Goal: Task Accomplishment & Management: Manage account settings

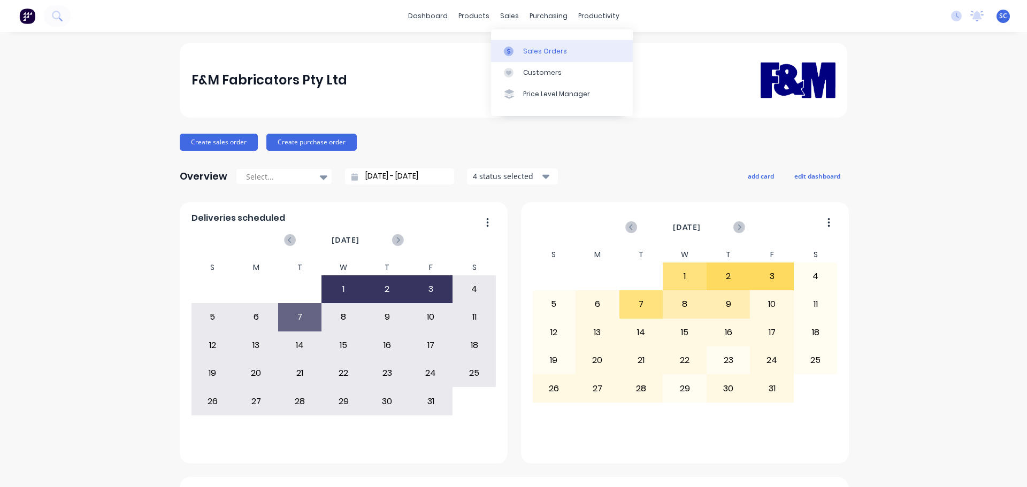
drag, startPoint x: 508, startPoint y: 19, endPoint x: 538, endPoint y: 46, distance: 40.2
click at [512, 22] on div "sales" at bounding box center [509, 16] width 29 height 16
click at [536, 73] on div "Customers" at bounding box center [542, 73] width 39 height 10
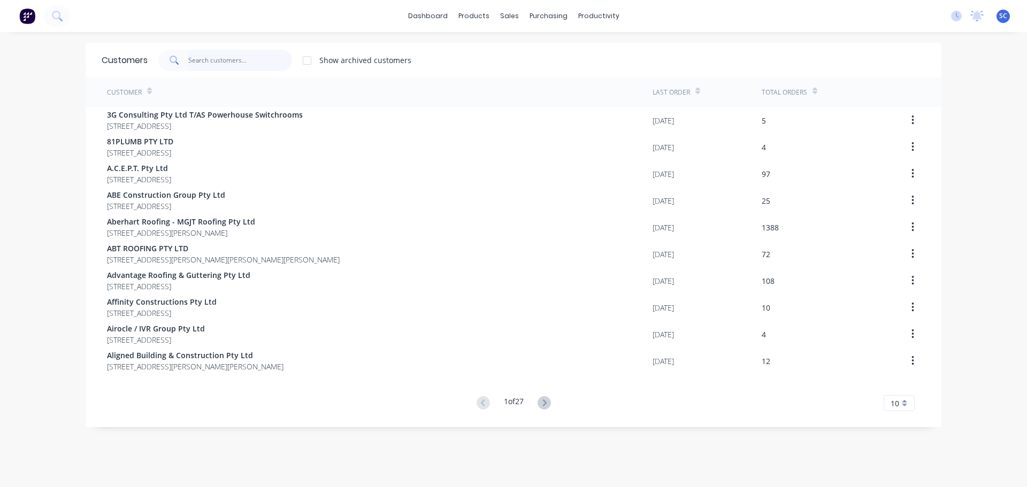
click at [202, 57] on input "text" at bounding box center [240, 60] width 104 height 21
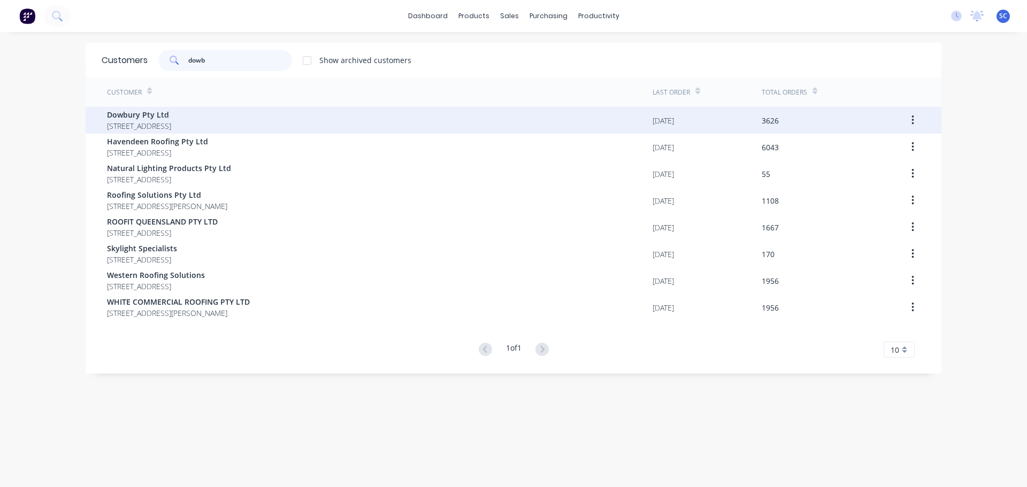
type input "dowb"
click at [121, 115] on span "Dowbury Pty Ltd" at bounding box center [139, 114] width 64 height 11
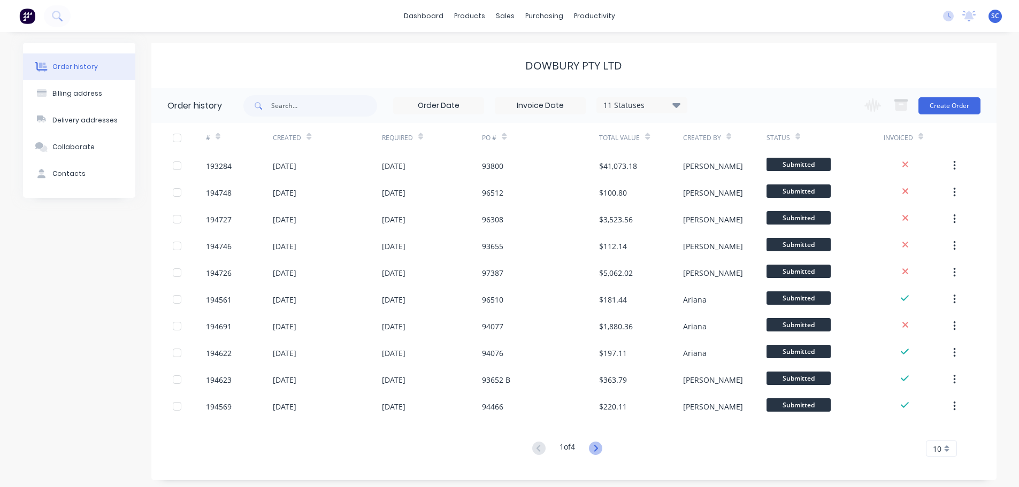
click at [601, 447] on icon at bounding box center [595, 448] width 13 height 13
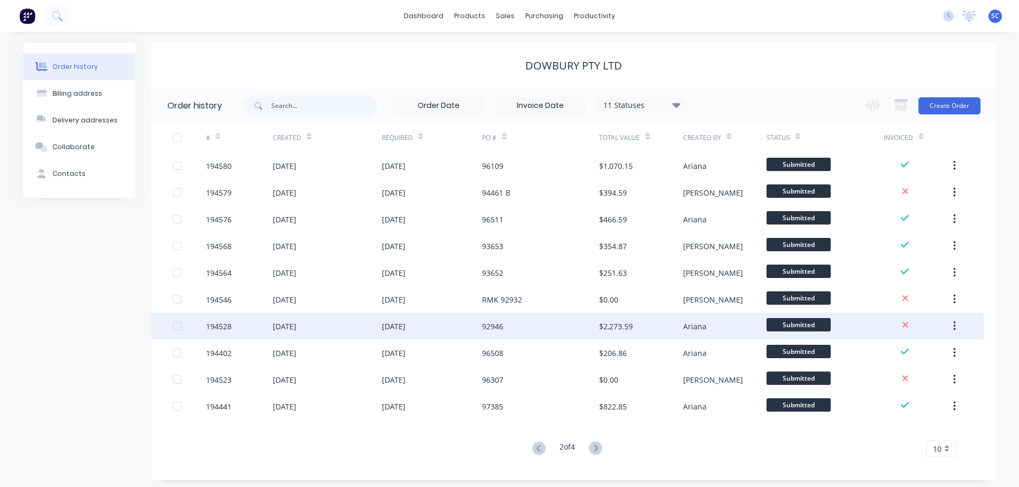
click at [383, 332] on div "[DATE]" at bounding box center [394, 326] width 24 height 11
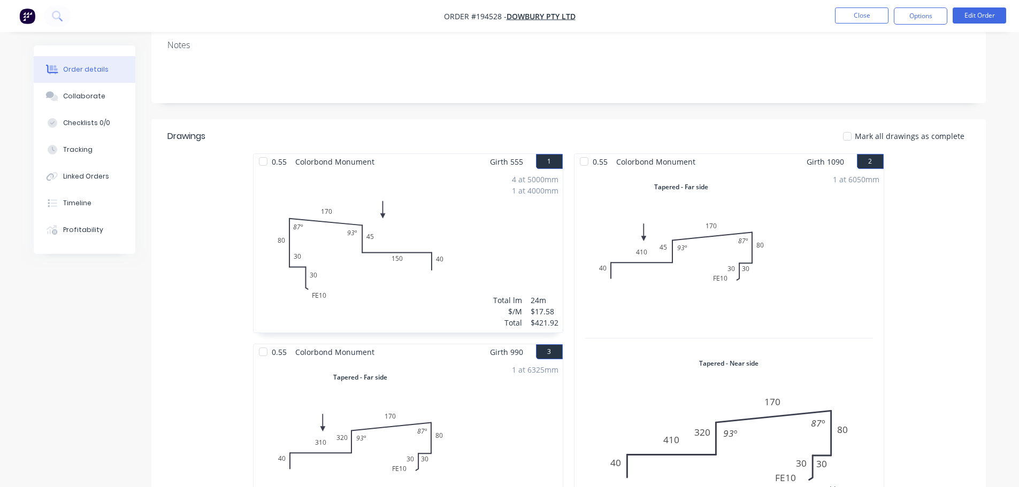
scroll to position [117, 0]
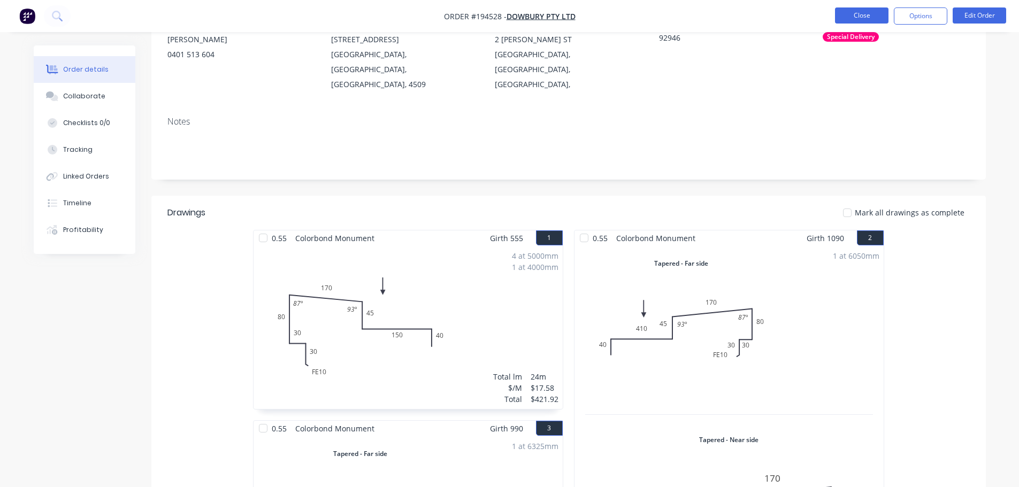
click at [875, 11] on button "Close" at bounding box center [861, 15] width 53 height 16
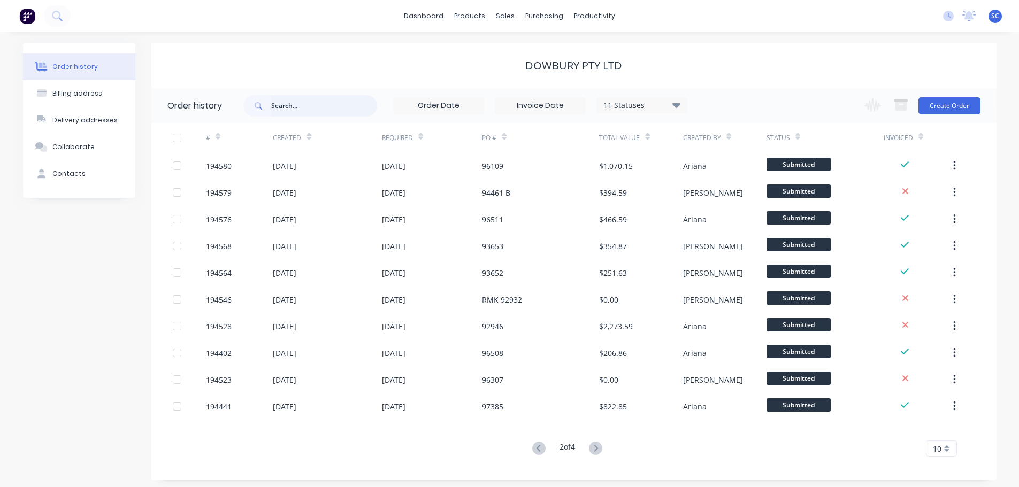
click at [295, 101] on input "text" at bounding box center [324, 105] width 106 height 21
type input "936932"
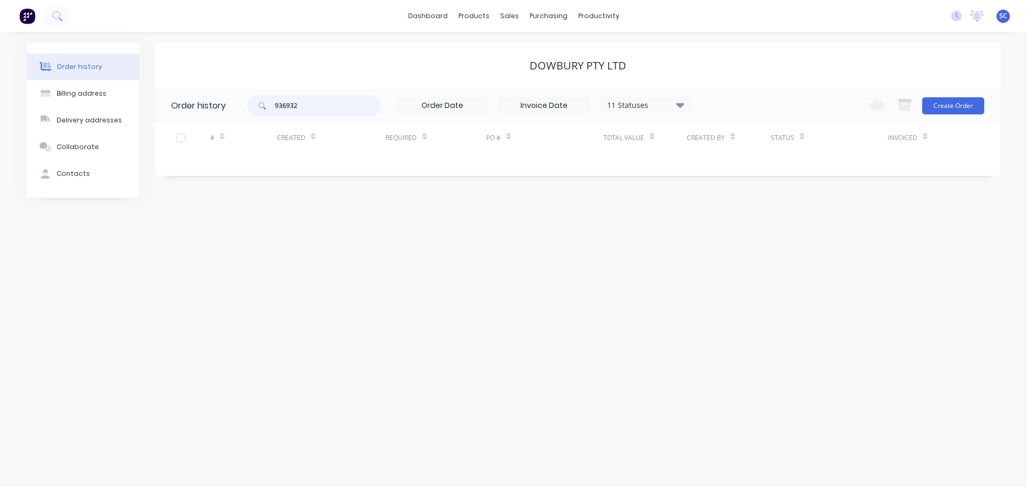
click at [317, 113] on input "936932" at bounding box center [328, 105] width 106 height 21
type input "9"
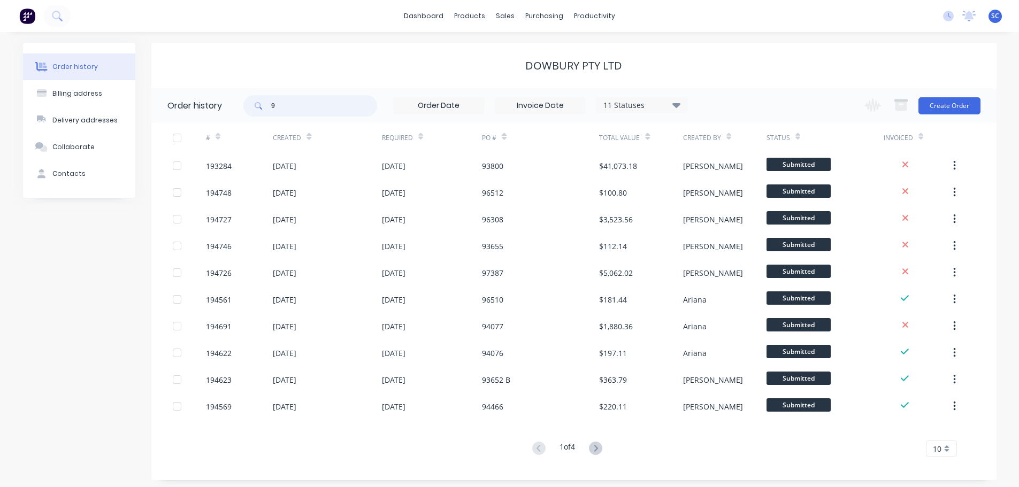
click at [297, 112] on input "9" at bounding box center [324, 105] width 106 height 21
type input "92932"
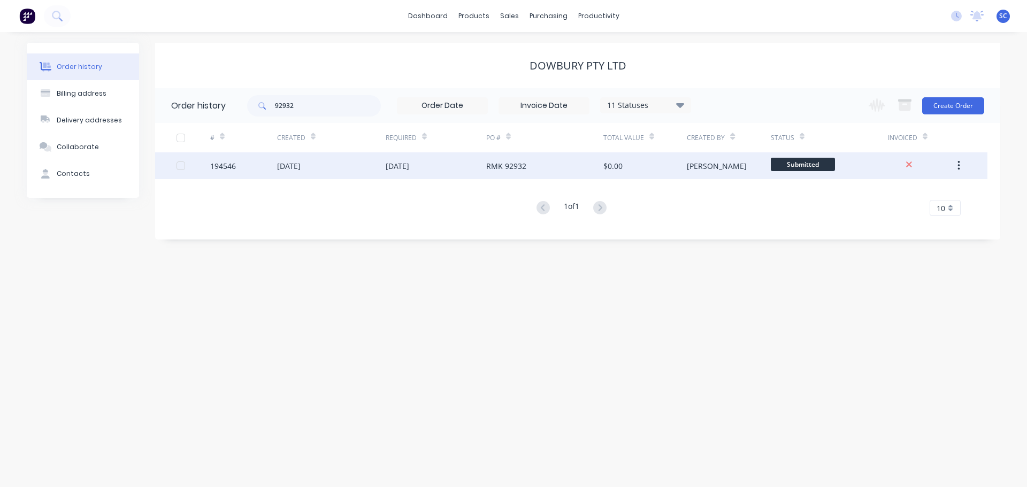
click at [387, 164] on div "07 Oct 2025" at bounding box center [398, 165] width 24 height 11
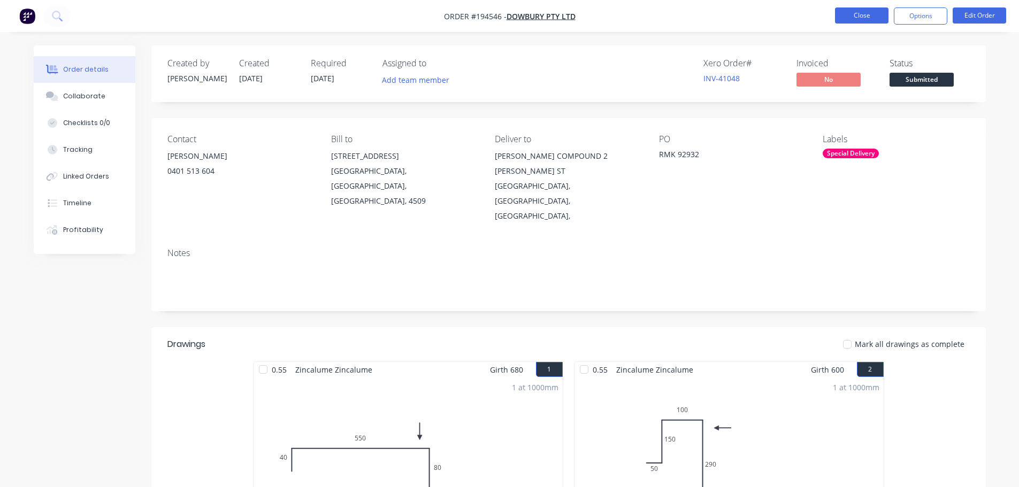
click at [850, 12] on button "Close" at bounding box center [861, 15] width 53 height 16
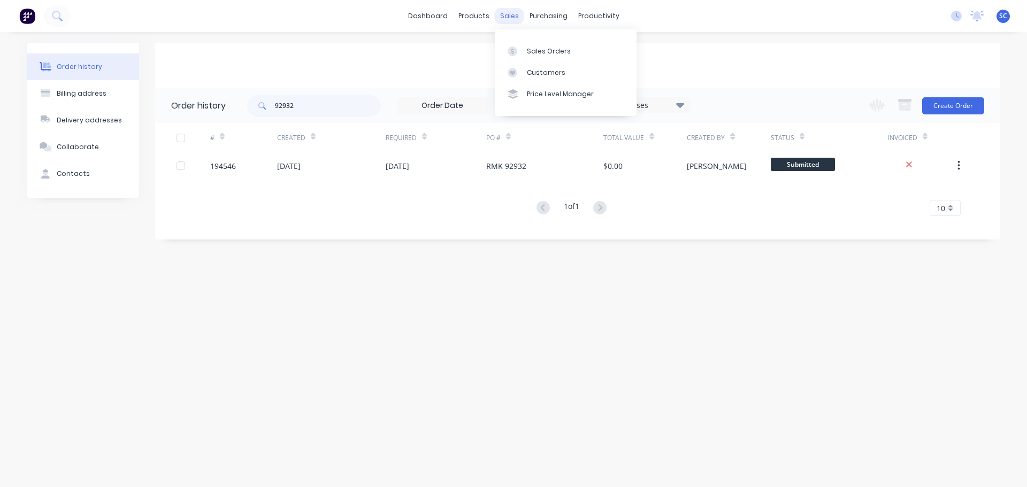
click at [516, 19] on div "sales" at bounding box center [509, 16] width 29 height 16
click at [535, 75] on div "Customers" at bounding box center [546, 73] width 39 height 10
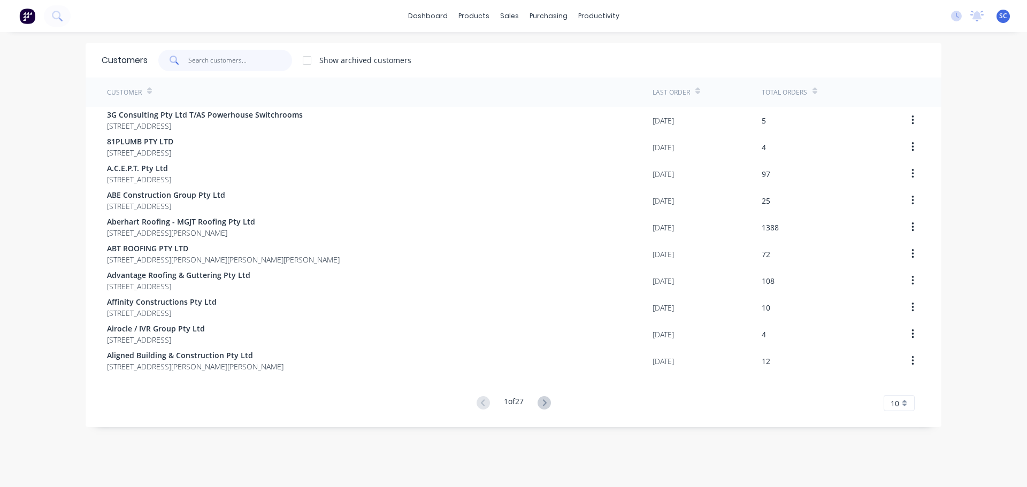
click at [234, 57] on input "text" at bounding box center [240, 60] width 104 height 21
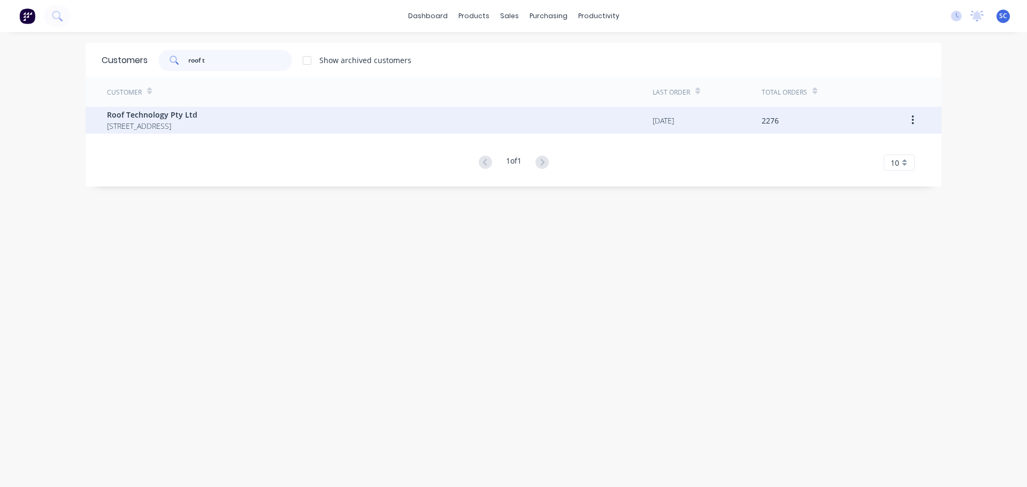
type input "roof t"
click at [179, 124] on span "2 LOCHLARNEY STREET BEENLEIGH Queensland Australia 4207" at bounding box center [152, 125] width 90 height 11
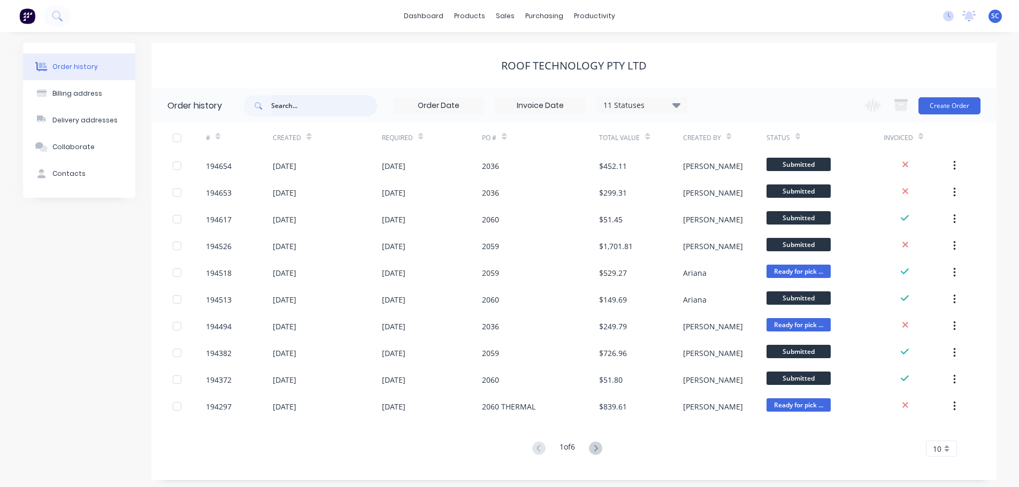
click at [335, 105] on input "text" at bounding box center [324, 105] width 106 height 21
type input "2059"
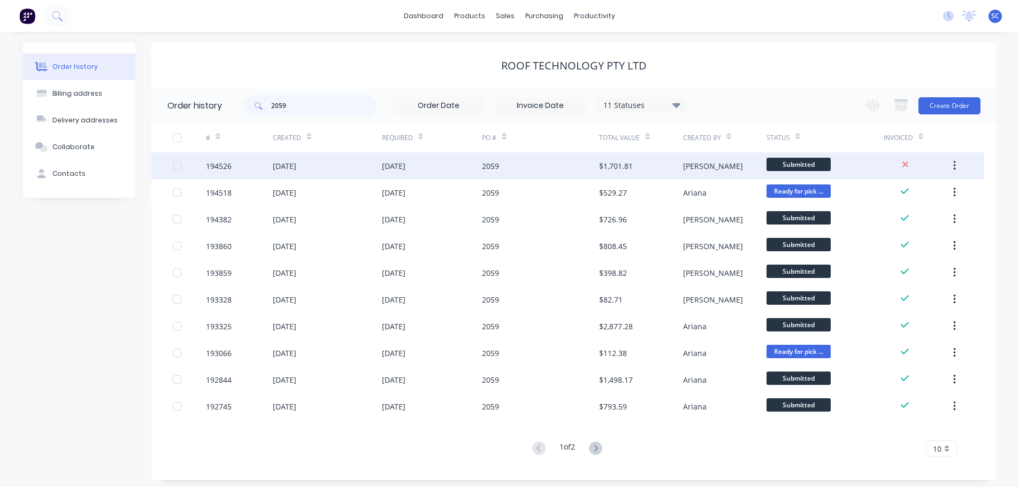
click at [375, 168] on div "02 Oct 2025" at bounding box center [327, 165] width 109 height 27
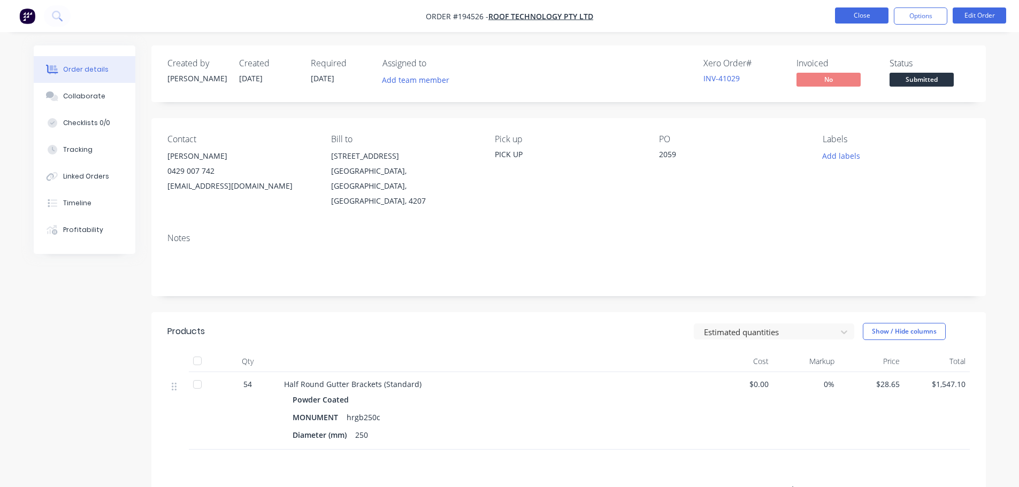
click at [857, 18] on button "Close" at bounding box center [861, 15] width 53 height 16
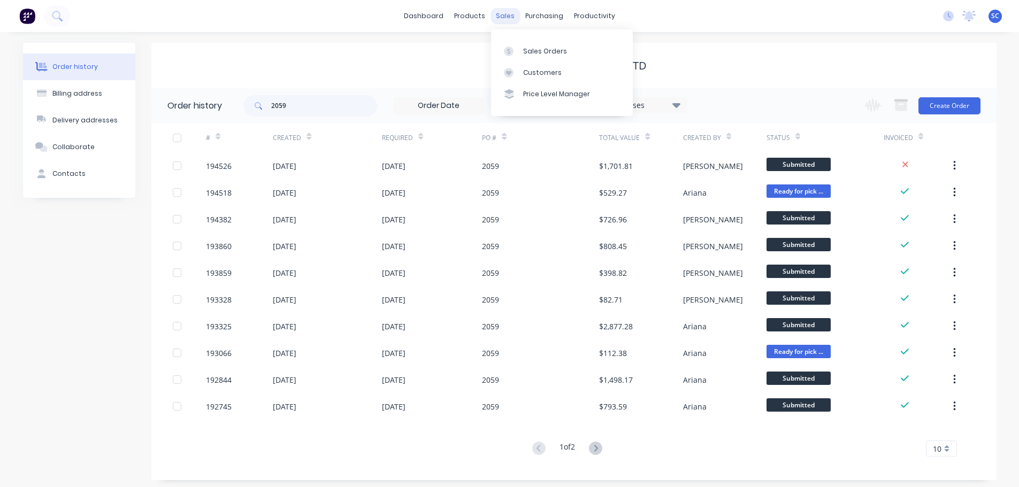
drag, startPoint x: 503, startPoint y: 18, endPoint x: 557, endPoint y: 55, distance: 65.1
click at [505, 18] on div "sales" at bounding box center [504, 16] width 29 height 16
click at [536, 71] on div "Customers" at bounding box center [542, 73] width 39 height 10
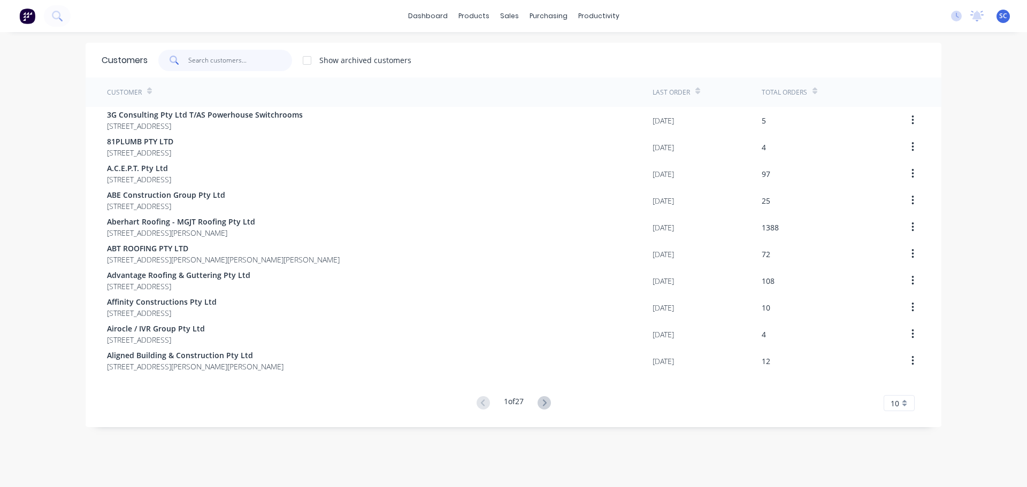
click at [247, 65] on input "text" at bounding box center [240, 60] width 104 height 21
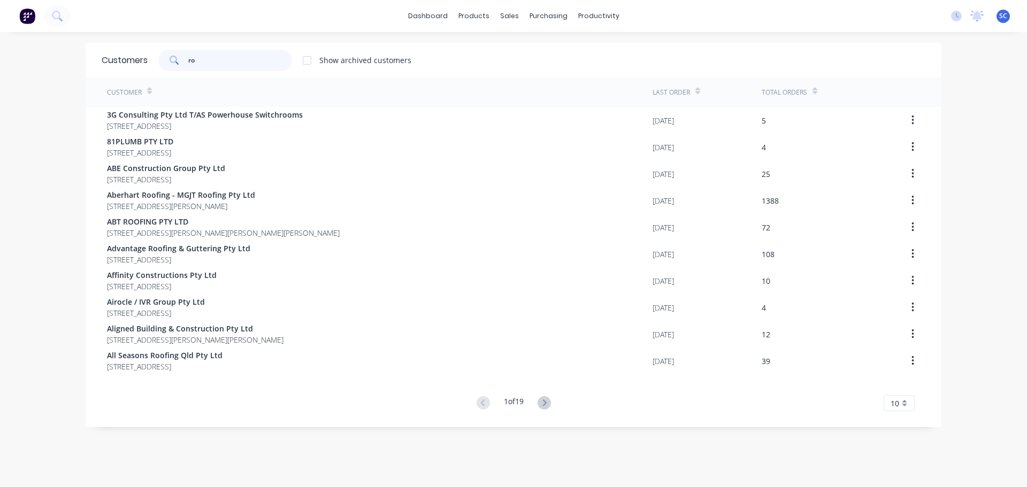
type input "r"
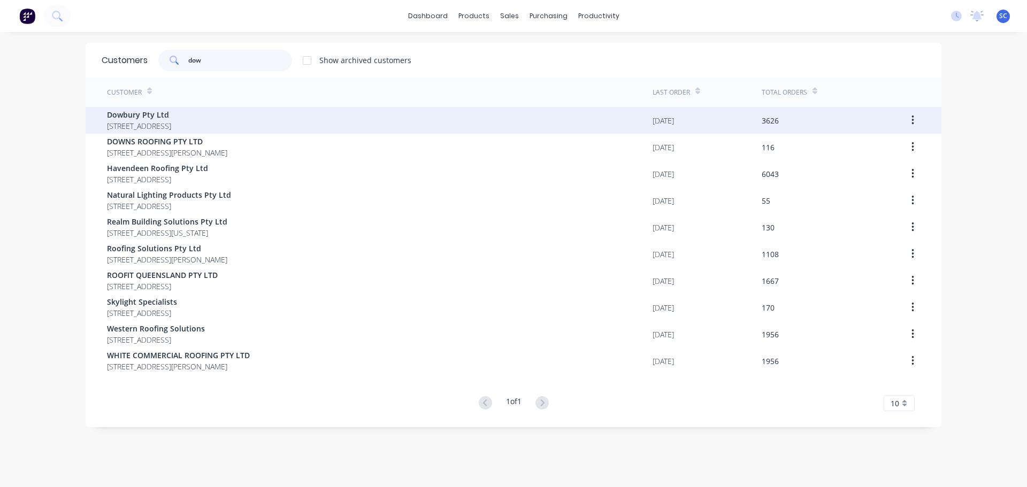
type input "dow"
click at [140, 123] on span "3/106 Flinders Parade North Lakes Queensland Australia 4509" at bounding box center [139, 125] width 64 height 11
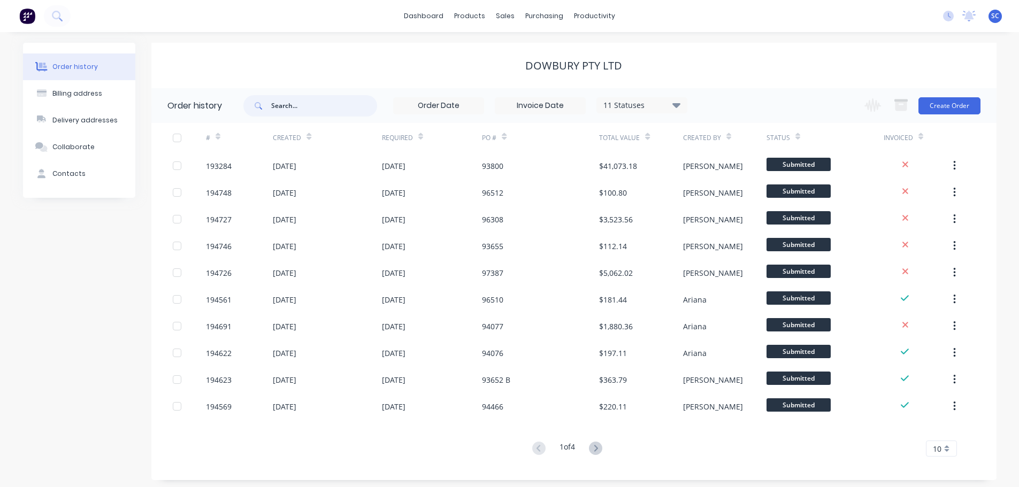
drag, startPoint x: 299, startPoint y: 103, endPoint x: 270, endPoint y: 112, distance: 30.8
click at [300, 103] on input "text" at bounding box center [324, 105] width 106 height 21
type input "rmk"
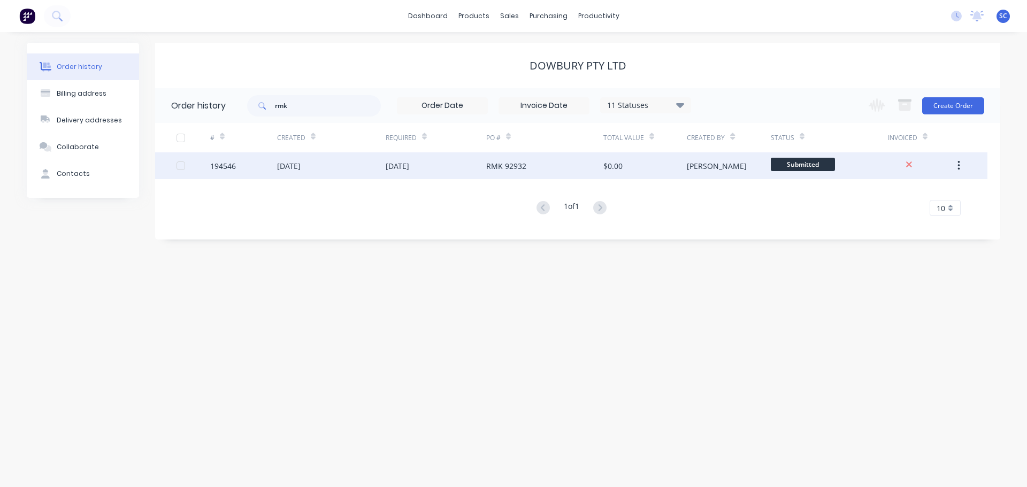
click at [468, 170] on div "07 Oct 2025" at bounding box center [436, 165] width 101 height 27
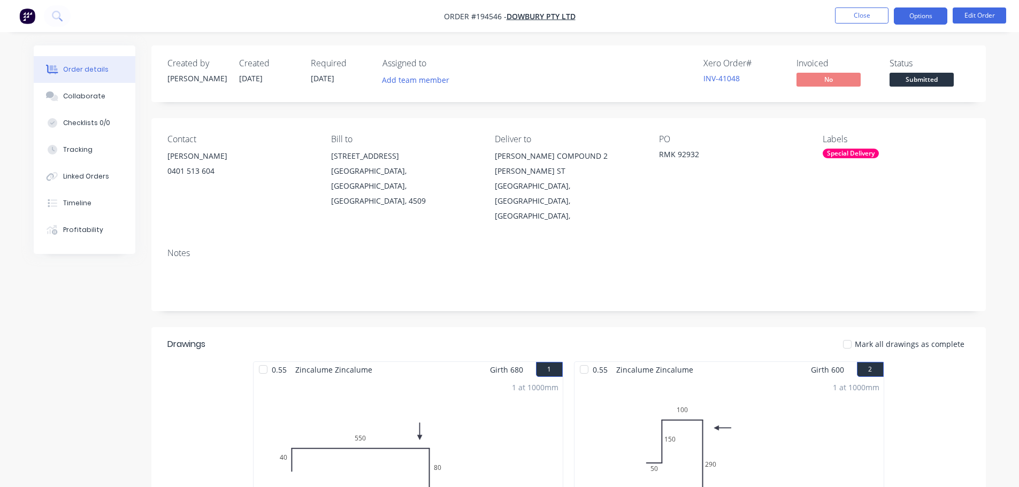
click at [913, 12] on button "Options" at bounding box center [920, 15] width 53 height 17
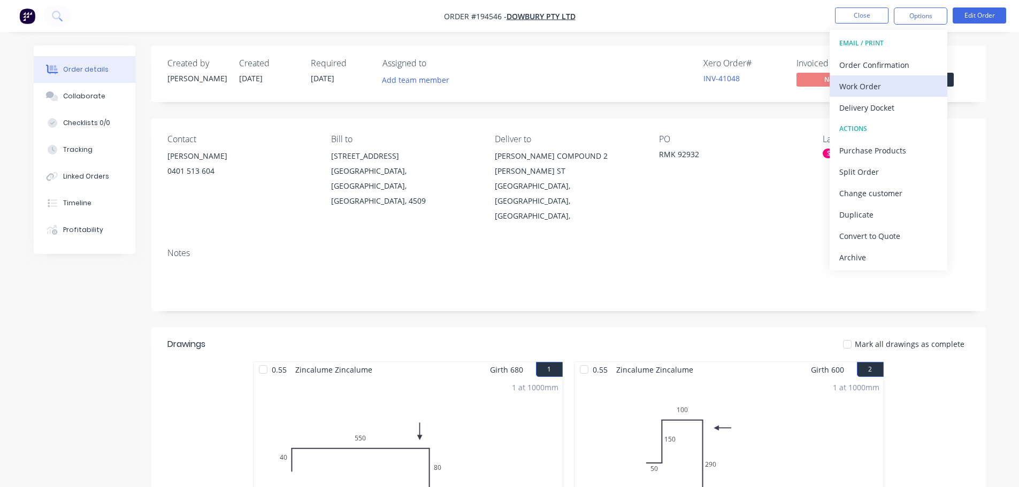
click at [869, 80] on div "Work Order" at bounding box center [888, 87] width 98 height 16
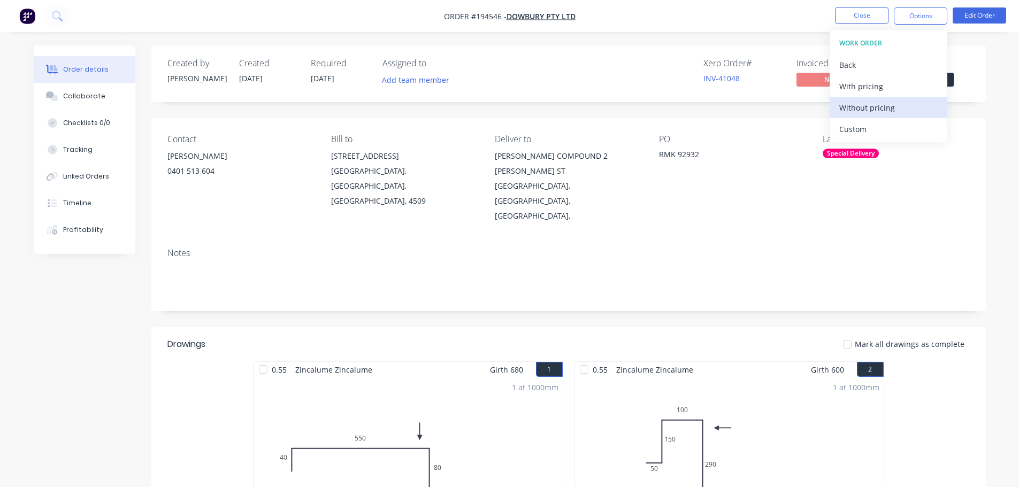
click at [868, 108] on div "Without pricing" at bounding box center [888, 108] width 98 height 16
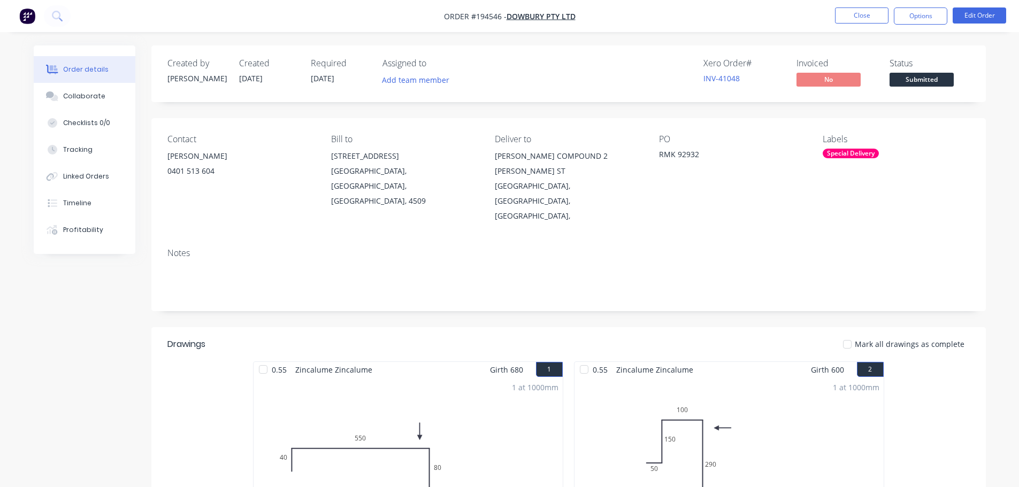
click at [699, 12] on nav "Order #194546 - Dowbury Pty Ltd Close Options Edit Order" at bounding box center [509, 16] width 1019 height 32
click at [867, 12] on button "Close" at bounding box center [861, 15] width 53 height 16
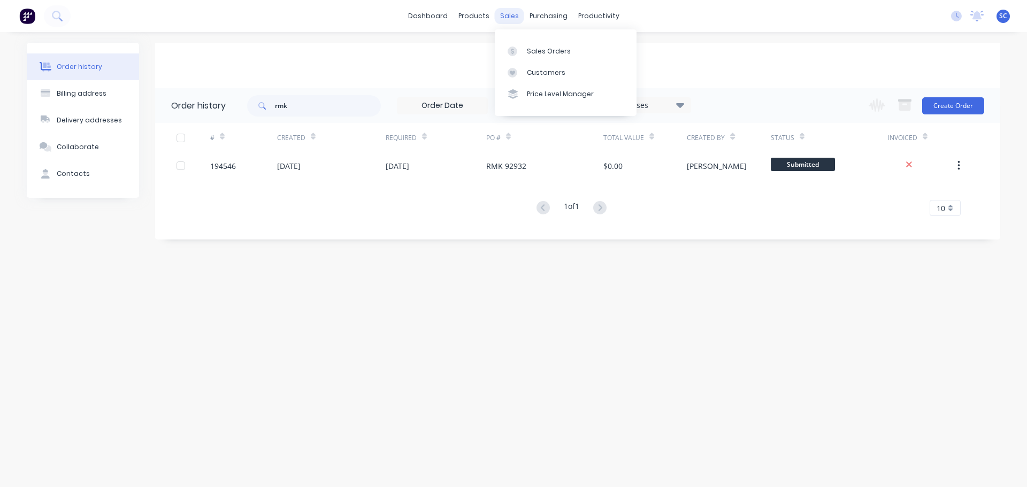
click at [512, 13] on div "sales" at bounding box center [509, 16] width 29 height 16
click at [550, 68] on div "Customers" at bounding box center [546, 73] width 39 height 10
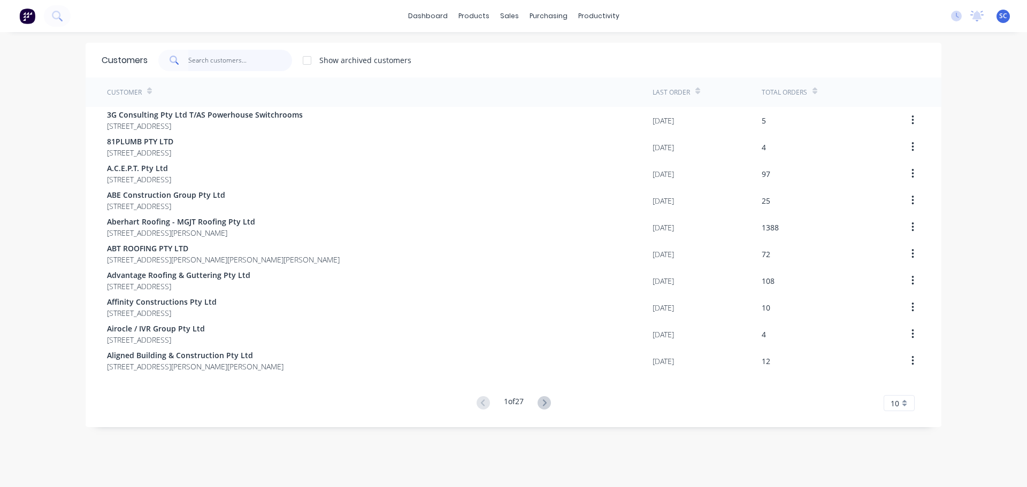
click at [232, 50] on input "text" at bounding box center [240, 60] width 104 height 21
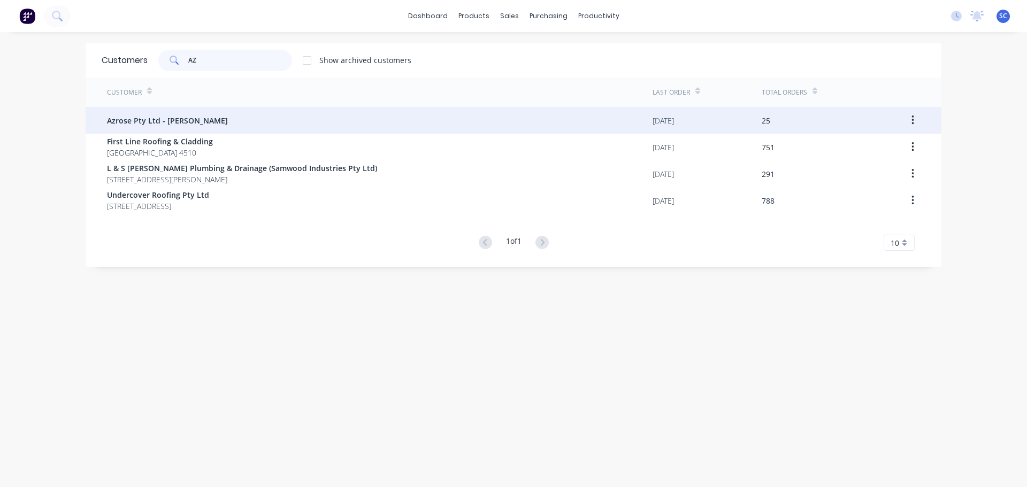
type input "AZ"
click at [147, 125] on span "Azrose Pty Ltd - Jim George" at bounding box center [167, 120] width 121 height 11
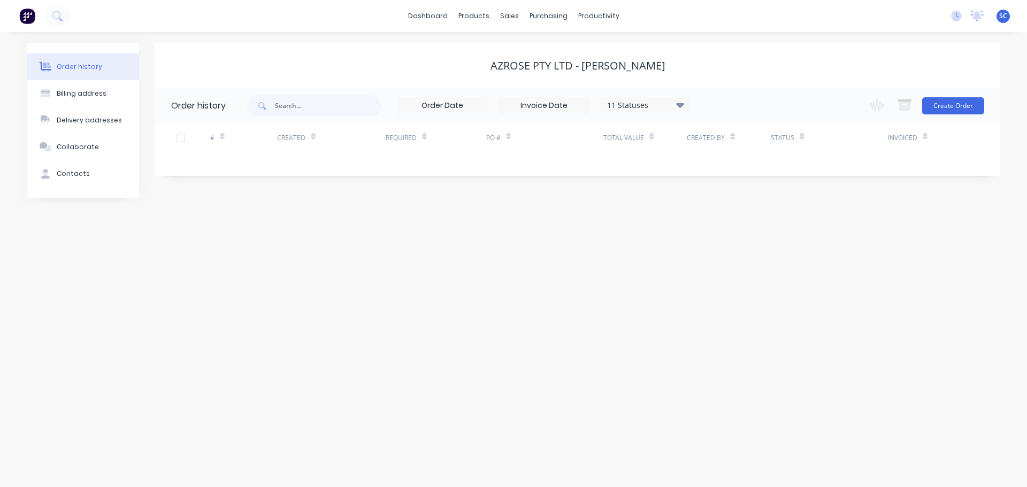
click at [682, 102] on icon at bounding box center [680, 104] width 8 height 13
drag, startPoint x: 718, startPoint y: 256, endPoint x: 727, endPoint y: 253, distance: 9.1
click at [734, 250] on label at bounding box center [734, 250] width 0 height 0
click at [734, 256] on input "checkbox" at bounding box center [738, 255] width 9 height 10
checkbox input "true"
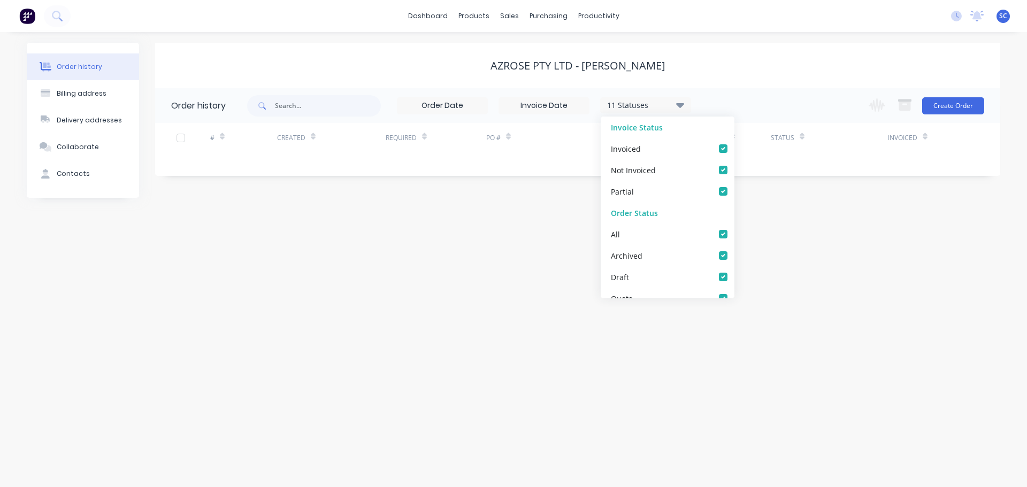
checkbox input "true"
click at [731, 71] on div "Azrose Pty Ltd - Jim George" at bounding box center [577, 65] width 845 height 13
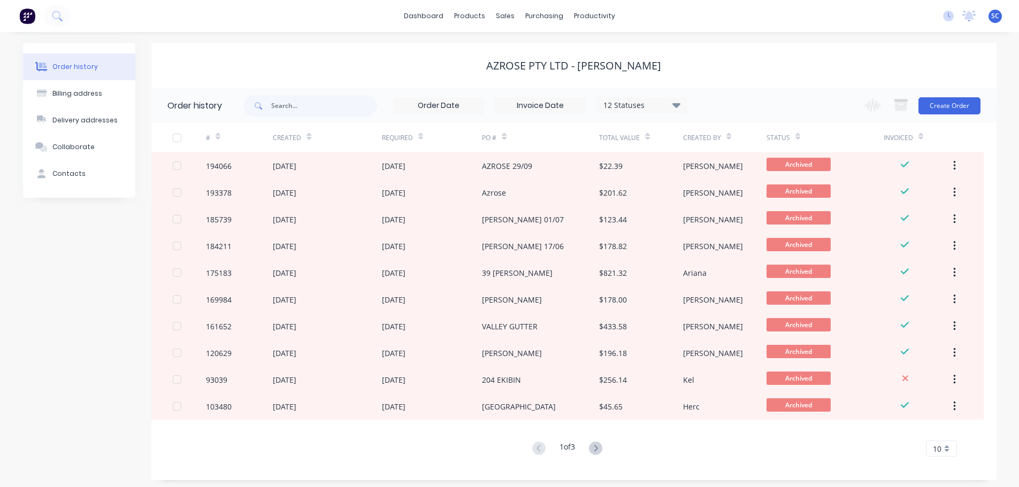
click at [754, 47] on div "Azrose Pty Ltd - Jim George" at bounding box center [573, 65] width 845 height 45
click at [371, 45] on div "Azrose Pty Ltd - Jim George" at bounding box center [573, 65] width 845 height 45
click at [305, 7] on div "dashboard products sales purchasing productivity dashboard products Product Cat…" at bounding box center [509, 16] width 1019 height 32
click at [268, 13] on div "dashboard products sales purchasing productivity dashboard products Product Cat…" at bounding box center [509, 16] width 1019 height 32
click at [733, 55] on div "Azrose Pty Ltd - Jim George" at bounding box center [573, 65] width 845 height 45
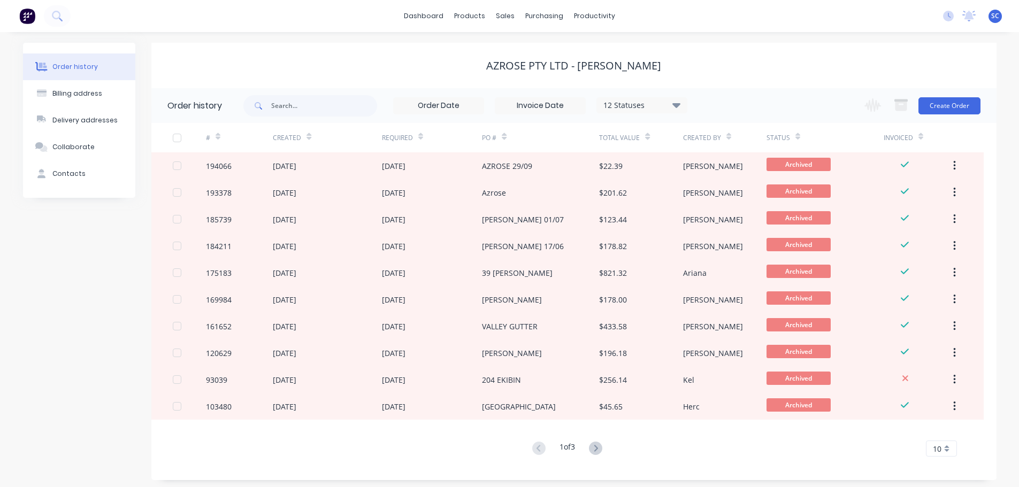
click at [679, 16] on div "dashboard products sales purchasing productivity dashboard products Product Cat…" at bounding box center [509, 16] width 1019 height 32
click at [504, 11] on div "sales" at bounding box center [504, 16] width 29 height 16
click at [542, 77] on link "Customers" at bounding box center [562, 72] width 142 height 21
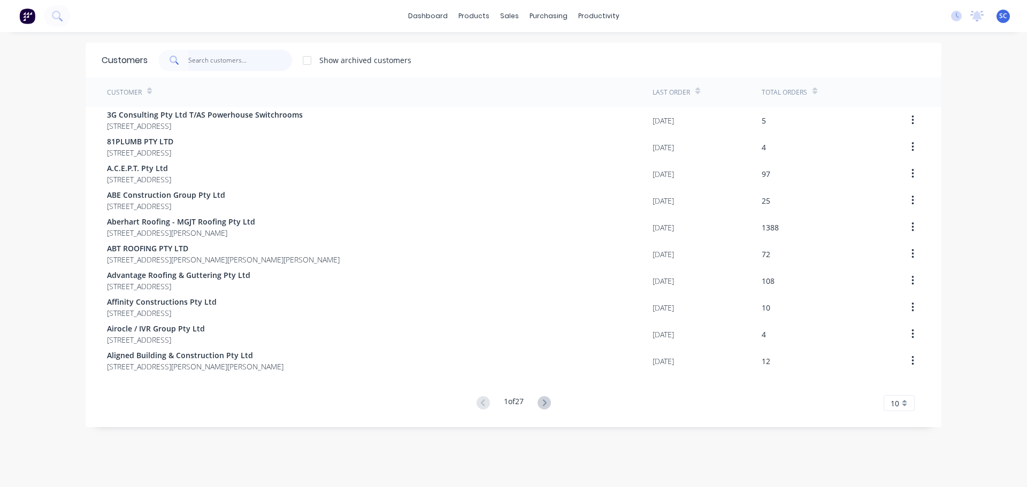
click at [222, 65] on input "text" at bounding box center [240, 60] width 104 height 21
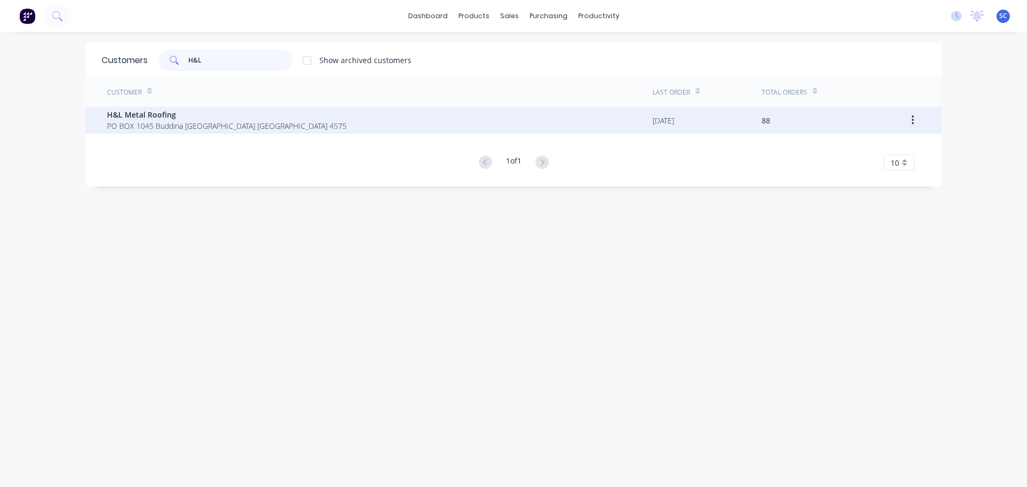
type input "H&L"
click at [150, 122] on span "PO BOX 1045 Buddina Queensland Australia 4575" at bounding box center [227, 125] width 240 height 11
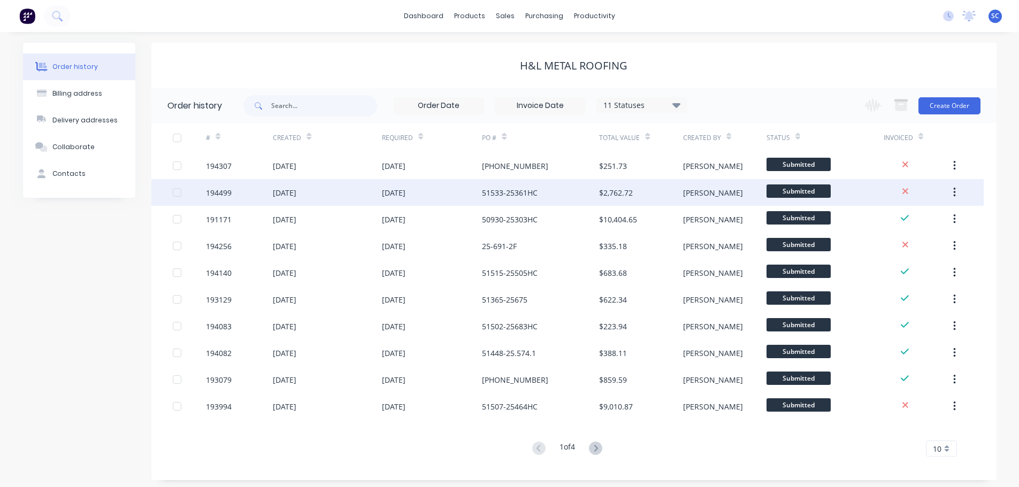
click at [263, 188] on div "194499" at bounding box center [239, 192] width 67 height 27
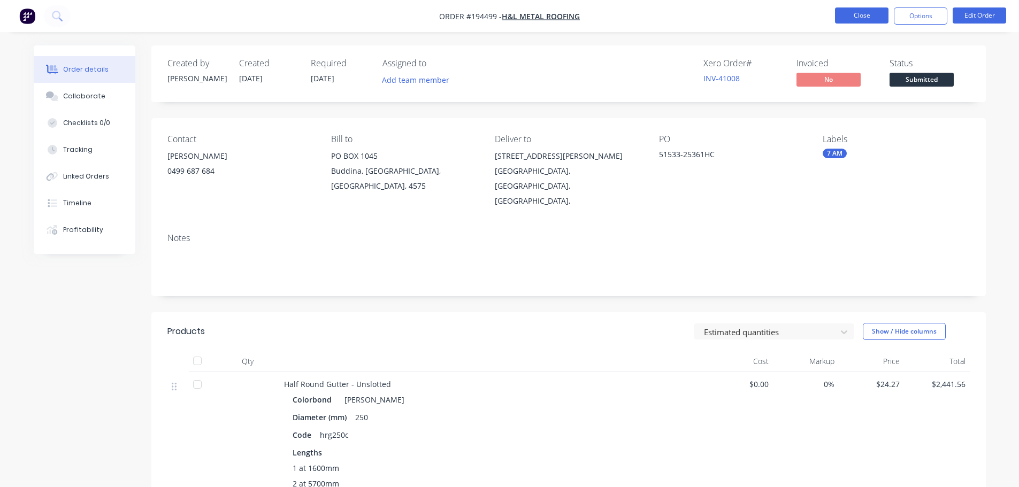
click at [866, 13] on button "Close" at bounding box center [861, 15] width 53 height 16
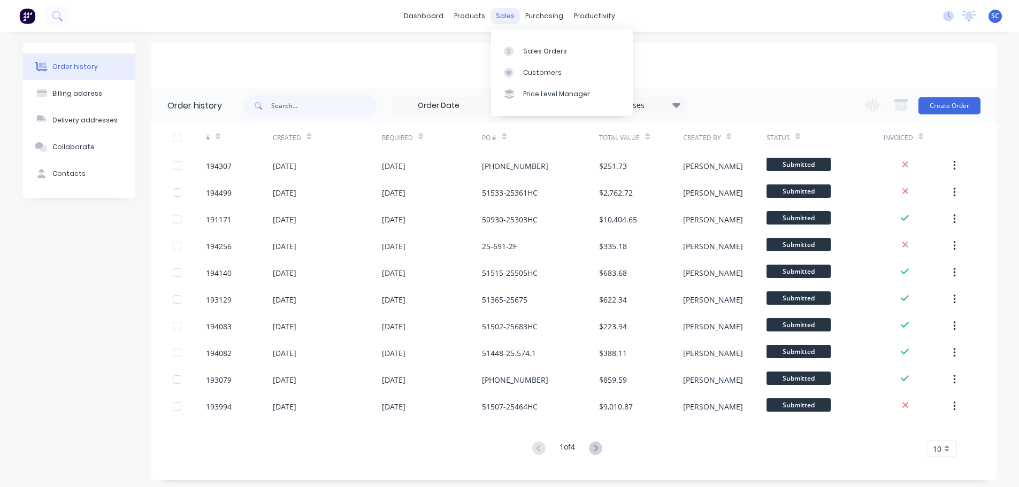
click at [505, 15] on div "sales" at bounding box center [504, 16] width 29 height 16
click at [528, 72] on div "Customers" at bounding box center [542, 73] width 39 height 10
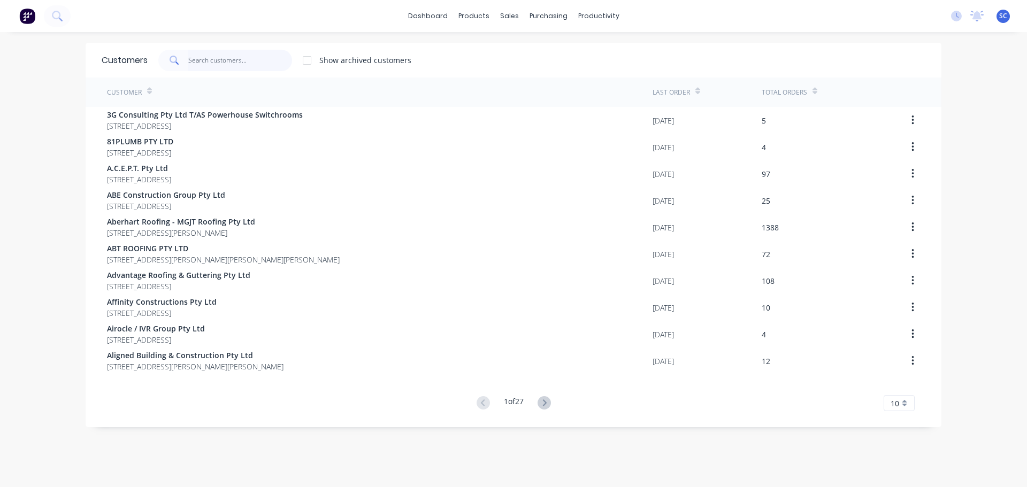
click at [215, 62] on input "text" at bounding box center [240, 60] width 104 height 21
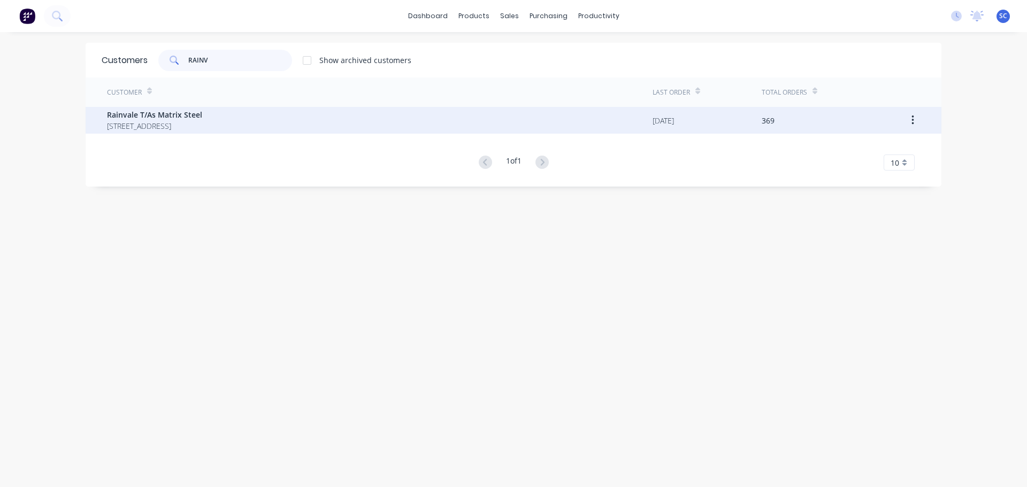
type input "RAINV"
click at [126, 111] on span "Rainvale T/As Matrix Steel" at bounding box center [154, 114] width 95 height 11
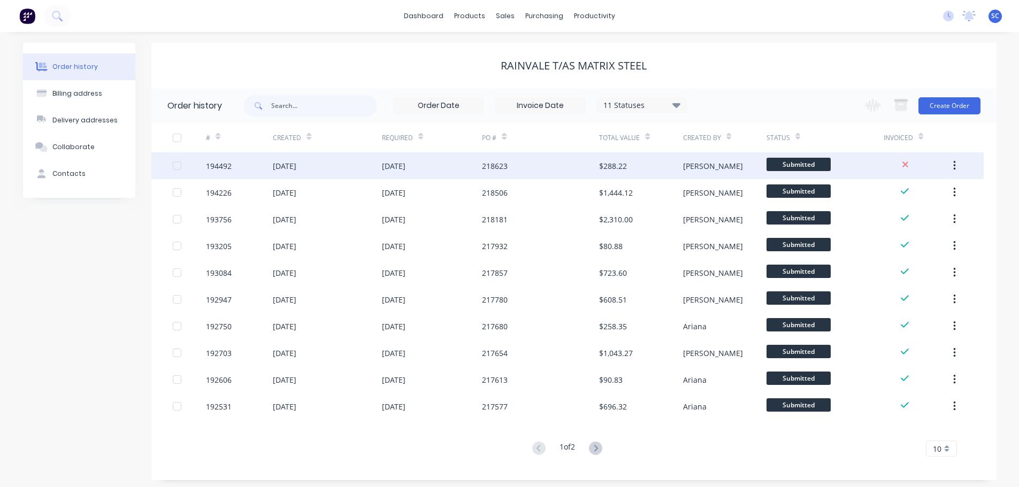
click at [220, 170] on div "194492" at bounding box center [219, 165] width 26 height 11
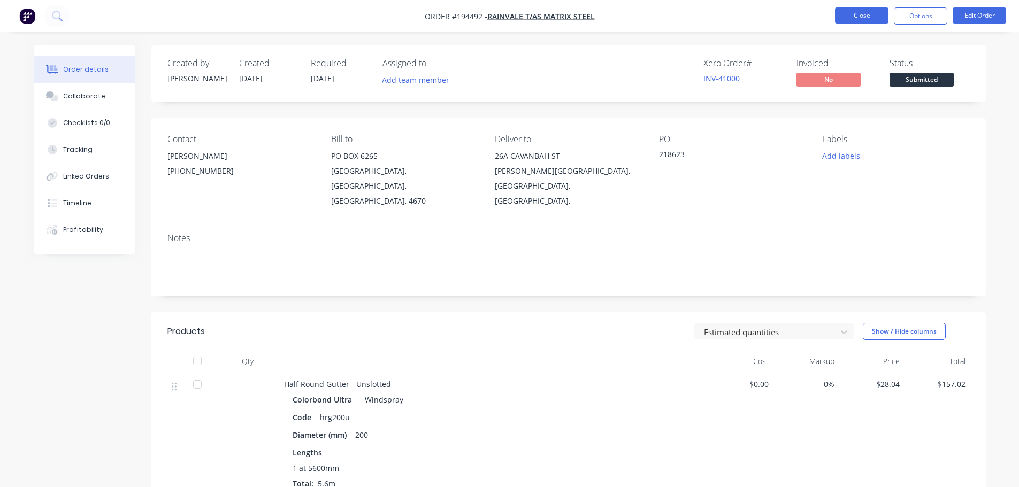
click at [857, 19] on button "Close" at bounding box center [861, 15] width 53 height 16
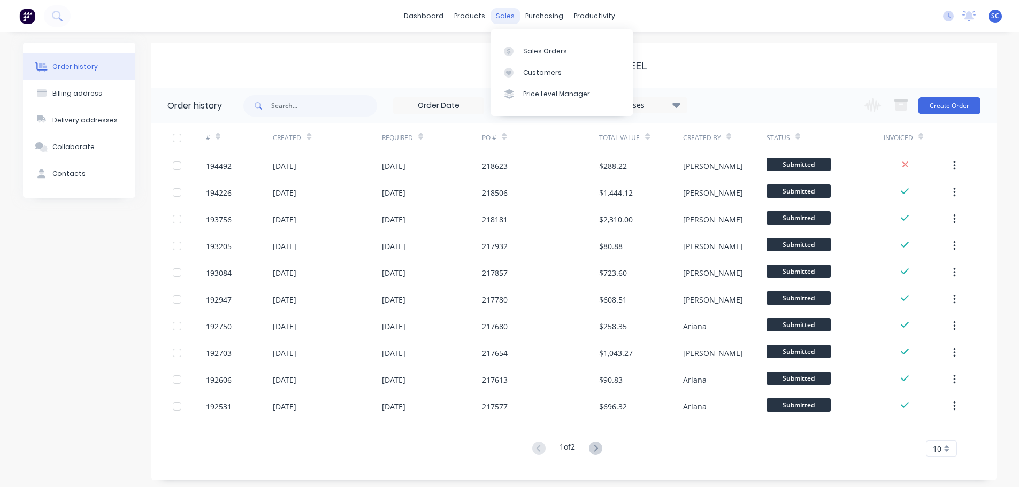
drag, startPoint x: 511, startPoint y: 17, endPoint x: 505, endPoint y: 23, distance: 8.7
click at [511, 17] on div "sales" at bounding box center [504, 16] width 29 height 16
click at [538, 71] on div "Customers" at bounding box center [542, 73] width 39 height 10
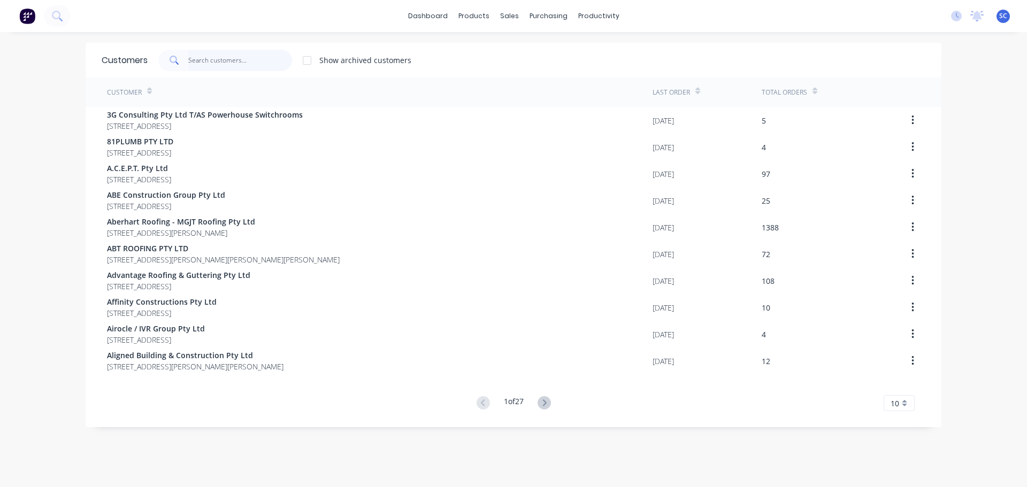
click at [226, 66] on input "text" at bounding box center [240, 60] width 104 height 21
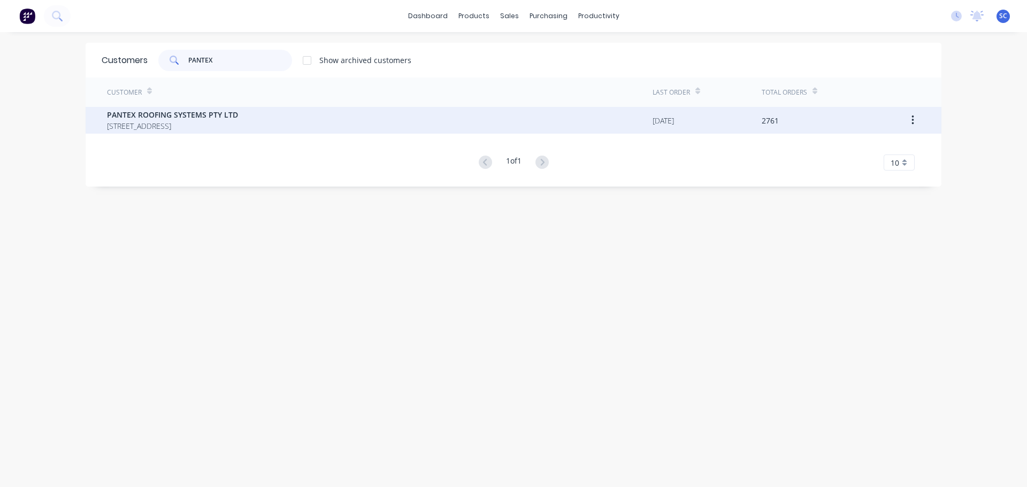
type input "PANTEX"
click at [198, 114] on span "PANTEX ROOFING SYSTEMS PTY LTD" at bounding box center [172, 114] width 131 height 11
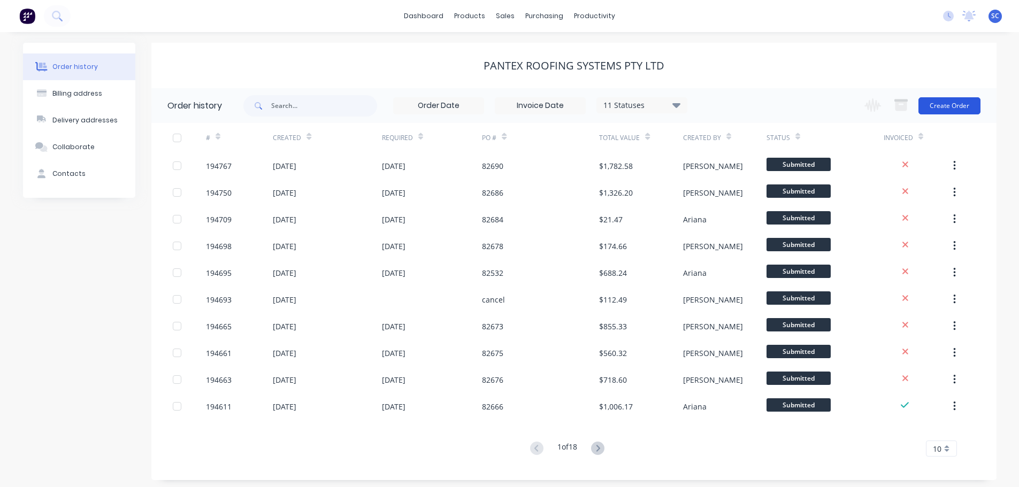
click at [957, 109] on button "Create Order" at bounding box center [949, 105] width 62 height 17
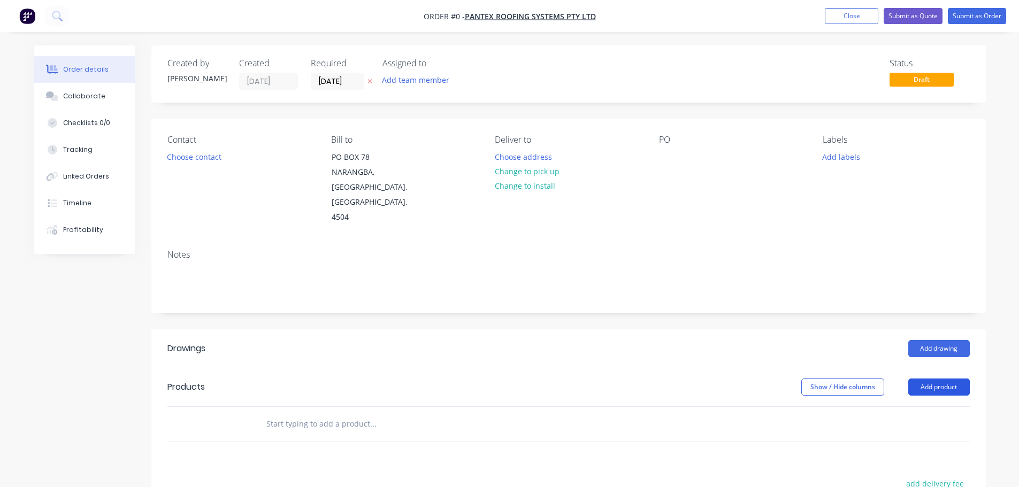
click at [942, 379] on button "Add product" at bounding box center [939, 387] width 62 height 17
click at [906, 407] on div "Product catalogue" at bounding box center [919, 415] width 82 height 16
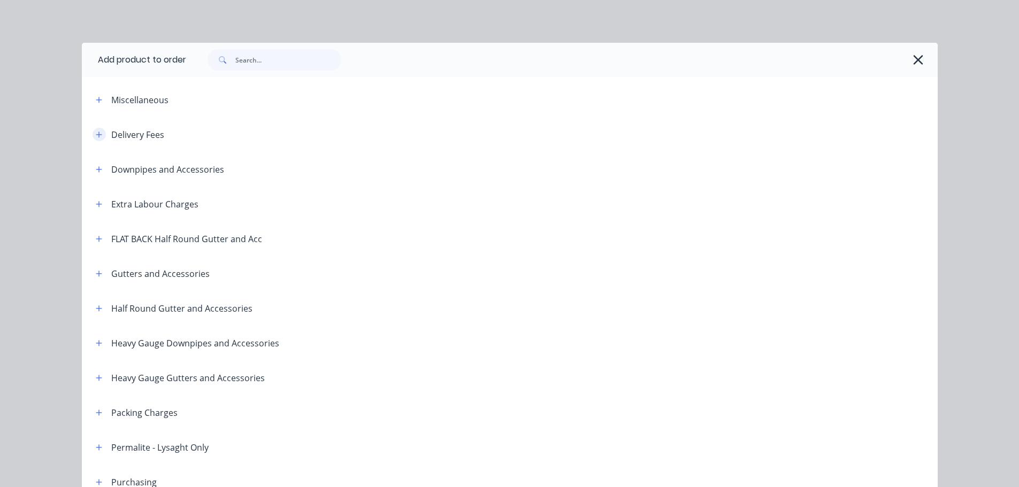
click at [96, 137] on icon "button" at bounding box center [99, 134] width 6 height 7
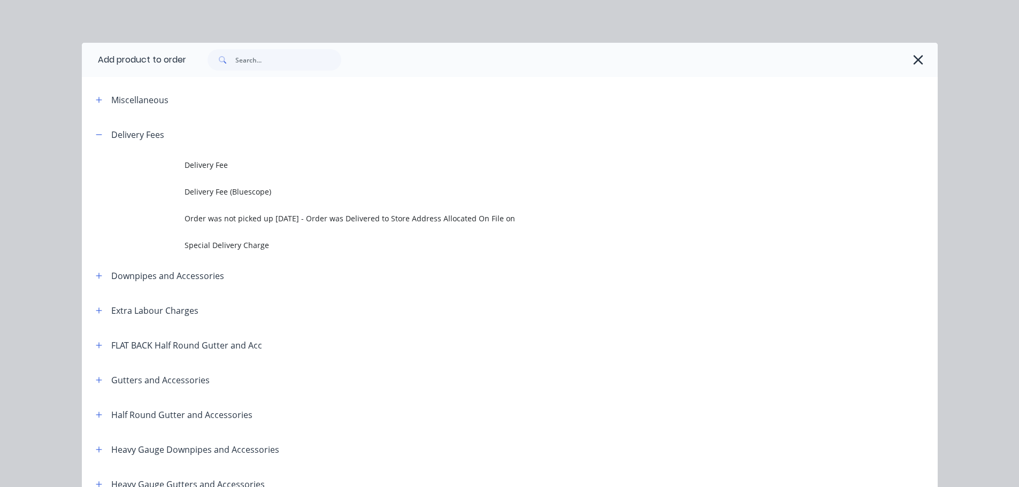
click at [202, 164] on span "Delivery Fee" at bounding box center [486, 164] width 602 height 11
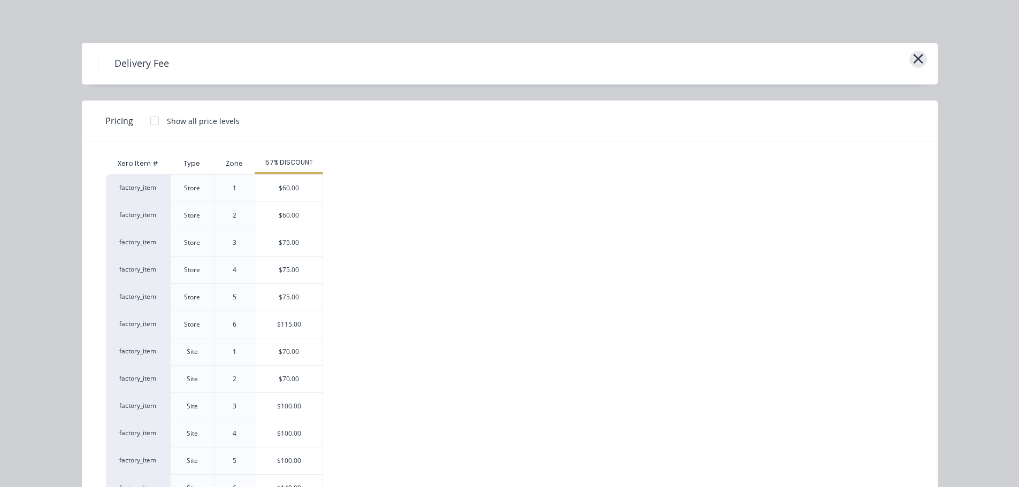
click at [913, 56] on icon "button" at bounding box center [918, 58] width 11 height 15
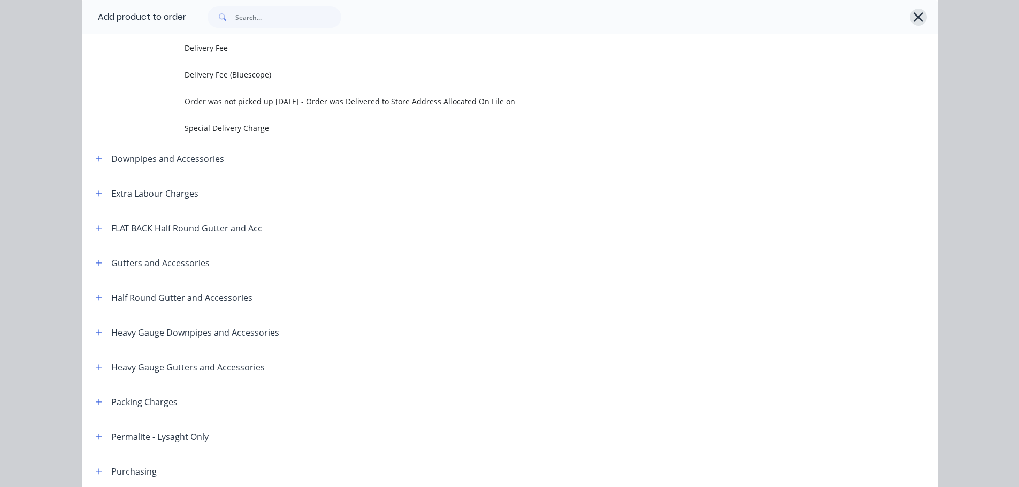
click at [913, 13] on icon "button" at bounding box center [918, 17] width 11 height 15
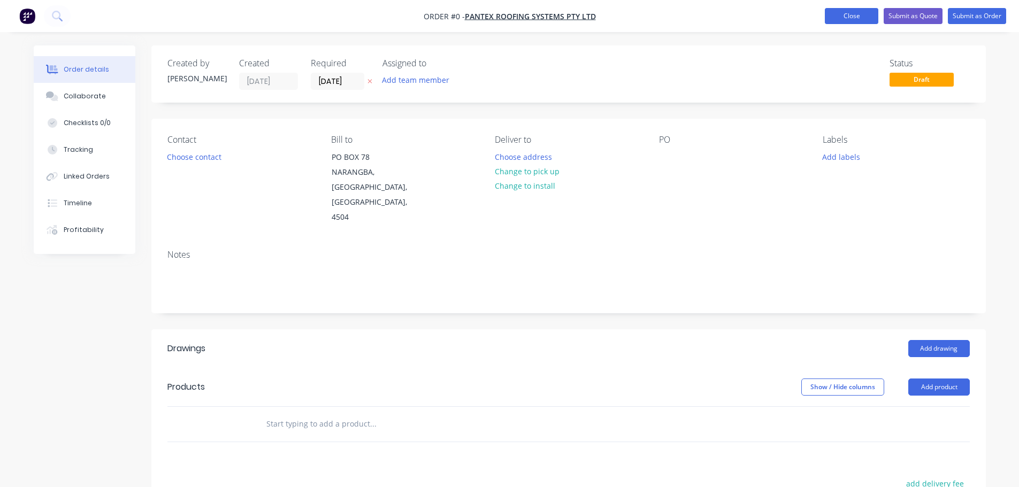
click at [846, 13] on button "Close" at bounding box center [851, 16] width 53 height 16
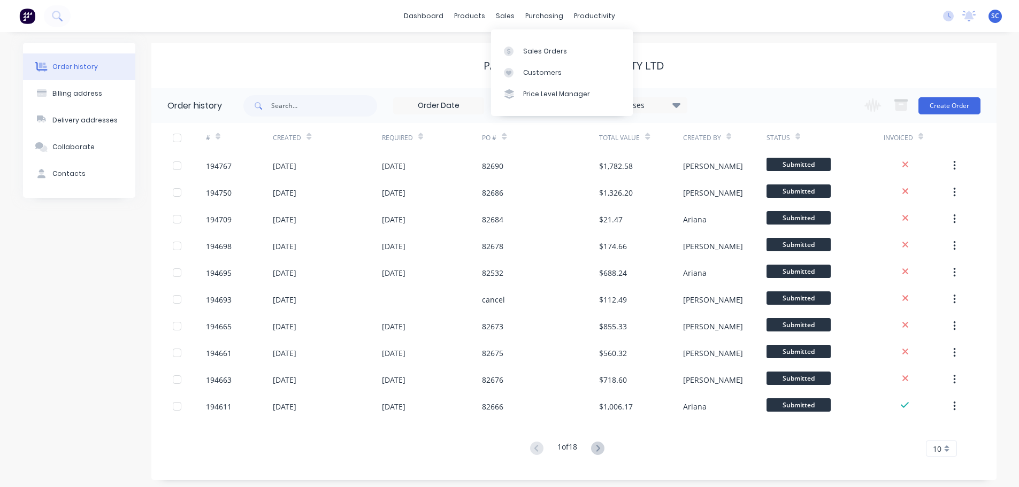
drag, startPoint x: 506, startPoint y: 13, endPoint x: 510, endPoint y: 35, distance: 22.2
click at [505, 13] on div "sales" at bounding box center [504, 16] width 29 height 16
click at [560, 68] on link "Customers" at bounding box center [562, 72] width 142 height 21
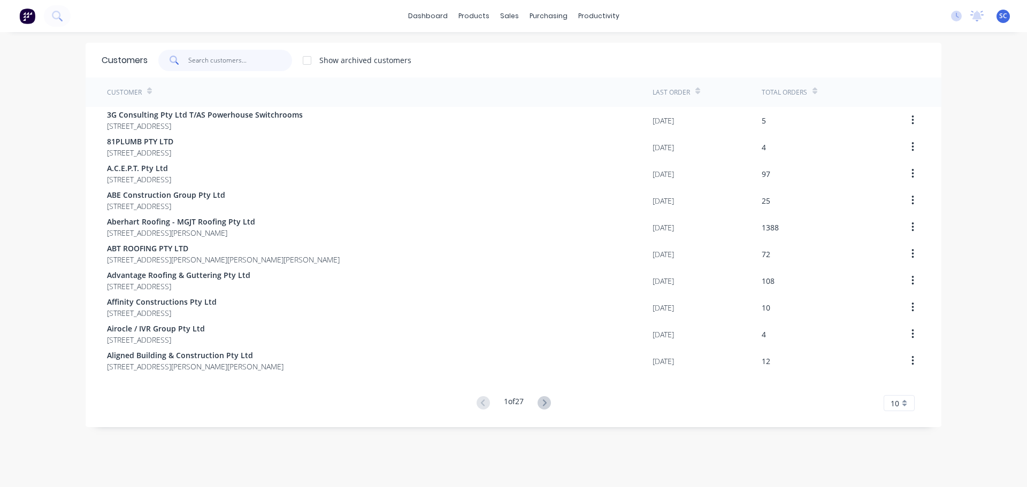
click at [205, 67] on input "text" at bounding box center [240, 60] width 104 height 21
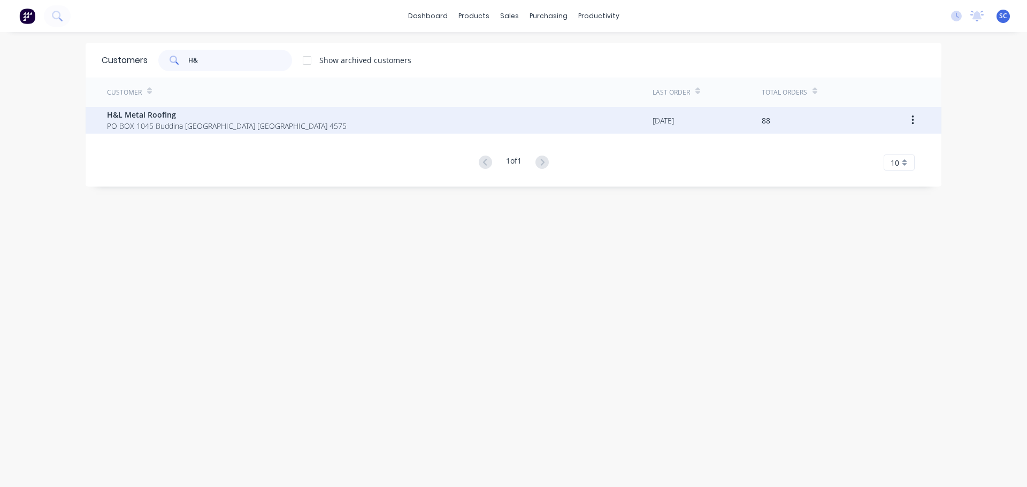
type input "H&"
click at [149, 119] on span "H&L Metal Roofing" at bounding box center [227, 114] width 240 height 11
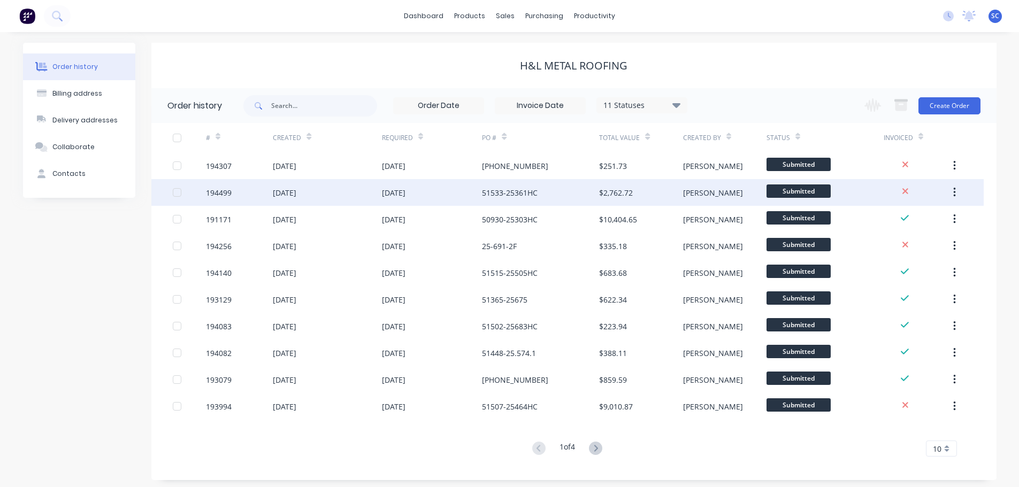
click at [296, 195] on div "02 Oct 2025" at bounding box center [285, 192] width 24 height 11
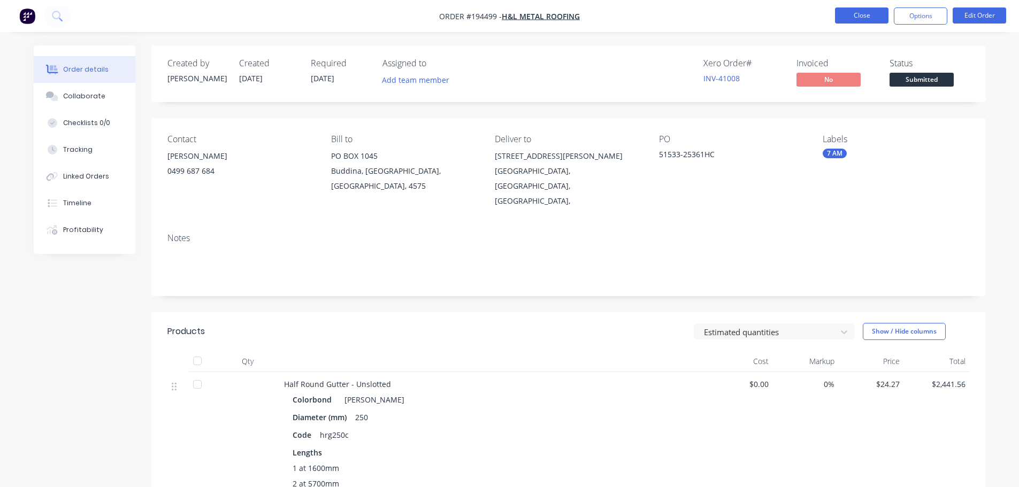
click at [857, 9] on button "Close" at bounding box center [861, 15] width 53 height 16
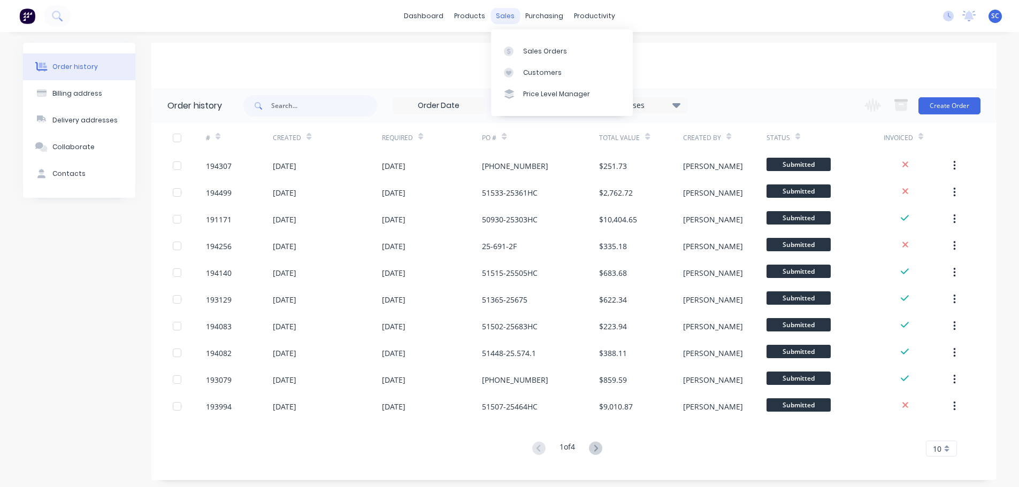
click at [508, 13] on div "sales" at bounding box center [504, 16] width 29 height 16
click at [539, 70] on div "Customers" at bounding box center [542, 73] width 39 height 10
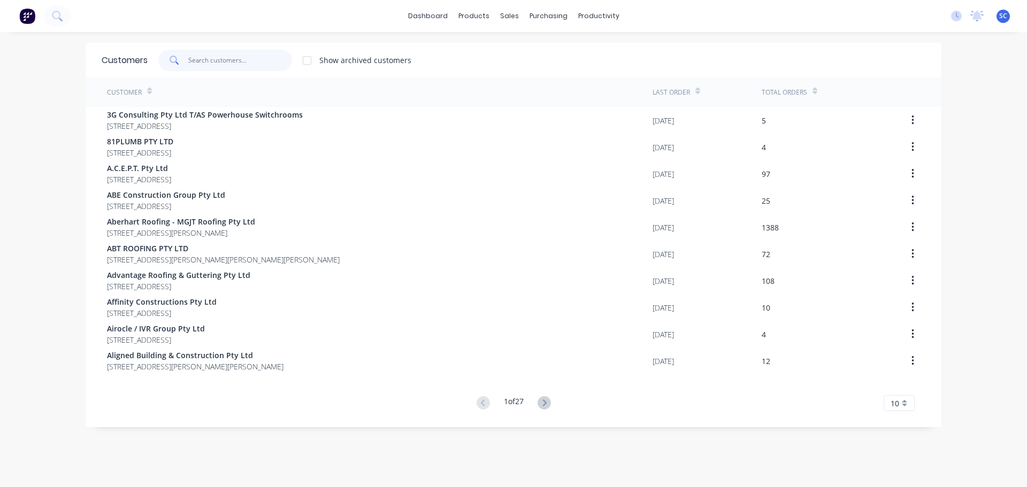
click at [209, 62] on input "text" at bounding box center [240, 60] width 104 height 21
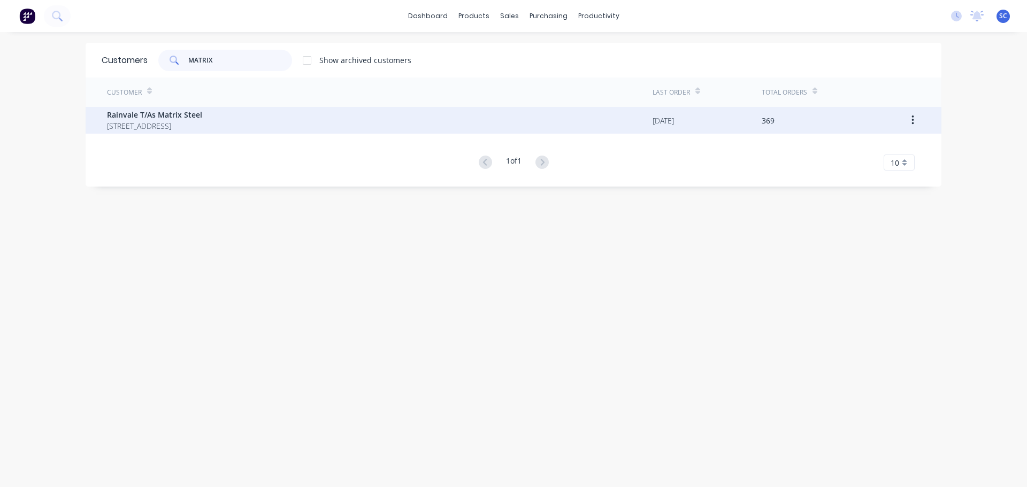
type input "MATRIX"
click at [184, 121] on span "PO BOX 6265 BUNDABERG Queensland Australia 4670" at bounding box center [154, 125] width 95 height 11
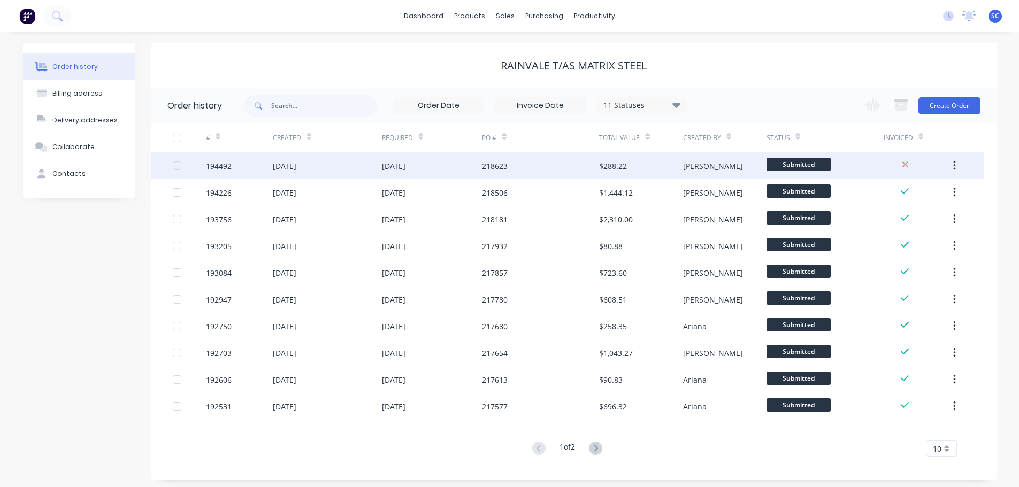
click at [296, 162] on div "02 Oct 2025" at bounding box center [285, 165] width 24 height 11
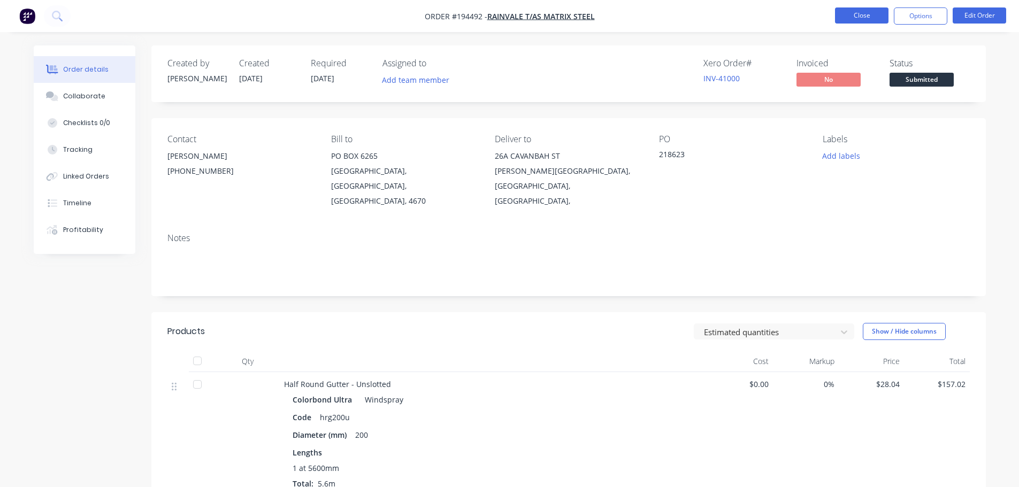
click at [863, 16] on button "Close" at bounding box center [861, 15] width 53 height 16
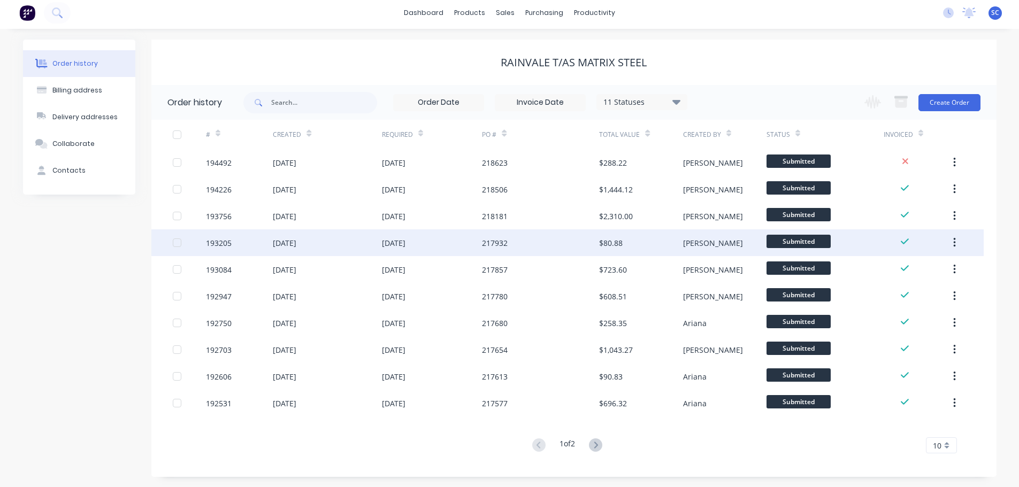
scroll to position [4, 0]
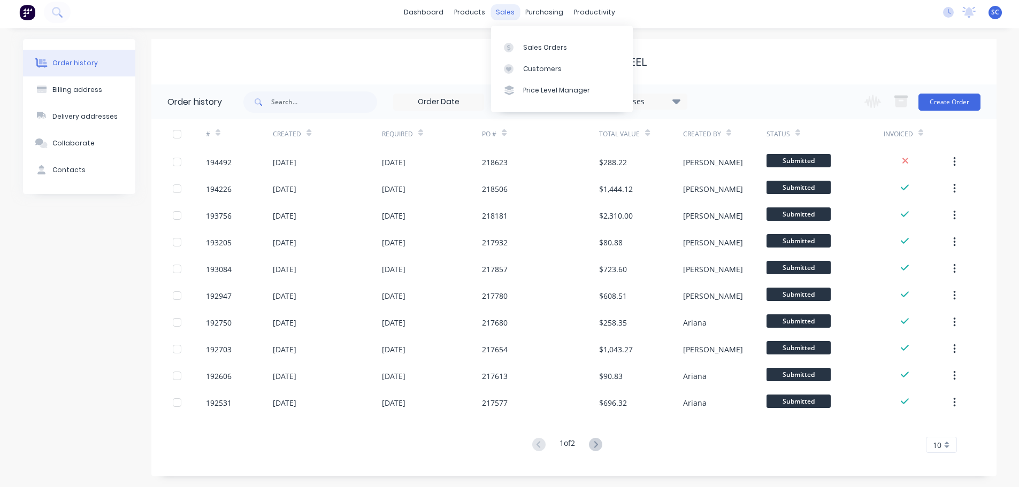
click at [512, 12] on div "sales" at bounding box center [504, 12] width 29 height 16
click at [535, 64] on div "Customers" at bounding box center [542, 69] width 39 height 10
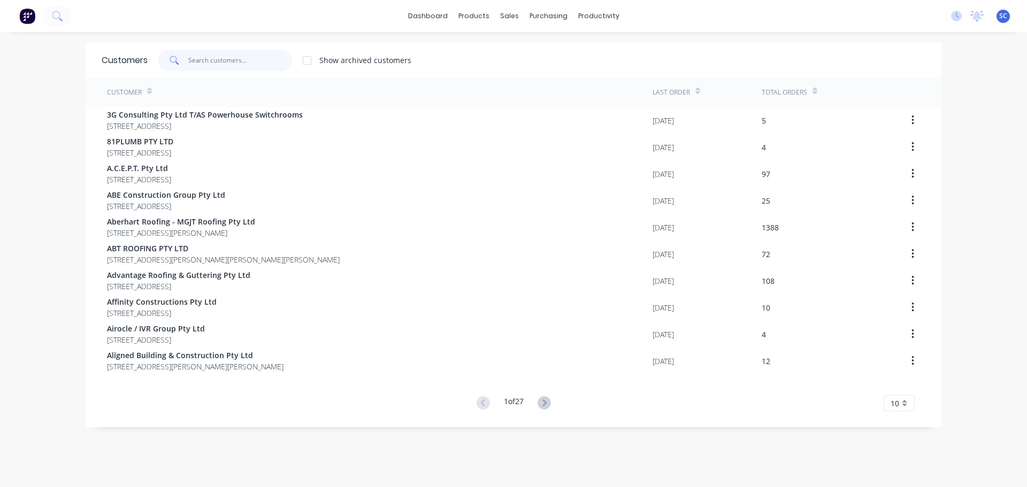
drag, startPoint x: 226, startPoint y: 53, endPoint x: 226, endPoint y: 42, distance: 11.2
click at [226, 54] on input "text" at bounding box center [240, 60] width 104 height 21
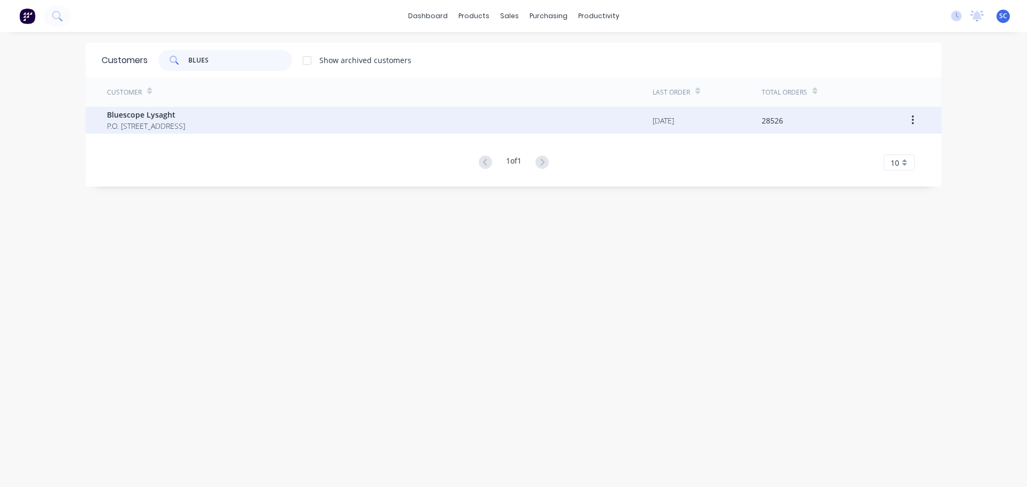
type input "BLUES"
click at [162, 128] on span "P.O. Box 144 Archerfield Australia 4108" at bounding box center [146, 125] width 78 height 11
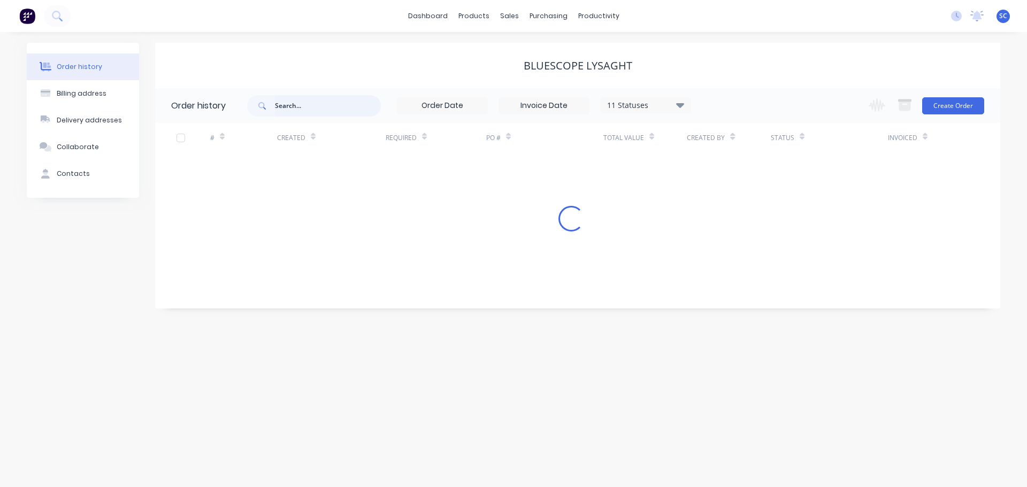
click at [292, 104] on input "text" at bounding box center [328, 105] width 106 height 21
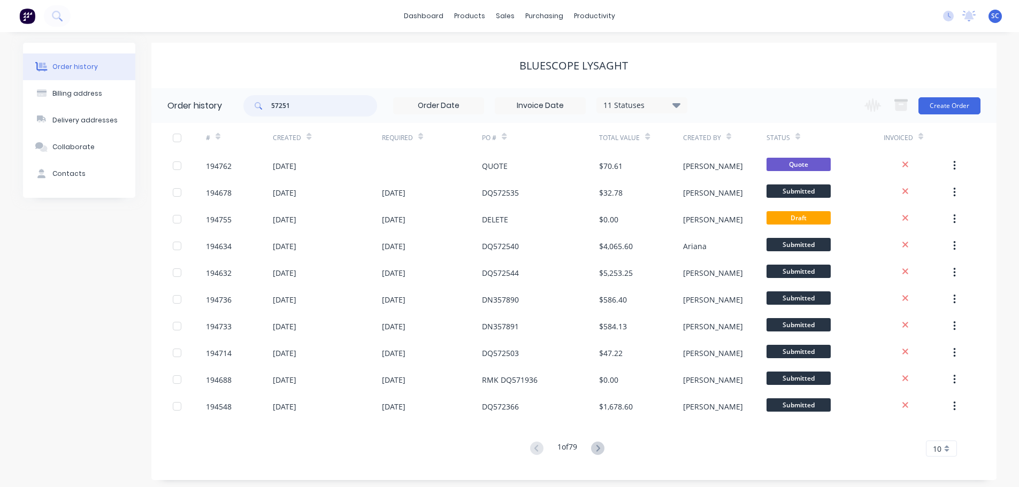
type input "572519"
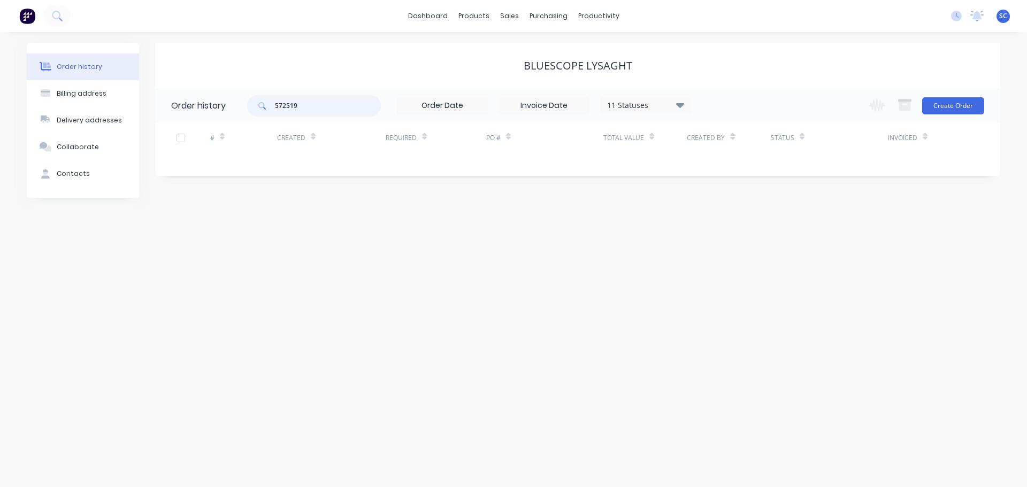
drag, startPoint x: 323, startPoint y: 105, endPoint x: 276, endPoint y: 108, distance: 46.6
click at [276, 108] on input "572519" at bounding box center [328, 105] width 106 height 21
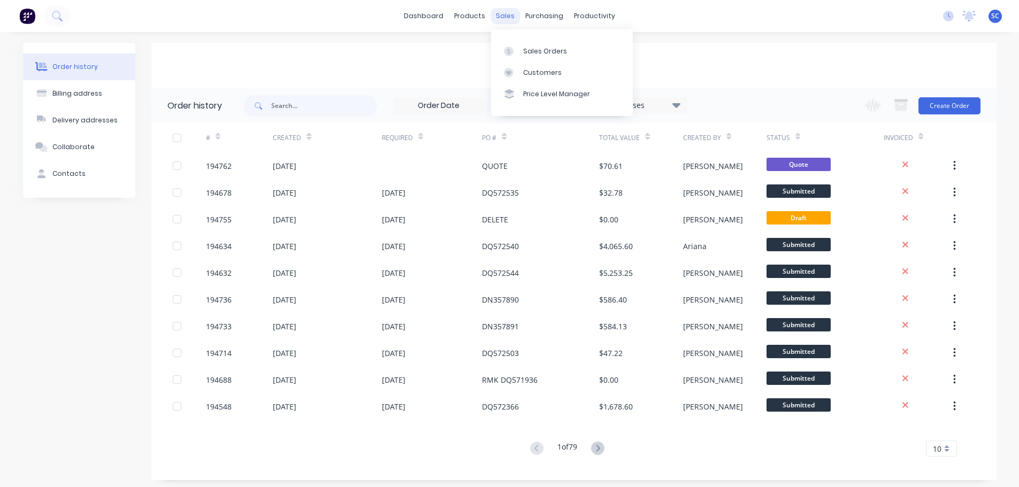
click at [508, 16] on div "sales" at bounding box center [504, 16] width 29 height 16
click at [546, 75] on div "Customers" at bounding box center [542, 73] width 39 height 10
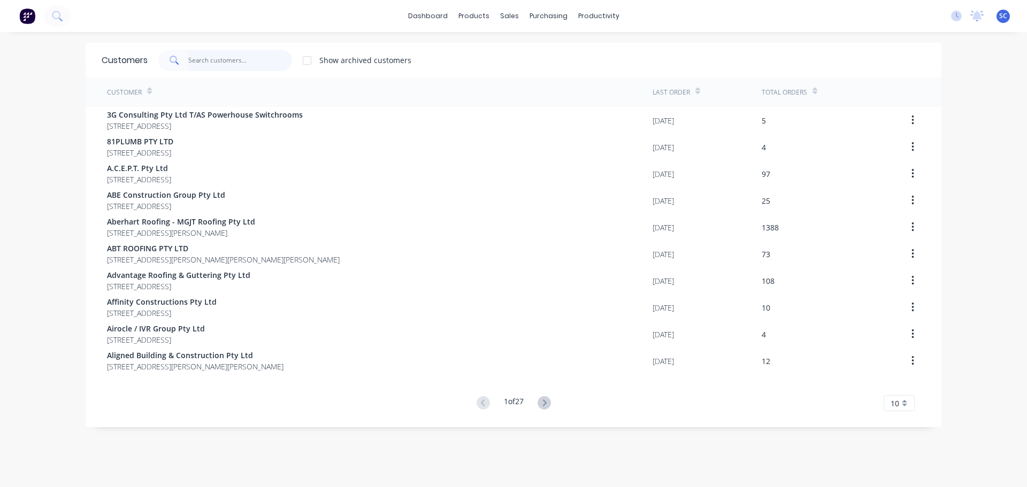
click at [203, 60] on input "text" at bounding box center [240, 60] width 104 height 21
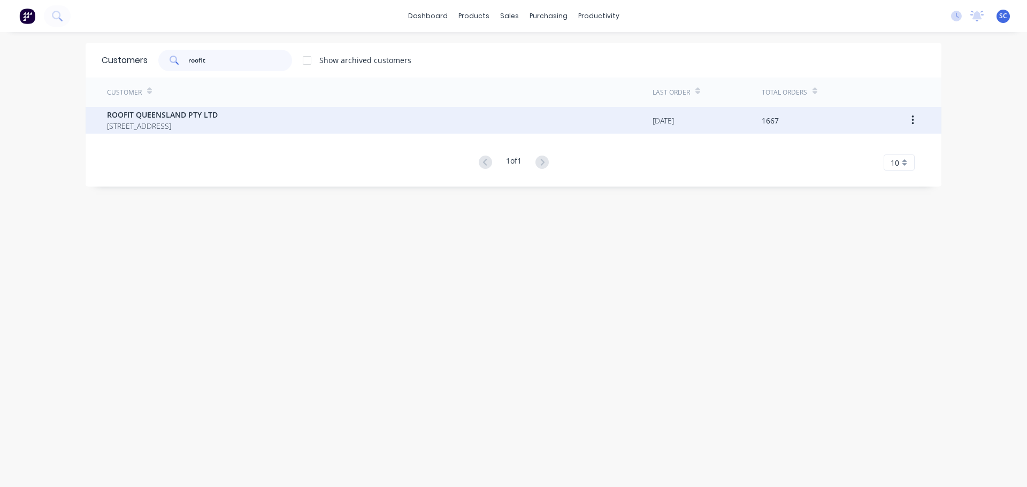
type input "roofit"
click at [152, 120] on span "PO BOX 1193 SUNNYBANK HILLS Queensland Australia 4109" at bounding box center [162, 125] width 111 height 11
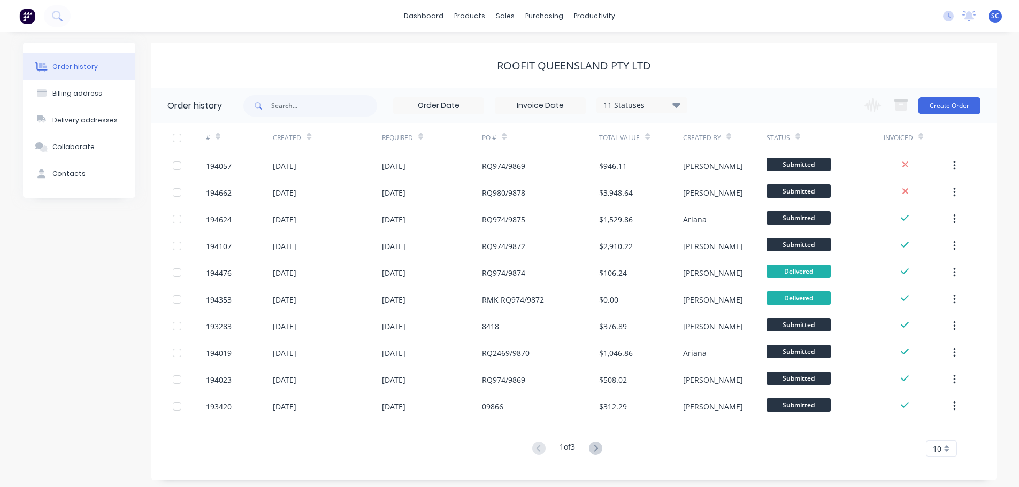
drag, startPoint x: 328, startPoint y: 121, endPoint x: 308, endPoint y: 125, distance: 20.2
click at [325, 121] on div "11 Statuses Invoice Status Invoiced Not Invoiced Partial Order Status All Archi…" at bounding box center [465, 105] width 444 height 35
click at [275, 118] on div "11 Statuses Invoice Status Invoiced Not Invoiced Partial Order Status All Archi…" at bounding box center [465, 105] width 444 height 35
click at [281, 106] on input "text" at bounding box center [324, 105] width 106 height 21
type input "9869"
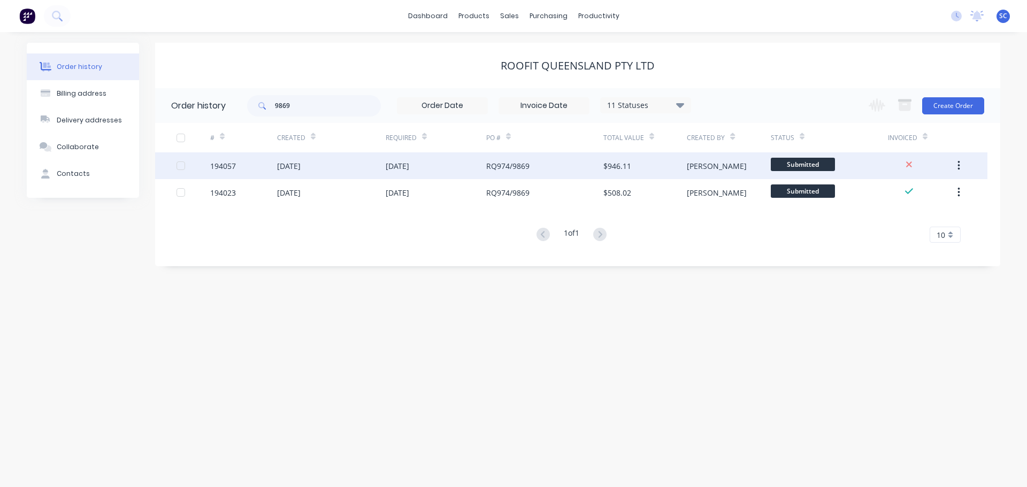
click at [301, 169] on div "[DATE]" at bounding box center [289, 165] width 24 height 11
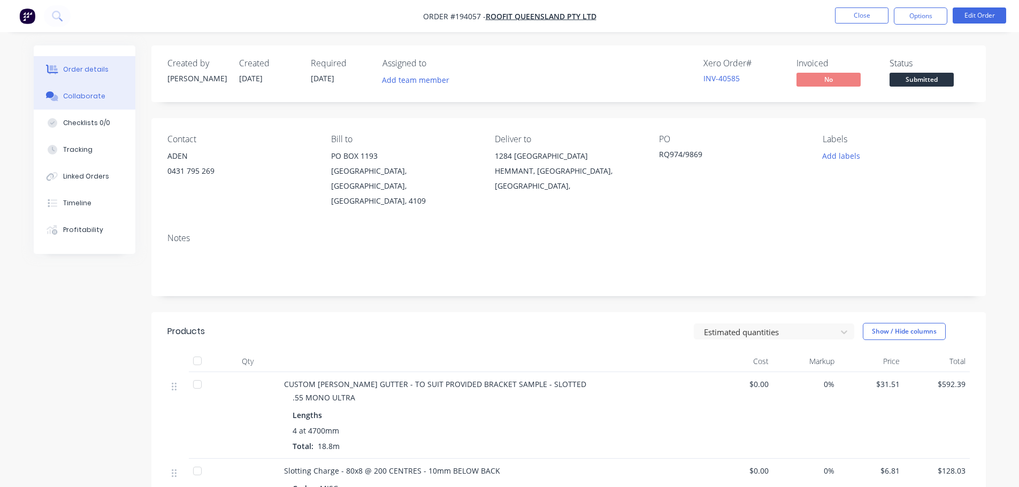
click at [79, 94] on div "Collaborate" at bounding box center [84, 96] width 42 height 10
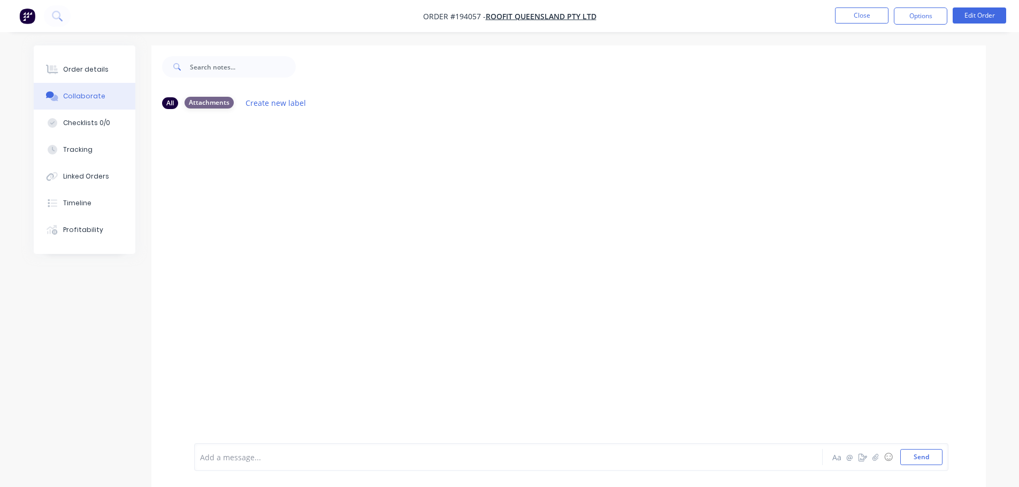
click at [212, 102] on div "Attachments" at bounding box center [209, 103] width 49 height 12
click at [171, 102] on div "All" at bounding box center [170, 103] width 16 height 12
click at [83, 65] on div "Order details" at bounding box center [85, 70] width 45 height 10
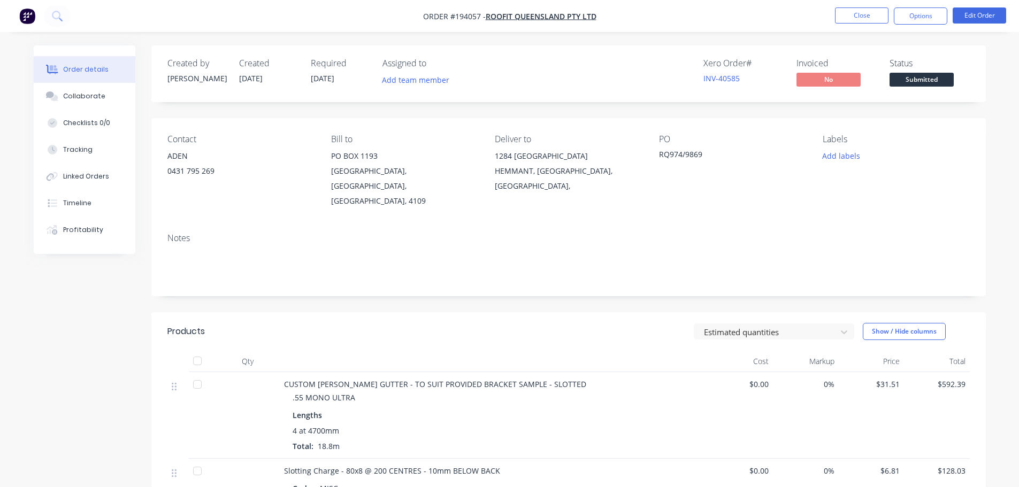
click at [342, 21] on nav "Order #194057 - ROOFIT QUEENSLAND PTY LTD Close Options Edit Order" at bounding box center [509, 16] width 1019 height 32
click at [862, 11] on button "Close" at bounding box center [861, 15] width 53 height 16
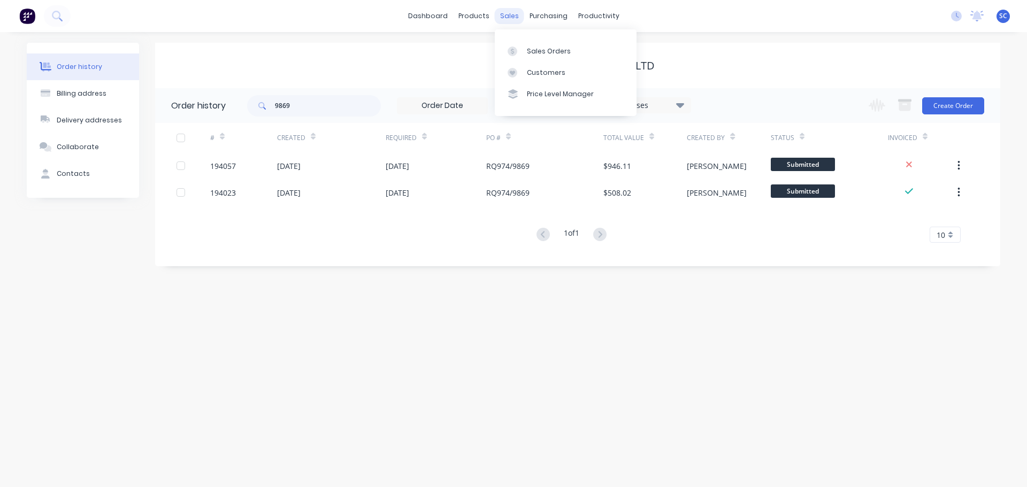
click at [508, 17] on div "sales" at bounding box center [509, 16] width 29 height 16
drag, startPoint x: 306, startPoint y: 109, endPoint x: 256, endPoint y: 109, distance: 50.3
click at [256, 109] on div "9869" at bounding box center [314, 105] width 134 height 21
click at [516, 14] on div "sales" at bounding box center [509, 16] width 29 height 16
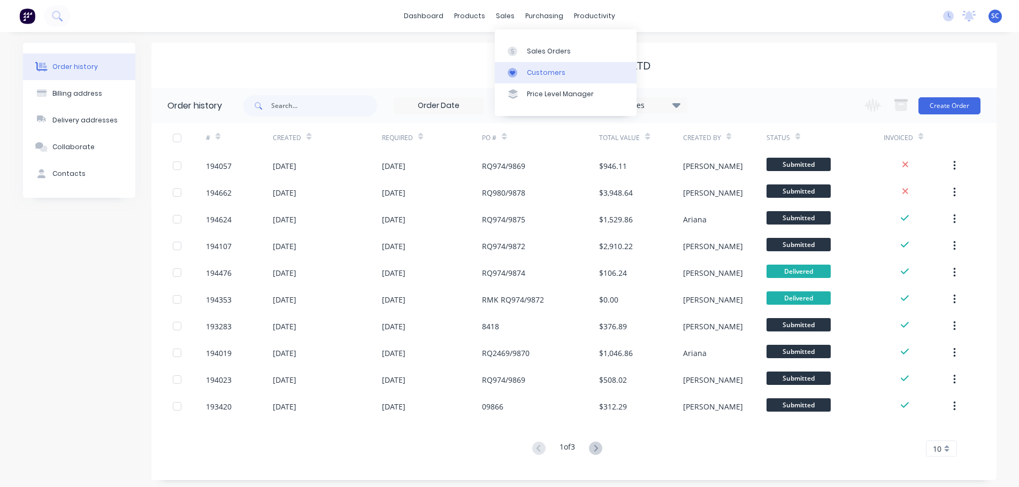
click at [539, 68] on div "Customers" at bounding box center [546, 73] width 39 height 10
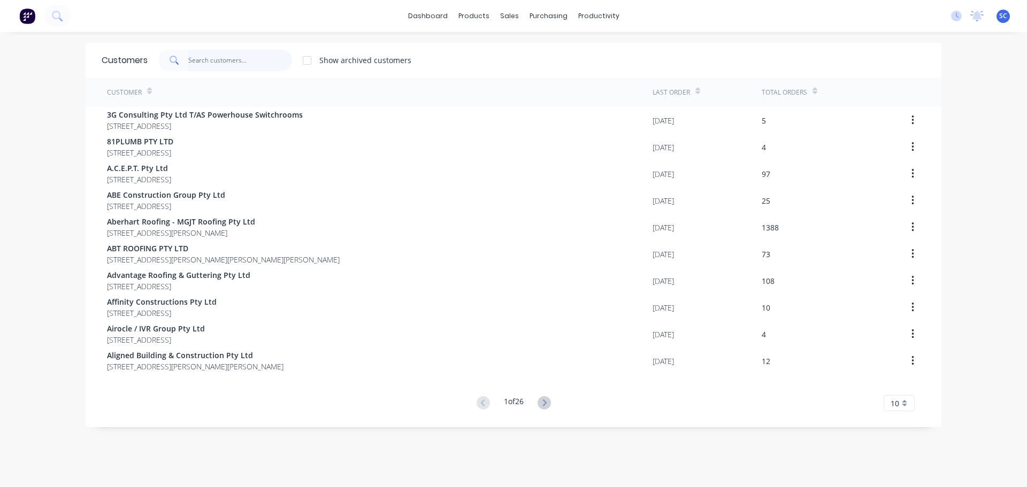
click at [206, 52] on input "text" at bounding box center [240, 60] width 104 height 21
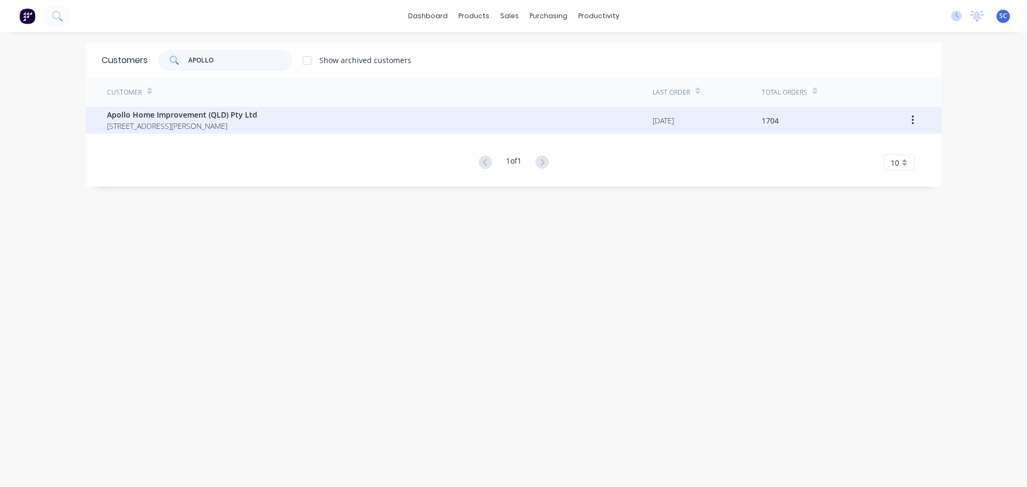
type input "APOLLO"
click at [167, 119] on span "Apollo Home Improvement (QLD) Pty Ltd" at bounding box center [182, 114] width 150 height 11
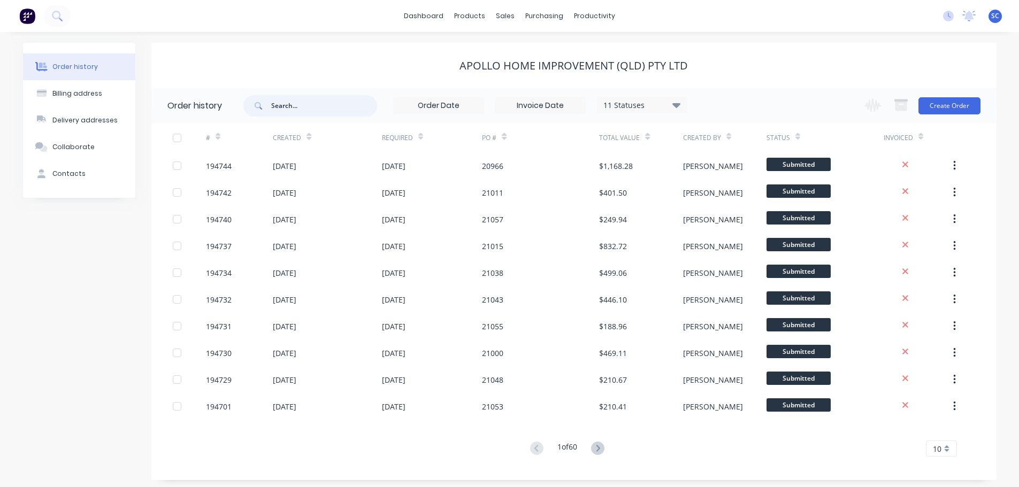
click at [304, 95] on input "text" at bounding box center [324, 105] width 106 height 21
type input "21045"
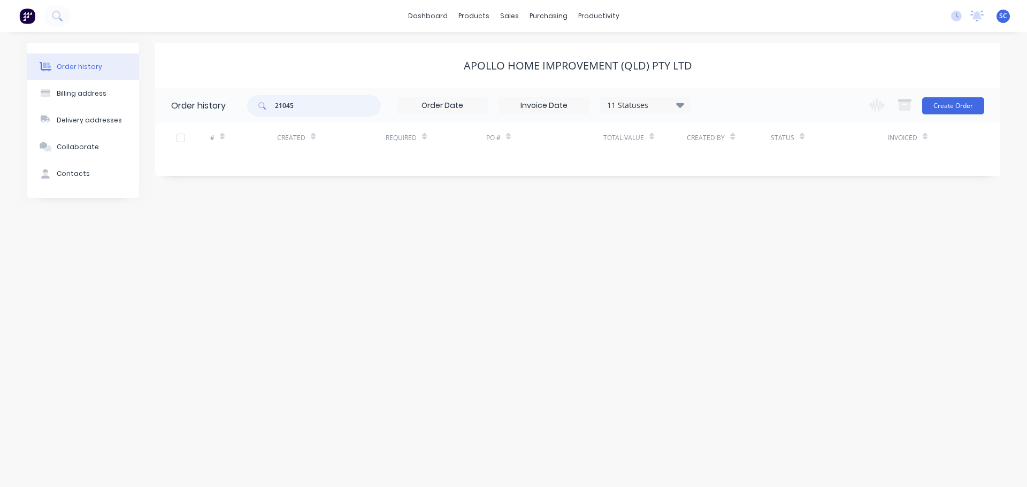
drag, startPoint x: 317, startPoint y: 102, endPoint x: 260, endPoint y: 109, distance: 56.5
click at [260, 109] on div "21045" at bounding box center [314, 105] width 134 height 21
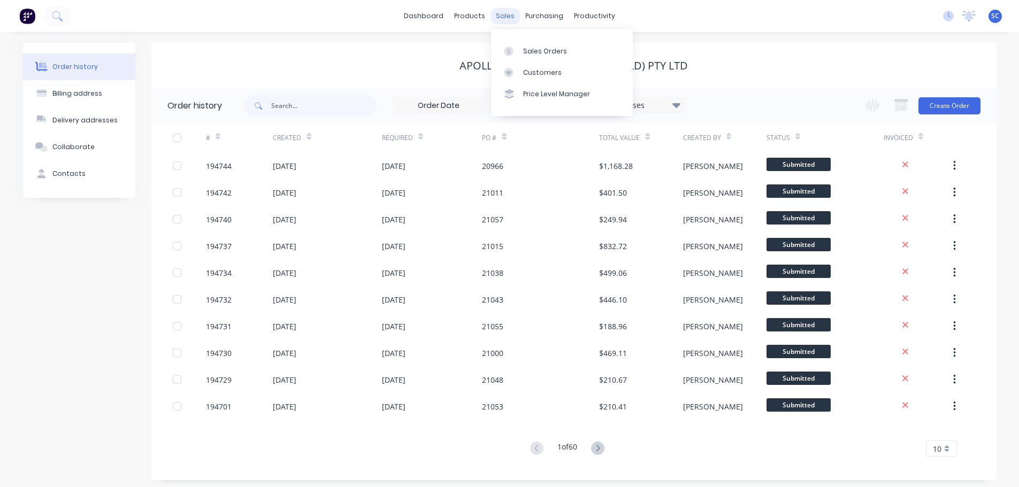
click at [509, 16] on div "sales" at bounding box center [504, 16] width 29 height 16
click at [535, 72] on div "Customers" at bounding box center [542, 73] width 39 height 10
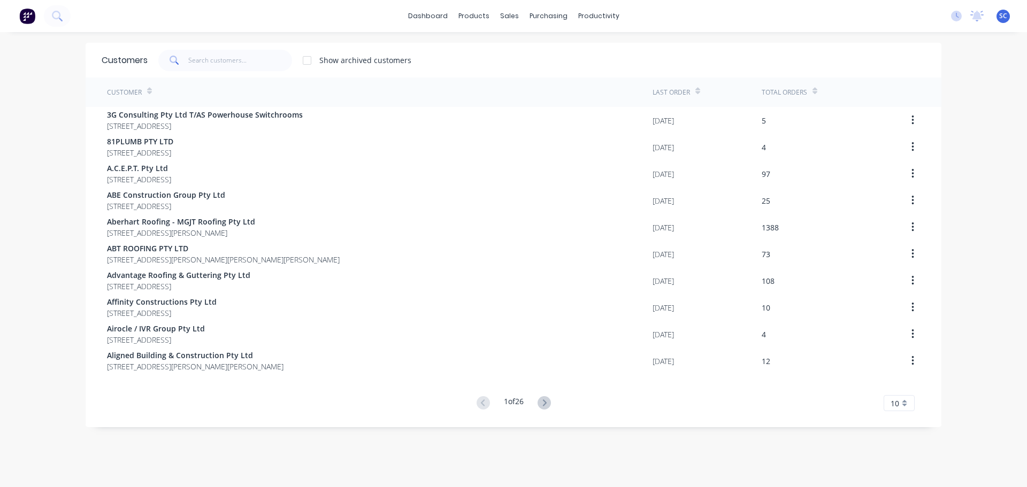
click at [214, 48] on div "Customers Show archived customers" at bounding box center [514, 60] width 856 height 35
click at [196, 60] on input "text" at bounding box center [240, 60] width 104 height 21
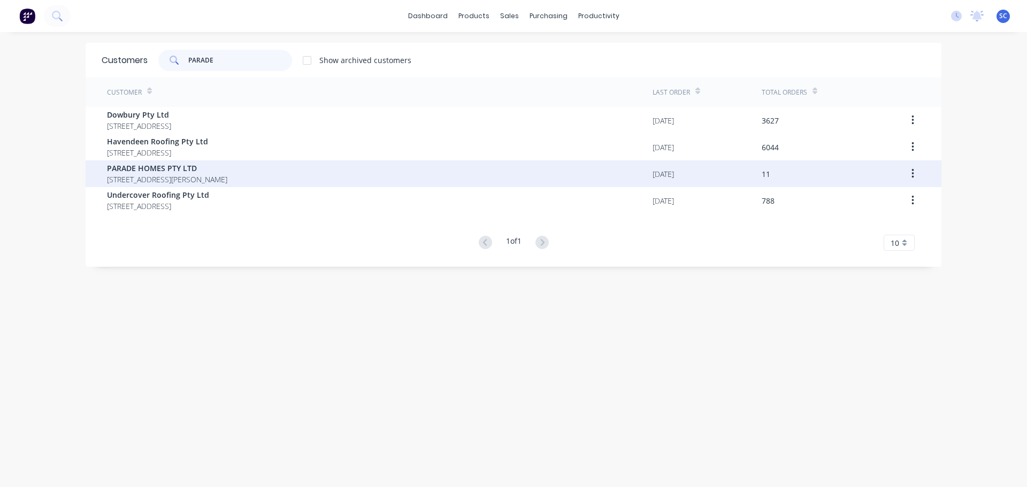
type input "PARADE"
click at [151, 178] on span "46 Fisher Parade Zillmere Queensland Australia 4034" at bounding box center [167, 179] width 120 height 11
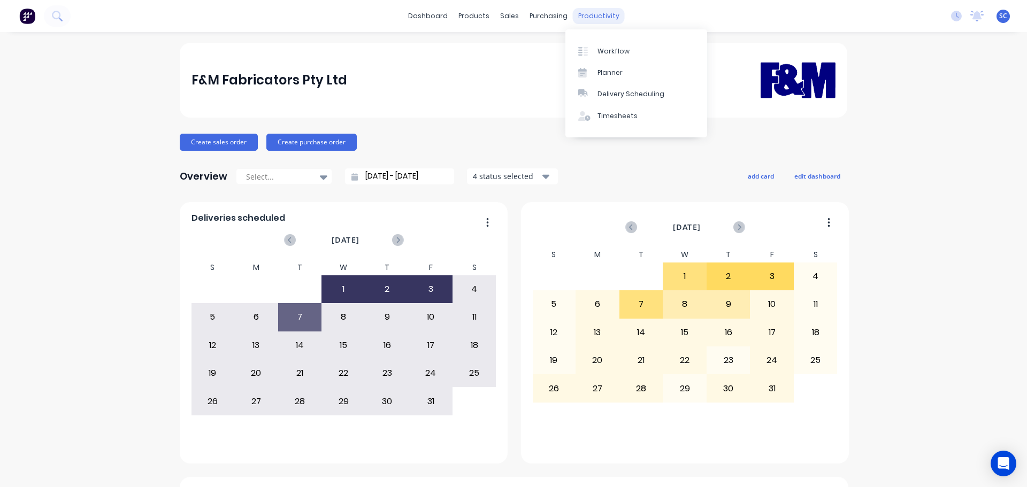
click at [589, 18] on div "productivity" at bounding box center [599, 16] width 52 height 16
click at [603, 9] on div "productivity" at bounding box center [599, 16] width 52 height 16
click at [635, 92] on div "Delivery Scheduling" at bounding box center [630, 94] width 67 height 10
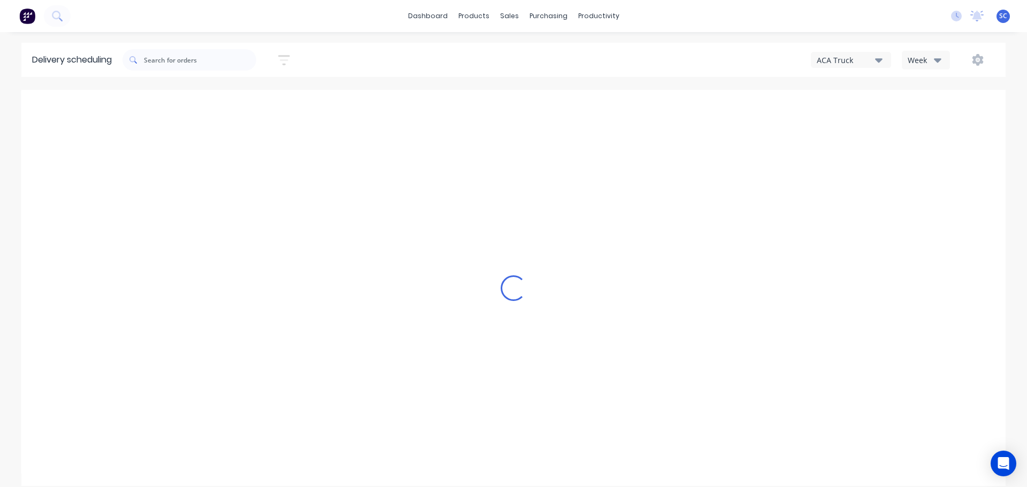
click at [872, 56] on div "ACA Truck" at bounding box center [846, 60] width 58 height 11
click at [853, 98] on div "FNM 09" at bounding box center [864, 97] width 106 height 21
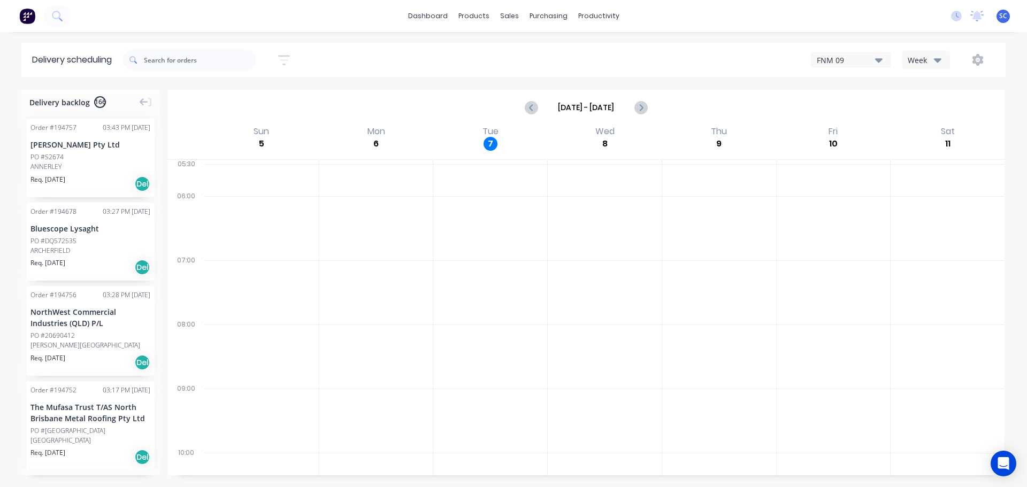
click at [942, 59] on button "Week" at bounding box center [926, 60] width 48 height 19
click at [627, 58] on div "FNM 09 Week Week Vehicle" at bounding box center [775, 59] width 442 height 19
click at [290, 54] on icon "button" at bounding box center [284, 59] width 12 height 13
click at [228, 101] on input at bounding box center [234, 101] width 99 height 16
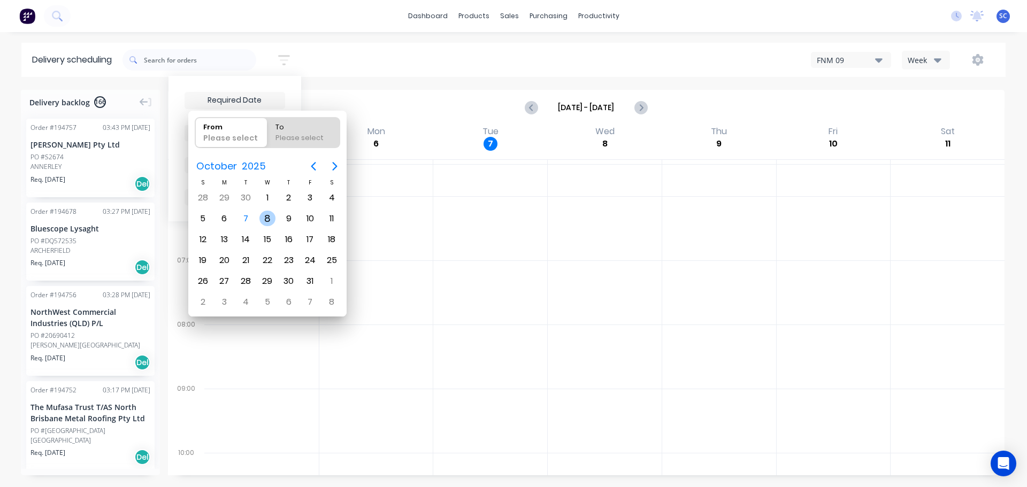
click at [271, 219] on div "8" at bounding box center [267, 219] width 16 height 16
type input "[DATE]"
radio input "false"
radio input "true"
click at [271, 219] on div "8" at bounding box center [267, 219] width 16 height 16
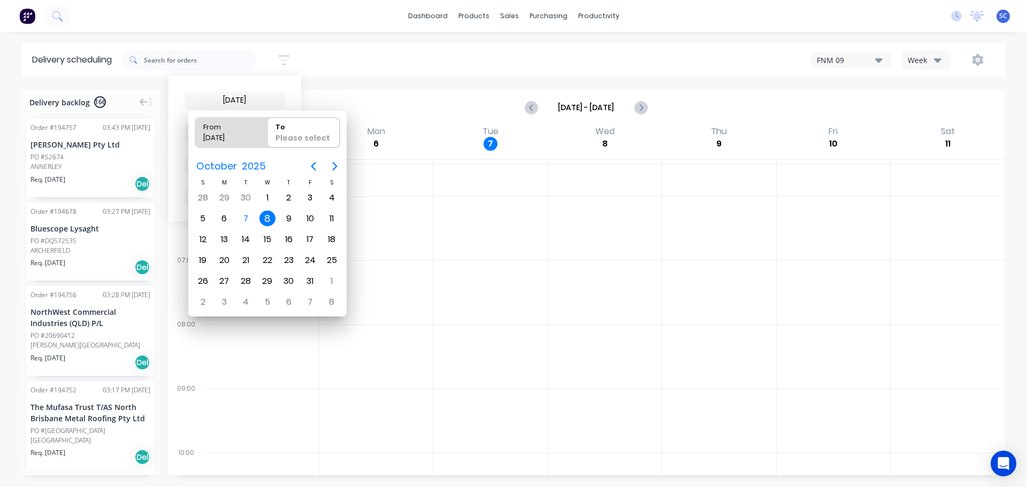
type input "07/10/25 - 08/10/25"
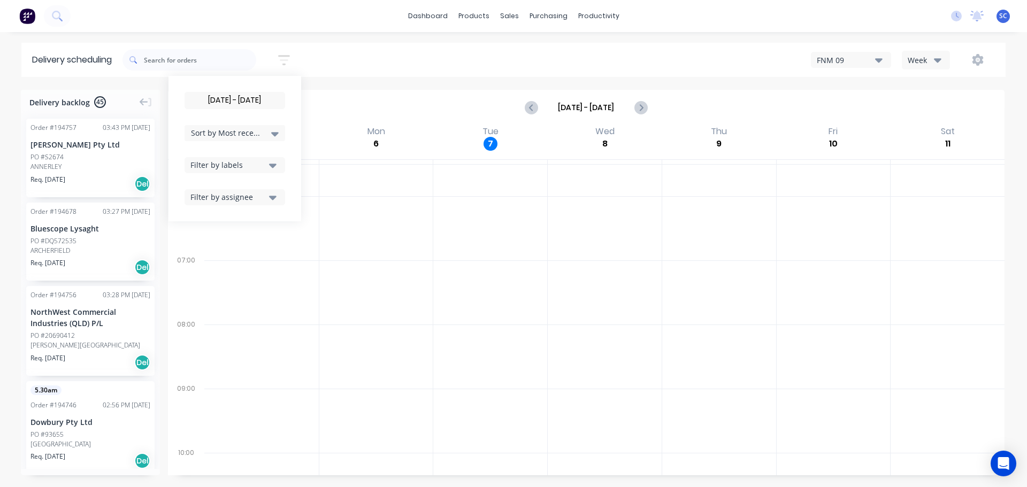
click at [277, 139] on icon at bounding box center [274, 134] width 7 height 12
click at [223, 251] on div "Suburb" at bounding box center [235, 252] width 101 height 19
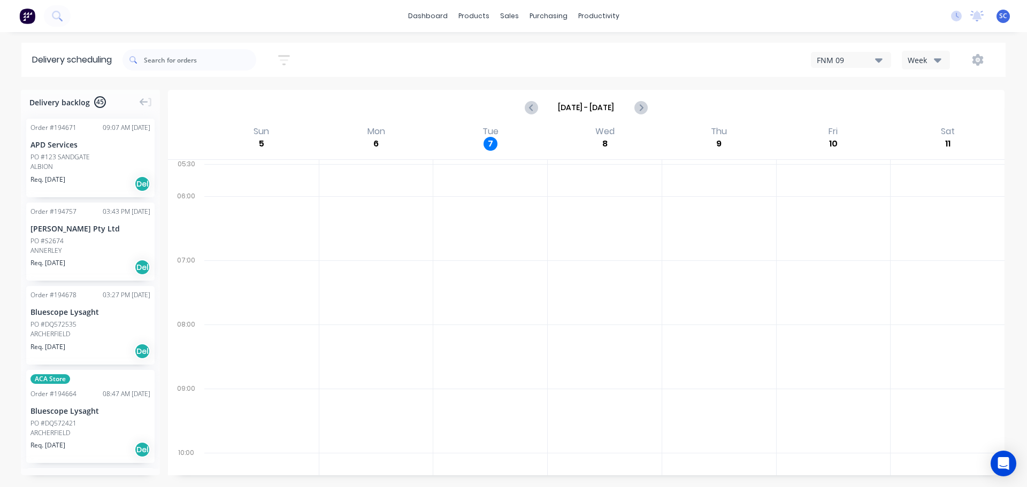
click at [376, 74] on div "07/10/25 - 08/10/25 Sort by Suburb Created date Required date Order number Cust…" at bounding box center [563, 60] width 883 height 34
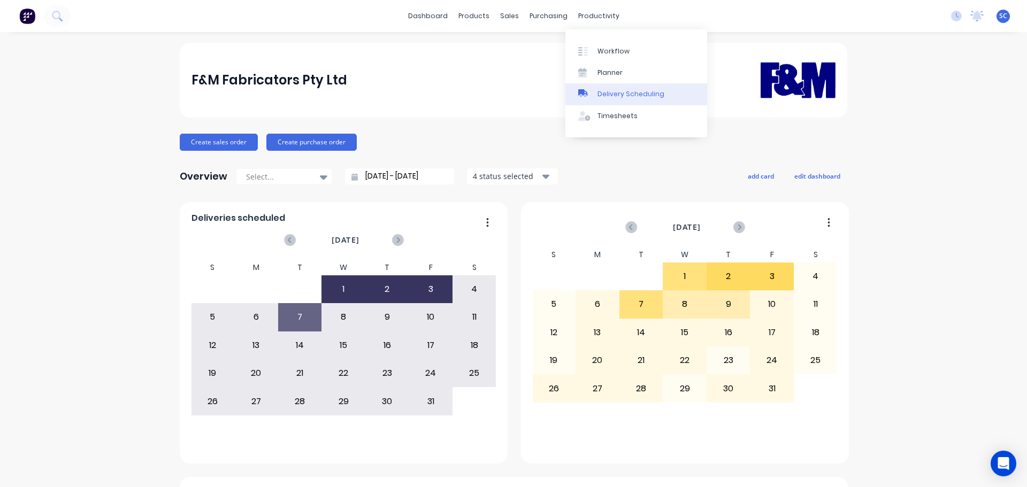
click at [622, 90] on div "Delivery Scheduling" at bounding box center [630, 94] width 67 height 10
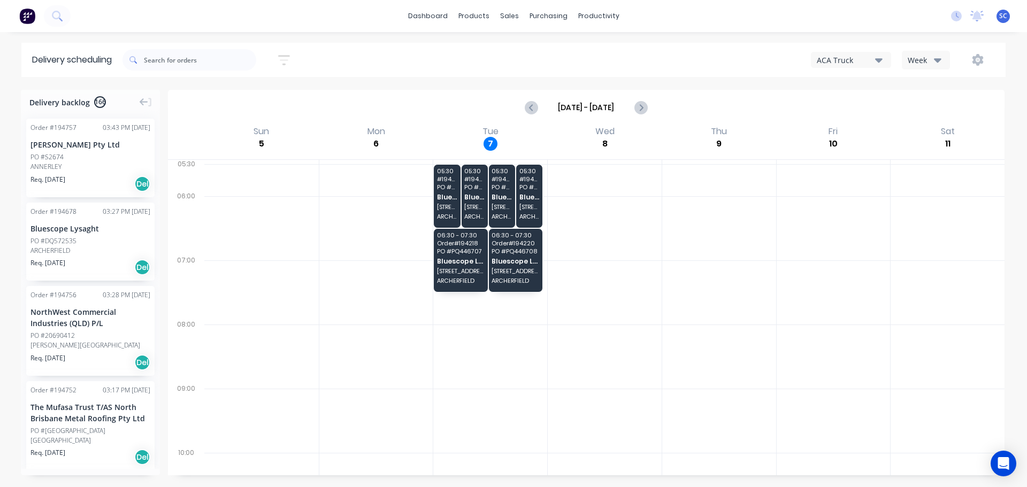
click at [877, 59] on icon "button" at bounding box center [878, 60] width 7 height 4
click at [941, 51] on button "Week" at bounding box center [926, 60] width 48 height 19
drag, startPoint x: 941, startPoint y: 62, endPoint x: 937, endPoint y: 66, distance: 6.1
click at [941, 62] on button "Week" at bounding box center [926, 60] width 48 height 19
drag, startPoint x: 938, startPoint y: 60, endPoint x: 941, endPoint y: 65, distance: 6.1
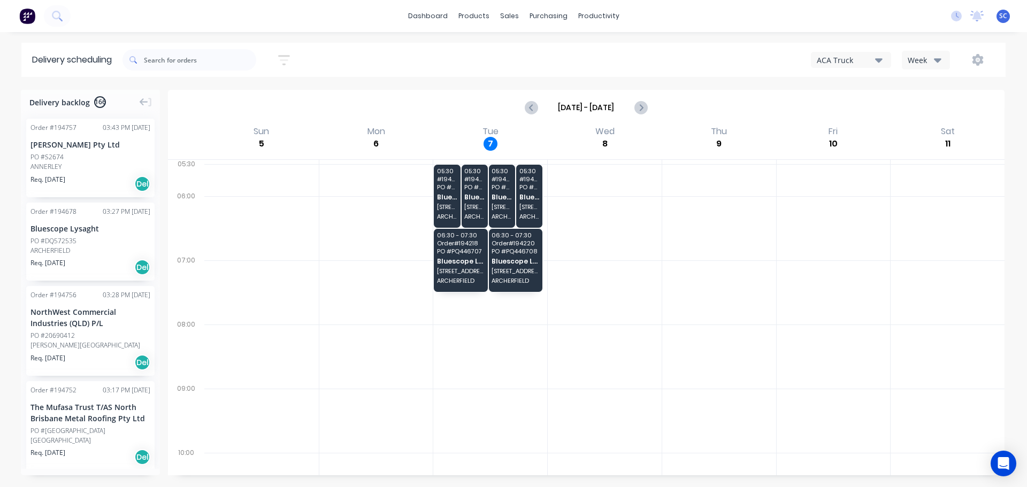
click at [940, 62] on icon "button" at bounding box center [937, 60] width 7 height 12
click at [935, 109] on div "Vehicle" at bounding box center [955, 109] width 106 height 21
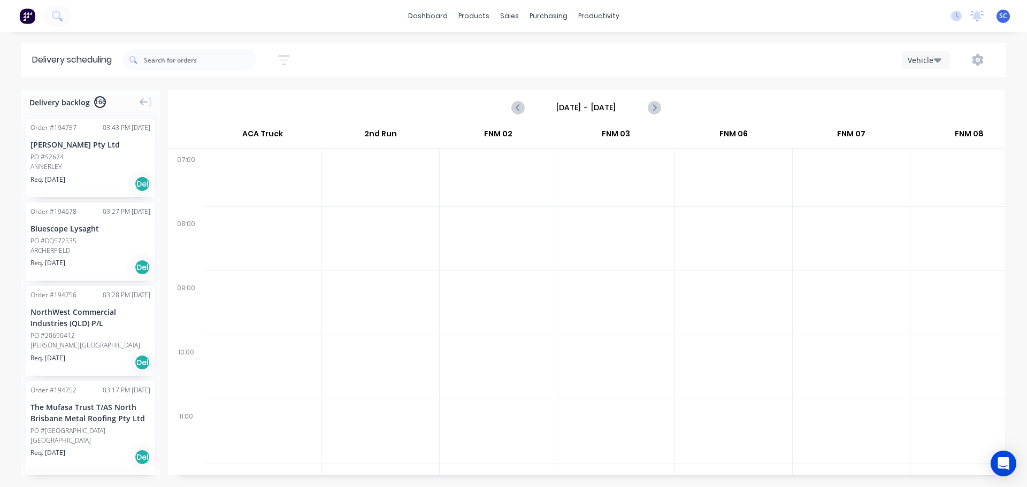
scroll to position [0, 1]
click at [566, 106] on input "Sunday - 05/10/25" at bounding box center [586, 107] width 106 height 16
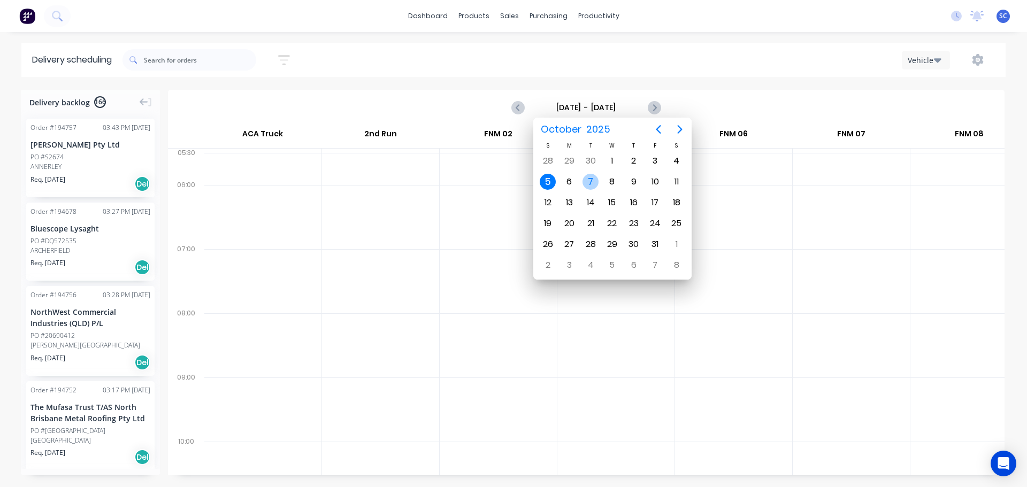
click at [587, 180] on div "7" at bounding box center [590, 182] width 16 height 16
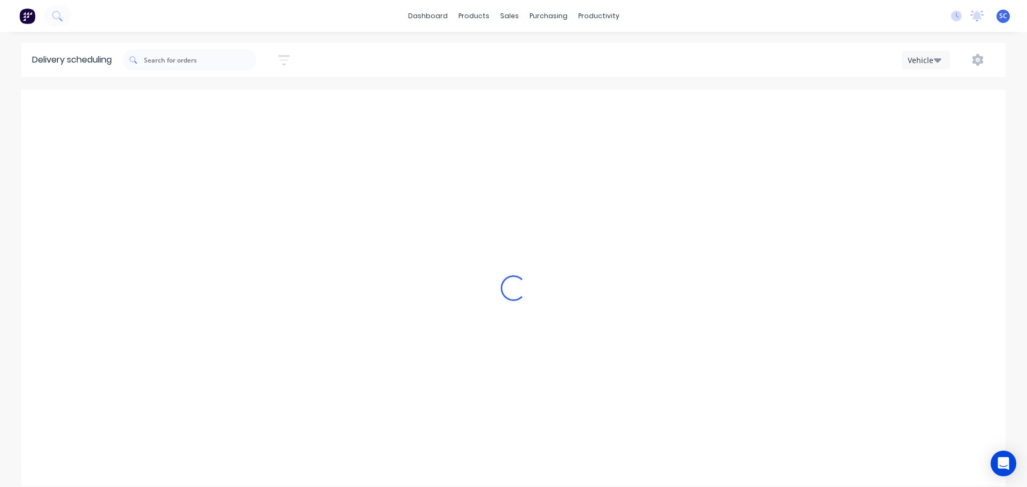
type input "Tuesday - 07/10/25"
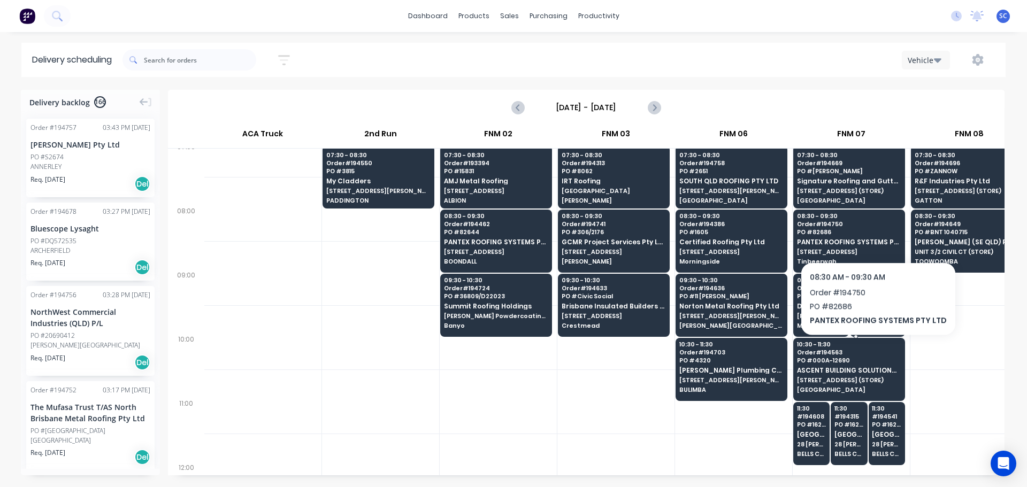
scroll to position [160, 1]
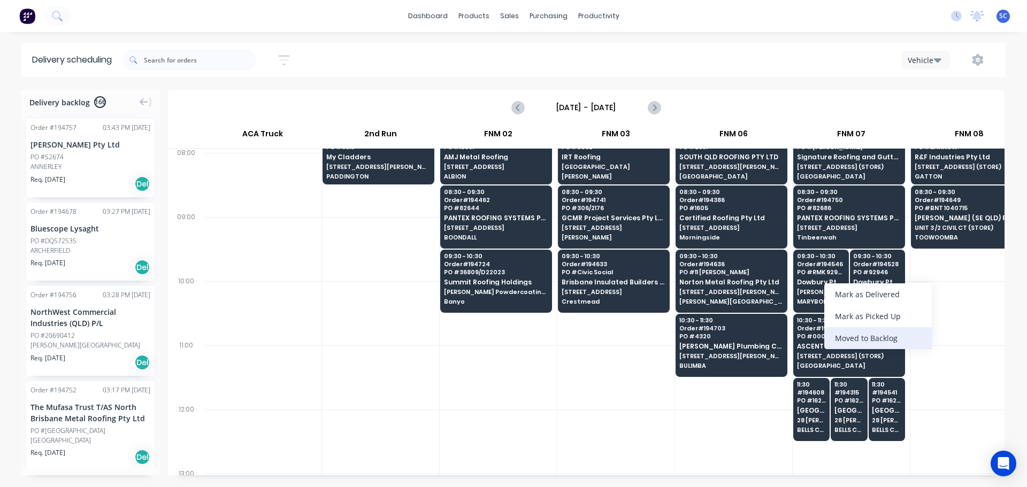
click at [881, 336] on div "Moved to Backlog" at bounding box center [878, 338] width 108 height 22
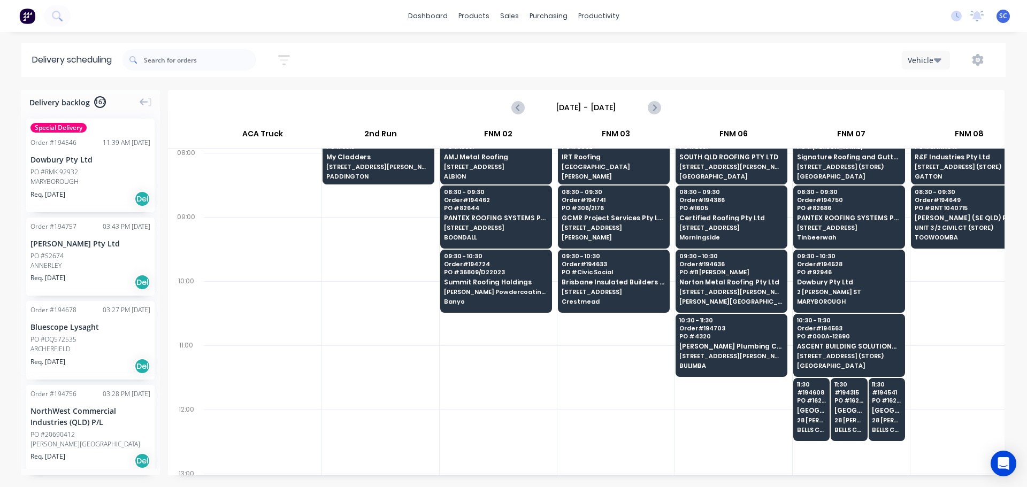
click at [49, 156] on div "Dowbury Pty Ltd" at bounding box center [90, 159] width 120 height 11
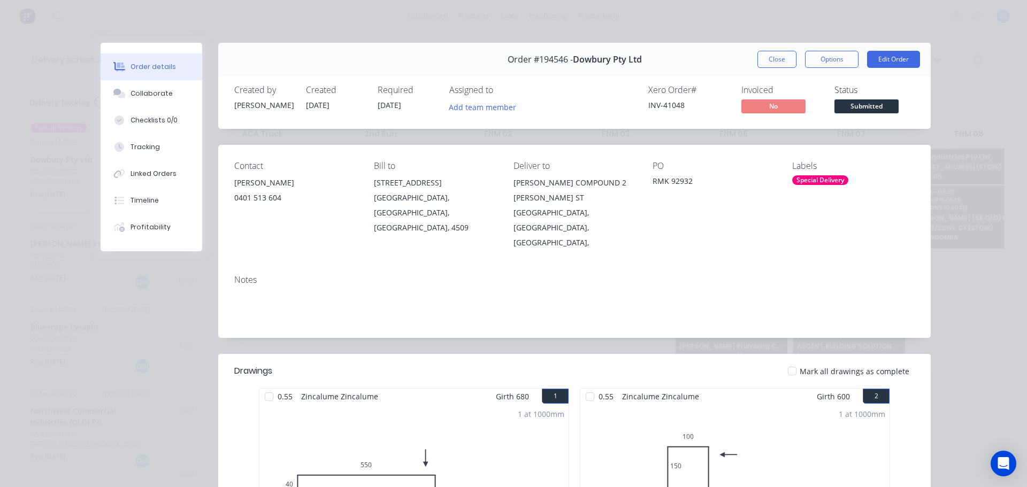
click at [775, 53] on button "Close" at bounding box center [776, 59] width 39 height 17
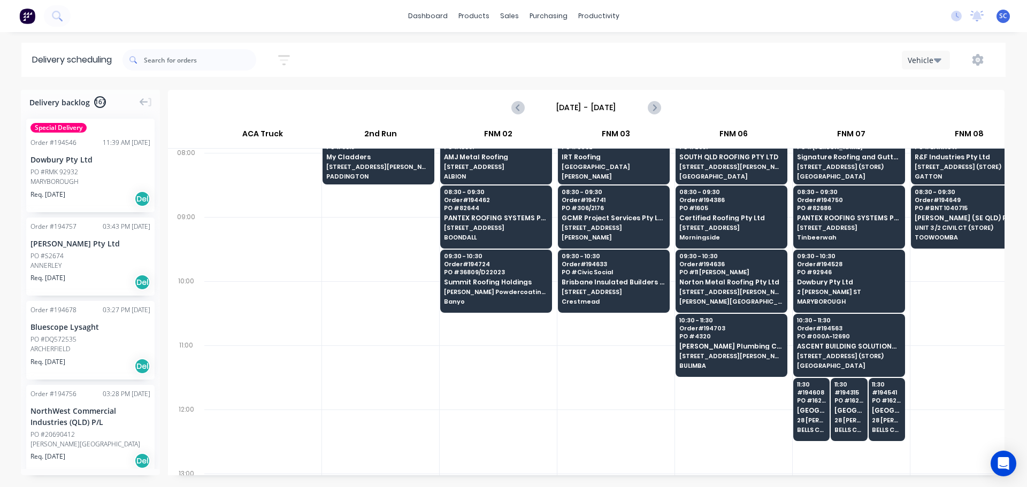
click at [53, 183] on div "MARYBOROUGH" at bounding box center [90, 182] width 120 height 10
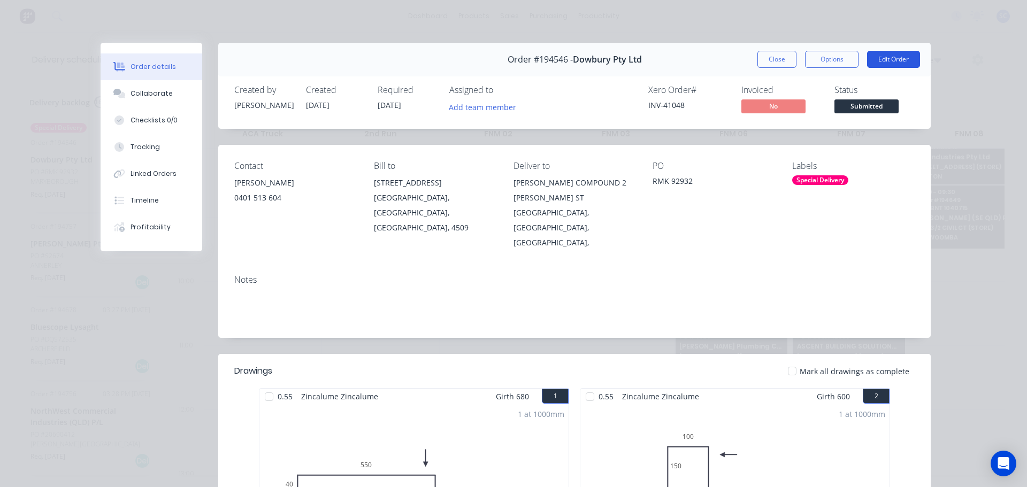
click at [886, 55] on button "Edit Order" at bounding box center [893, 59] width 53 height 17
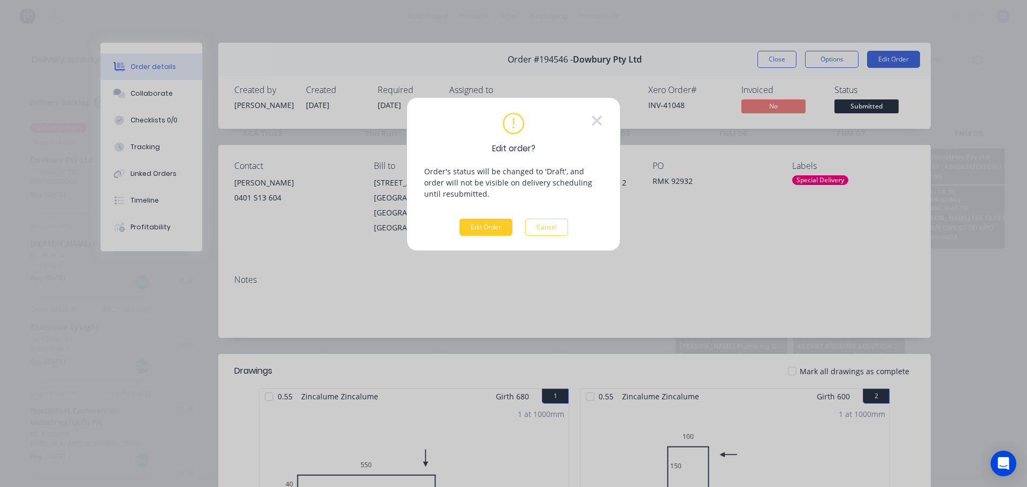
click at [472, 231] on button "Edit Order" at bounding box center [485, 227] width 53 height 17
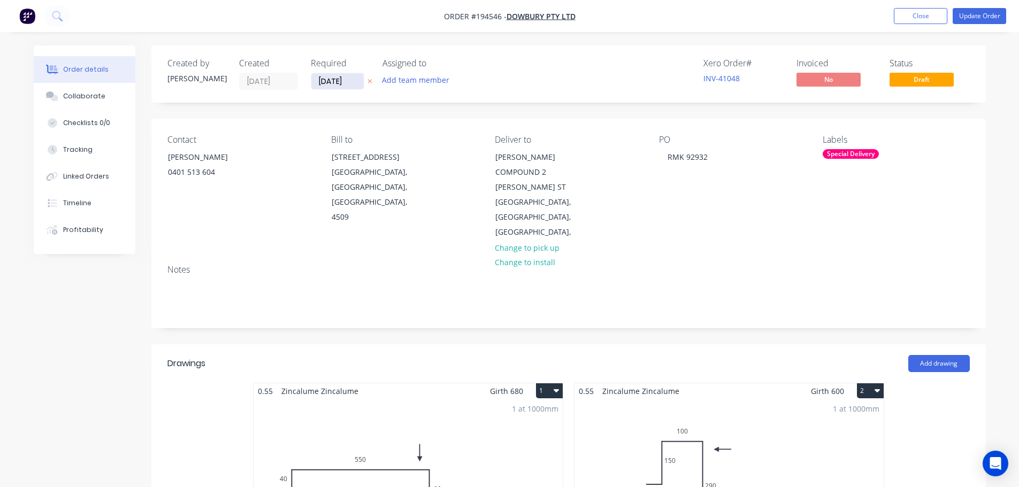
click at [331, 82] on input "[DATE]" at bounding box center [337, 81] width 52 height 16
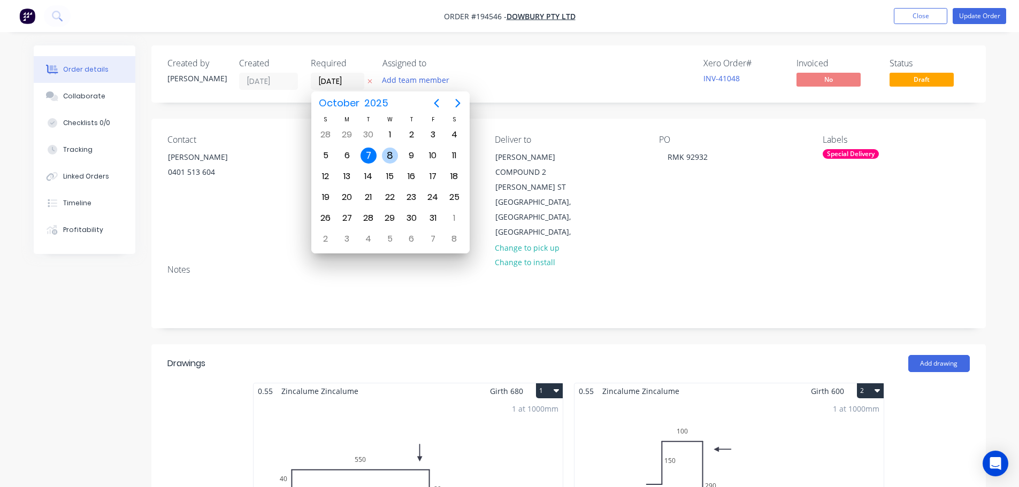
click at [390, 158] on div "8" at bounding box center [390, 156] width 16 height 16
type input "[DATE]"
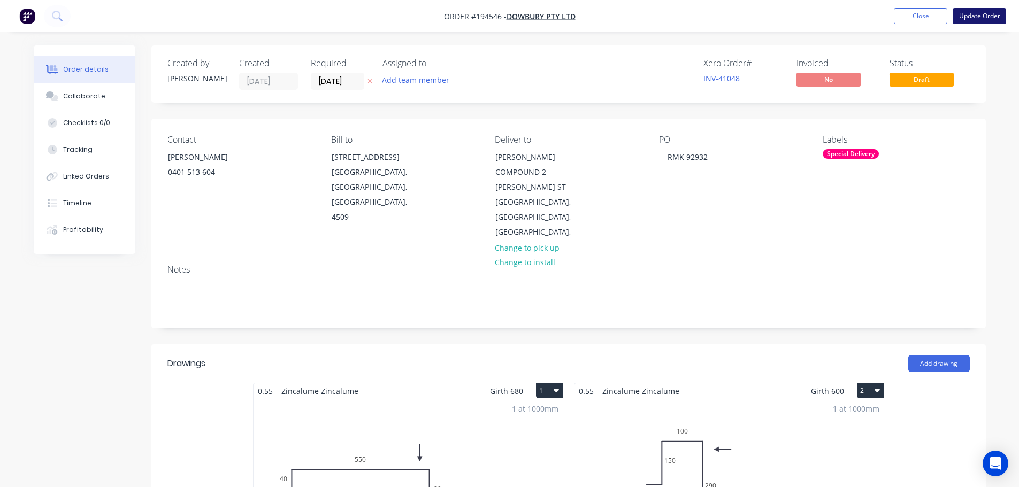
click at [979, 16] on button "Update Order" at bounding box center [979, 16] width 53 height 16
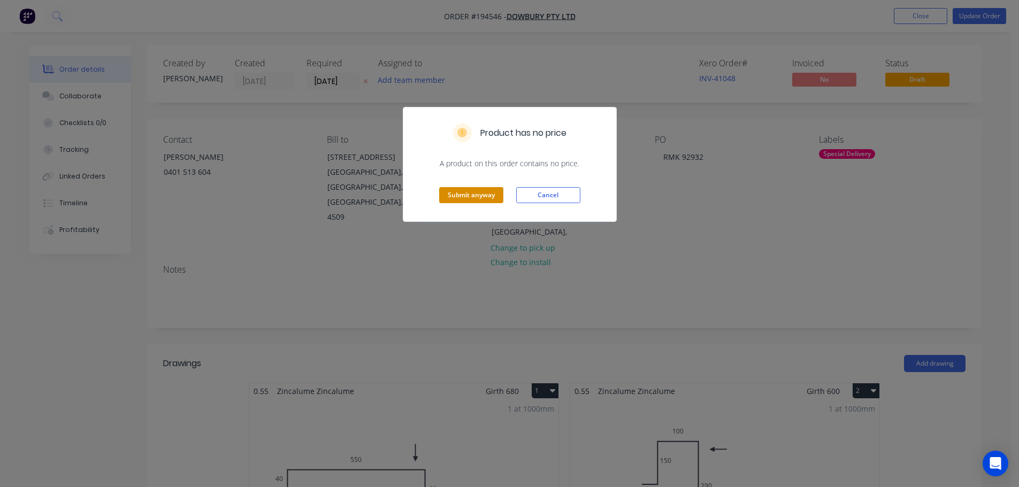
click at [460, 202] on button "Submit anyway" at bounding box center [471, 195] width 64 height 16
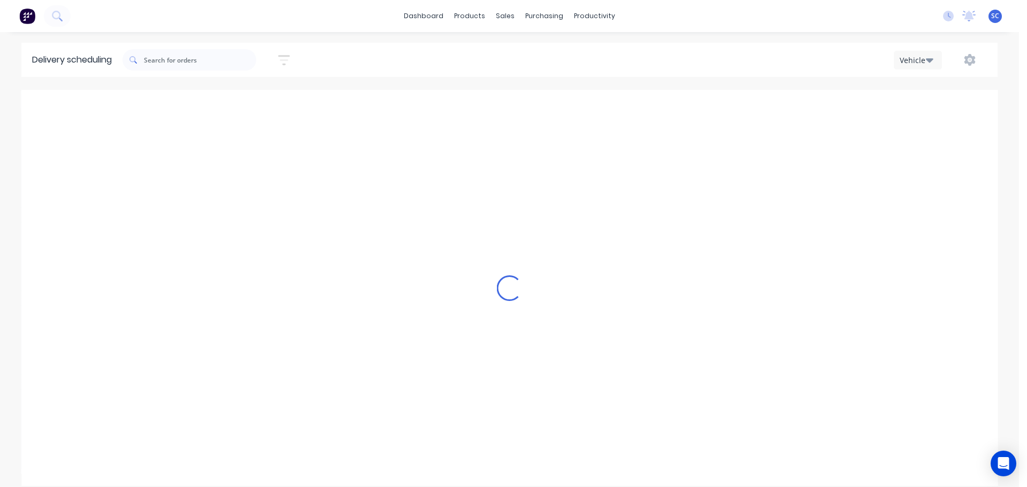
scroll to position [0, 1]
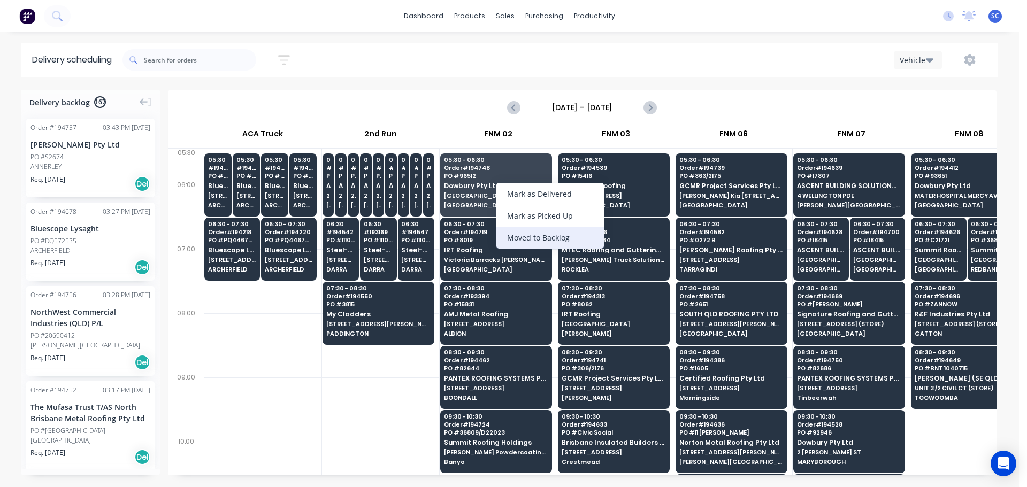
click at [548, 238] on div "Moved to Backlog" at bounding box center [550, 238] width 108 height 22
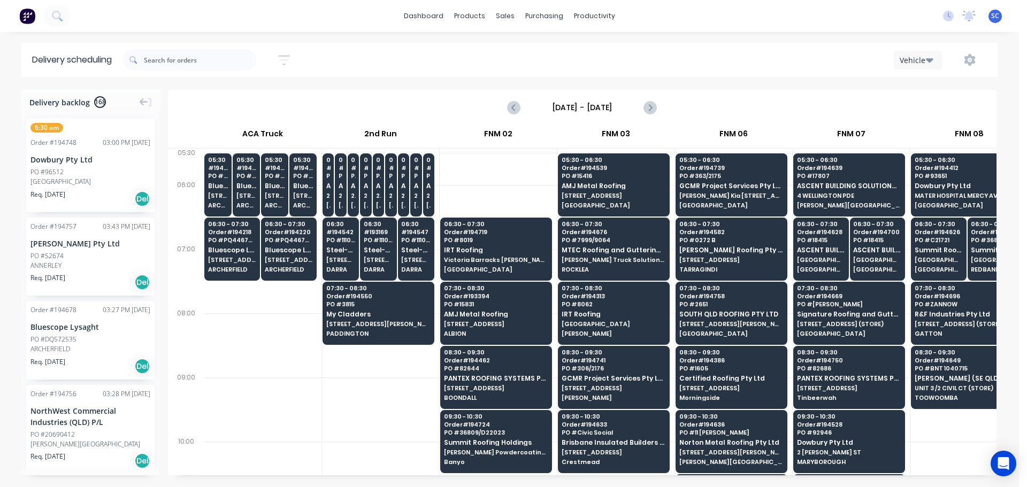
click at [54, 167] on div "6:30 am Order # 194748 03:00 PM 03/10/25 Dowbury Pty Ltd PO #96512 BRISBANE Req…" at bounding box center [90, 166] width 128 height 94
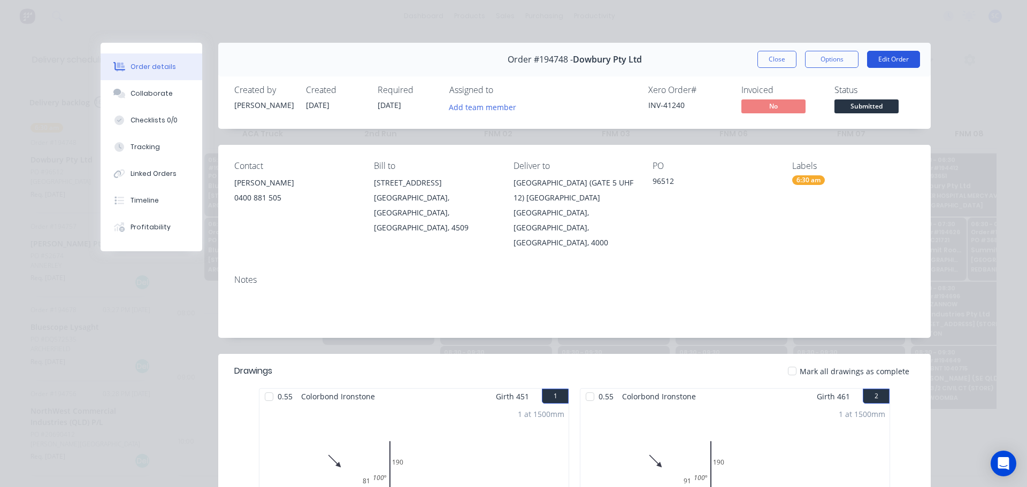
click at [890, 57] on button "Edit Order" at bounding box center [893, 59] width 53 height 17
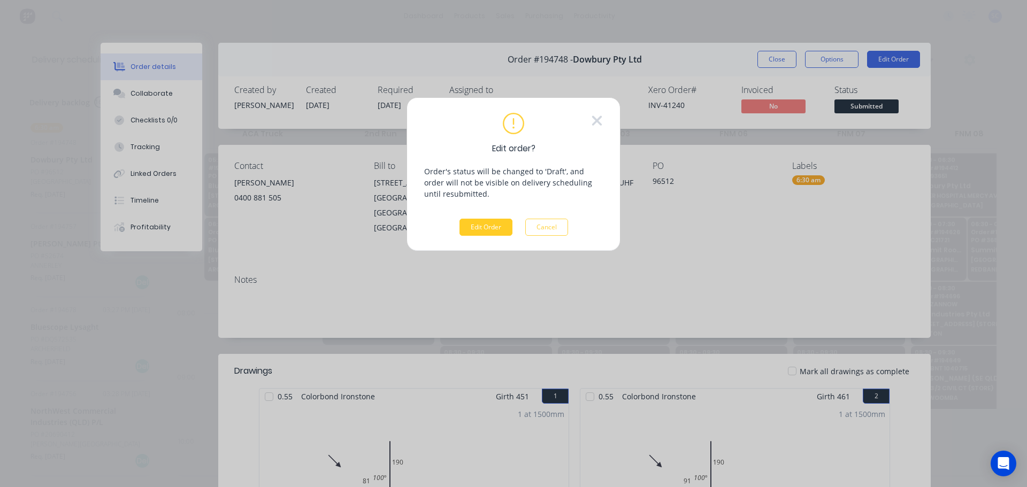
click at [488, 226] on button "Edit Order" at bounding box center [485, 227] width 53 height 17
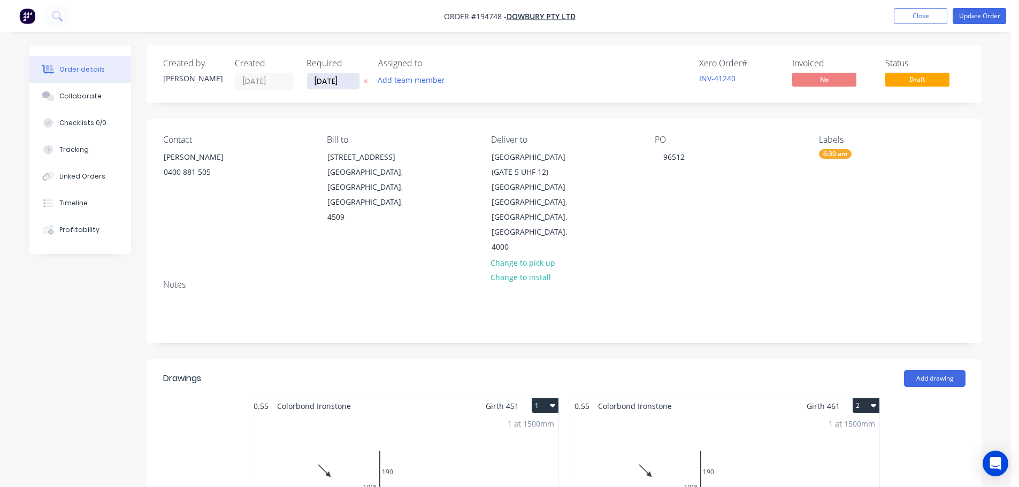
click at [338, 82] on input "07/10/25" at bounding box center [333, 81] width 52 height 16
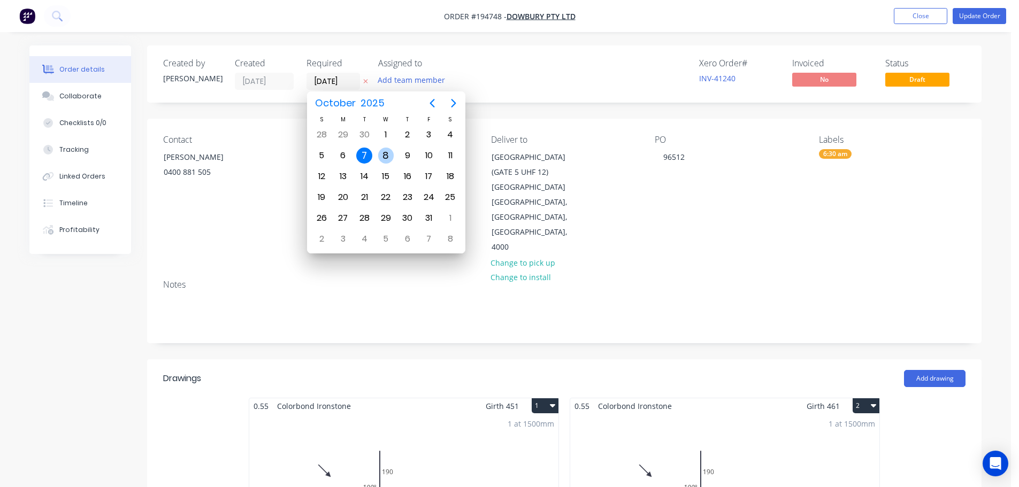
click at [385, 159] on div "8" at bounding box center [386, 156] width 16 height 16
type input "[DATE]"
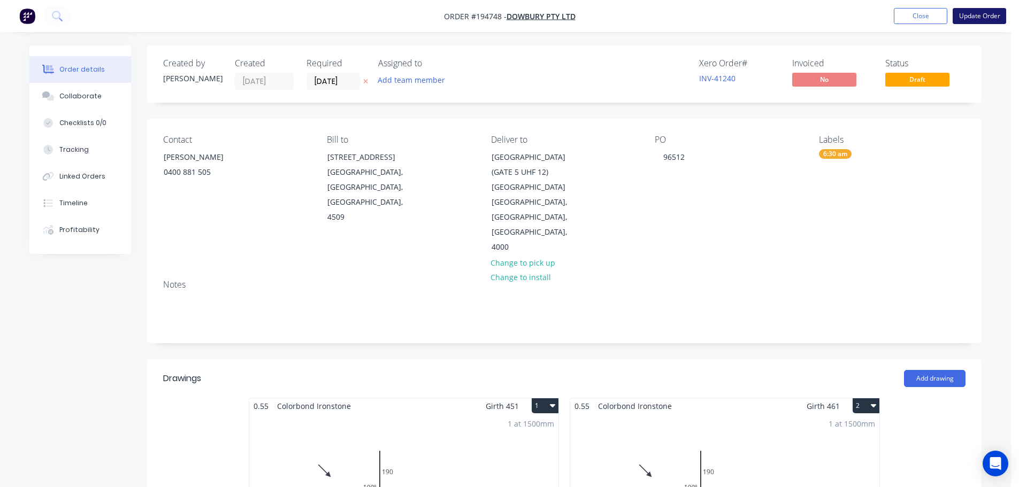
click at [971, 13] on button "Update Order" at bounding box center [979, 16] width 53 height 16
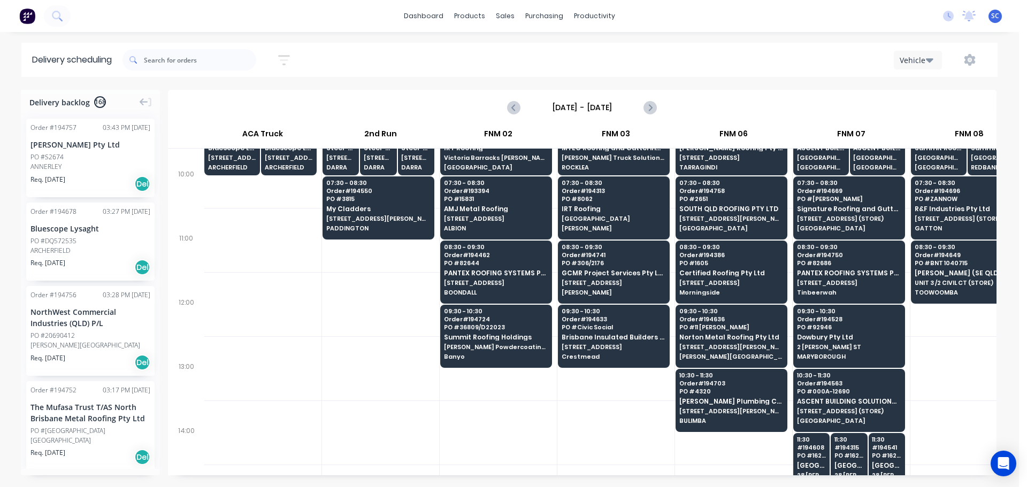
scroll to position [0, 1]
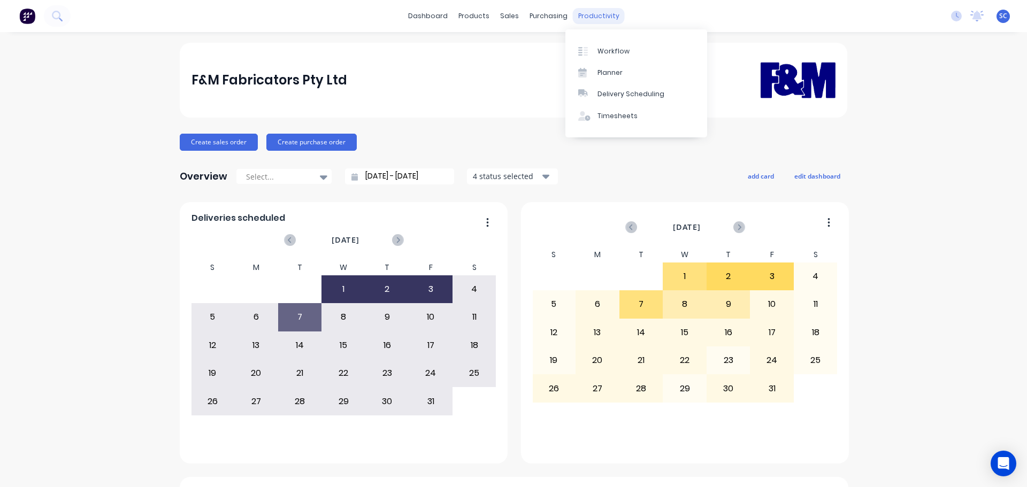
click at [592, 18] on div "productivity" at bounding box center [599, 16] width 52 height 16
click at [630, 93] on div "Delivery Scheduling" at bounding box center [630, 94] width 67 height 10
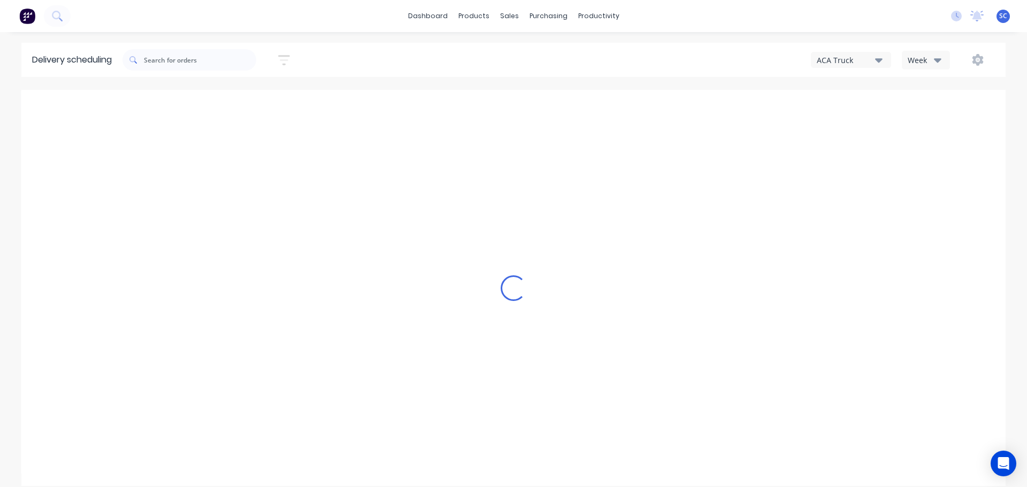
click at [876, 53] on button "ACA Truck" at bounding box center [851, 60] width 80 height 16
click at [848, 100] on div "FNM 09" at bounding box center [864, 97] width 106 height 21
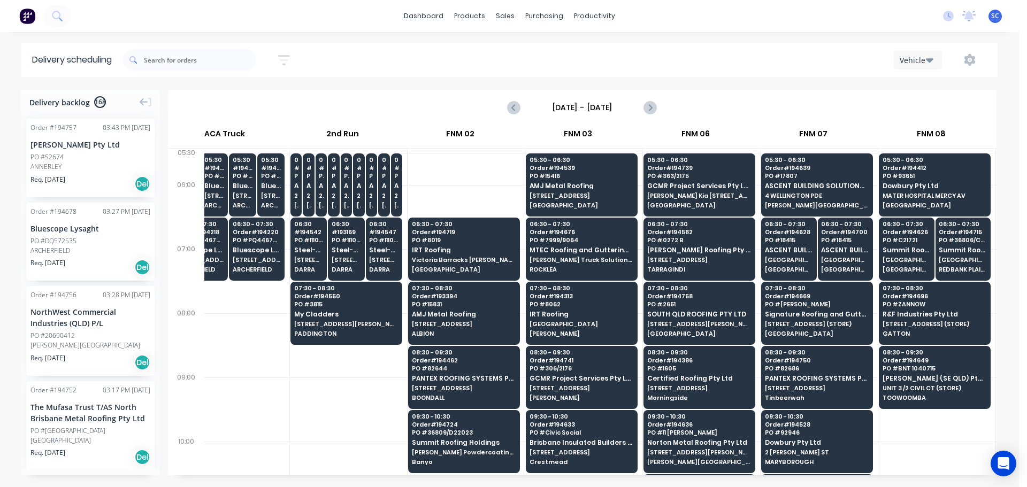
scroll to position [0, 43]
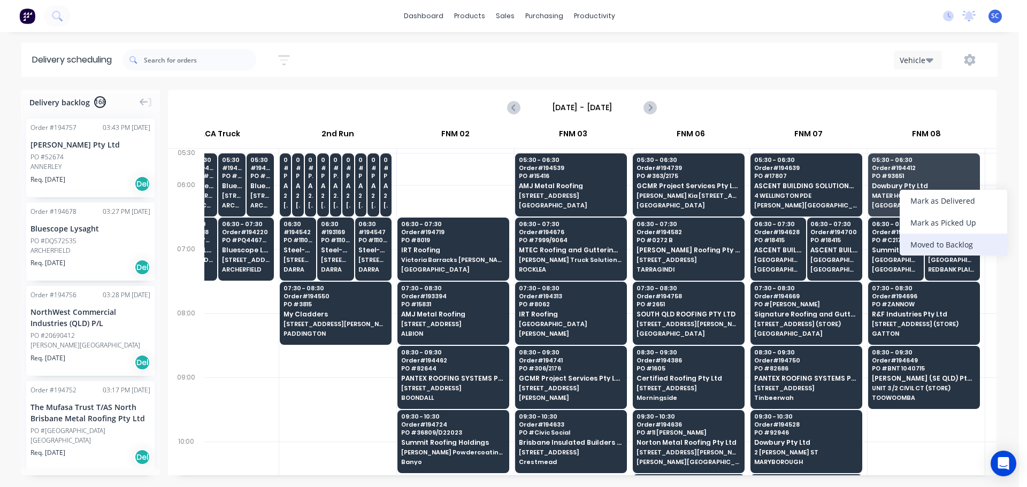
click at [934, 245] on div "Moved to Backlog" at bounding box center [954, 245] width 108 height 22
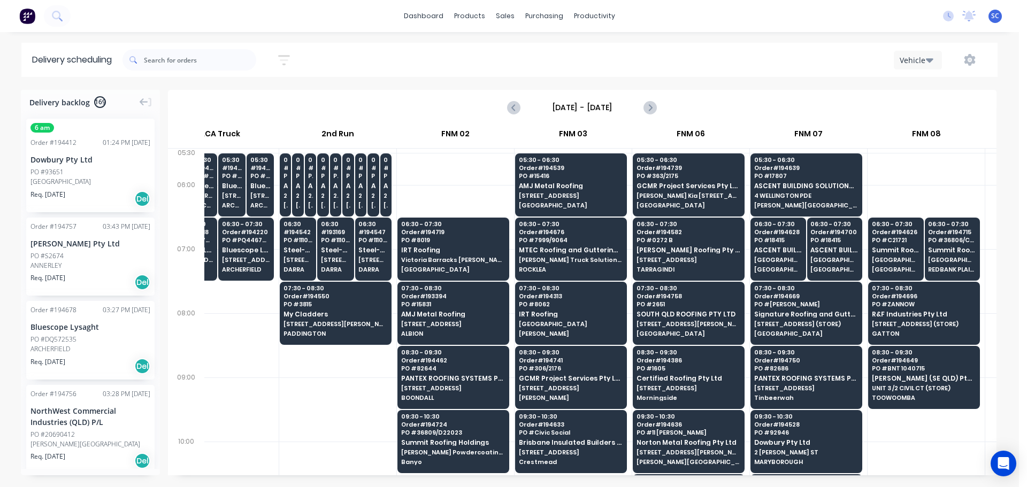
click at [60, 163] on div "Dowbury Pty Ltd" at bounding box center [90, 159] width 120 height 11
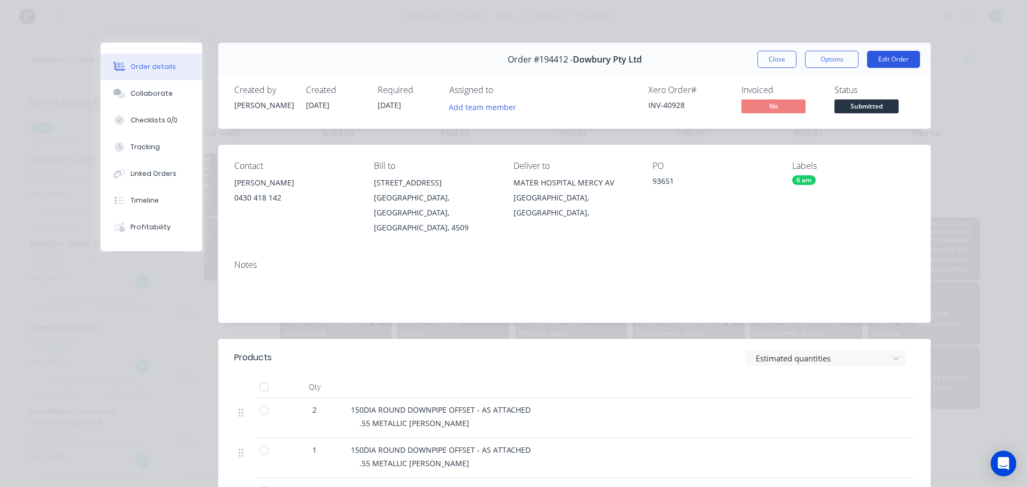
click at [898, 54] on button "Edit Order" at bounding box center [893, 59] width 53 height 17
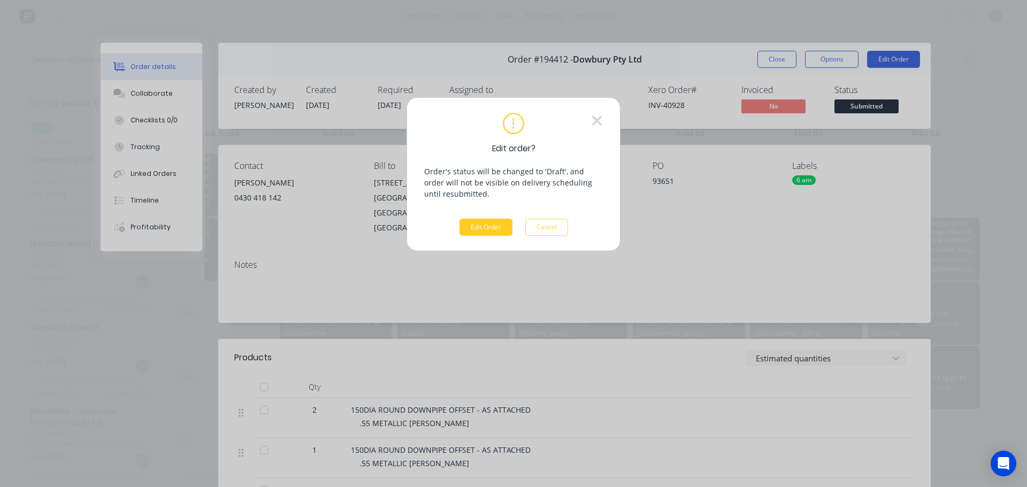
click at [493, 225] on button "Edit Order" at bounding box center [485, 227] width 53 height 17
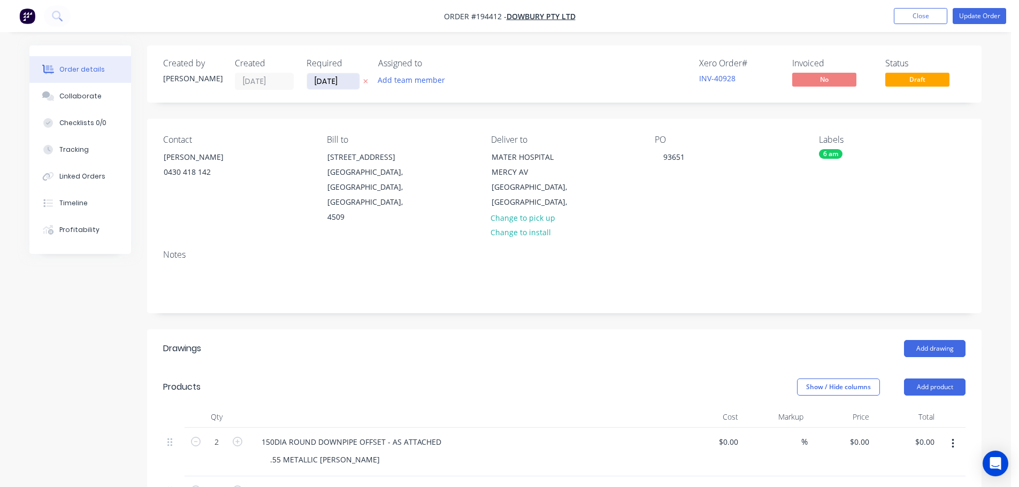
click at [329, 80] on input "07/10/25" at bounding box center [333, 81] width 52 height 16
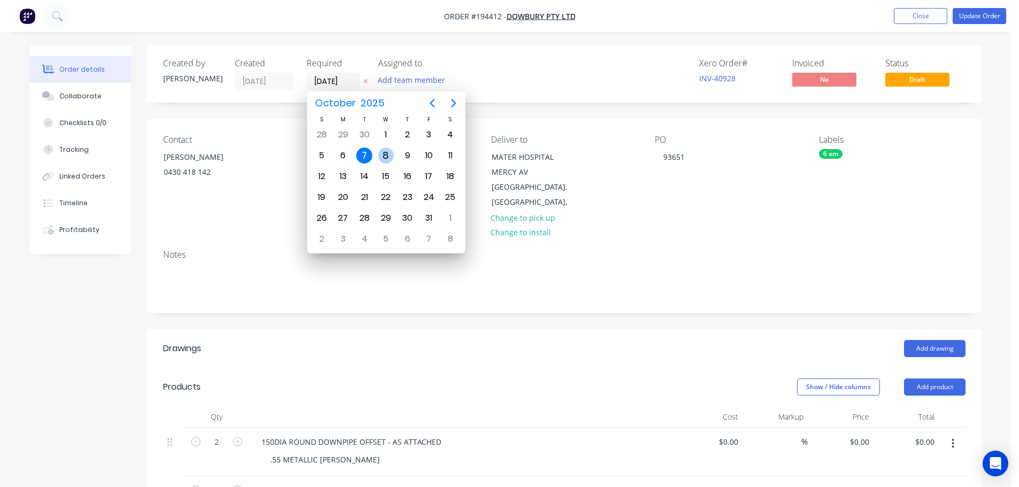
click at [382, 160] on div "8" at bounding box center [386, 156] width 16 height 16
type input "[DATE]"
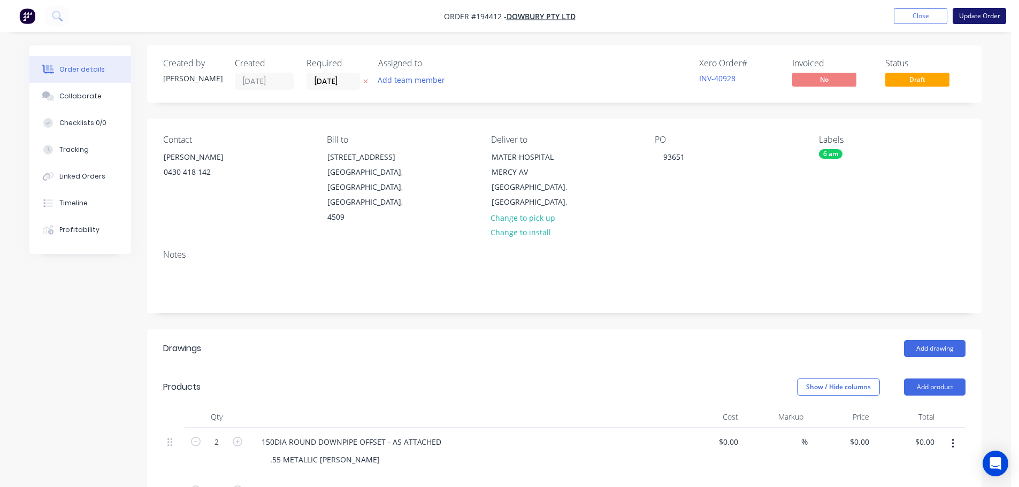
click at [979, 15] on button "Update Order" at bounding box center [979, 16] width 53 height 16
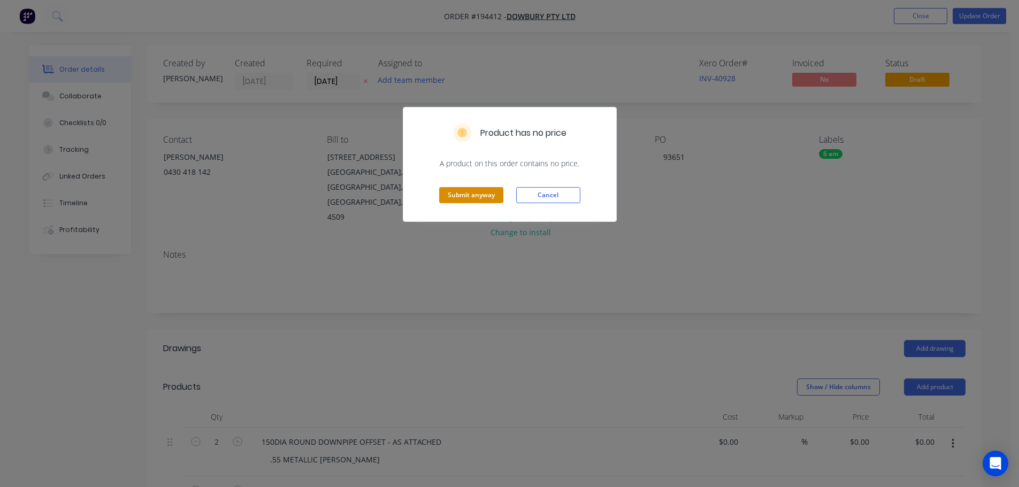
click at [468, 189] on button "Submit anyway" at bounding box center [471, 195] width 64 height 16
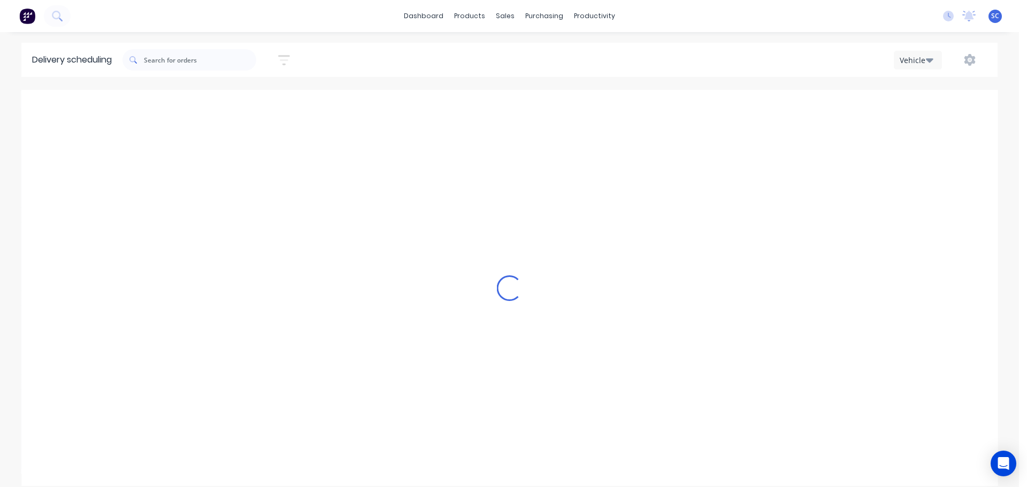
scroll to position [0, 1]
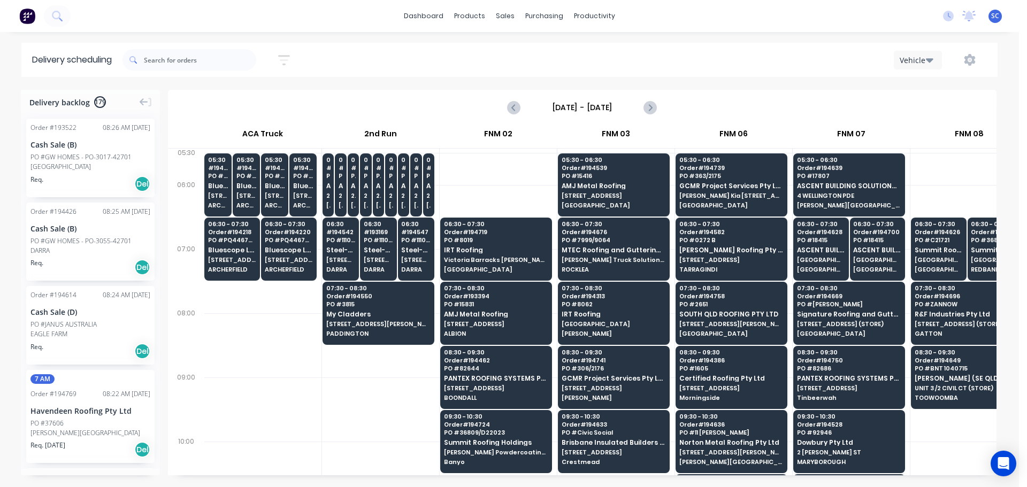
click at [433, 58] on div "Sort by Most recent Created date Required date Order number Customer name Most …" at bounding box center [559, 60] width 875 height 30
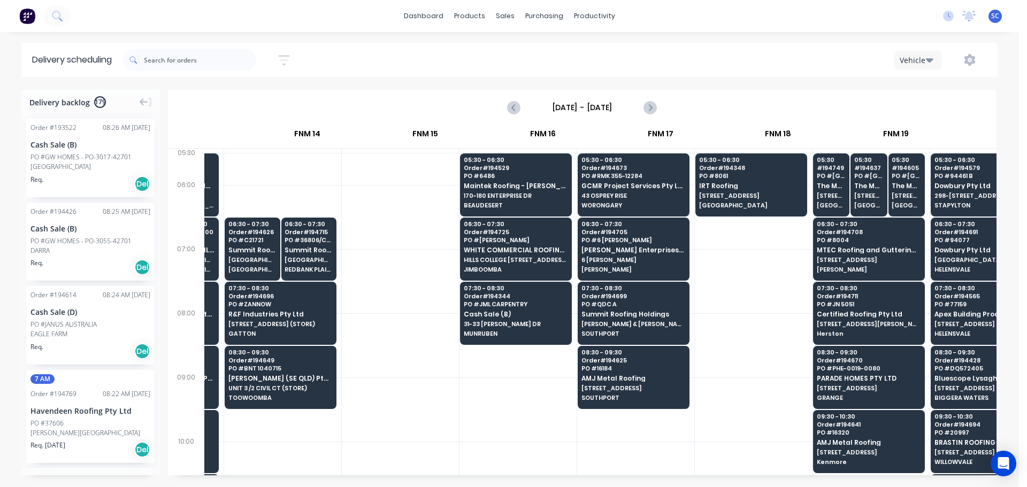
scroll to position [0, 1373]
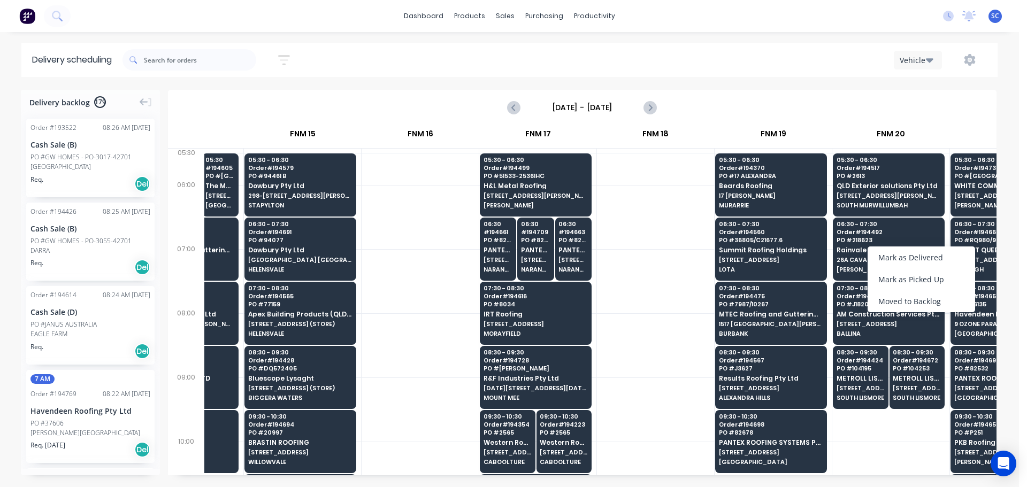
click at [922, 300] on div "Moved to Backlog" at bounding box center [922, 301] width 108 height 22
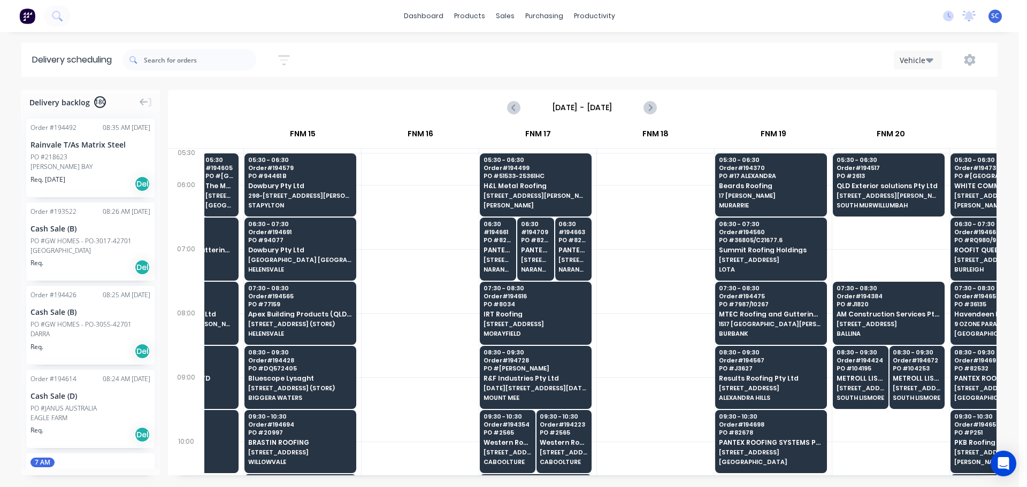
click at [73, 155] on div "PO #218623" at bounding box center [90, 157] width 120 height 10
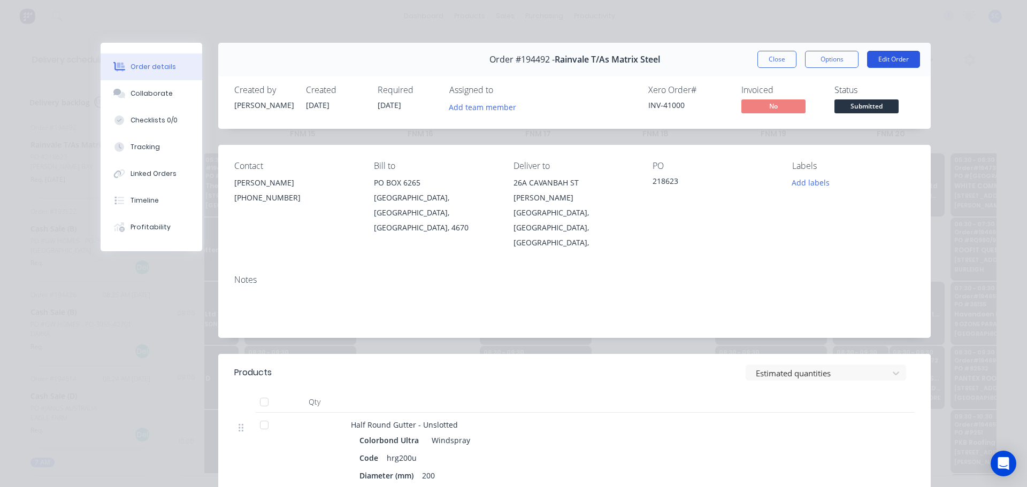
click at [868, 53] on button "Edit Order" at bounding box center [893, 59] width 53 height 17
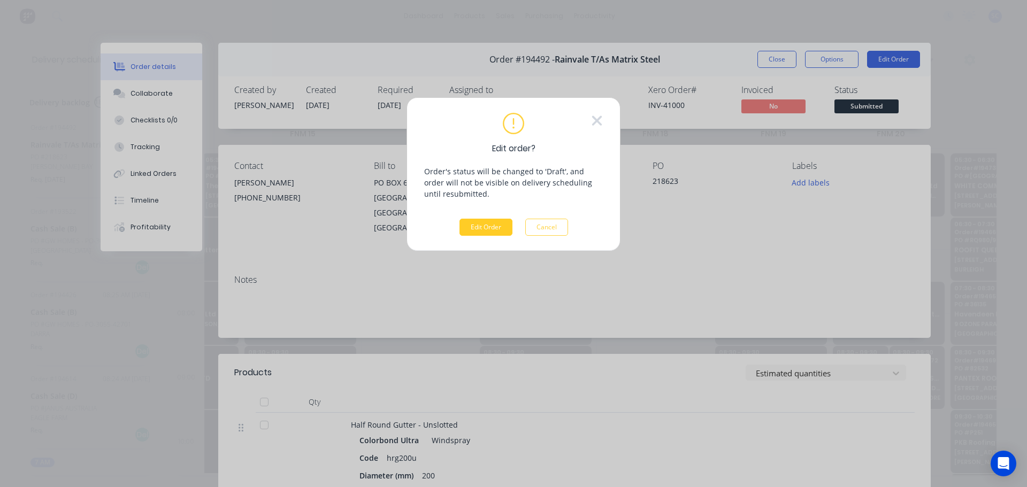
click at [484, 228] on button "Edit Order" at bounding box center [485, 227] width 53 height 17
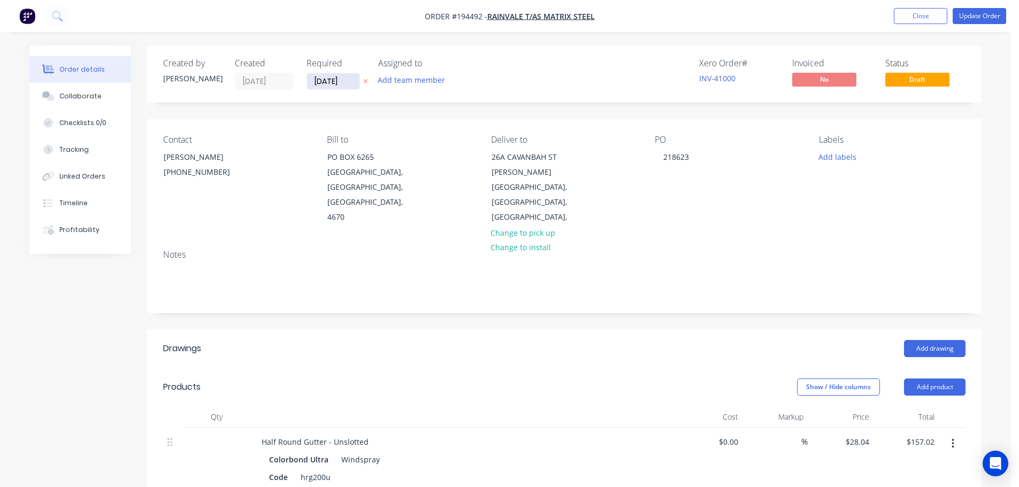
click at [330, 79] on input "[DATE]" at bounding box center [333, 81] width 52 height 16
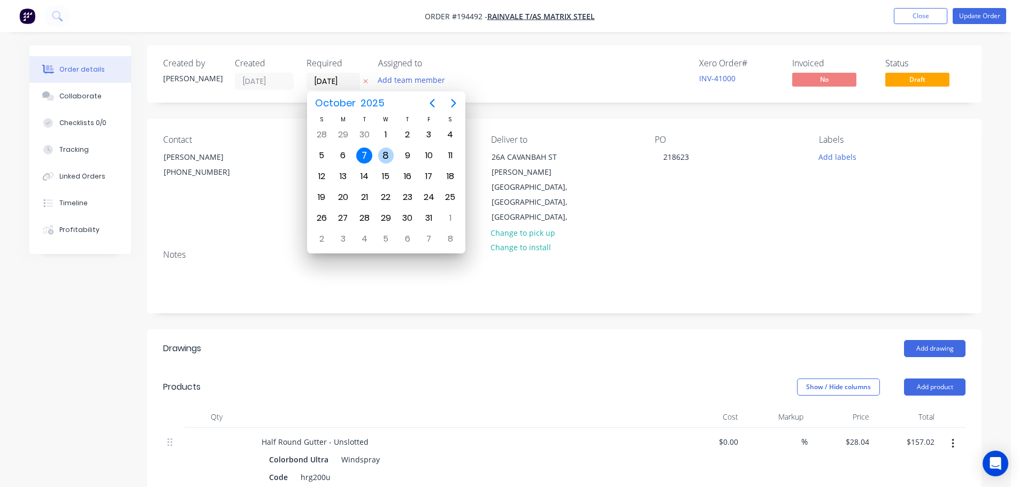
click at [382, 154] on div "8" at bounding box center [386, 156] width 16 height 16
type input "[DATE]"
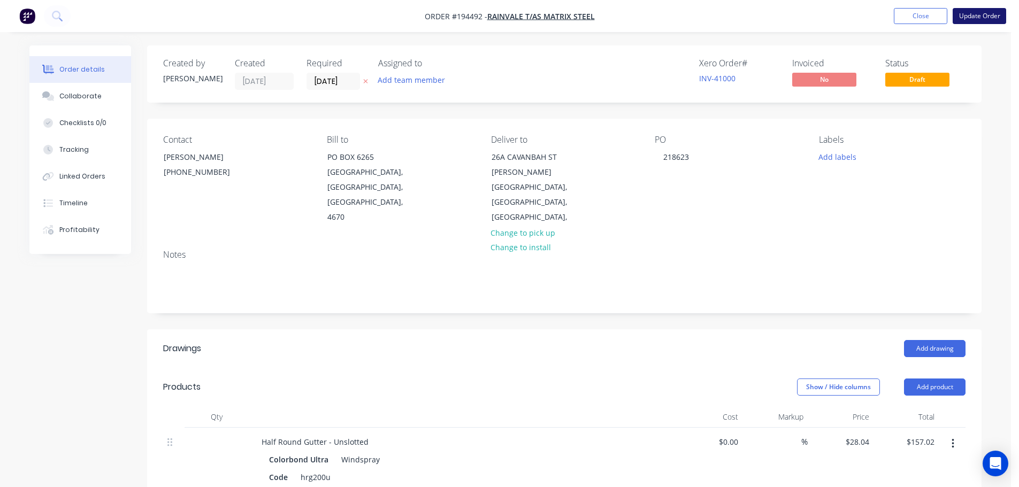
click at [971, 15] on button "Update Order" at bounding box center [979, 16] width 53 height 16
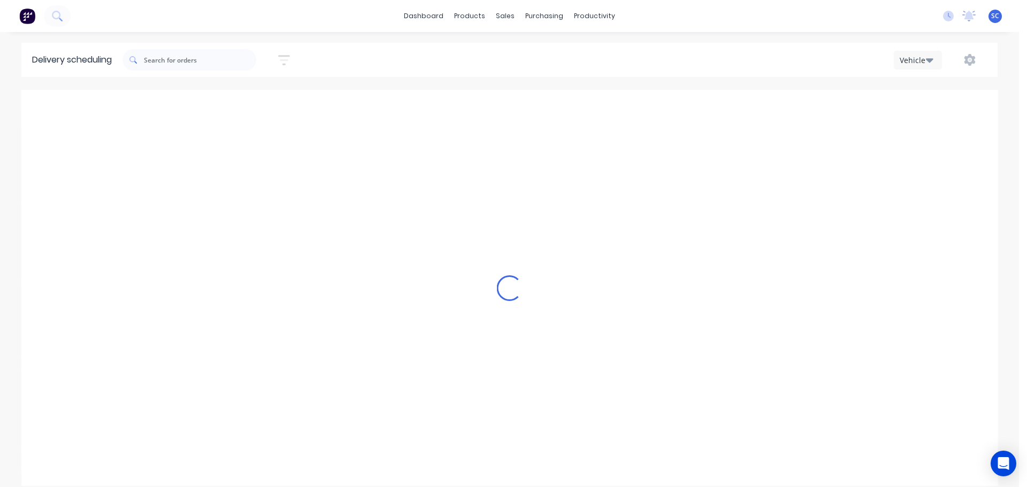
scroll to position [0, 1]
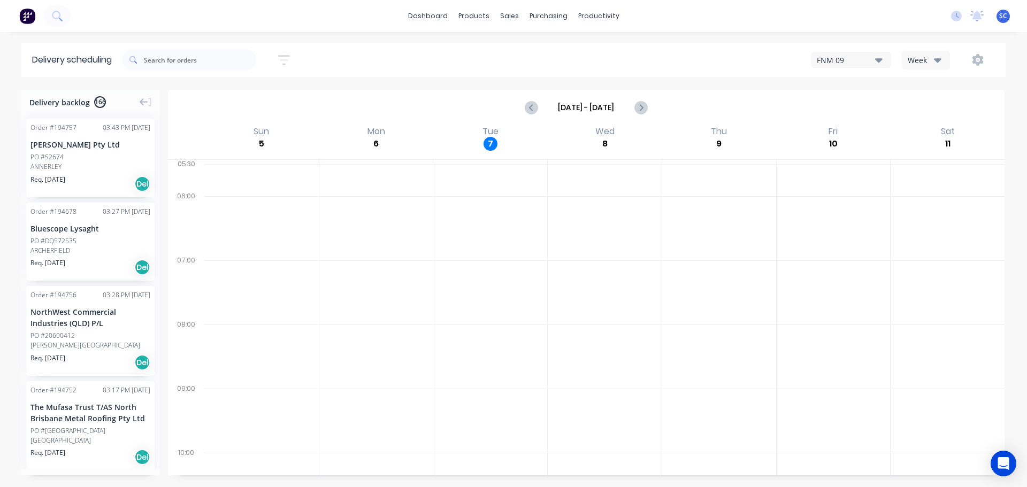
click at [290, 57] on icon "button" at bounding box center [284, 59] width 12 height 13
click at [220, 99] on input at bounding box center [234, 101] width 99 height 16
click at [392, 50] on div "Sort by Most recent Created date Required date Order number Customer name Most …" at bounding box center [563, 60] width 883 height 30
click at [350, 55] on div "Sort by Most recent Created date Required date Order number Customer name Most …" at bounding box center [563, 60] width 883 height 30
click at [198, 71] on div at bounding box center [189, 60] width 134 height 30
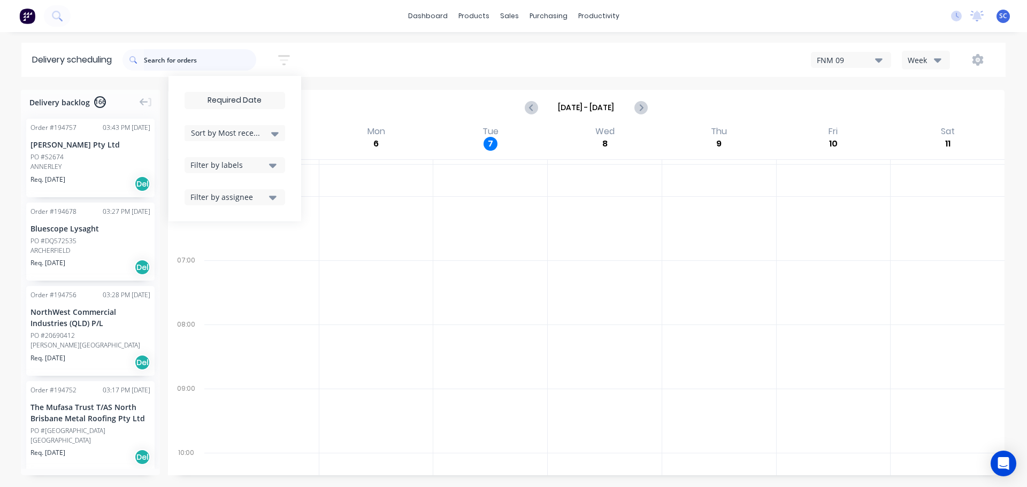
click at [165, 59] on input "text" at bounding box center [200, 59] width 112 height 21
drag, startPoint x: 277, startPoint y: 130, endPoint x: 277, endPoint y: 140, distance: 10.2
click at [277, 134] on icon at bounding box center [274, 134] width 7 height 12
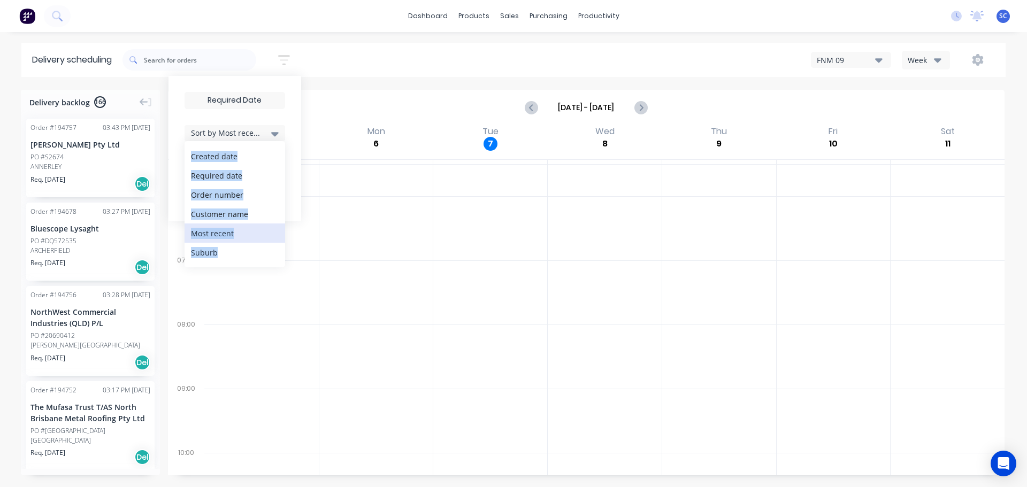
click at [217, 254] on div "Suburb" at bounding box center [235, 252] width 101 height 19
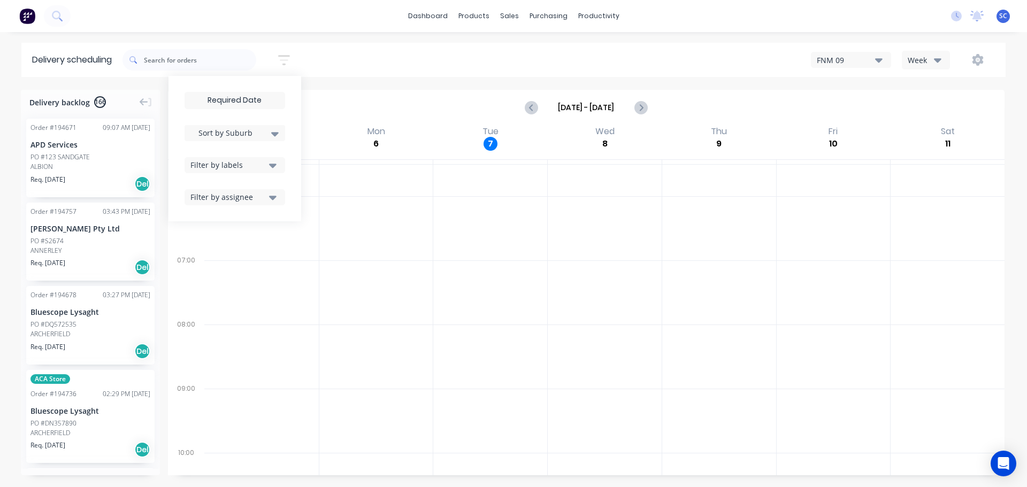
click at [343, 63] on div "Sort by Suburb Created date Required date Order number Customer name Most recen…" at bounding box center [563, 60] width 883 height 30
click at [167, 56] on input "text" at bounding box center [200, 59] width 112 height 21
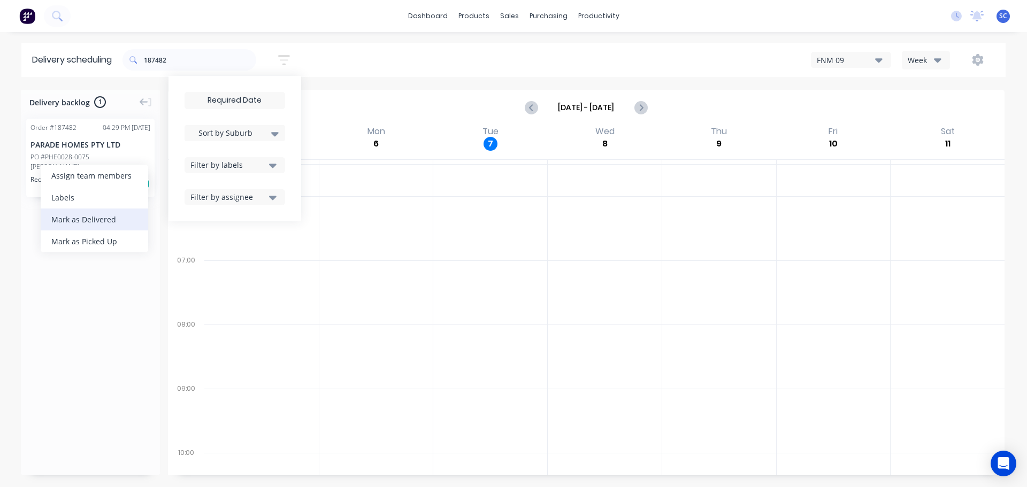
click at [82, 219] on div "Mark as Delivered" at bounding box center [95, 220] width 108 height 22
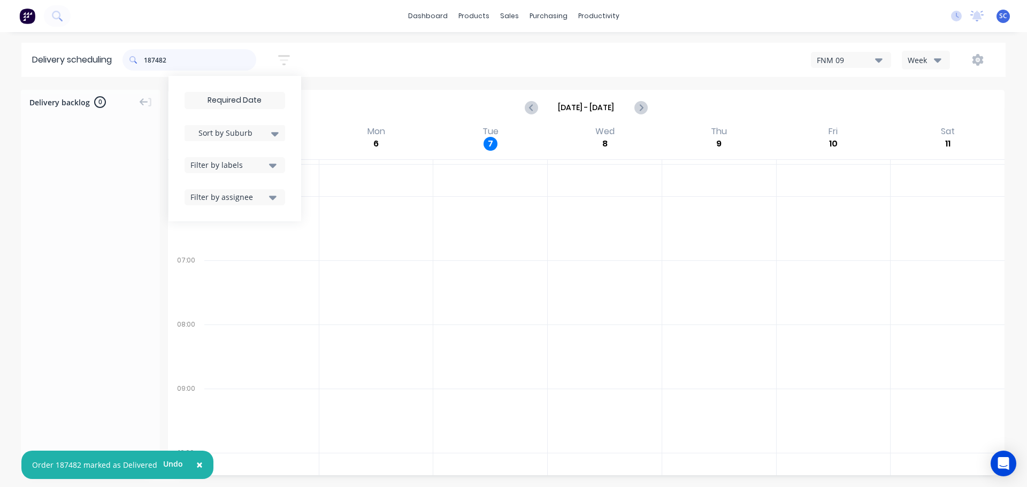
click at [181, 60] on input "187482" at bounding box center [200, 59] width 112 height 21
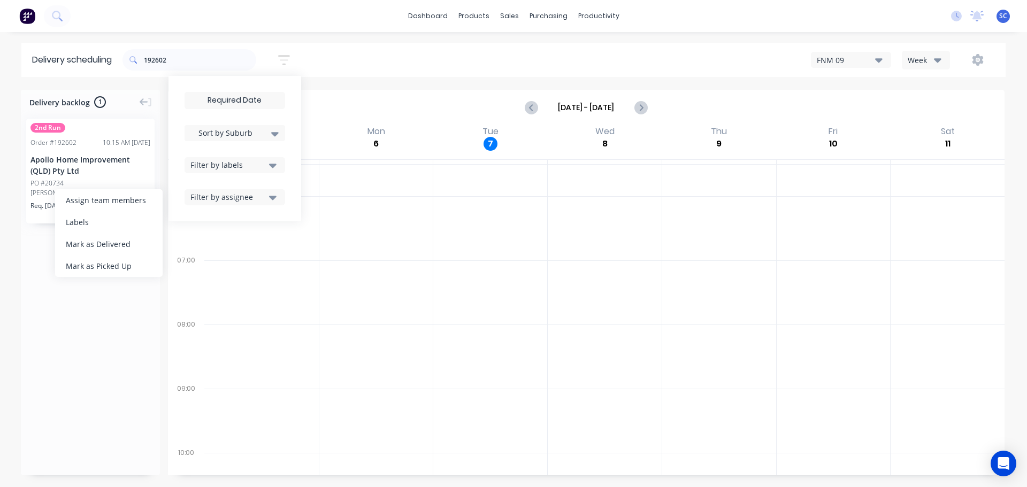
click at [107, 248] on div "Mark as Delivered" at bounding box center [109, 244] width 108 height 22
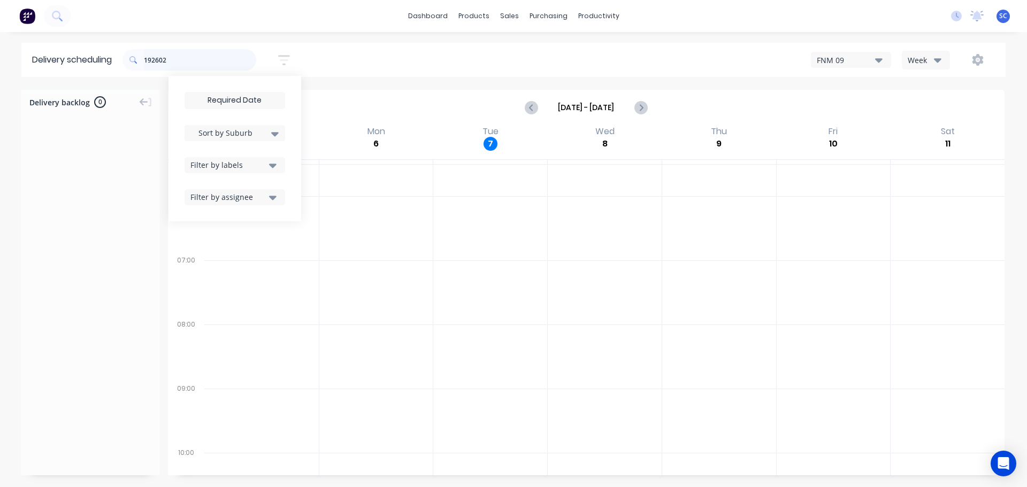
click at [181, 60] on input "192602" at bounding box center [200, 59] width 112 height 21
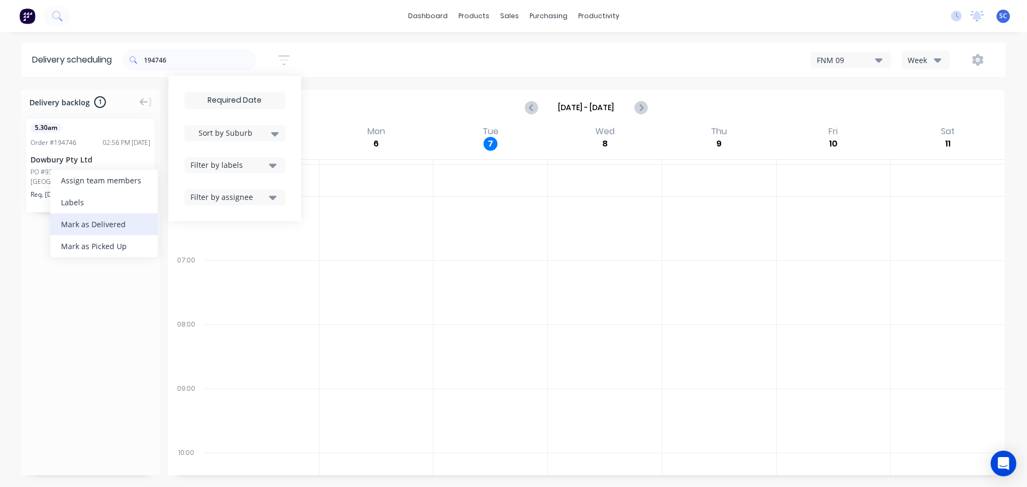
click at [76, 224] on div "Mark as Delivered" at bounding box center [104, 224] width 108 height 22
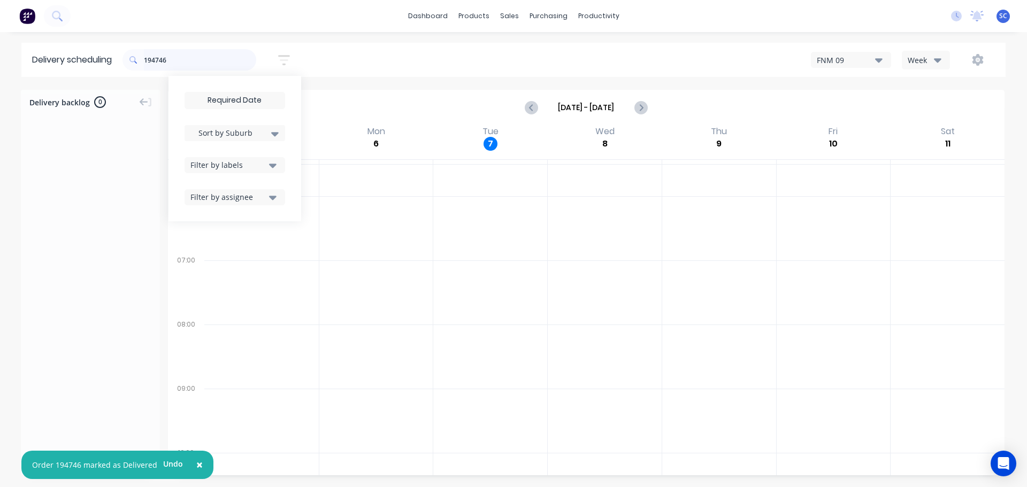
click at [175, 56] on input "194746" at bounding box center [200, 59] width 112 height 21
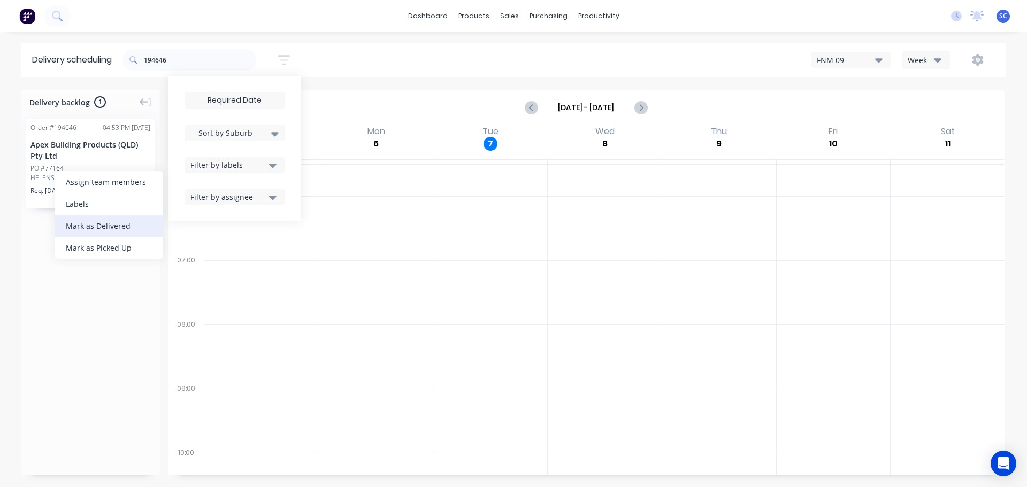
click at [96, 225] on div "Mark as Delivered" at bounding box center [109, 226] width 108 height 22
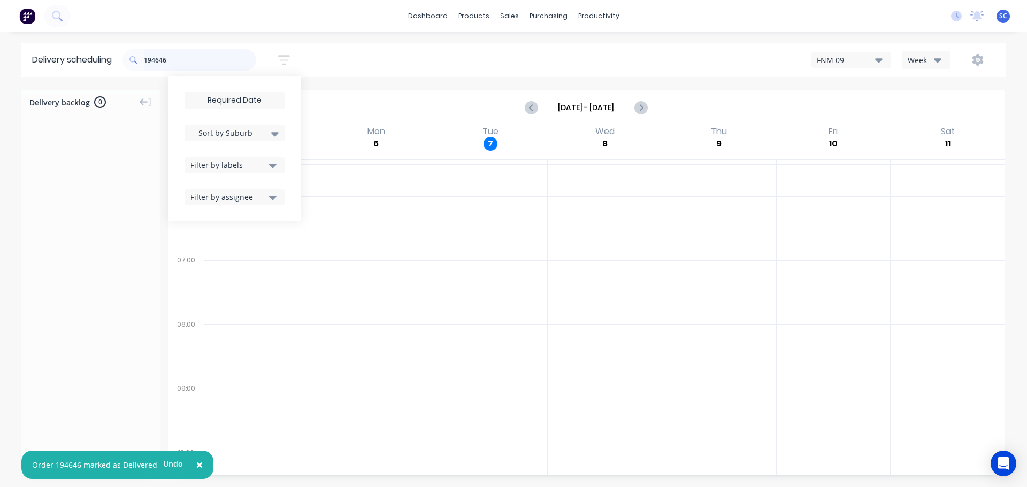
click at [188, 65] on input "194646" at bounding box center [200, 59] width 112 height 21
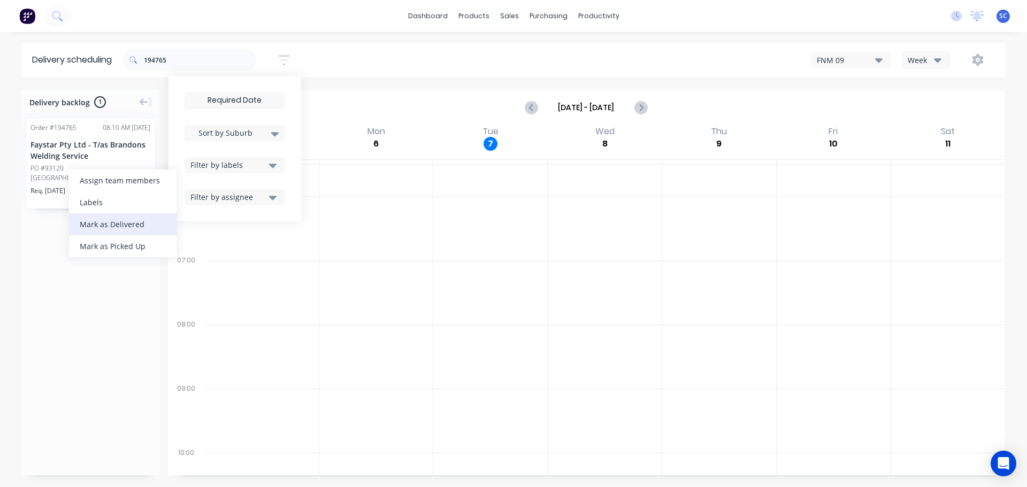
click at [125, 225] on div "Mark as Delivered" at bounding box center [123, 224] width 108 height 22
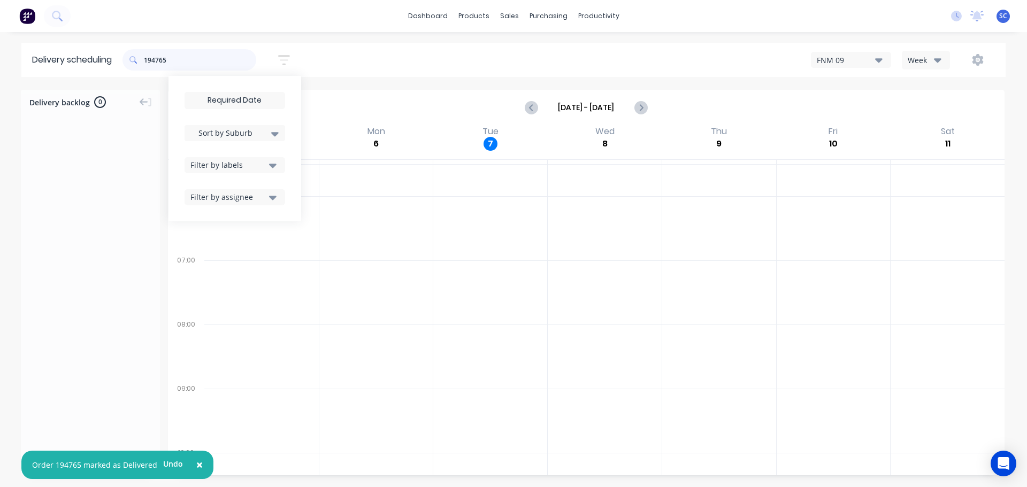
click at [176, 59] on input "194765" at bounding box center [200, 59] width 112 height 21
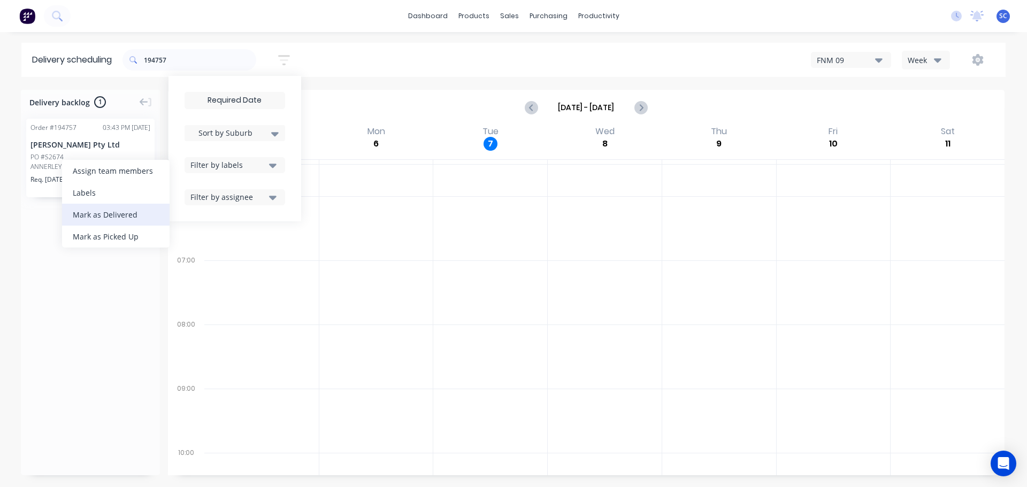
click at [109, 211] on div "Mark as Delivered" at bounding box center [116, 215] width 108 height 22
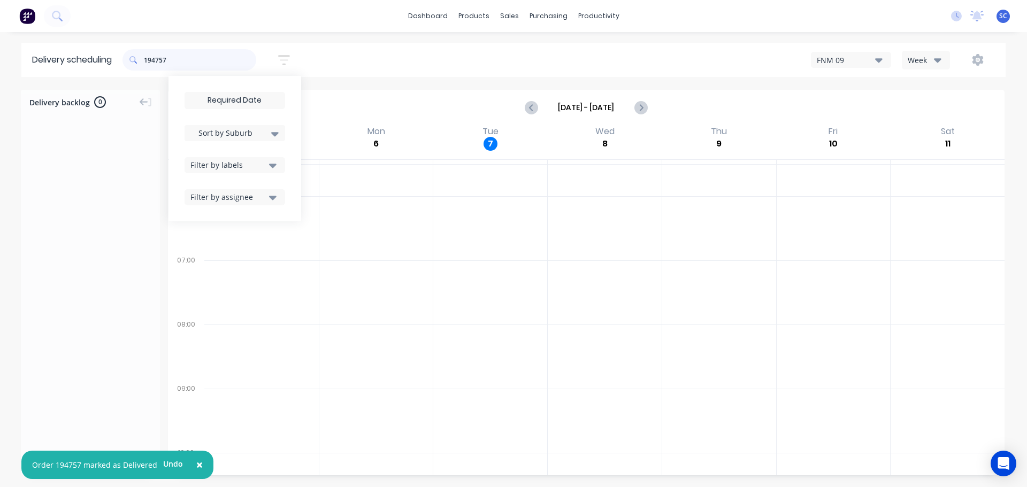
click at [175, 55] on input "194757" at bounding box center [200, 59] width 112 height 21
click at [98, 214] on div "Mark as Delivered" at bounding box center [106, 216] width 108 height 22
click at [175, 60] on input "194717" at bounding box center [200, 59] width 112 height 21
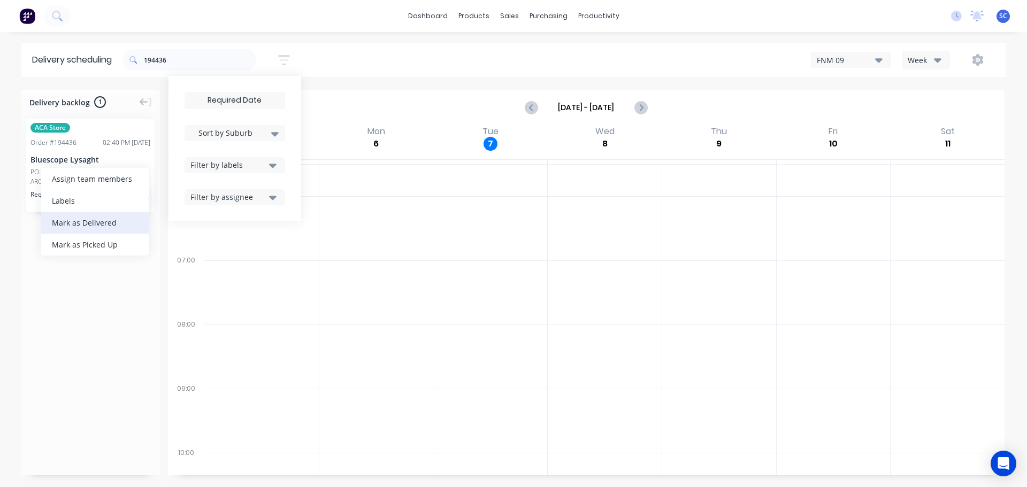
click at [103, 220] on div "Mark as Delivered" at bounding box center [95, 223] width 108 height 22
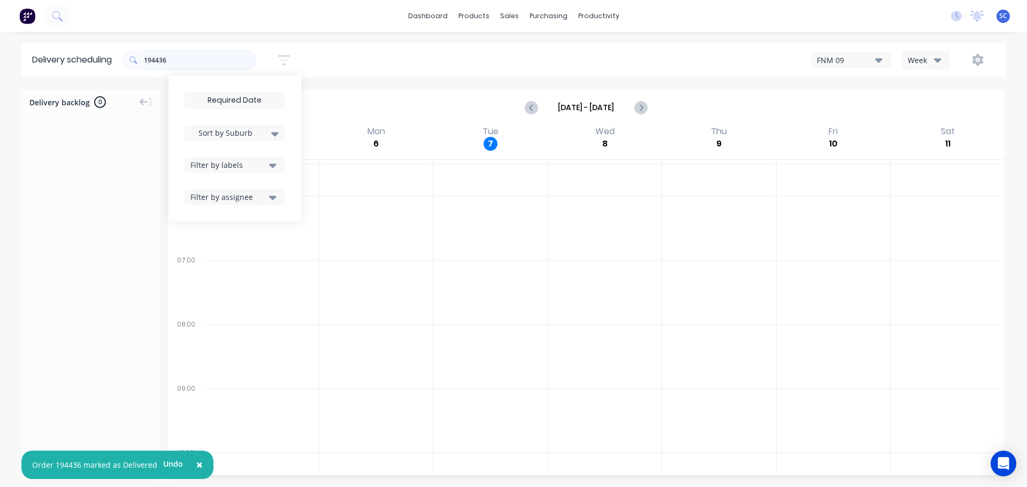
click at [177, 59] on input "194436" at bounding box center [200, 59] width 112 height 21
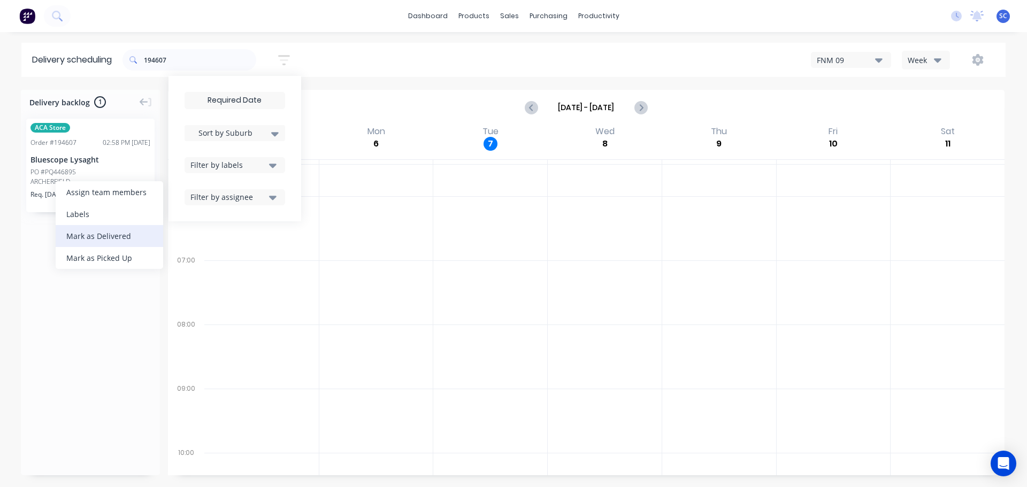
click at [96, 236] on div "Mark as Delivered" at bounding box center [110, 236] width 108 height 22
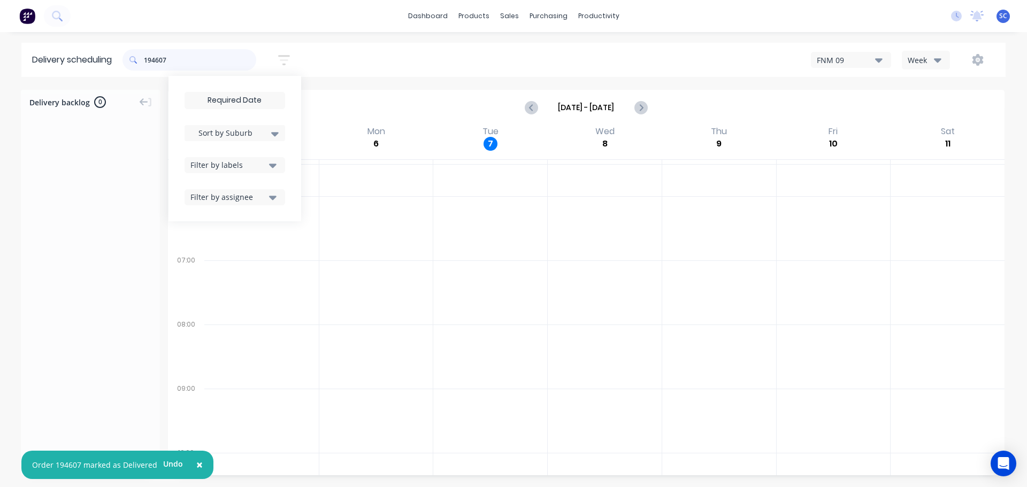
click at [173, 60] on input "194607" at bounding box center [200, 59] width 112 height 21
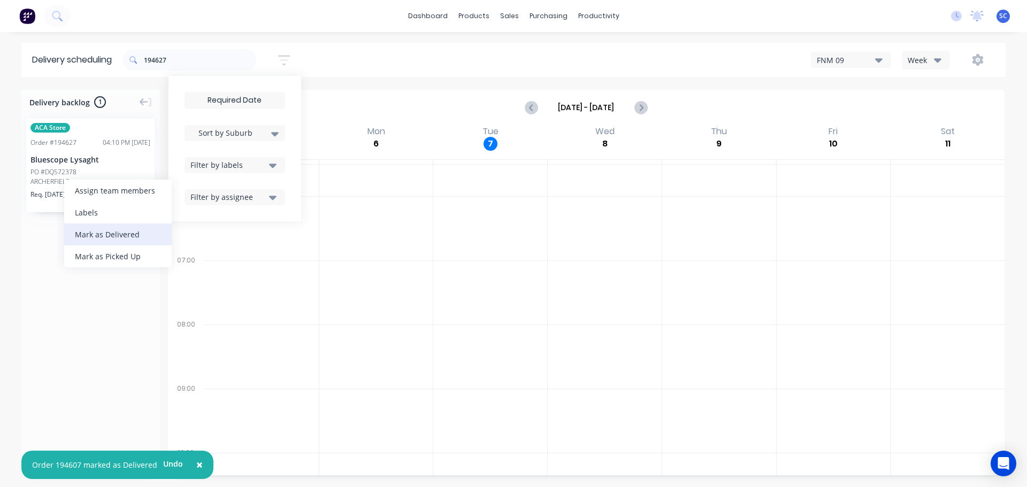
click at [109, 235] on div "Mark as Delivered" at bounding box center [118, 235] width 108 height 22
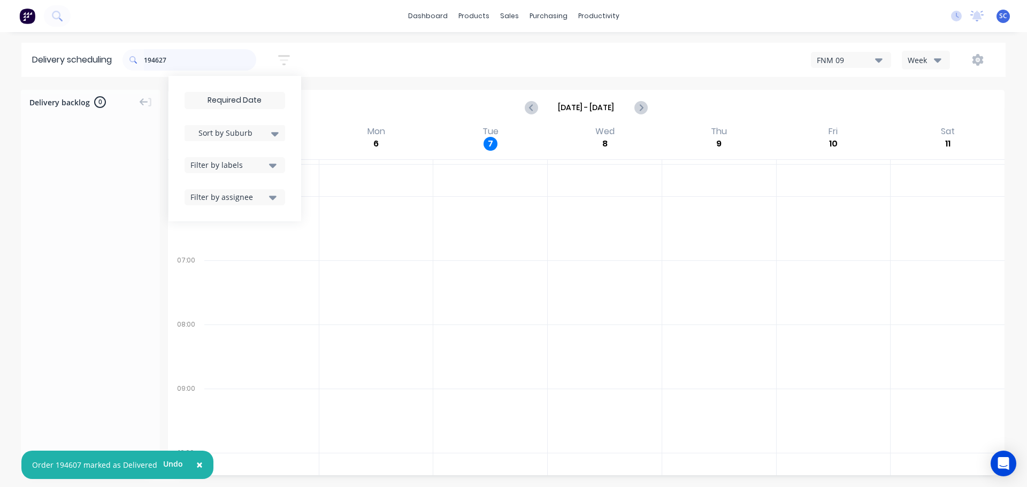
click at [167, 57] on input "194627" at bounding box center [200, 59] width 112 height 21
click at [170, 57] on input "194627" at bounding box center [200, 59] width 112 height 21
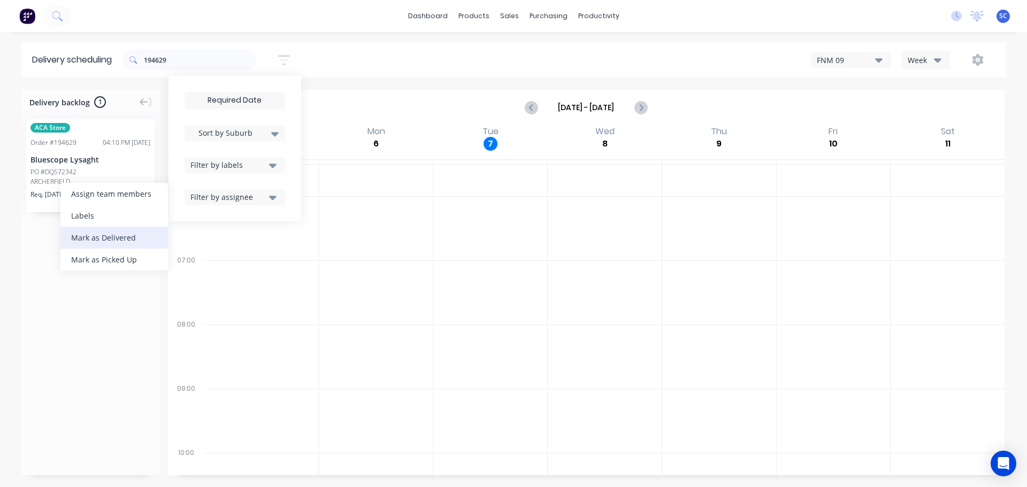
click at [105, 242] on div "Mark as Delivered" at bounding box center [114, 238] width 108 height 22
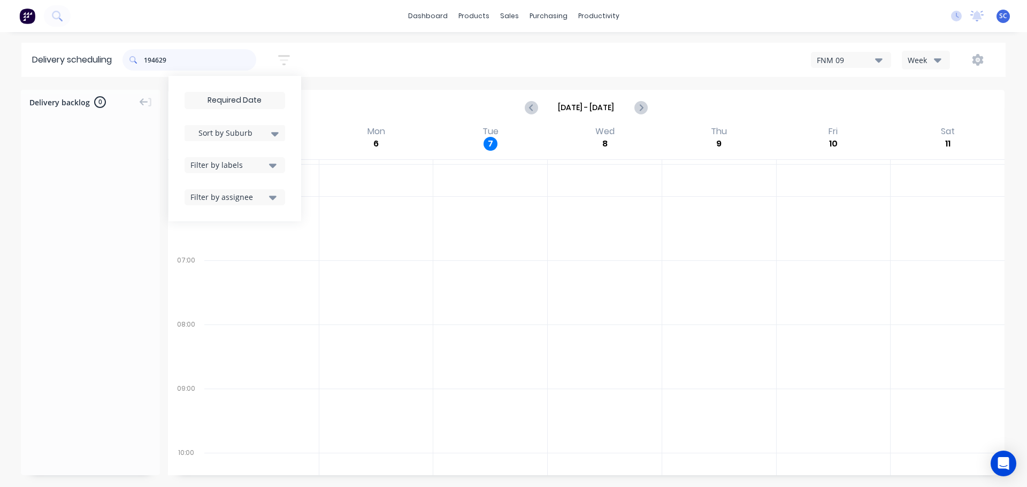
click at [179, 58] on input "194629" at bounding box center [200, 59] width 112 height 21
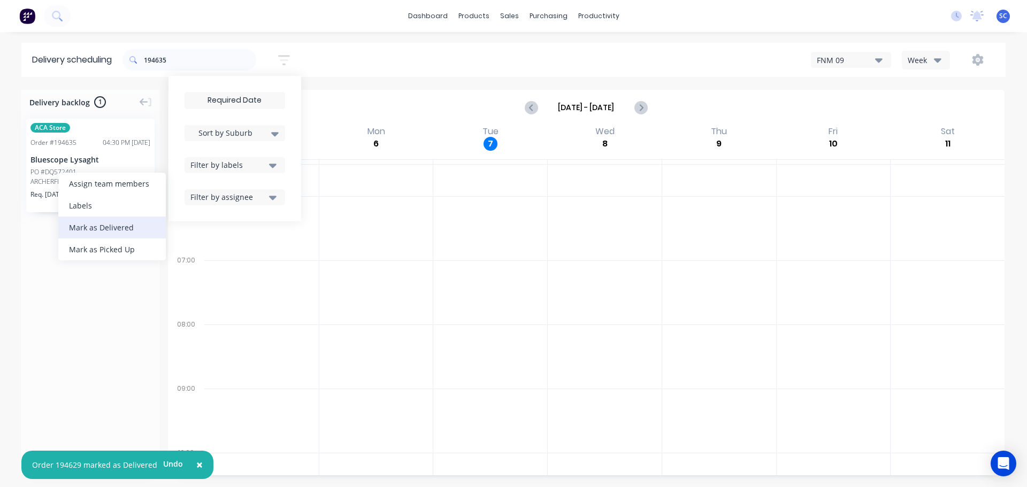
click at [96, 222] on div "Mark as Delivered" at bounding box center [112, 228] width 108 height 22
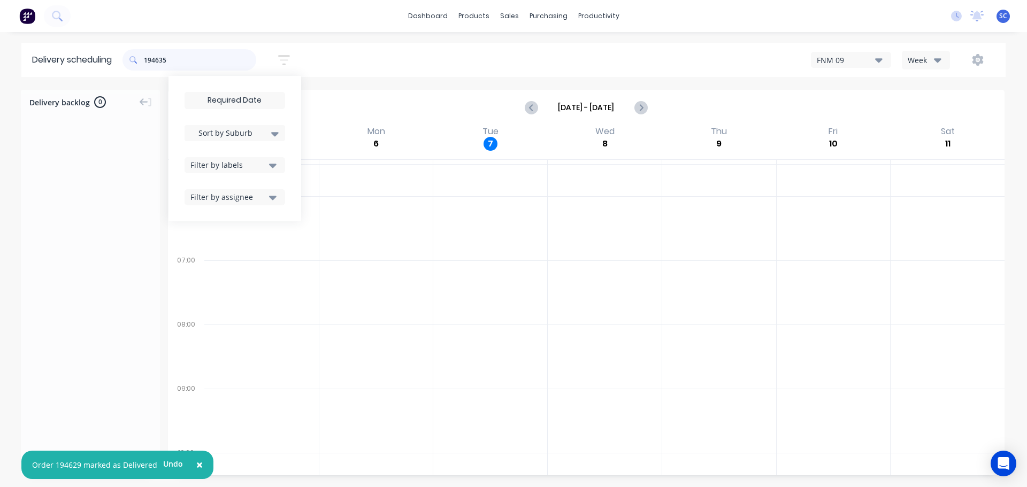
click at [186, 62] on input "194635" at bounding box center [200, 59] width 112 height 21
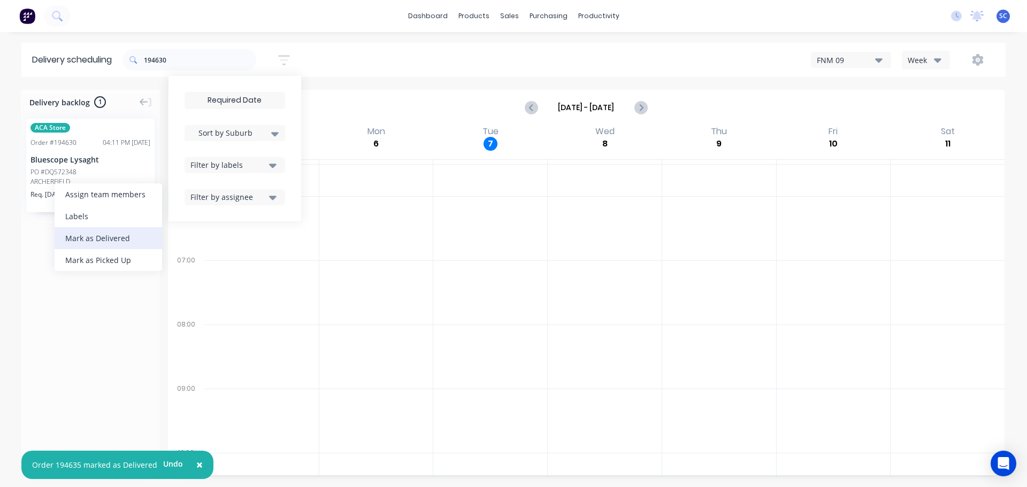
click at [93, 239] on div "Mark as Delivered" at bounding box center [109, 238] width 108 height 22
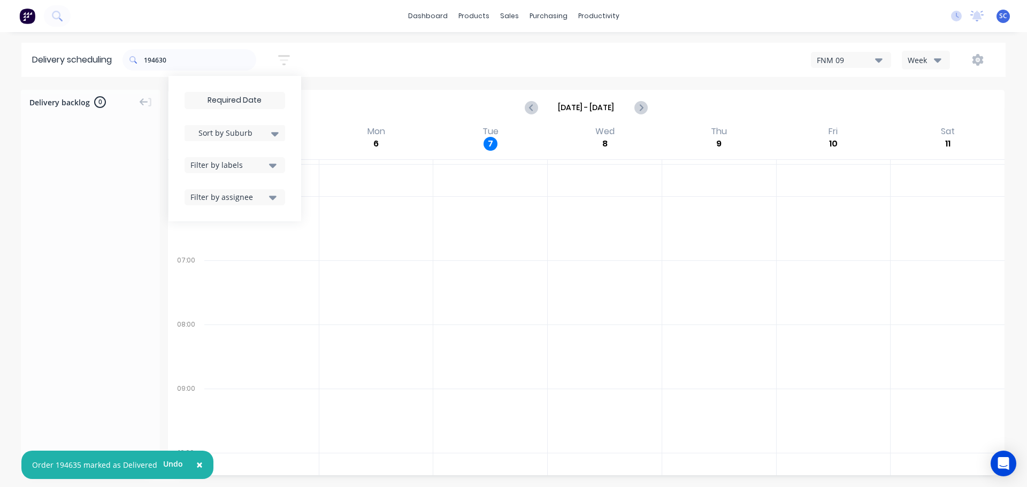
drag, startPoint x: 186, startPoint y: 48, endPoint x: 183, endPoint y: 53, distance: 6.0
click at [183, 53] on div "194630" at bounding box center [189, 60] width 134 height 30
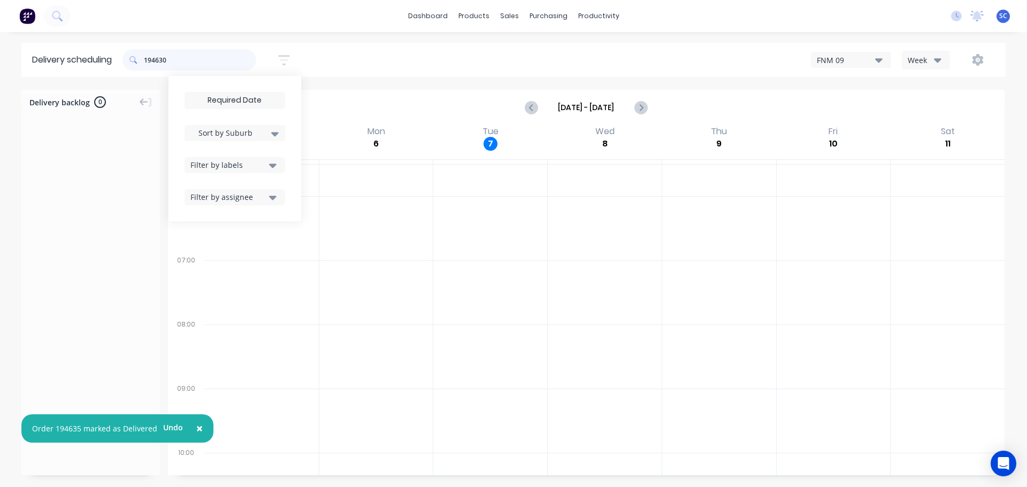
click at [172, 62] on input "194630" at bounding box center [200, 59] width 112 height 21
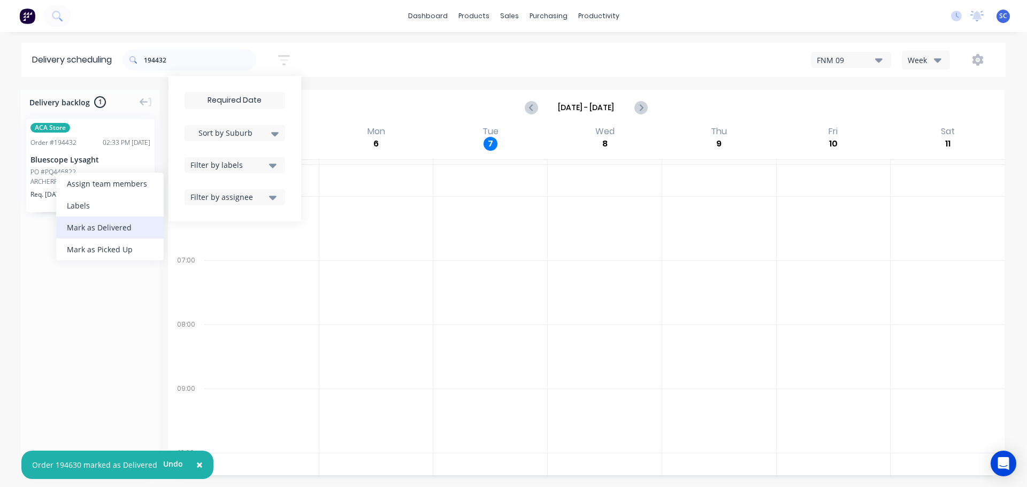
click at [111, 229] on div "Mark as Delivered" at bounding box center [110, 228] width 108 height 22
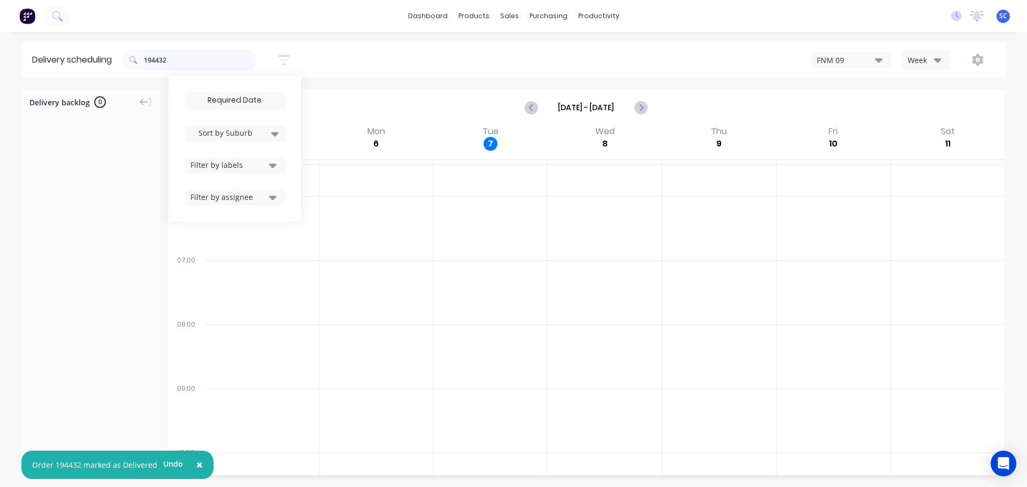
click at [187, 53] on input "194432" at bounding box center [200, 59] width 112 height 21
drag, startPoint x: 59, startPoint y: 177, endPoint x: 64, endPoint y: 180, distance: 5.8
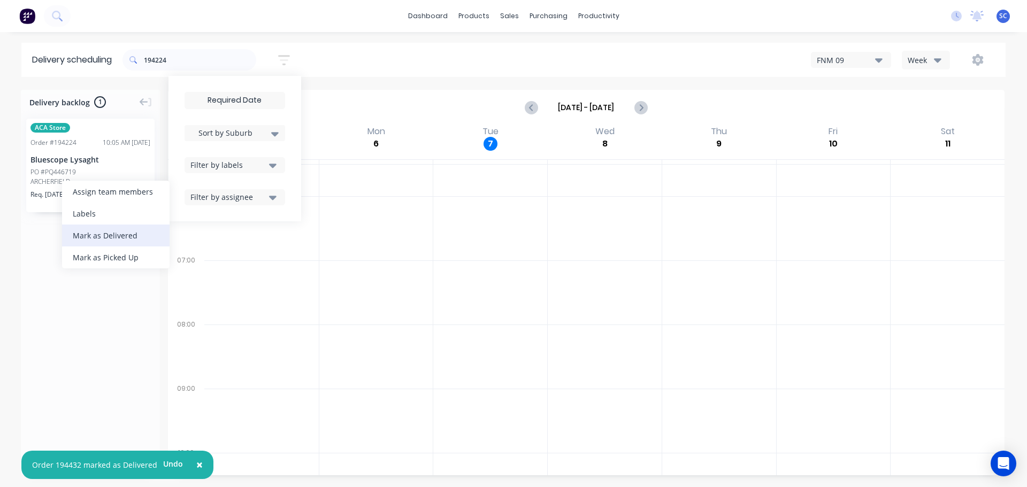
click at [95, 231] on div "Mark as Delivered" at bounding box center [116, 236] width 108 height 22
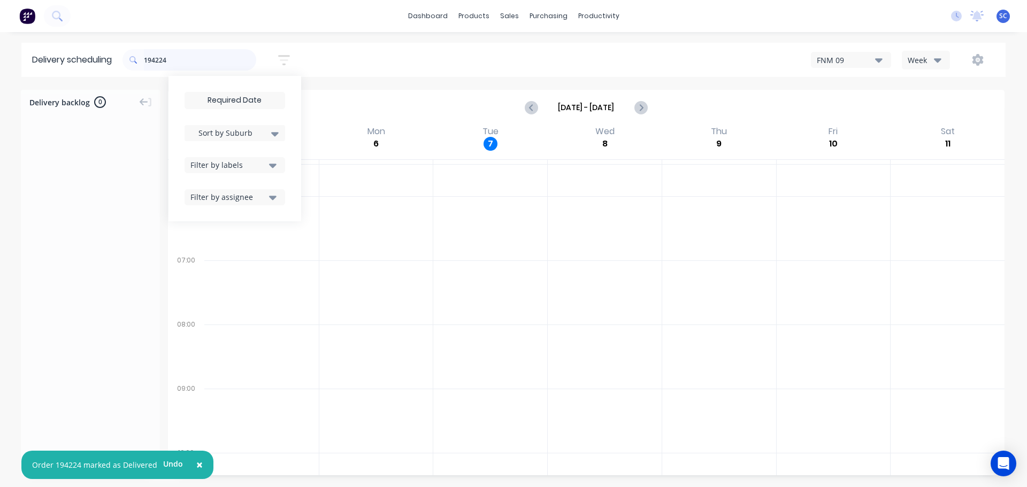
click at [188, 61] on input "194224" at bounding box center [200, 59] width 112 height 21
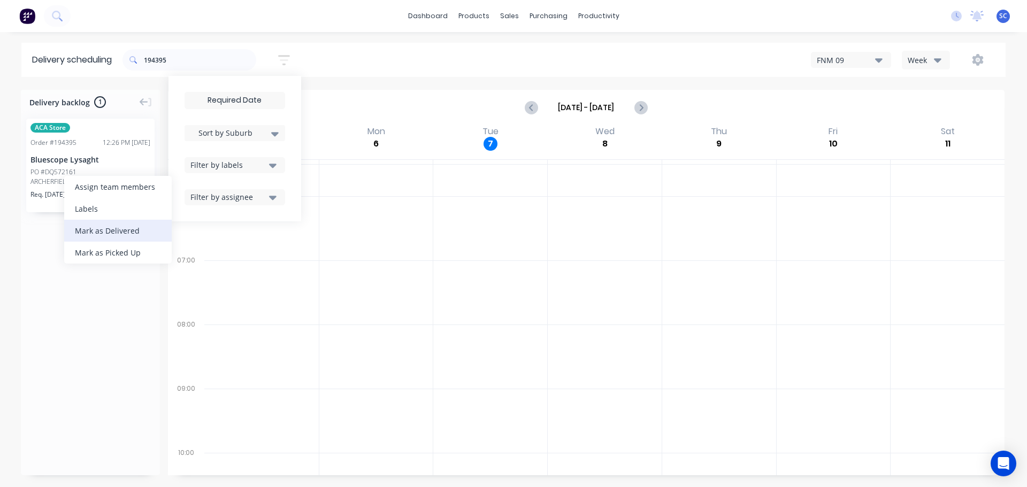
click at [135, 233] on div "Mark as Delivered" at bounding box center [118, 231] width 108 height 22
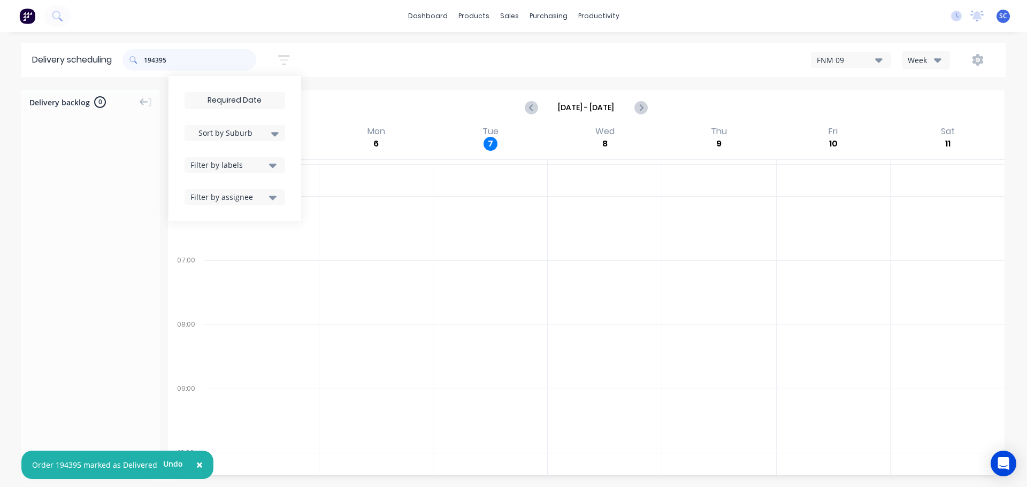
click at [188, 59] on input "194395" at bounding box center [200, 59] width 112 height 21
click at [123, 221] on div "Mark as Delivered" at bounding box center [137, 225] width 108 height 22
drag, startPoint x: 171, startPoint y: 58, endPoint x: 179, endPoint y: 58, distance: 8.6
click at [175, 58] on input "194530" at bounding box center [200, 59] width 112 height 21
type input "194678"
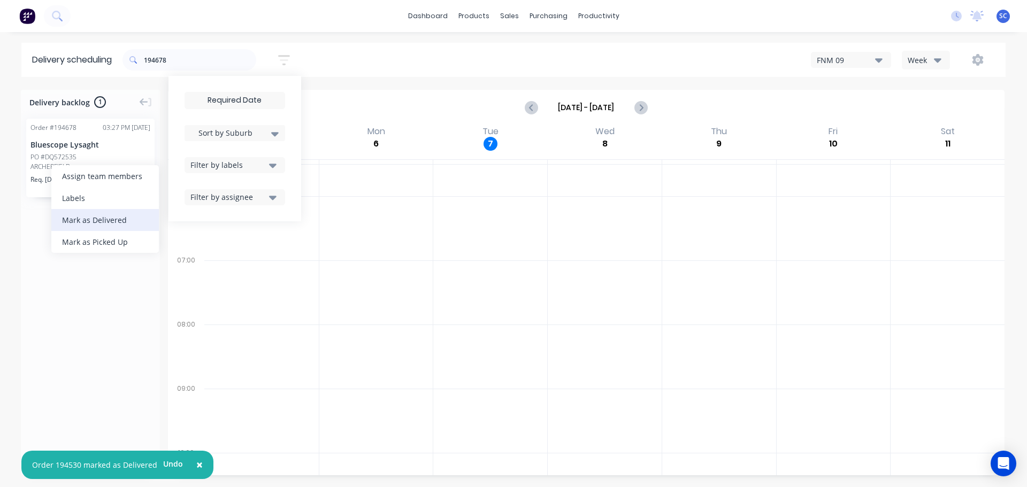
click at [84, 224] on div "Mark as Delivered" at bounding box center [105, 220] width 108 height 22
drag, startPoint x: 198, startPoint y: 61, endPoint x: 115, endPoint y: 58, distance: 83.5
click at [116, 58] on header "Delivery scheduling 194678 Sort by Suburb Created date Required date Order numb…" at bounding box center [513, 60] width 984 height 34
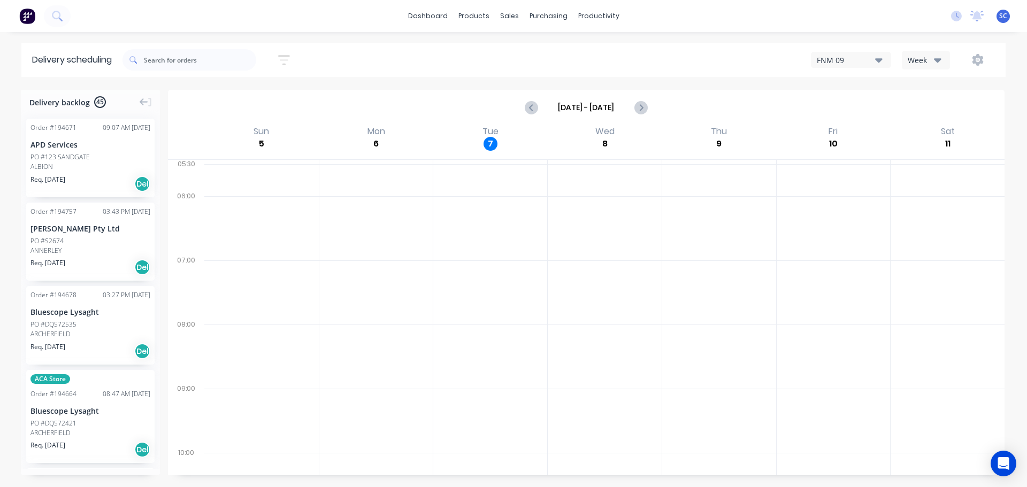
click at [285, 58] on icon "button" at bounding box center [284, 59] width 12 height 13
click at [222, 101] on input "[DATE] - [DATE]" at bounding box center [234, 101] width 99 height 16
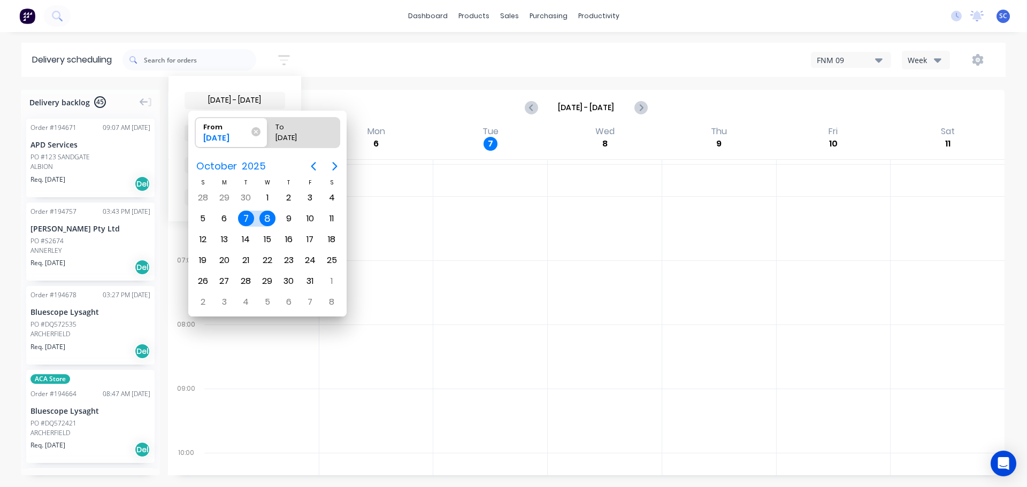
click at [245, 219] on div "7" at bounding box center [246, 219] width 16 height 16
radio input "false"
radio input "true"
click at [227, 132] on div "From" at bounding box center [226, 125] width 55 height 15
click at [196, 132] on input "From [DATE]" at bounding box center [195, 133] width 1 height 30
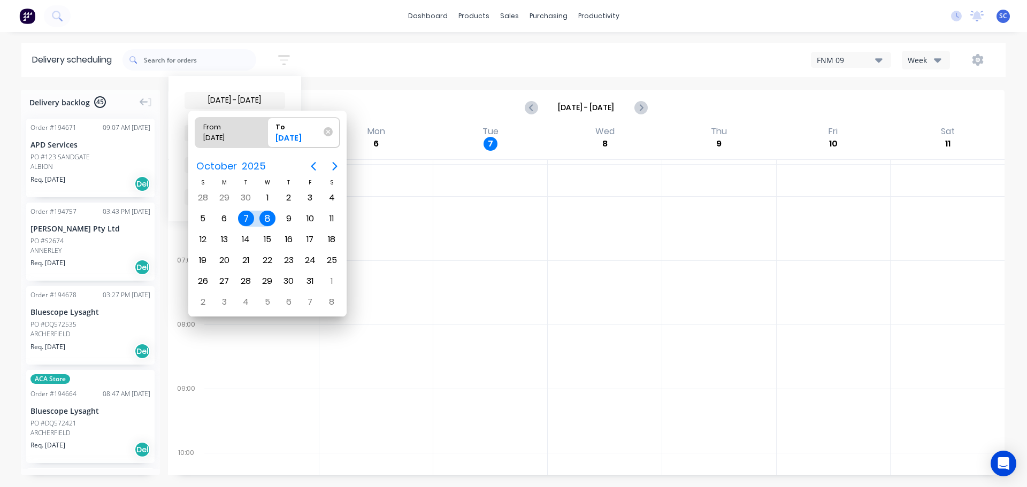
radio input "true"
click at [255, 133] on icon at bounding box center [254, 132] width 9 height 9
click at [196, 133] on input "From [DATE]" at bounding box center [195, 133] width 1 height 30
click at [264, 218] on div "8" at bounding box center [267, 219] width 16 height 16
type input "[DATE]"
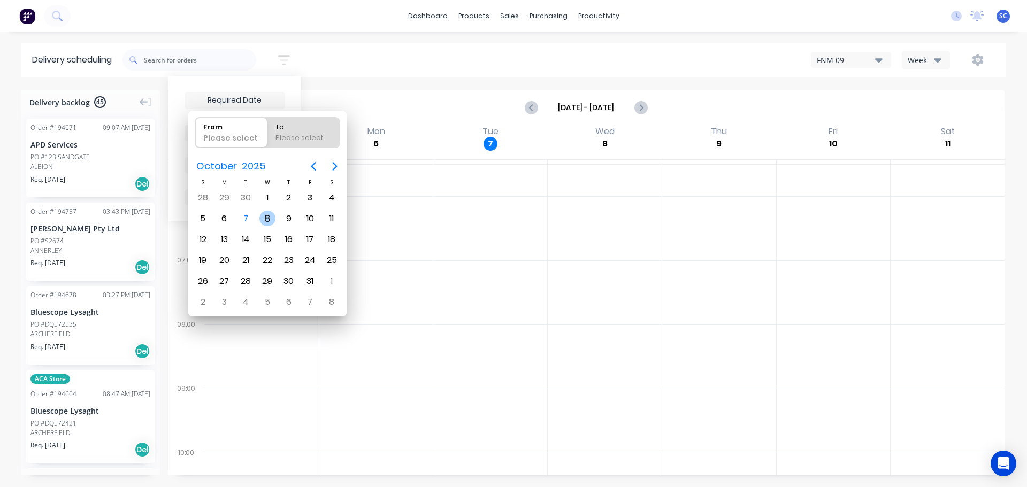
radio input "false"
radio input "true"
click at [266, 218] on div "8" at bounding box center [267, 219] width 16 height 16
type input "[DATE] - [DATE]"
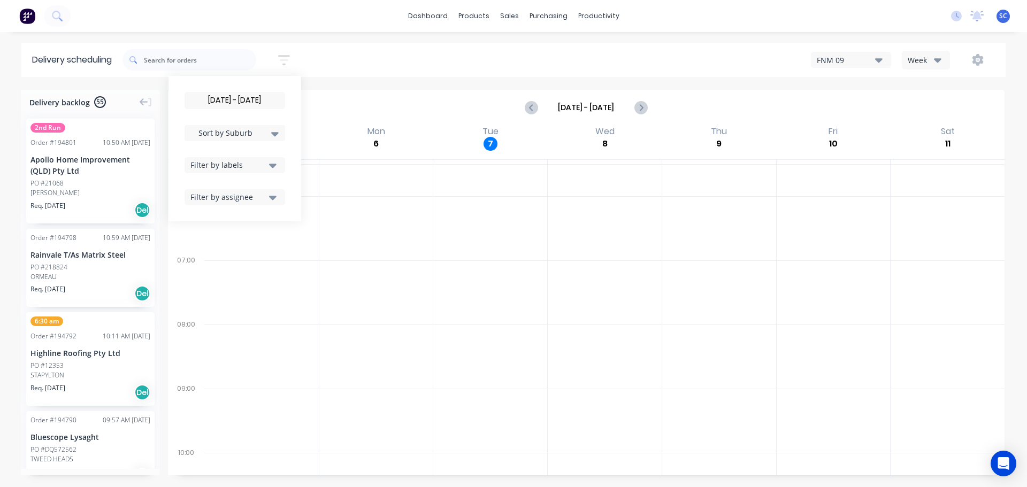
click at [279, 130] on icon at bounding box center [274, 134] width 7 height 12
click at [212, 253] on div "Suburb" at bounding box center [235, 252] width 101 height 19
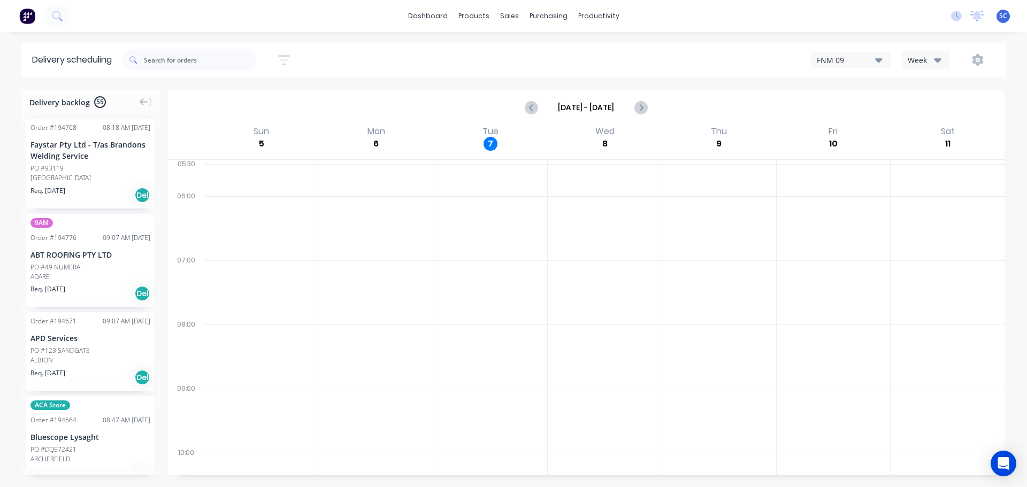
click at [345, 50] on div "[DATE] - [DATE] Sort by Suburb Created date Required date Order number Customer…" at bounding box center [563, 60] width 883 height 30
click at [284, 55] on icon "button" at bounding box center [284, 59] width 12 height 13
click at [277, 158] on button "Filter by labels" at bounding box center [235, 165] width 101 height 16
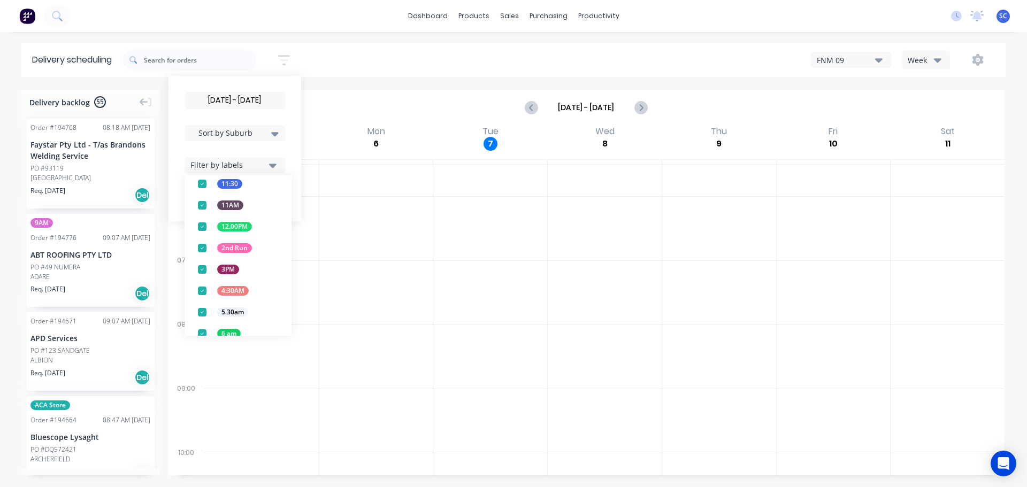
scroll to position [140, 0]
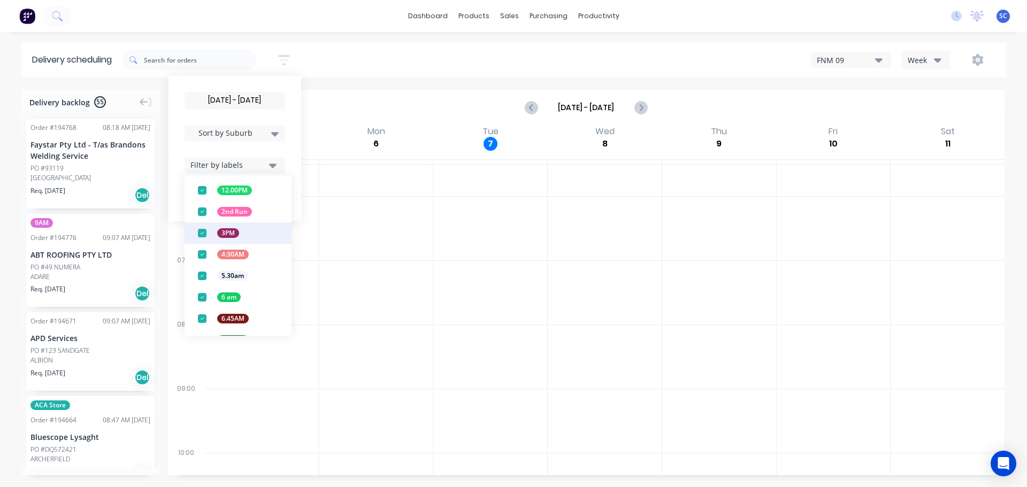
click at [206, 210] on div "button" at bounding box center [201, 211] width 21 height 21
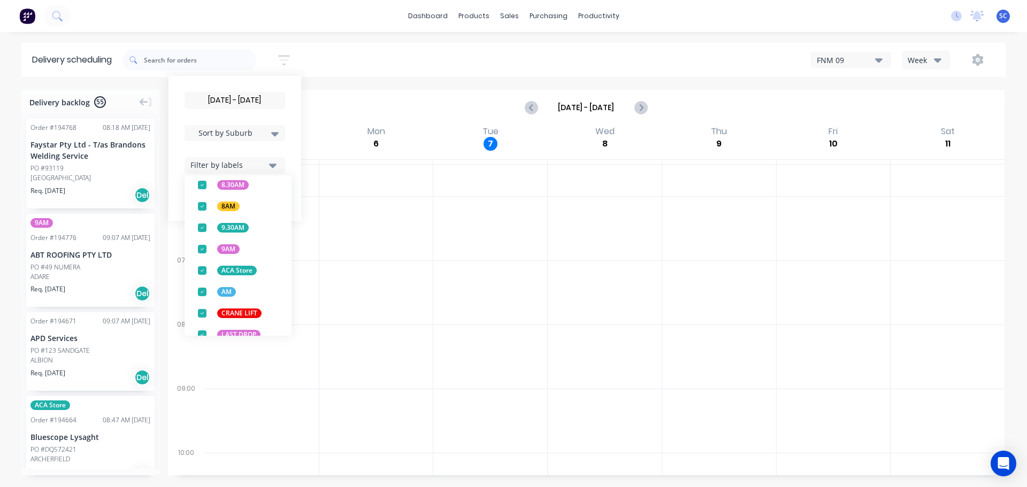
scroll to position [420, 0]
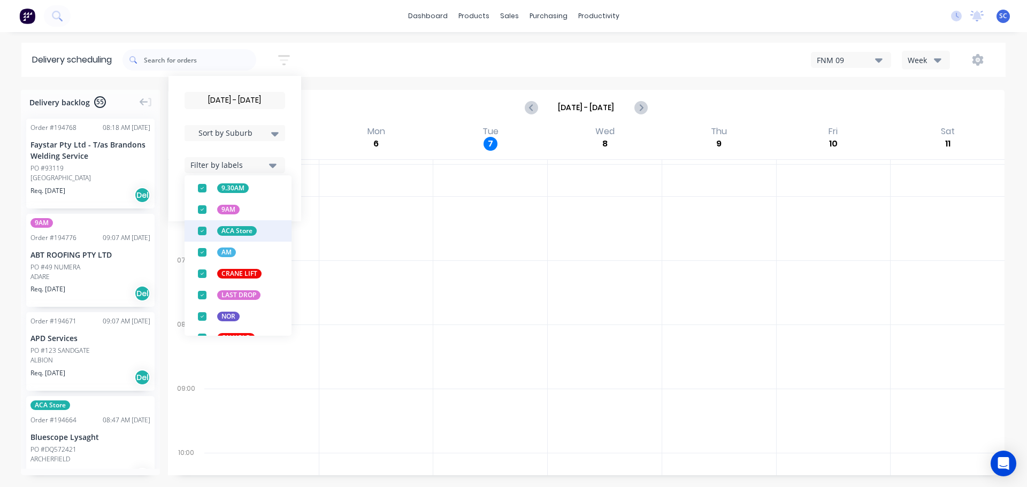
click at [206, 228] on div "button" at bounding box center [201, 230] width 21 height 21
click at [380, 50] on div "[DATE] - [DATE] Sort by Suburb Created date Required date Order number Customer…" at bounding box center [563, 60] width 883 height 30
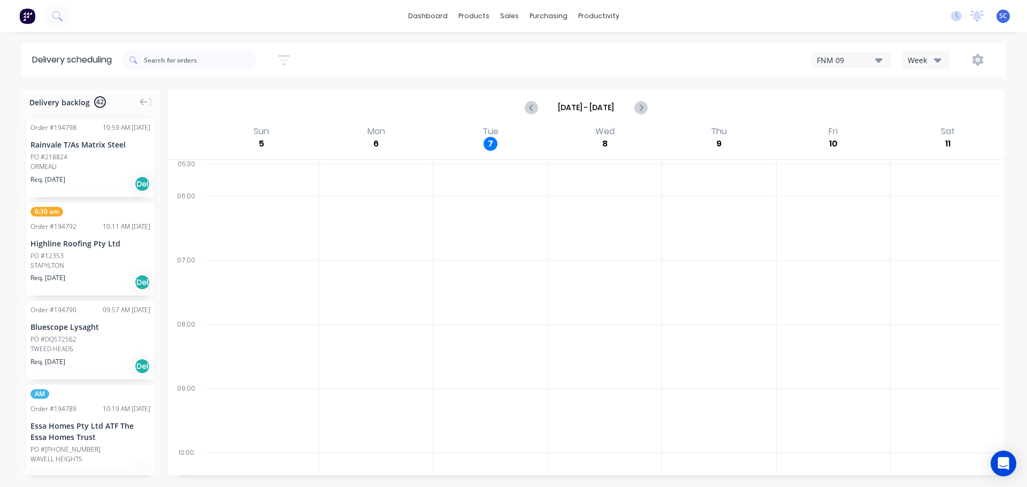
click at [282, 58] on icon "button" at bounding box center [284, 59] width 12 height 13
click at [266, 166] on div "Filter by labels" at bounding box center [227, 164] width 75 height 11
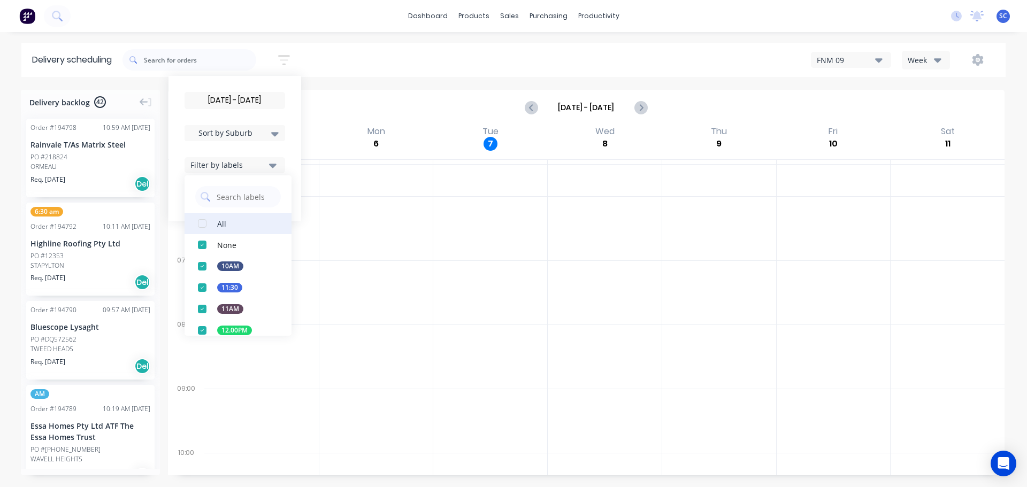
click at [206, 223] on div "button" at bounding box center [201, 223] width 21 height 21
click at [345, 57] on div "[DATE] - [DATE] Sort by Suburb Created date Required date Order number Customer…" at bounding box center [563, 60] width 883 height 30
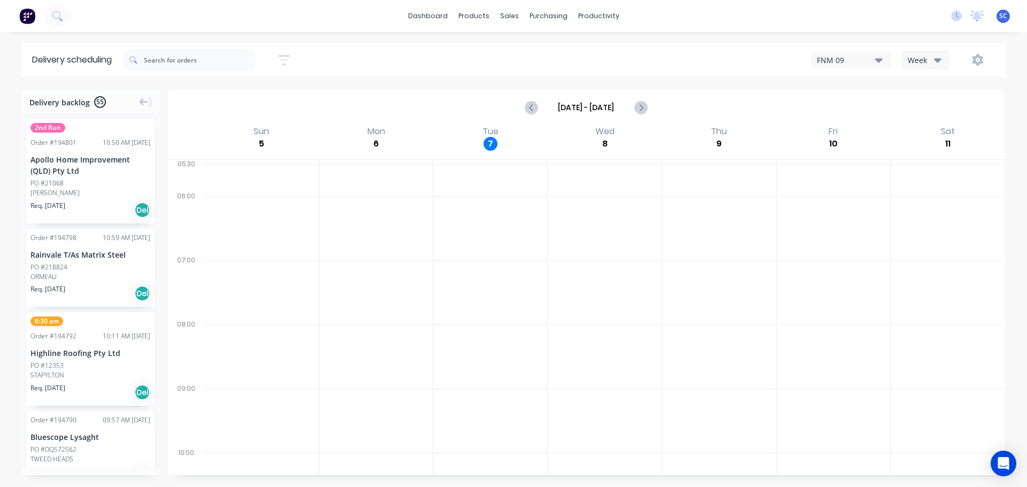
click at [284, 56] on icon "button" at bounding box center [284, 59] width 12 height 13
click at [237, 125] on div "Sort by Suburb" at bounding box center [235, 133] width 101 height 16
click at [233, 245] on div "Suburb" at bounding box center [235, 252] width 101 height 19
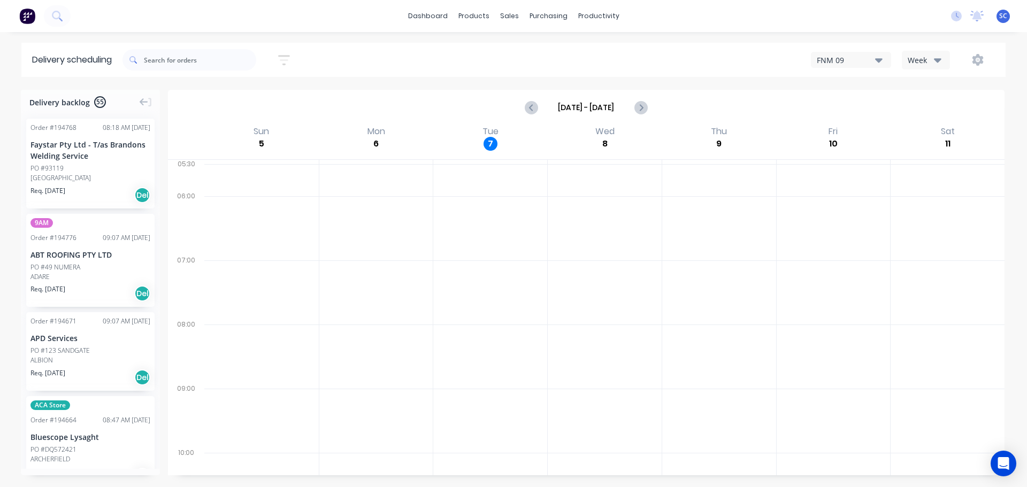
click at [364, 49] on div "[DATE] - [DATE] Sort by Suburb Created date Required date Order number Customer…" at bounding box center [563, 60] width 883 height 30
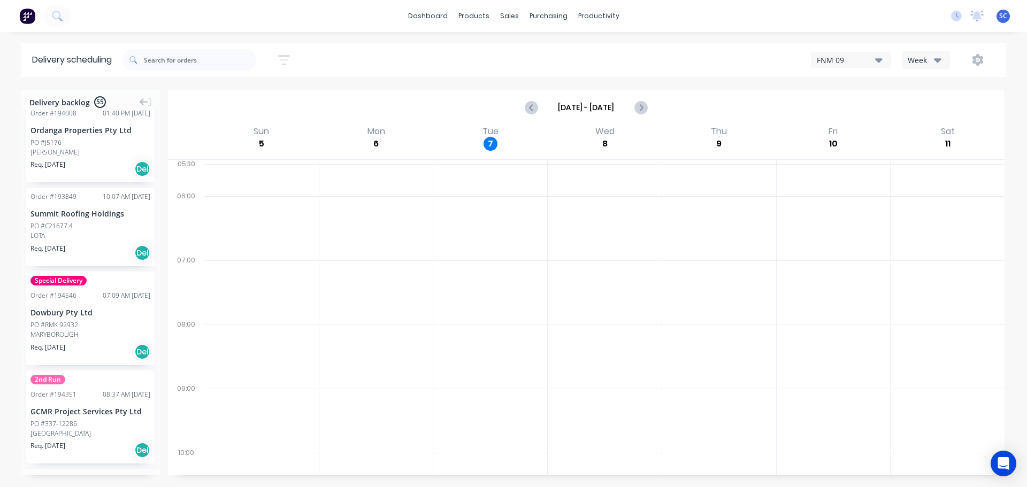
scroll to position [2228, 0]
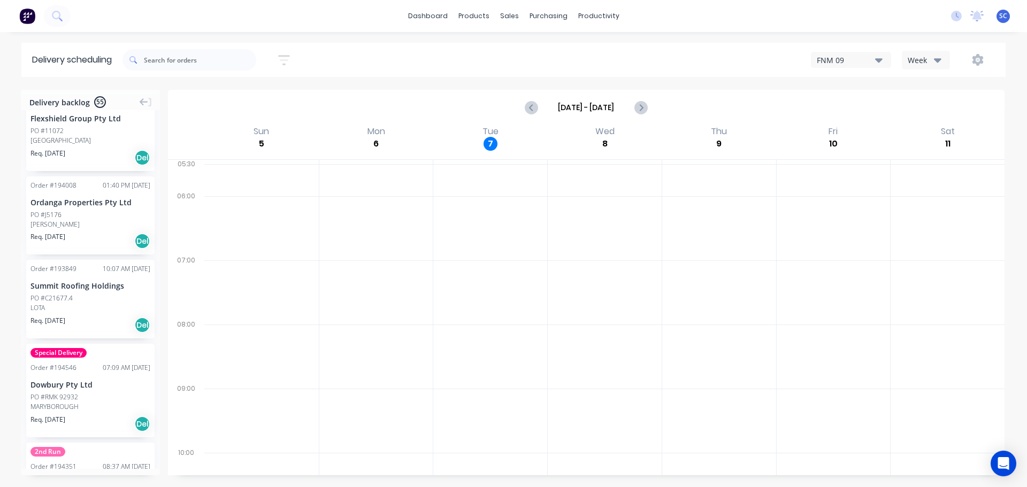
click at [560, 63] on div "FNM 09 Week" at bounding box center [775, 59] width 442 height 19
click at [200, 14] on div "dashboard products sales purchasing productivity dashboard products Product Cat…" at bounding box center [513, 16] width 1027 height 32
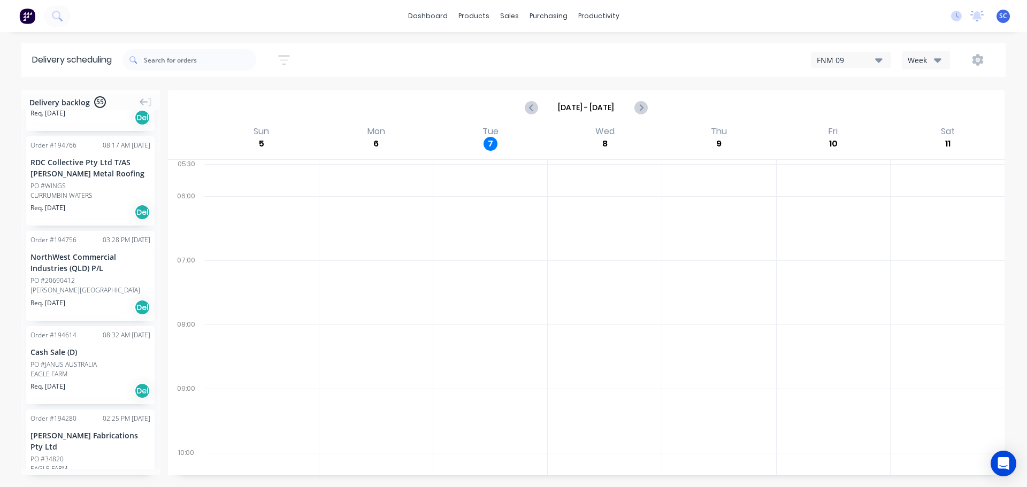
scroll to position [0, 0]
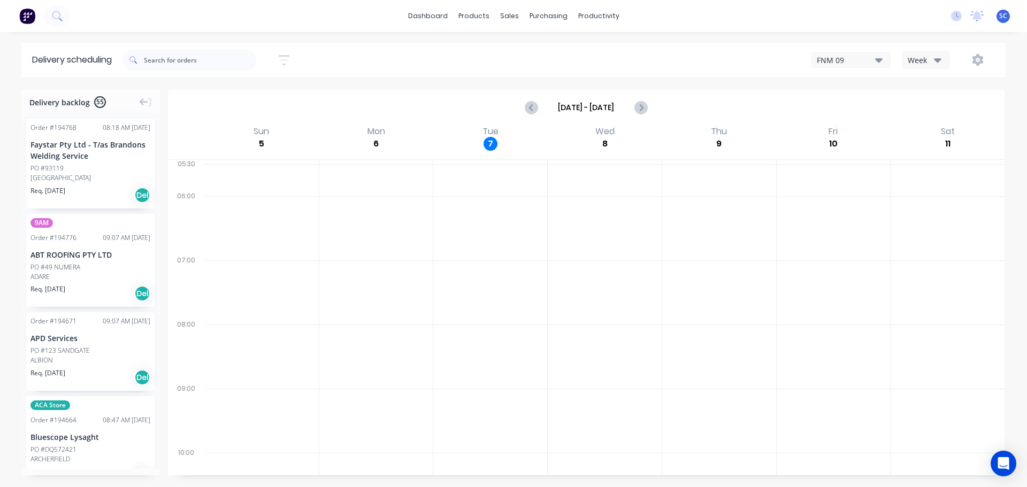
click at [370, 56] on div "[DATE] - [DATE] Sort by Suburb Created date Required date Order number Customer…" at bounding box center [563, 60] width 883 height 30
click at [296, 56] on button "button" at bounding box center [284, 60] width 34 height 21
click at [254, 100] on input "[DATE] - [DATE]" at bounding box center [234, 101] width 99 height 16
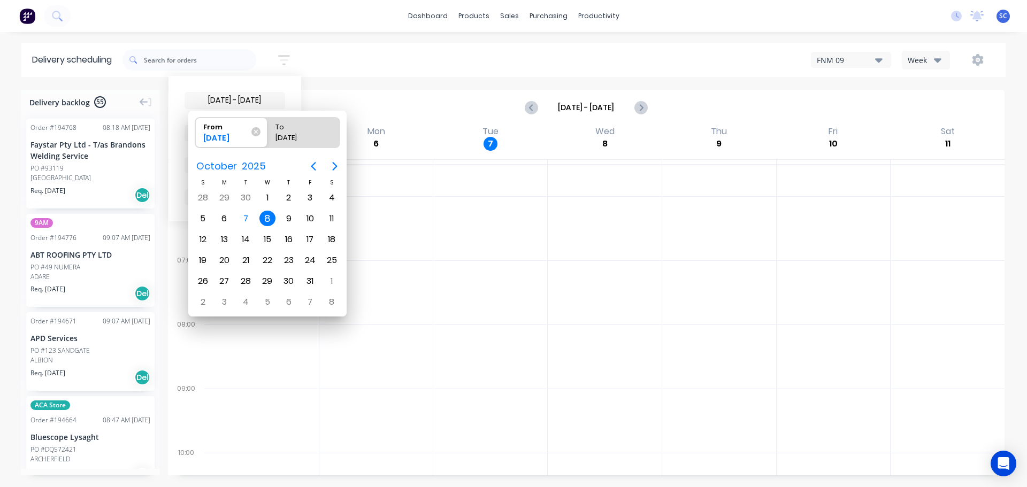
click at [269, 219] on div "8" at bounding box center [267, 219] width 16 height 16
radio input "false"
radio input "true"
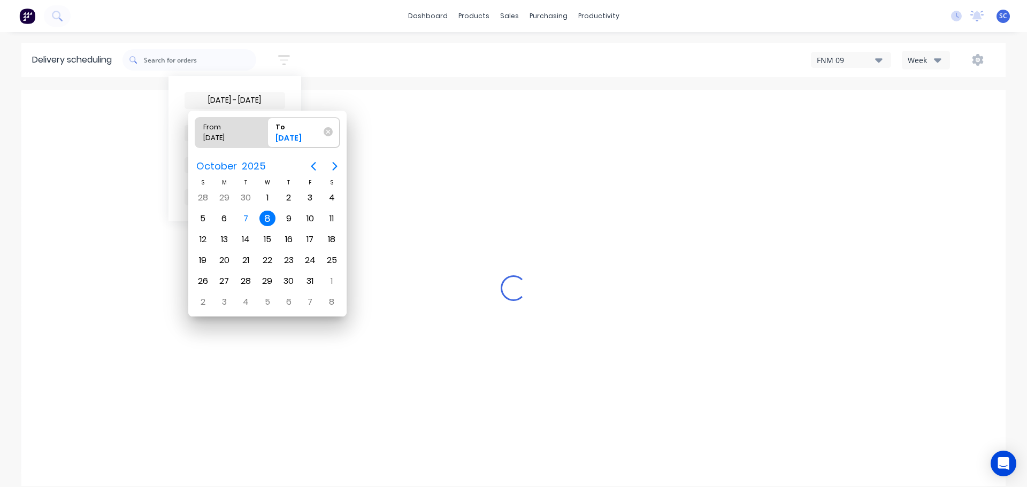
click at [268, 218] on div "8" at bounding box center [267, 219] width 16 height 16
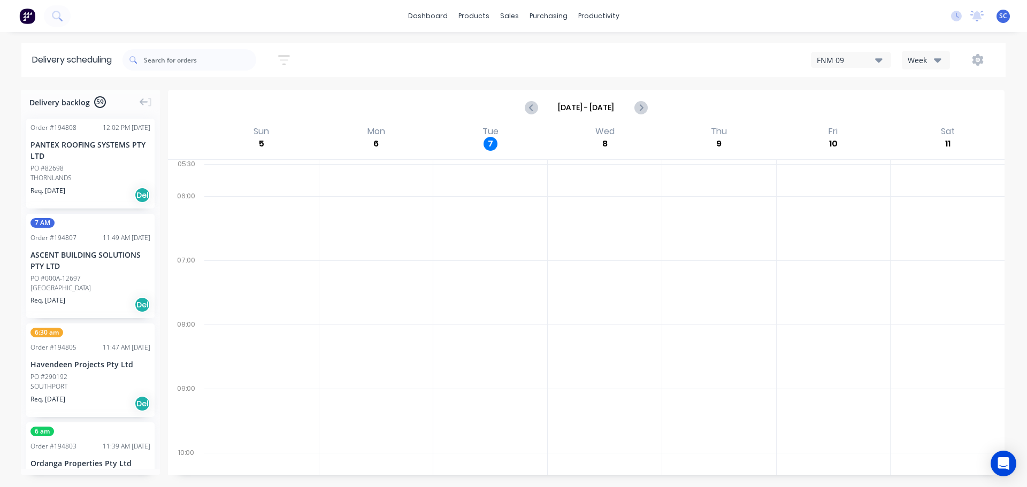
drag, startPoint x: 289, startPoint y: 57, endPoint x: 289, endPoint y: 64, distance: 7.0
click at [289, 57] on icon "button" at bounding box center [284, 59] width 12 height 13
click at [251, 165] on div "Filter by labels" at bounding box center [227, 164] width 75 height 11
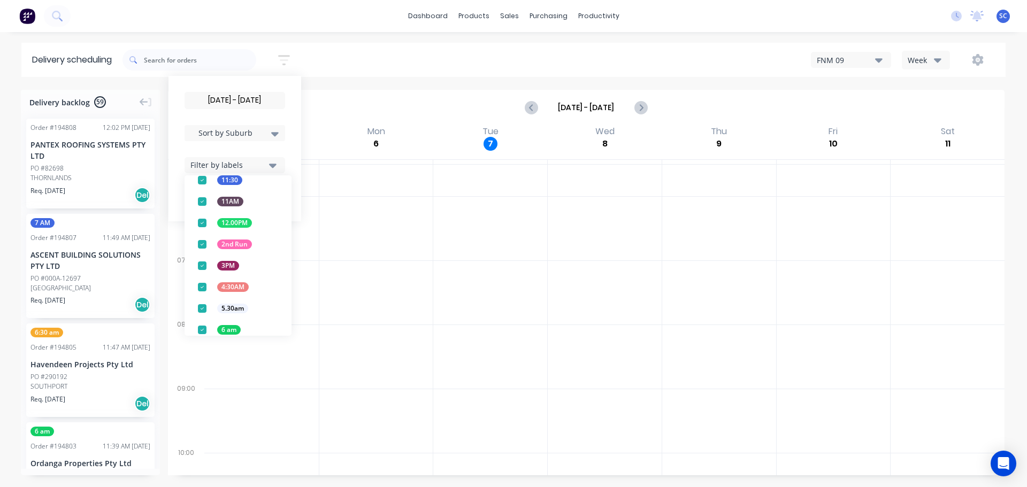
scroll to position [140, 0]
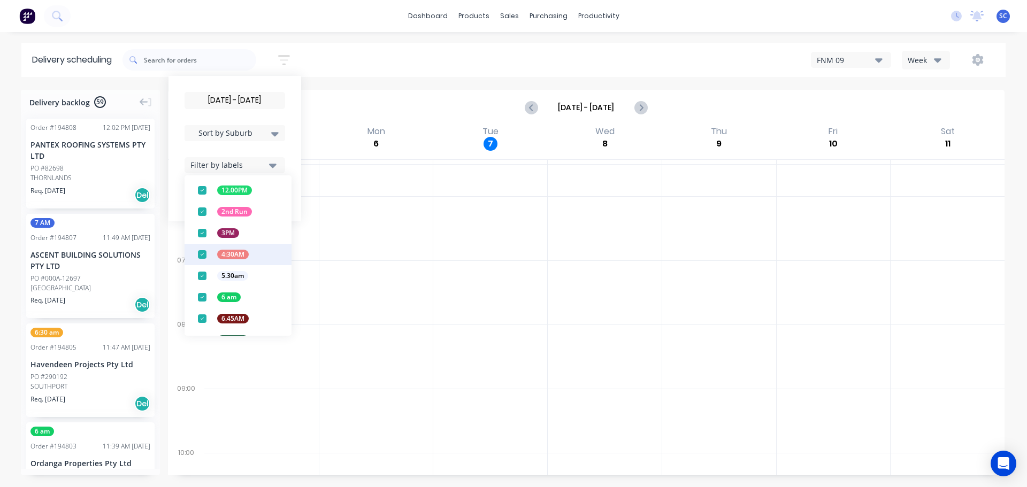
drag, startPoint x: 207, startPoint y: 212, endPoint x: 220, endPoint y: 230, distance: 22.3
click at [208, 212] on div "button" at bounding box center [201, 211] width 21 height 21
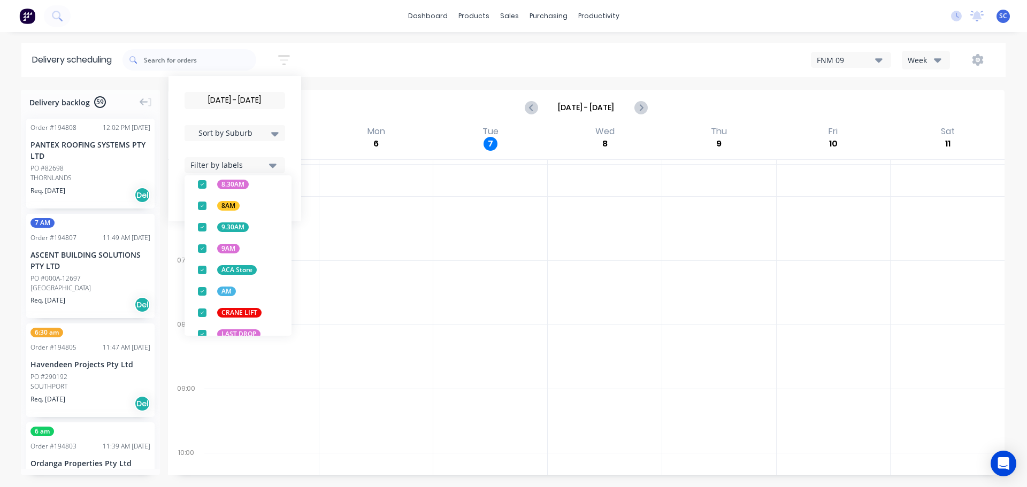
scroll to position [420, 0]
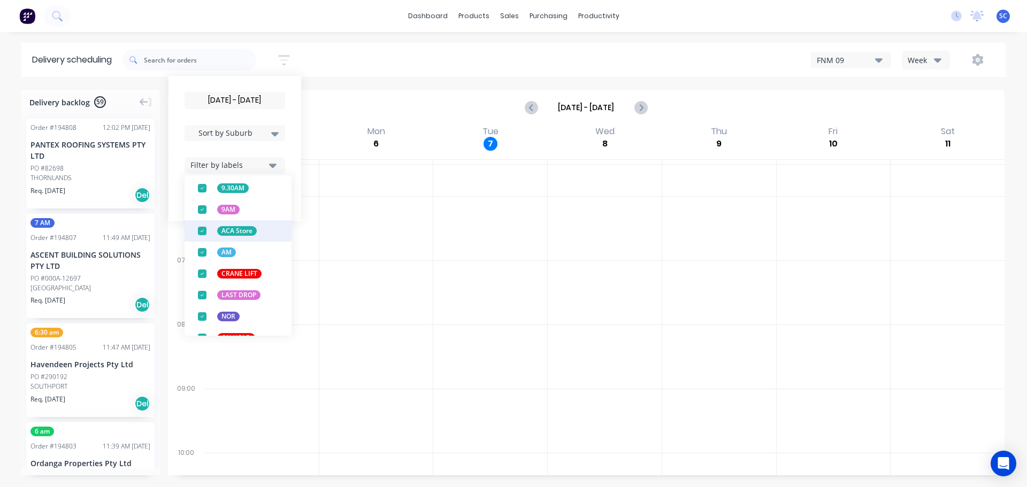
click at [202, 229] on div "button" at bounding box center [201, 230] width 21 height 21
click at [326, 59] on div "08/10/25 - 08/10/25 Sort by Suburb Created date Required date Order number Cust…" at bounding box center [563, 60] width 883 height 30
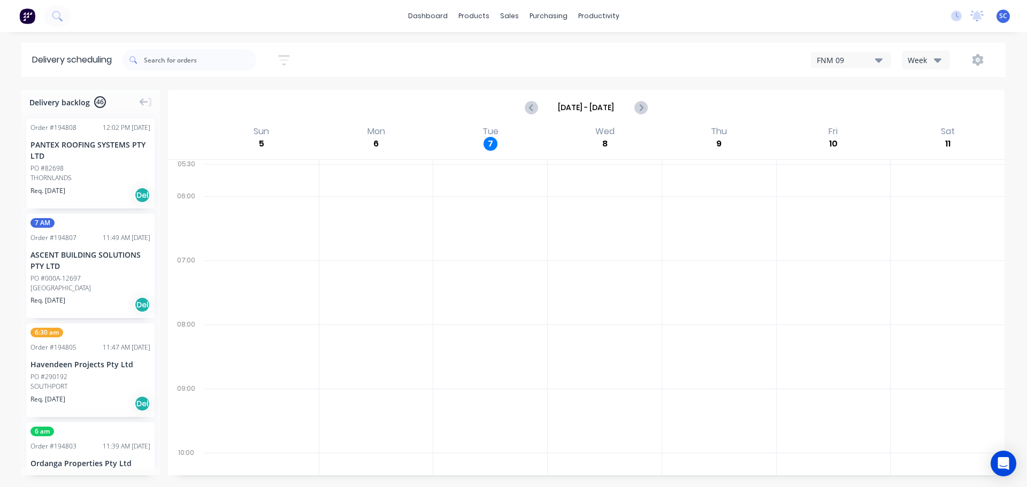
drag, startPoint x: 288, startPoint y: 57, endPoint x: 271, endPoint y: 115, distance: 60.6
click at [287, 59] on icon "button" at bounding box center [284, 59] width 12 height 13
click at [219, 168] on div "Filter by labels" at bounding box center [227, 164] width 75 height 11
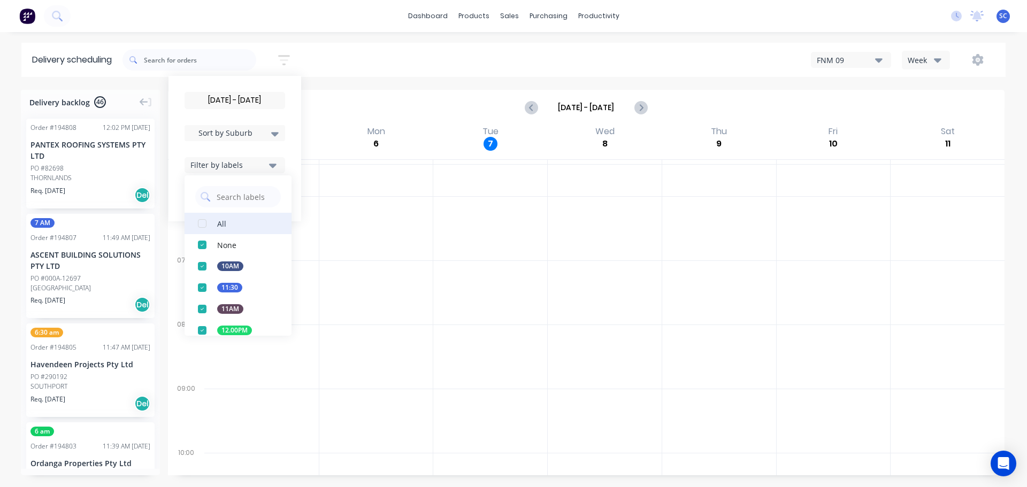
drag, startPoint x: 205, startPoint y: 224, endPoint x: 230, endPoint y: 226, distance: 25.2
click at [206, 224] on div "button" at bounding box center [201, 223] width 21 height 21
click at [369, 56] on div "08/10/25 - 08/10/25 Sort by Suburb Created date Required date Order number Cust…" at bounding box center [563, 60] width 883 height 30
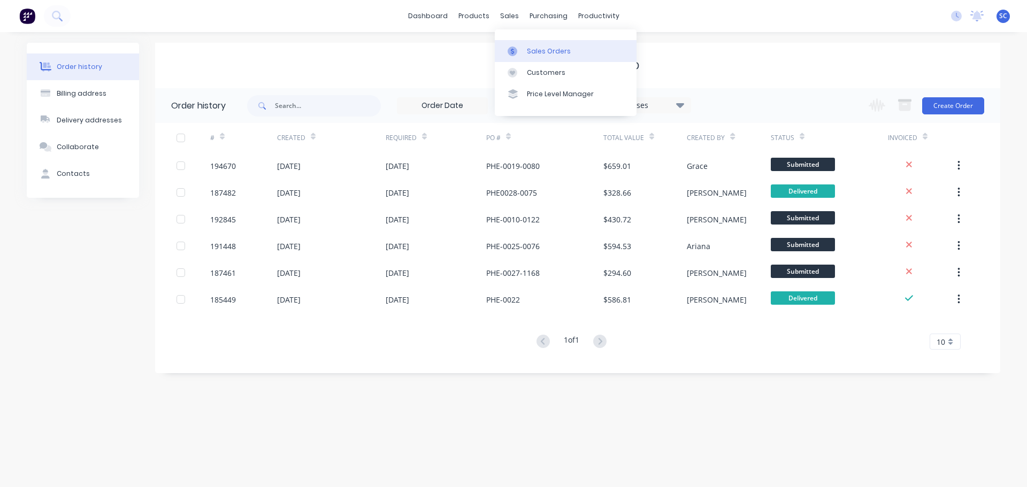
click at [550, 51] on div "Sales Orders" at bounding box center [549, 52] width 44 height 10
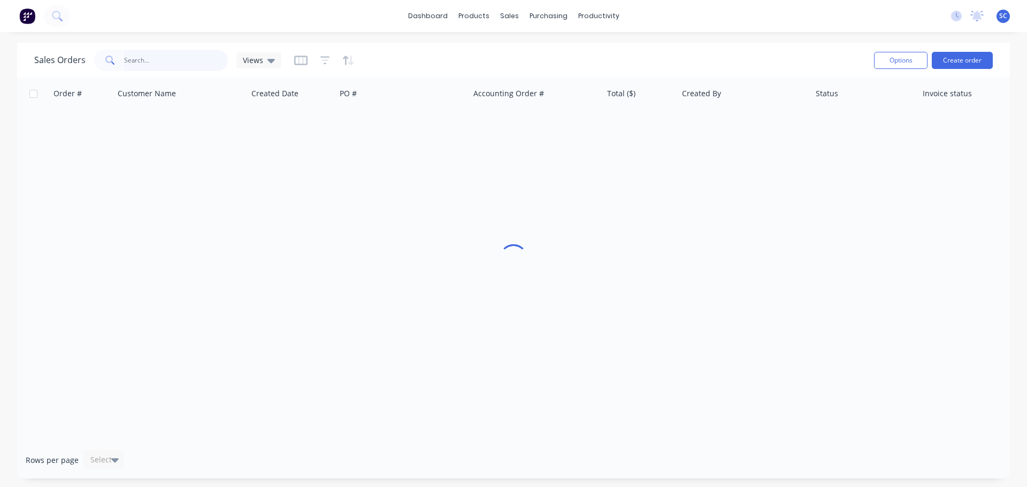
click at [200, 63] on input "text" at bounding box center [176, 60] width 104 height 21
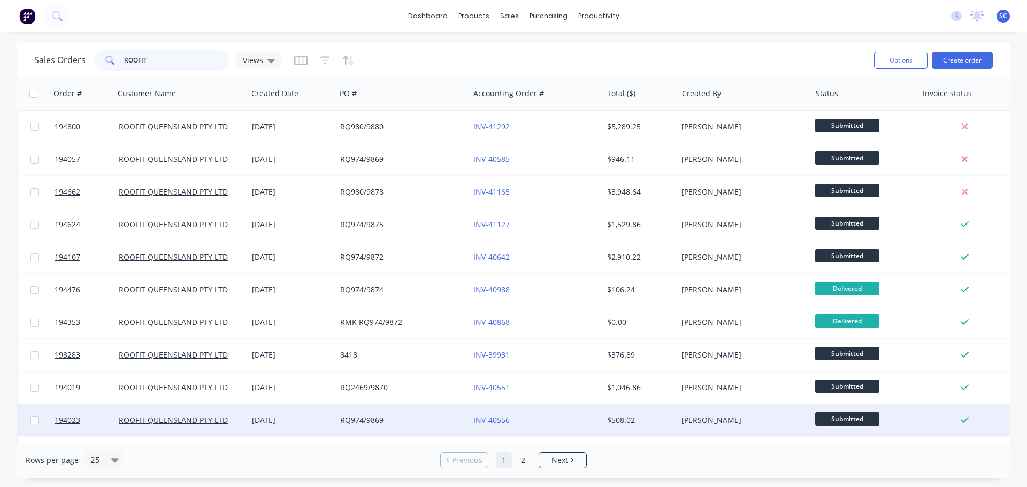
type input "ROOFIT"
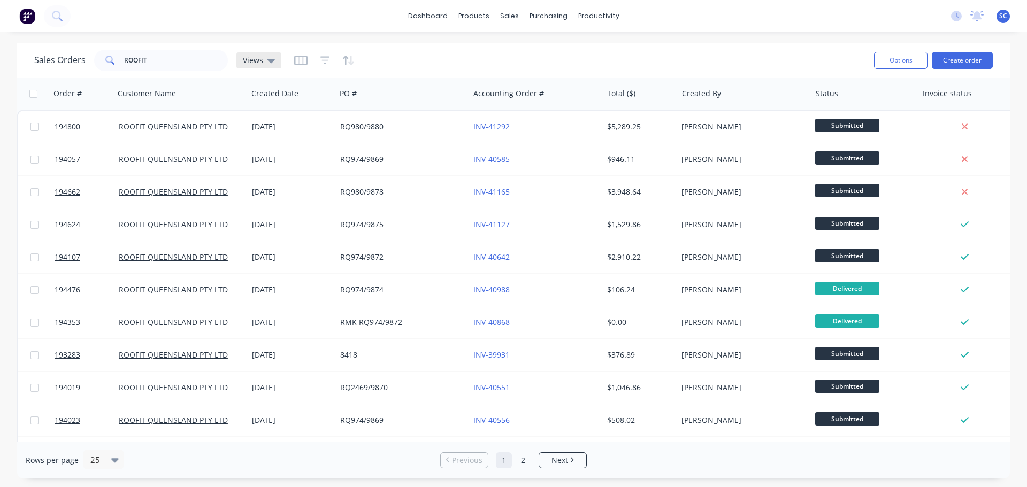
click at [272, 63] on icon at bounding box center [270, 61] width 7 height 12
click at [385, 46] on div "Sales Orders ROOFIT Views Options Create order" at bounding box center [513, 60] width 993 height 35
click at [288, 59] on div "Sales Orders ROOFIT Views" at bounding box center [449, 60] width 831 height 26
drag, startPoint x: 297, startPoint y: 63, endPoint x: 304, endPoint y: 67, distance: 8.2
click at [298, 63] on icon "button" at bounding box center [300, 60] width 5 height 7
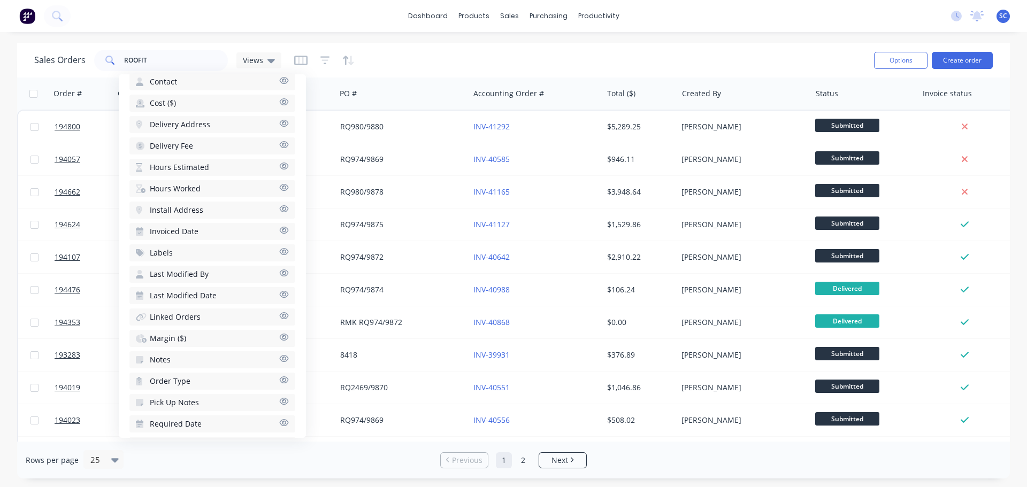
scroll to position [352, 0]
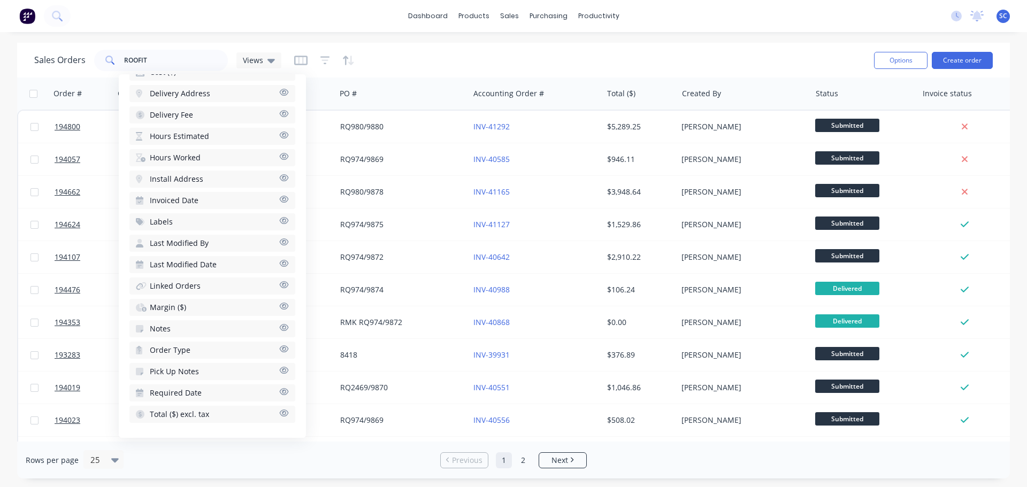
click at [197, 390] on span "Required Date" at bounding box center [176, 393] width 52 height 11
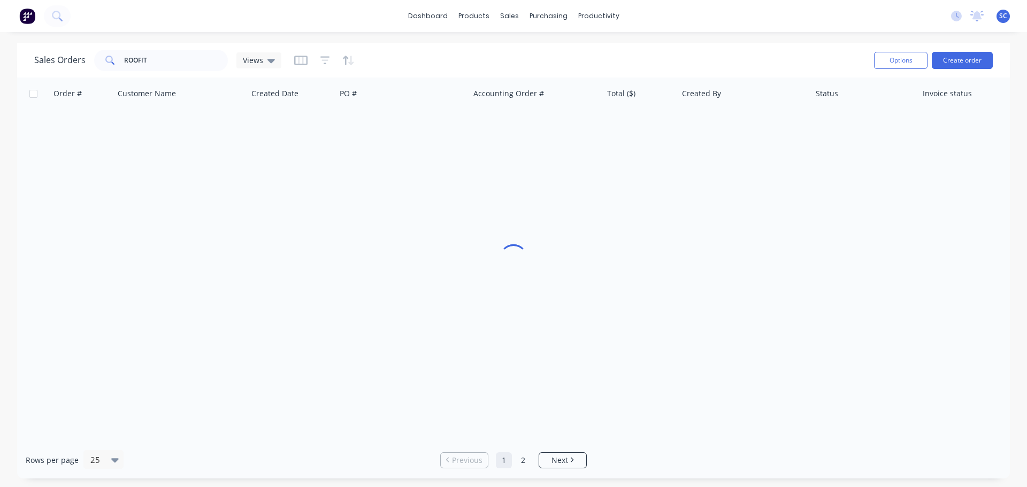
click at [531, 49] on div "Sales Orders ROOFIT Views" at bounding box center [449, 60] width 831 height 26
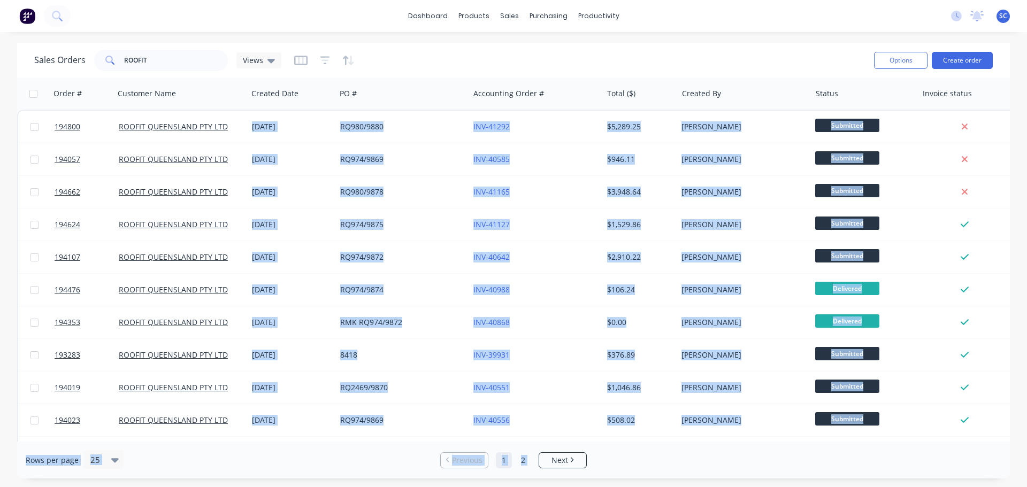
drag, startPoint x: 544, startPoint y: 442, endPoint x: 654, endPoint y: 441, distance: 110.2
click at [654, 441] on div "Sales Orders ROOFIT Views Options Create order Order # Customer Name Created Da…" at bounding box center [513, 261] width 993 height 436
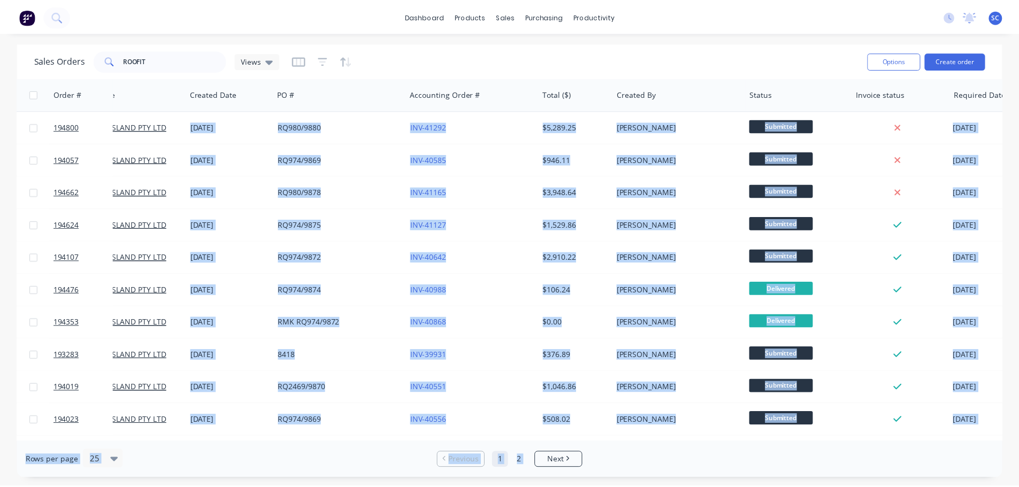
scroll to position [0, 109]
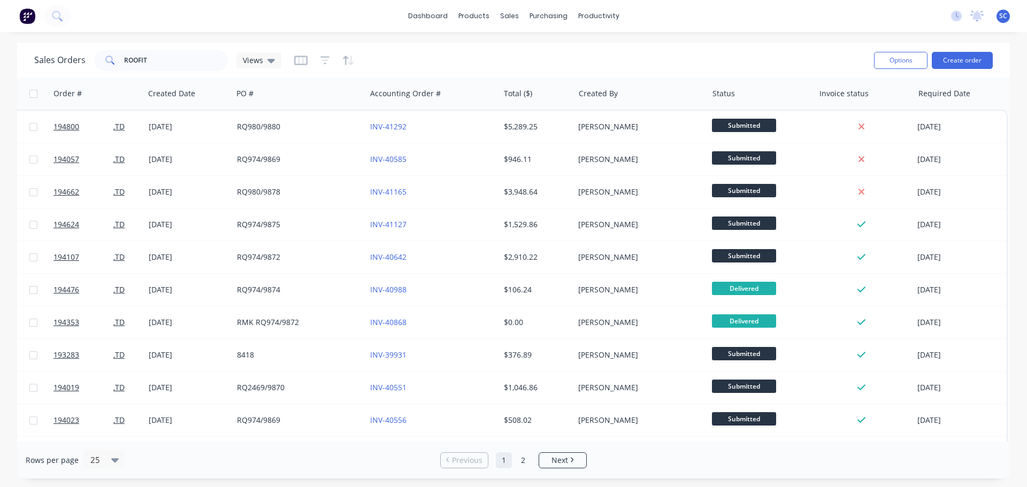
click at [767, 36] on div "dashboard products sales purchasing productivity dashboard products Product Cat…" at bounding box center [513, 243] width 1027 height 487
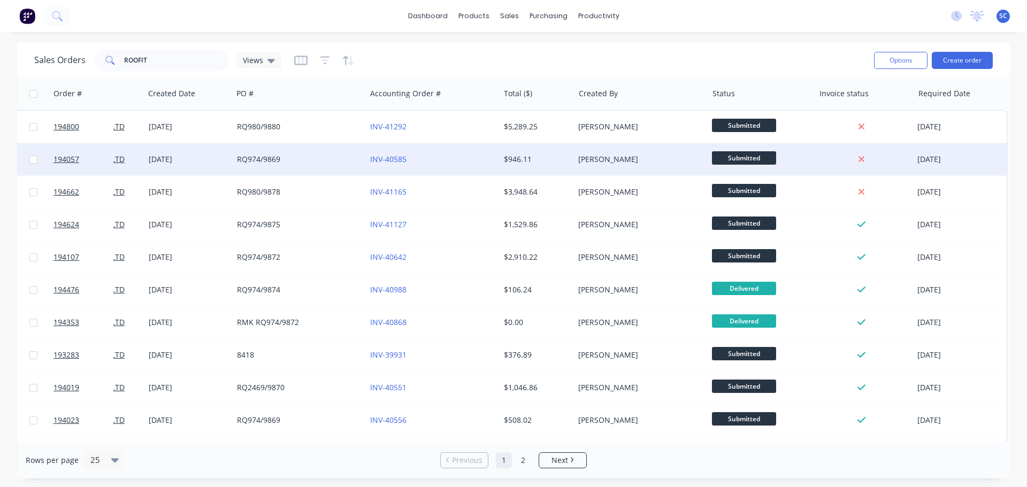
click at [463, 163] on div "INV-40585" at bounding box center [429, 159] width 119 height 11
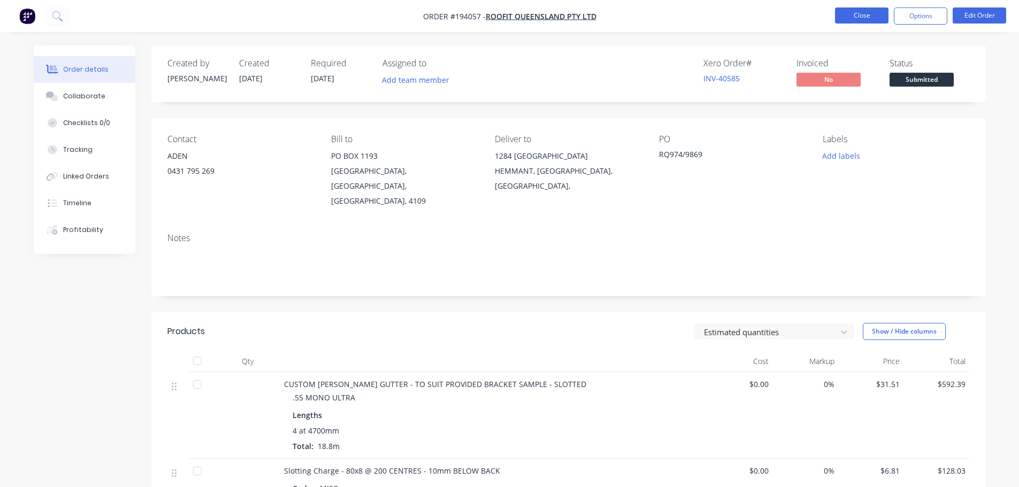
click at [863, 12] on button "Close" at bounding box center [861, 15] width 53 height 16
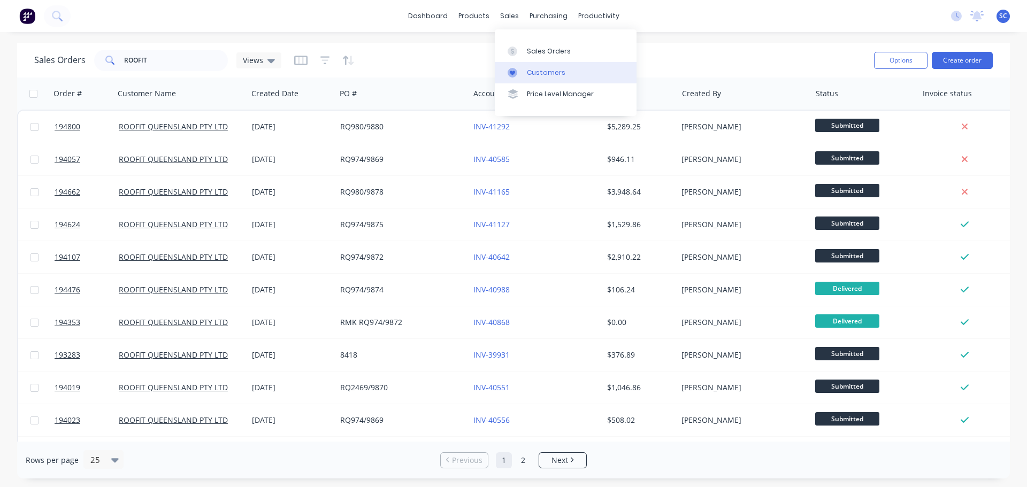
click at [550, 66] on link "Customers" at bounding box center [566, 72] width 142 height 21
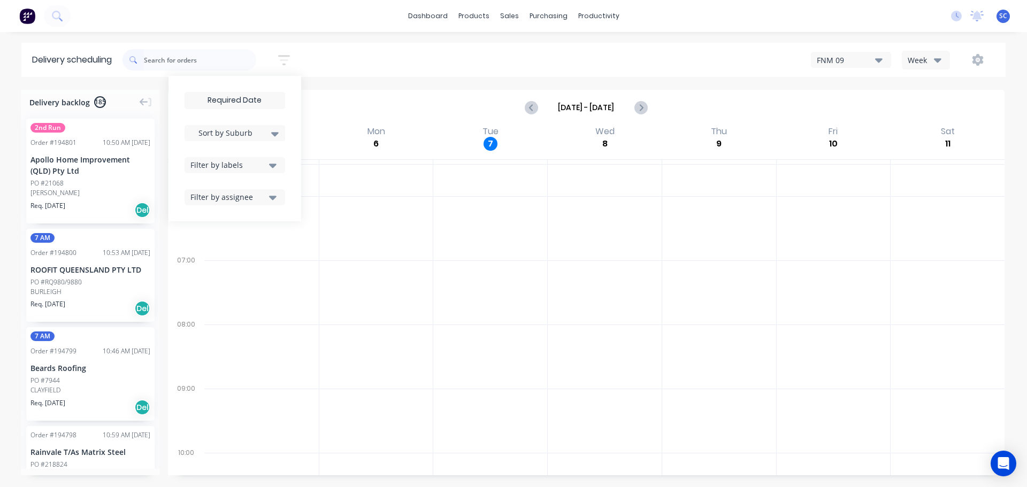
click at [769, 32] on div "dashboard products sales purchasing productivity dashboard products Product Cat…" at bounding box center [513, 16] width 1027 height 32
click at [361, 50] on div "Sort by Suburb Created date Required date Order number Customer name Most recen…" at bounding box center [563, 60] width 883 height 30
click at [194, 58] on input "text" at bounding box center [200, 59] width 112 height 21
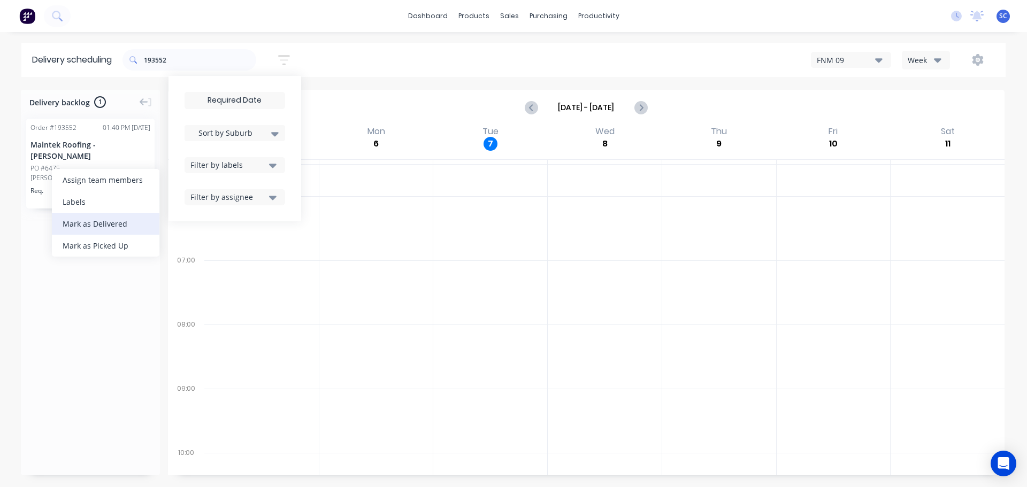
click at [86, 224] on div "Mark as Delivered" at bounding box center [106, 224] width 108 height 22
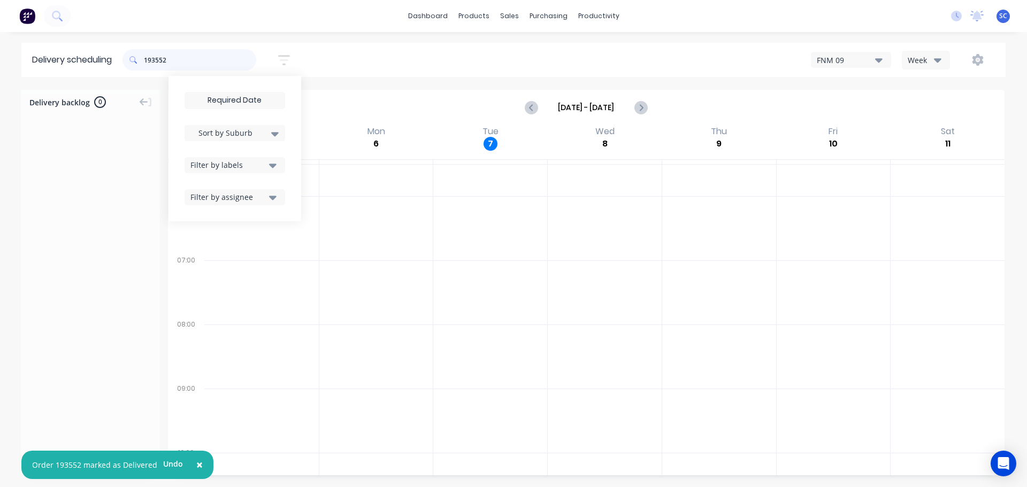
click at [181, 61] on input "193552" at bounding box center [200, 59] width 112 height 21
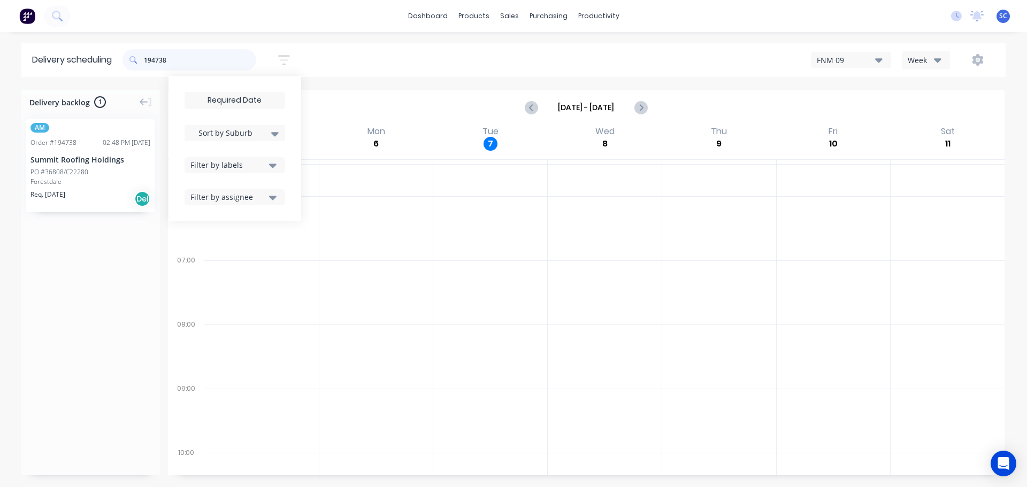
type input "194738"
click at [90, 235] on div "Mark as Delivered" at bounding box center [104, 236] width 108 height 22
click at [438, 71] on div "194738 Sort by Suburb Created date Required date Order number Customer name Mos…" at bounding box center [563, 60] width 883 height 30
click at [379, 52] on div "194738 Sort by Suburb Created date Required date Order number Customer name Mos…" at bounding box center [563, 60] width 883 height 30
drag, startPoint x: 179, startPoint y: 59, endPoint x: 147, endPoint y: 65, distance: 32.2
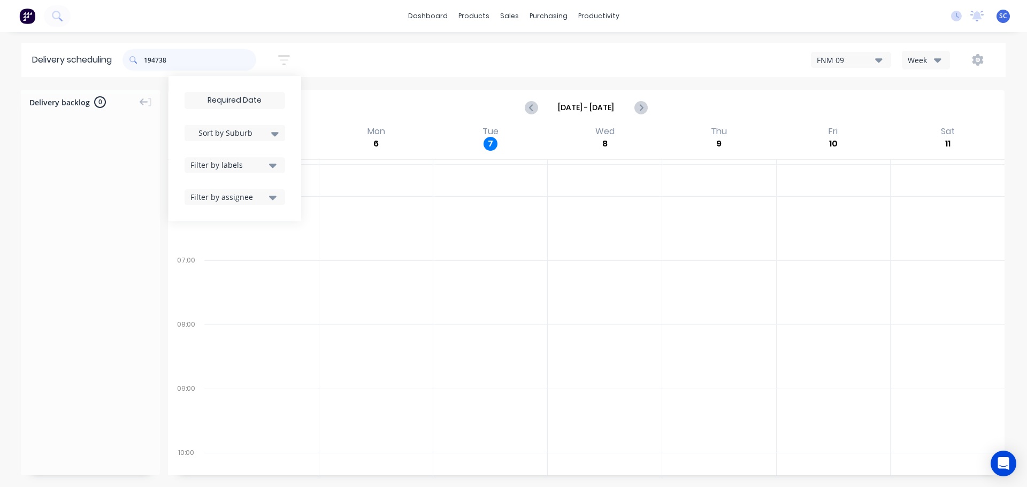
click at [147, 64] on input "194738" at bounding box center [200, 59] width 112 height 21
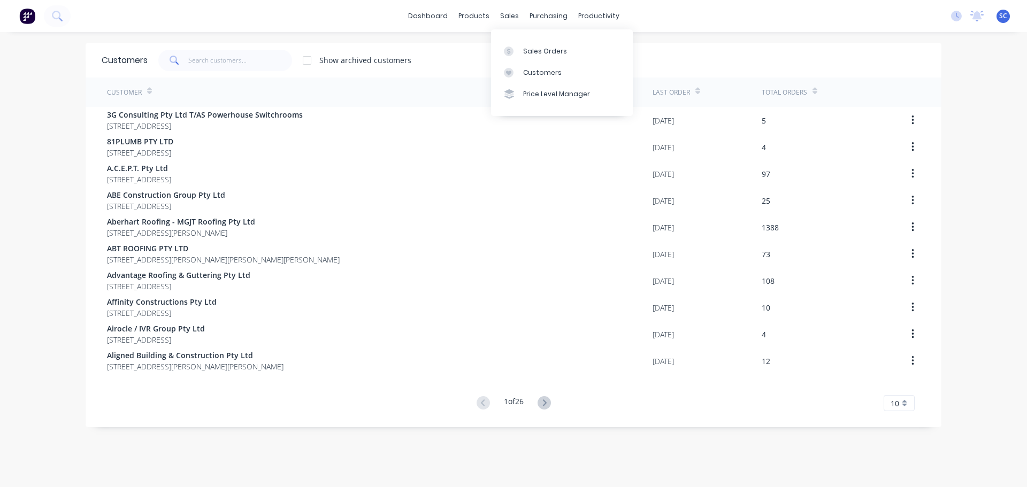
drag, startPoint x: 500, startPoint y: 12, endPoint x: 508, endPoint y: 27, distance: 17.5
click at [500, 13] on div "sales" at bounding box center [509, 16] width 29 height 16
click at [539, 73] on div "Customers" at bounding box center [542, 73] width 39 height 10
click at [537, 68] on div "Customers" at bounding box center [542, 73] width 39 height 10
click at [546, 70] on div "Customers" at bounding box center [542, 73] width 39 height 10
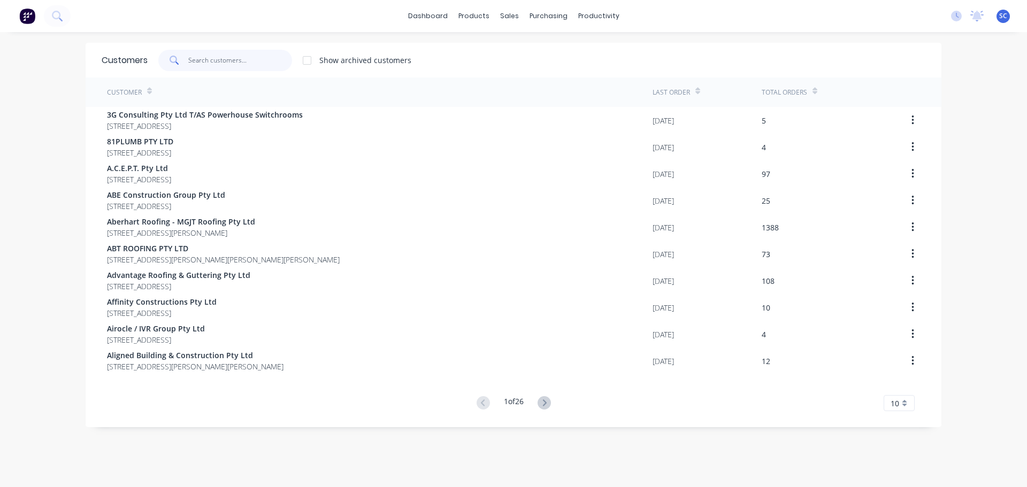
click at [221, 59] on input "text" at bounding box center [240, 60] width 104 height 21
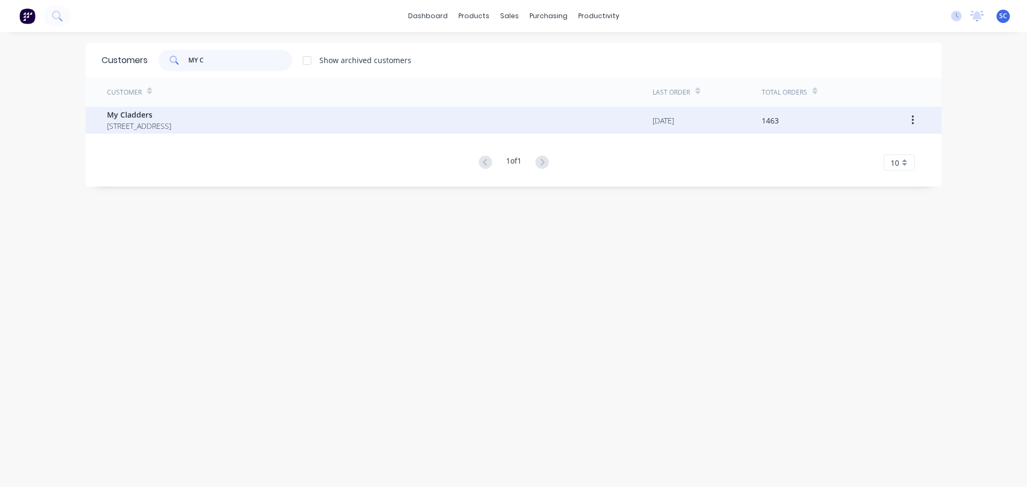
type input "MY C"
click at [141, 122] on span "PO BOX 4243 SPRINGFIELD Queensland Australia 4300" at bounding box center [139, 125] width 64 height 11
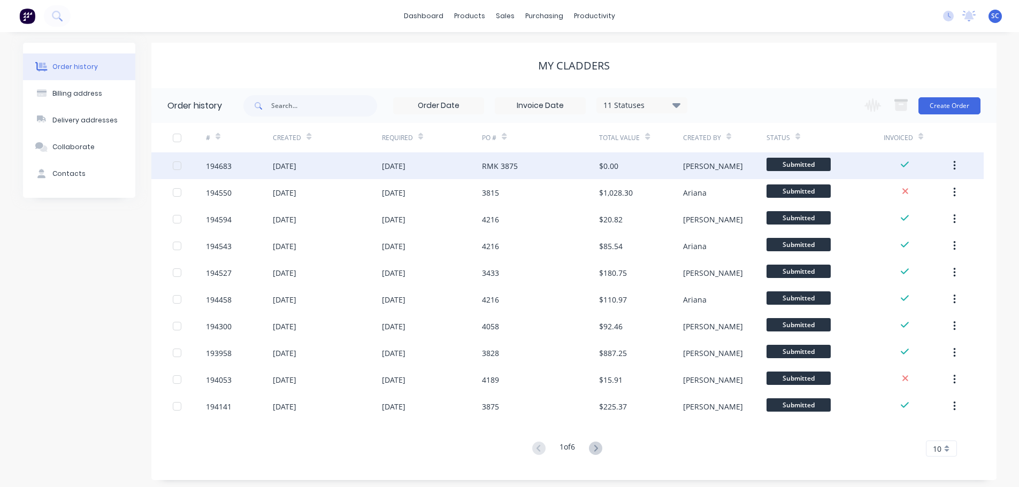
click at [405, 168] on div "03 Oct 2025" at bounding box center [394, 165] width 24 height 11
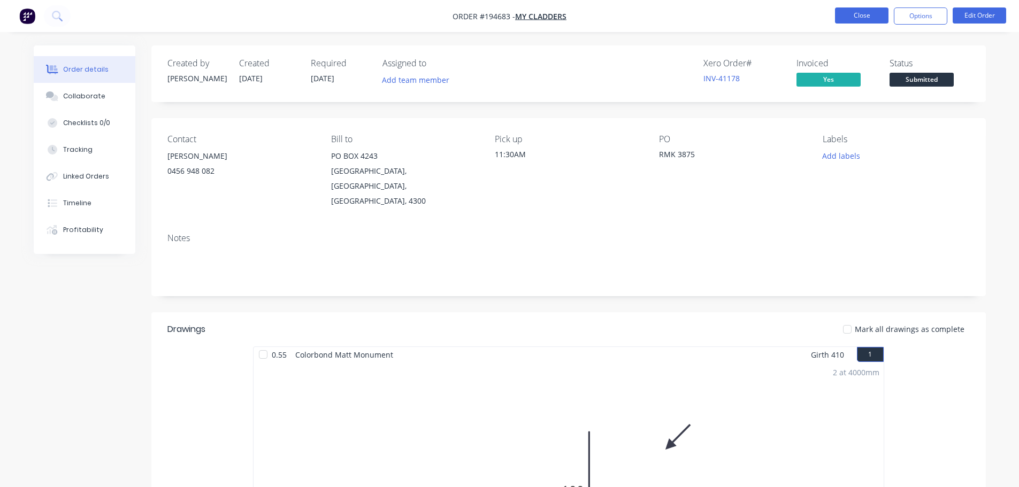
click at [862, 14] on button "Close" at bounding box center [861, 15] width 53 height 16
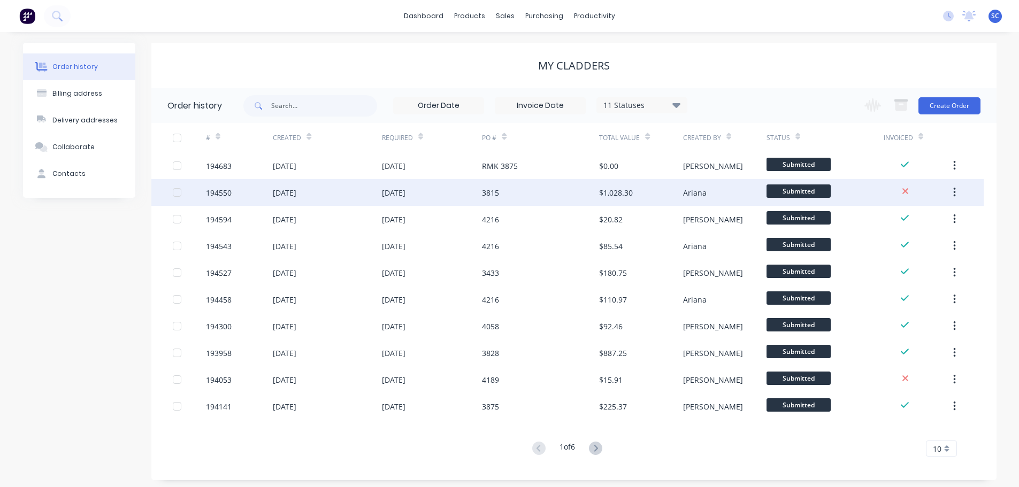
click at [405, 195] on div "[DATE]" at bounding box center [394, 192] width 24 height 11
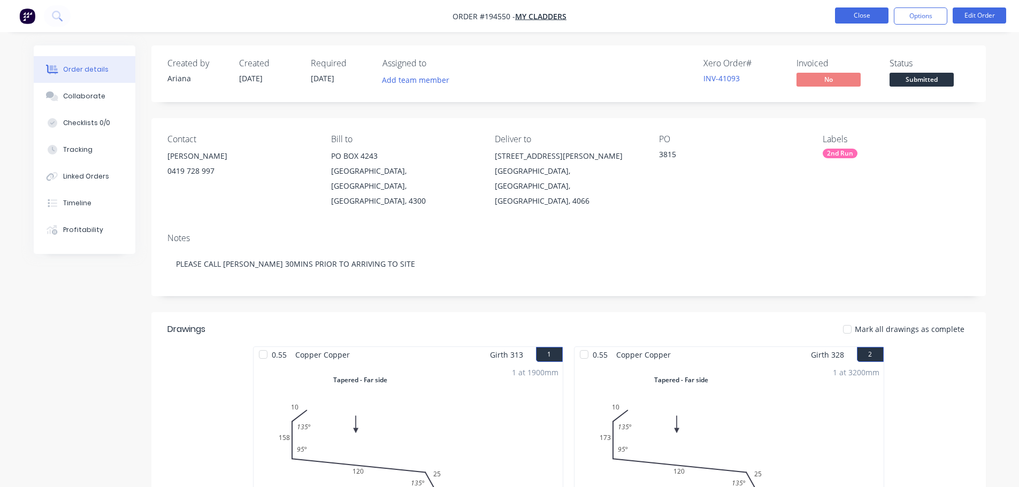
click at [867, 14] on button "Close" at bounding box center [861, 15] width 53 height 16
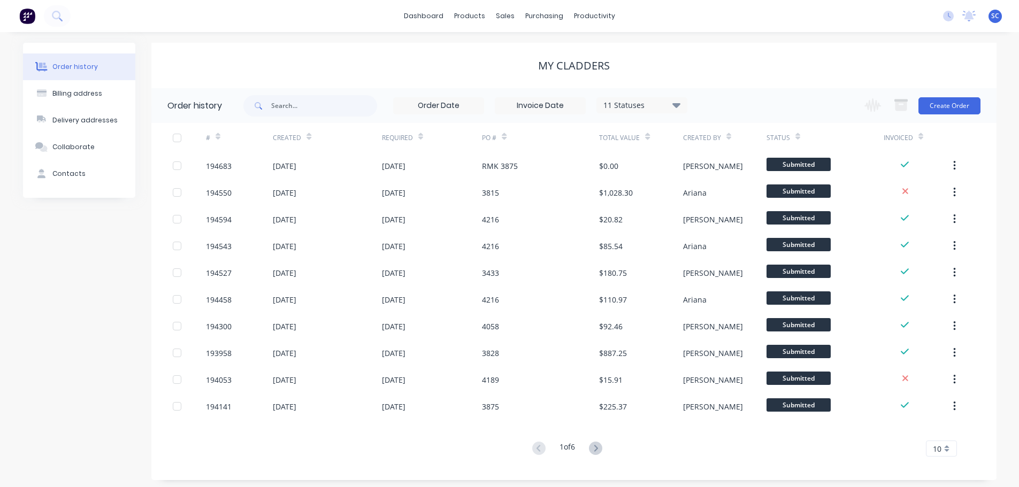
click at [363, 63] on div "My Cladders" at bounding box center [573, 65] width 845 height 13
click at [801, 3] on div "dashboard products sales purchasing productivity dashboard products Product Cat…" at bounding box center [509, 16] width 1019 height 32
click at [320, 55] on div "My Cladders" at bounding box center [573, 65] width 845 height 45
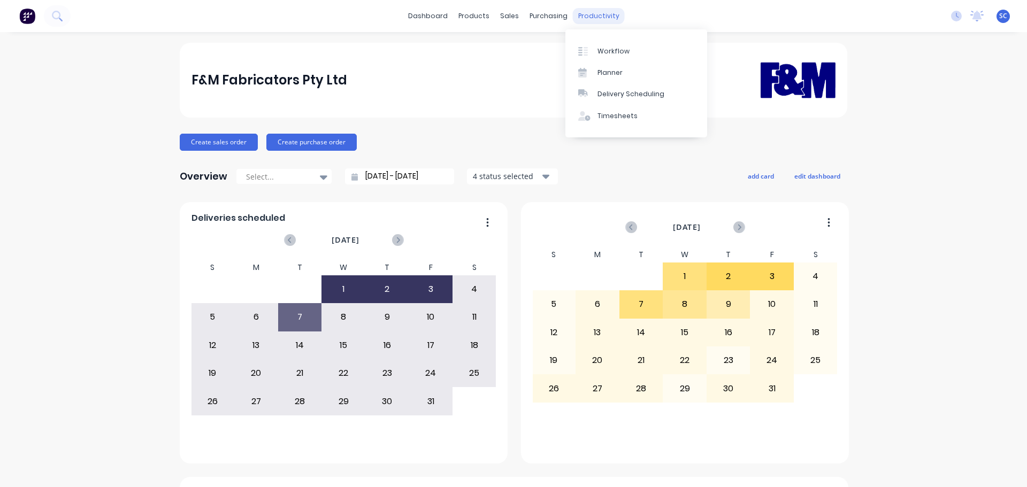
click at [592, 17] on div "productivity" at bounding box center [599, 16] width 52 height 16
click at [630, 92] on div "Delivery Scheduling" at bounding box center [630, 94] width 67 height 10
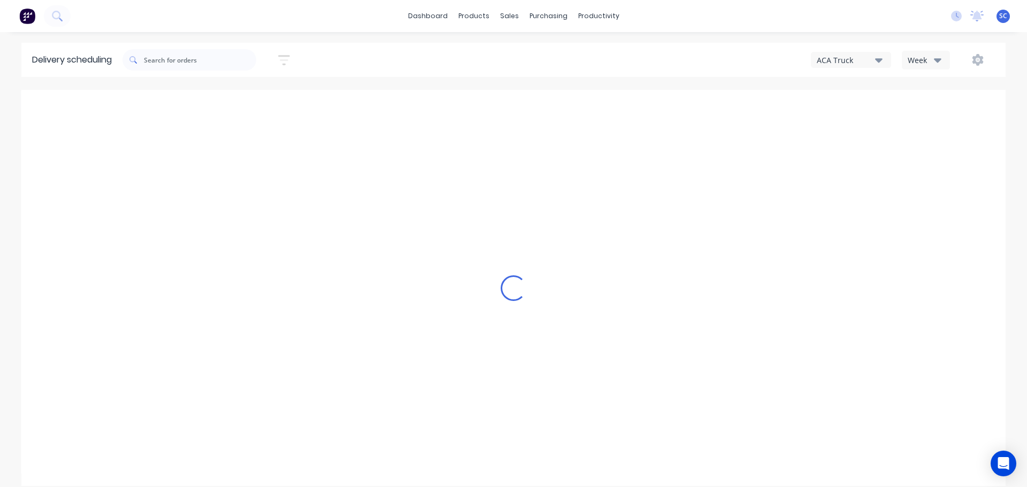
click at [937, 59] on icon "button" at bounding box center [937, 60] width 7 height 4
click at [922, 110] on div "Vehicle" at bounding box center [955, 109] width 106 height 21
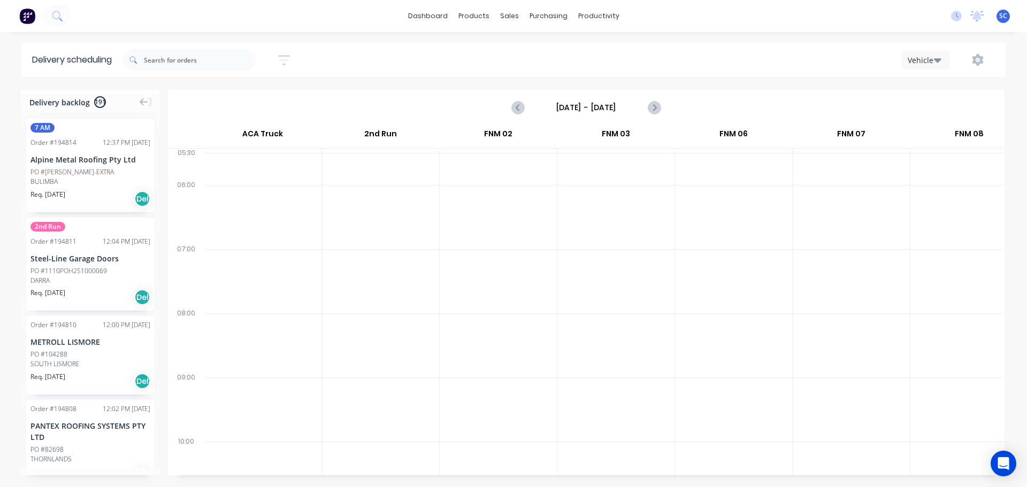
click at [580, 108] on input "[DATE] - [DATE]" at bounding box center [586, 107] width 106 height 16
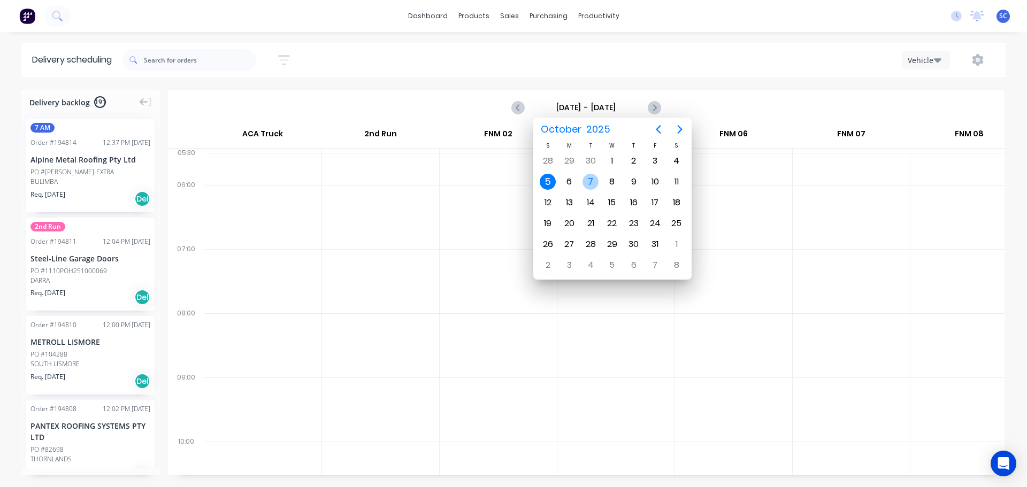
click at [590, 182] on div "7" at bounding box center [590, 182] width 16 height 16
type input "Tuesday - 07/10/25"
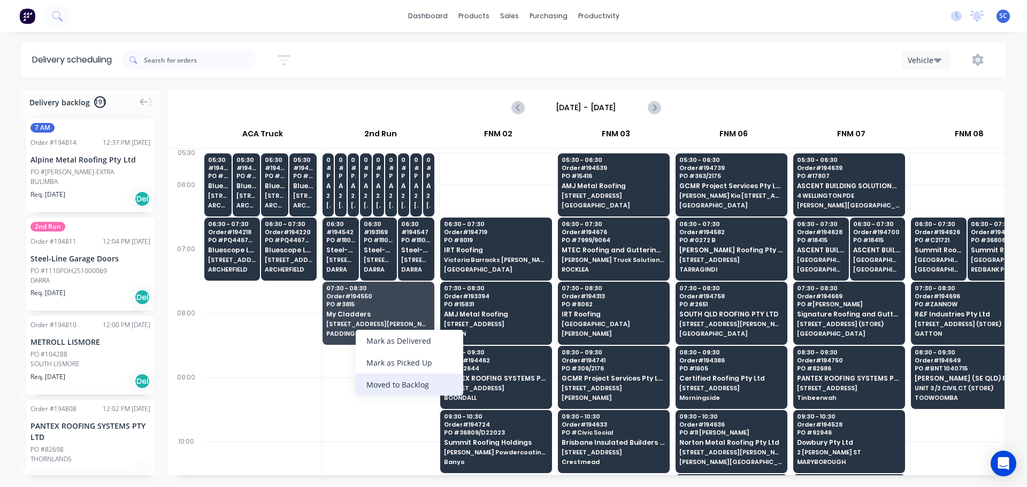
click at [404, 387] on div "Moved to Backlog" at bounding box center [410, 385] width 108 height 22
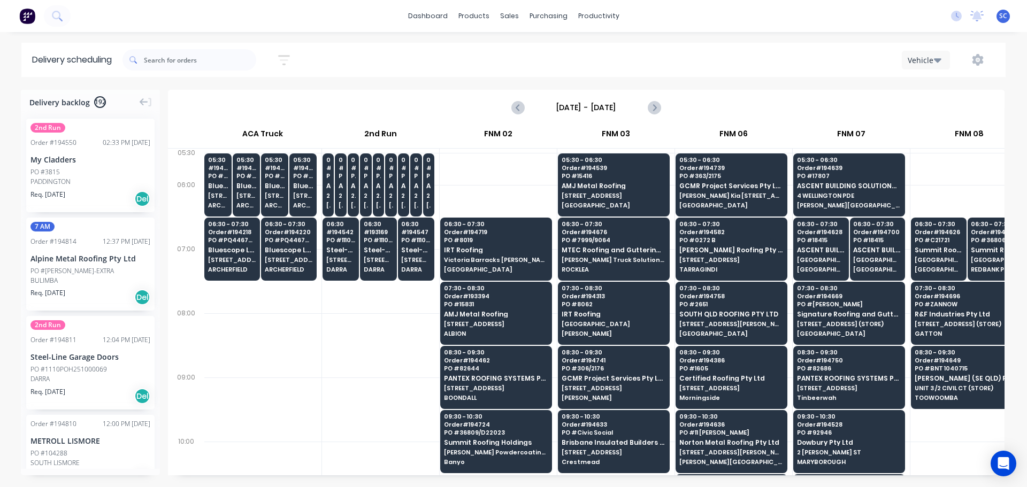
click at [45, 163] on div "My Cladders" at bounding box center [90, 159] width 120 height 11
click at [45, 166] on div "2nd Run Order # 194550 02:33 PM 02/10/25 My Cladders PO #3815 PADDINGTON Req. 0…" at bounding box center [90, 166] width 128 height 94
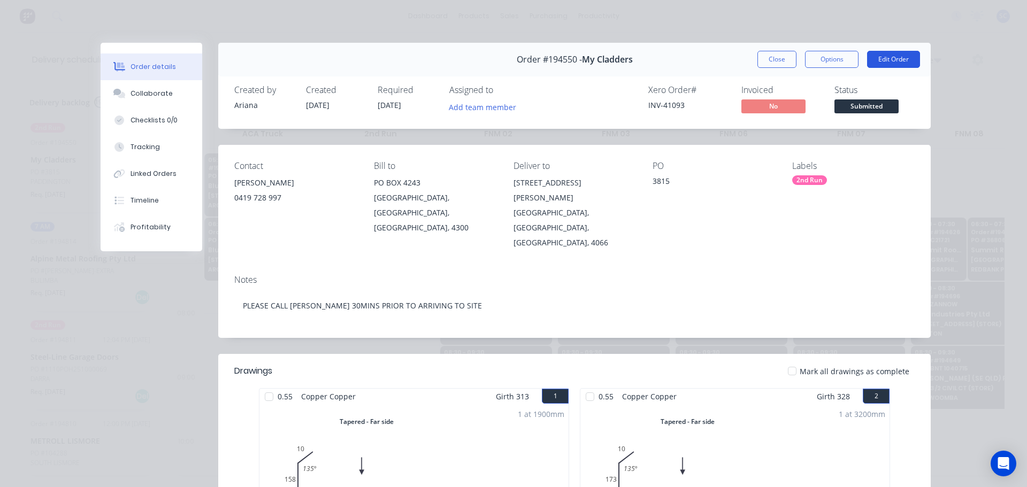
click at [885, 57] on button "Edit Order" at bounding box center [893, 59] width 53 height 17
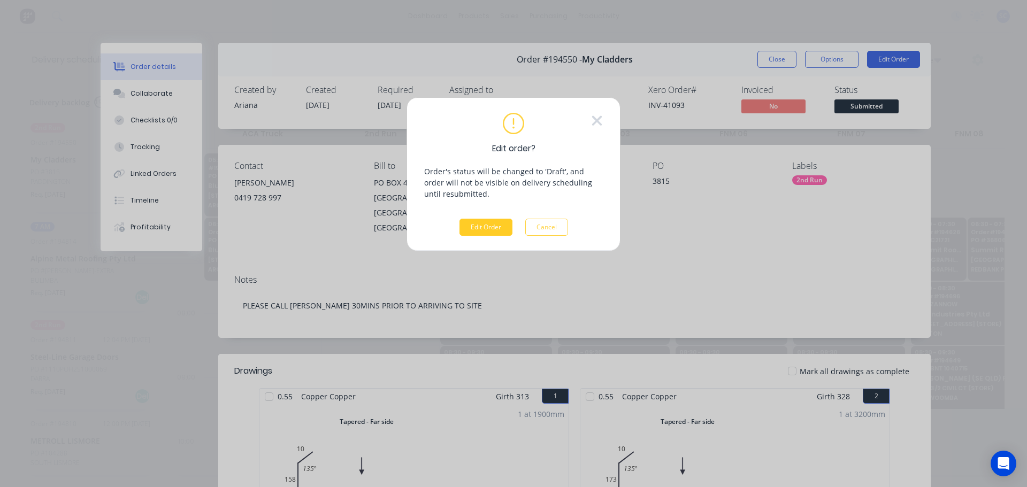
click at [489, 226] on button "Edit Order" at bounding box center [485, 227] width 53 height 17
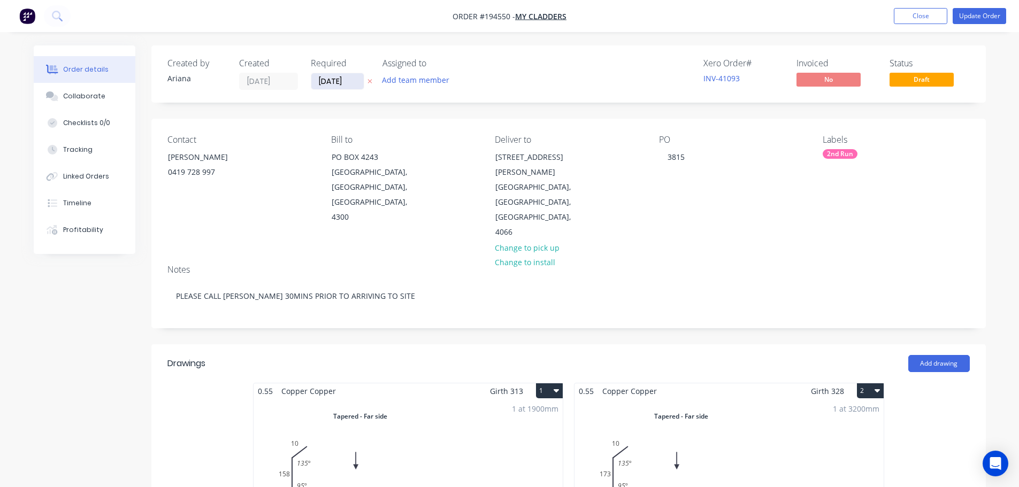
click at [329, 77] on input "[DATE]" at bounding box center [337, 81] width 52 height 16
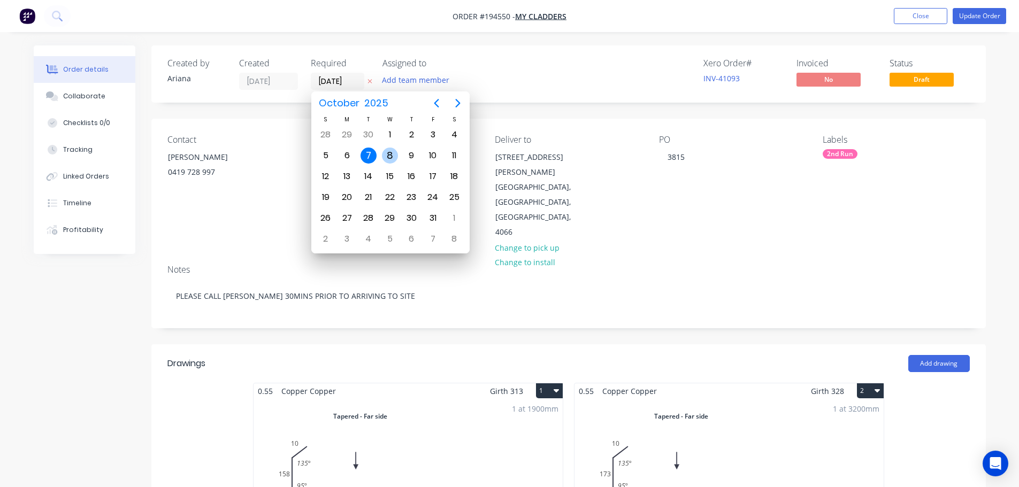
click at [394, 152] on div "8" at bounding box center [390, 156] width 16 height 16
type input "[DATE]"
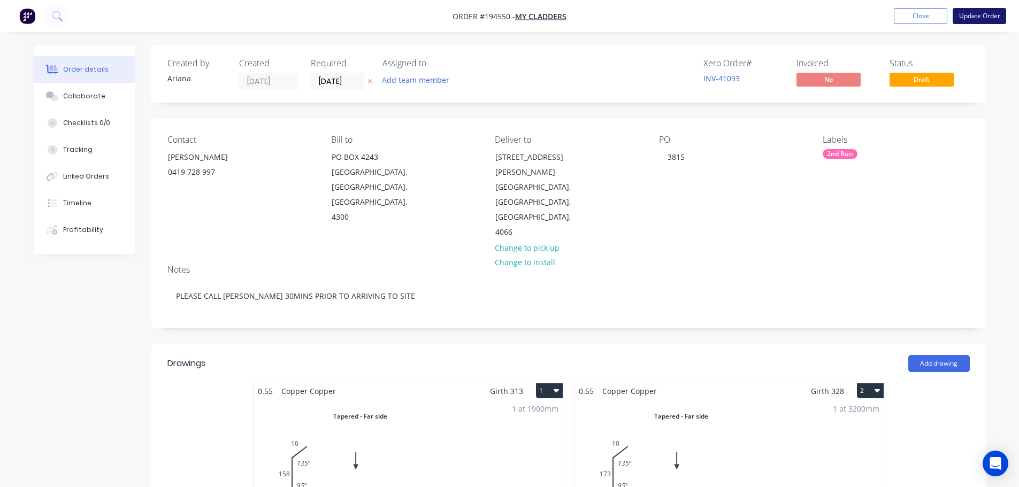
click at [984, 18] on button "Update Order" at bounding box center [979, 16] width 53 height 16
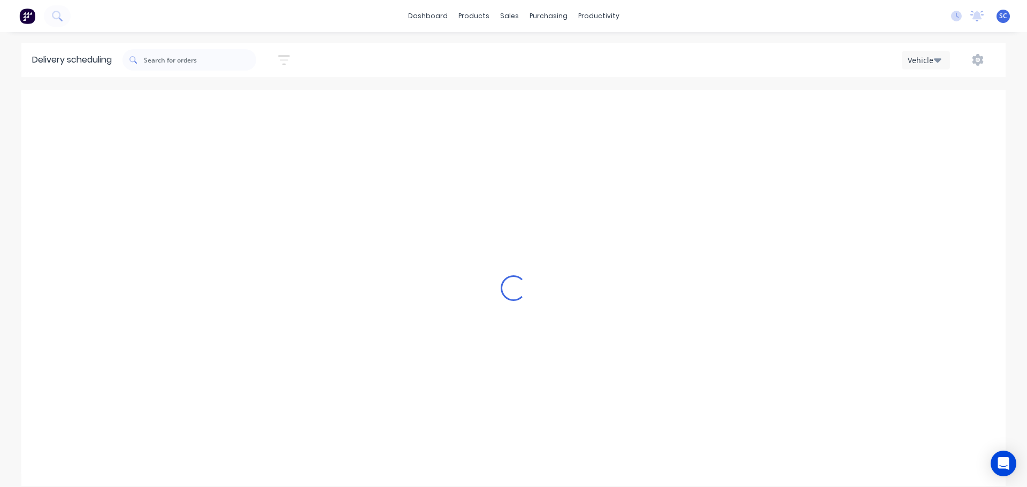
scroll to position [0, 1]
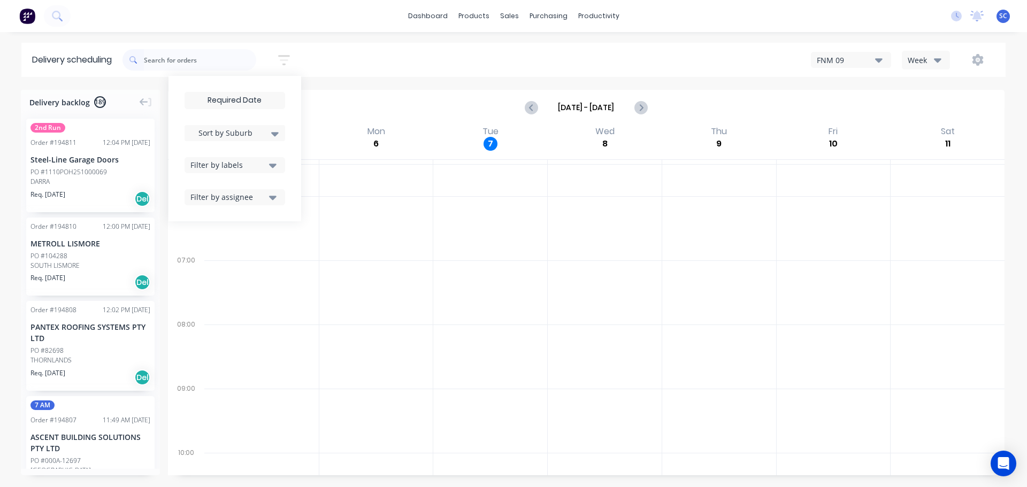
click at [449, 37] on div "dashboard products sales purchasing productivity dashboard products Product Cat…" at bounding box center [513, 243] width 1027 height 487
click at [435, 63] on div "Sort by Suburb Created date Required date Order number Customer name Most recen…" at bounding box center [563, 60] width 883 height 30
click at [674, 12] on div "dashboard products sales purchasing productivity dashboard products Product Cat…" at bounding box center [513, 16] width 1027 height 32
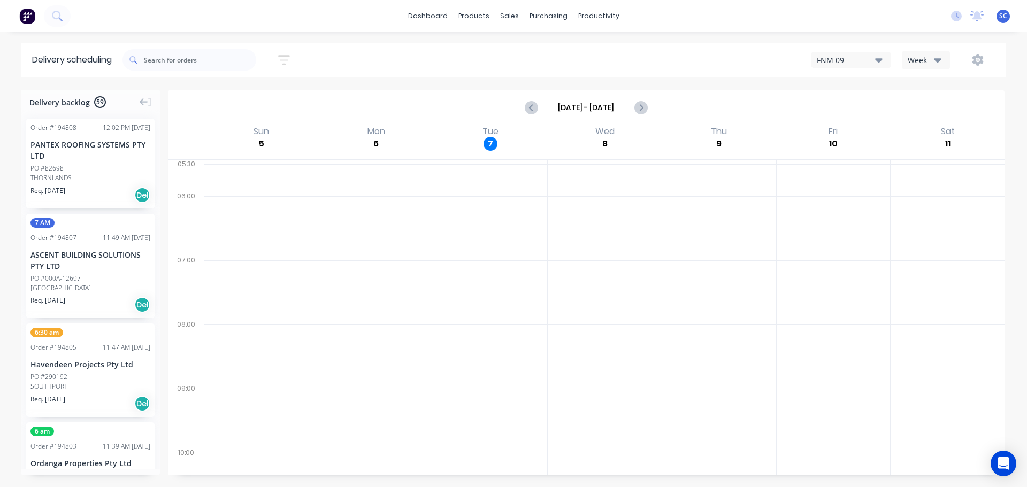
click at [342, 14] on div "dashboard products sales purchasing productivity dashboard products Product Cat…" at bounding box center [513, 16] width 1027 height 32
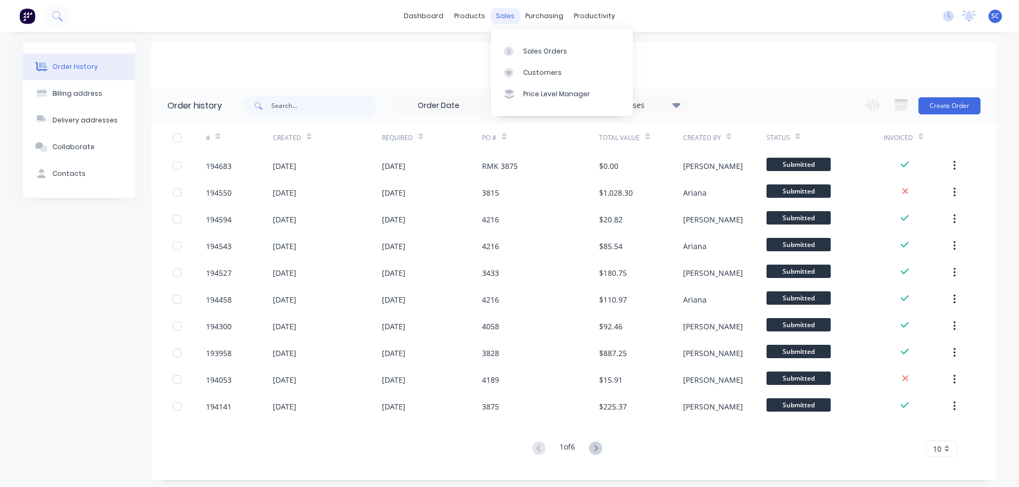
drag, startPoint x: 0, startPoint y: 0, endPoint x: 502, endPoint y: 14, distance: 502.5
click at [489, 13] on div "dashboard products sales purchasing productivity" at bounding box center [509, 16] width 222 height 16
click at [502, 12] on div "sales" at bounding box center [504, 16] width 29 height 16
click at [551, 71] on div "Customers" at bounding box center [542, 73] width 39 height 10
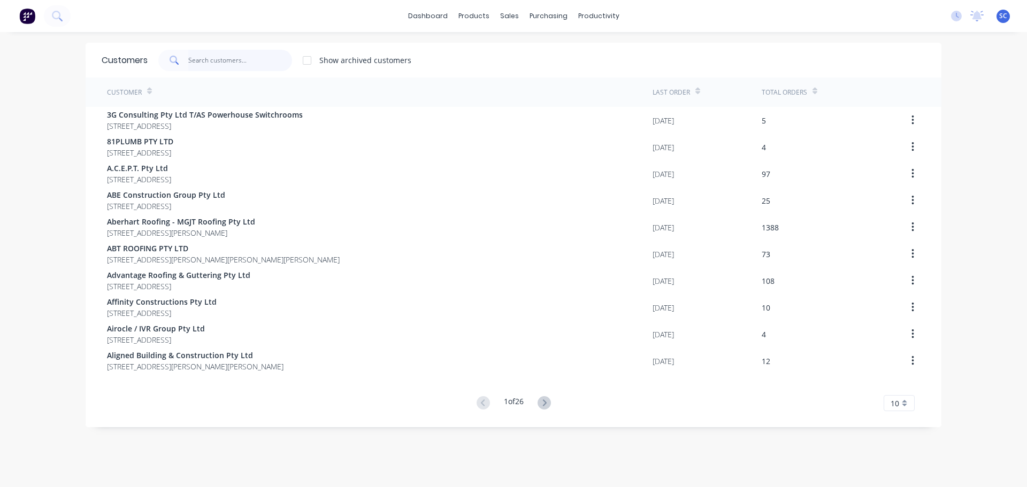
click at [206, 63] on input "text" at bounding box center [240, 60] width 104 height 21
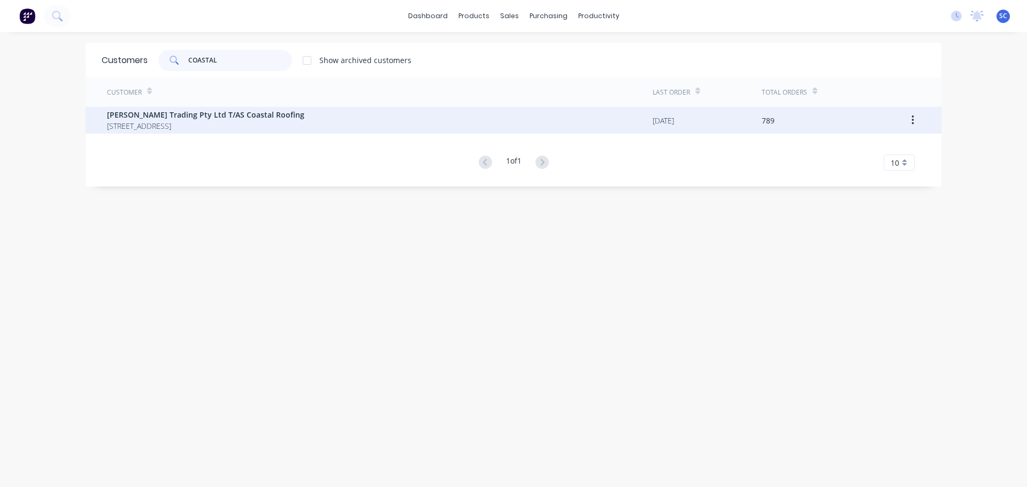
type input "COASTAL"
click at [181, 117] on span "[PERSON_NAME] Trading Pty Ltd T/AS Coastal Roofing" at bounding box center [205, 114] width 197 height 11
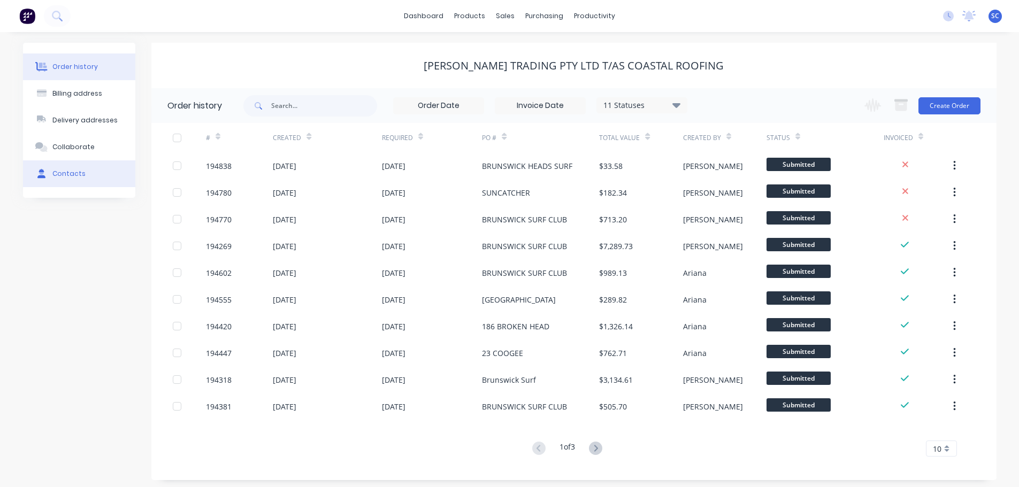
click at [81, 175] on div "Contacts" at bounding box center [68, 174] width 33 height 10
select select "AU"
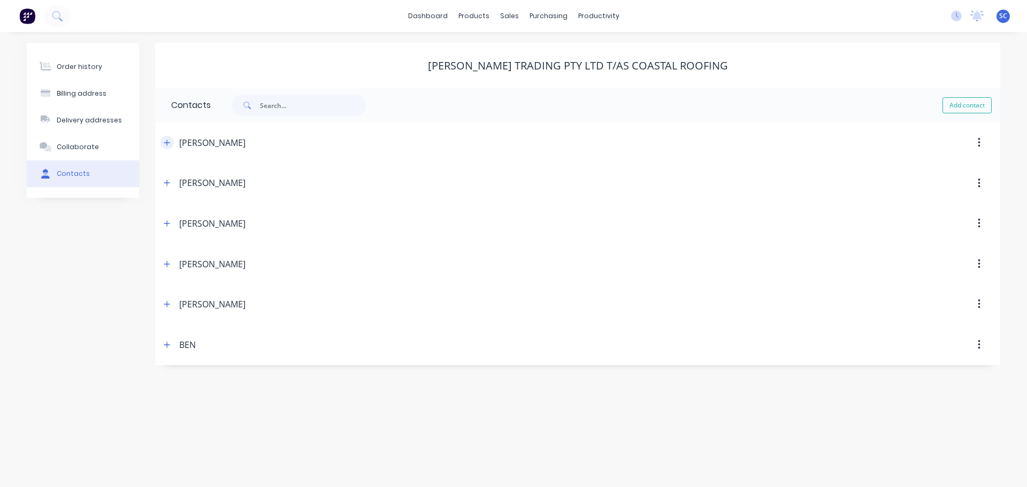
click at [165, 139] on icon "button" at bounding box center [167, 142] width 6 height 7
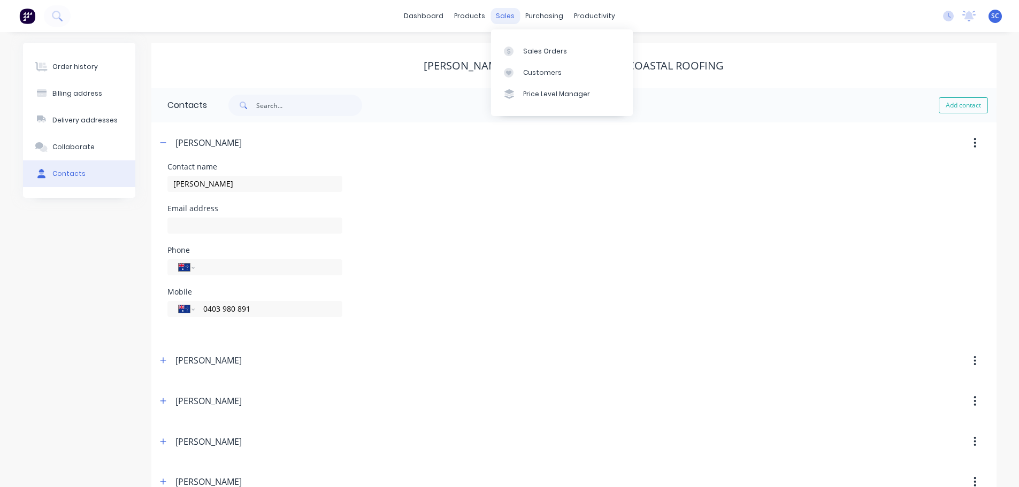
click at [503, 17] on div "sales" at bounding box center [504, 16] width 29 height 16
click at [537, 69] on div "Customers" at bounding box center [542, 73] width 39 height 10
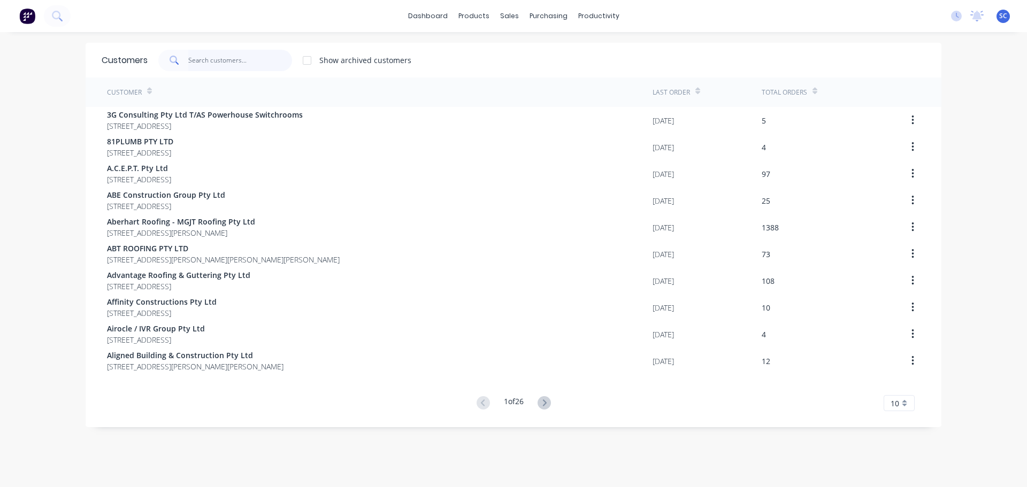
click at [194, 63] on input "text" at bounding box center [240, 60] width 104 height 21
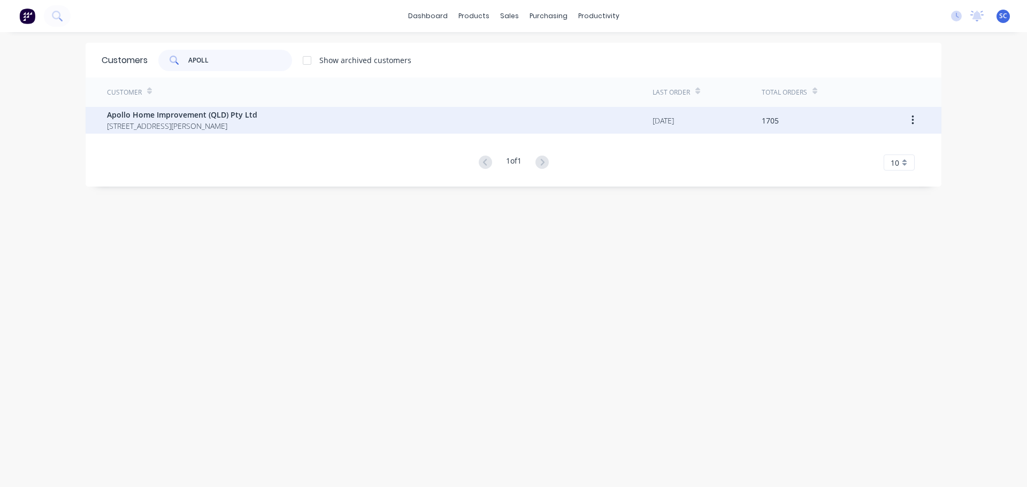
type input "APOLL"
click at [139, 121] on span "29 Corymbia Place Parkinson Australia 4115" at bounding box center [182, 125] width 150 height 11
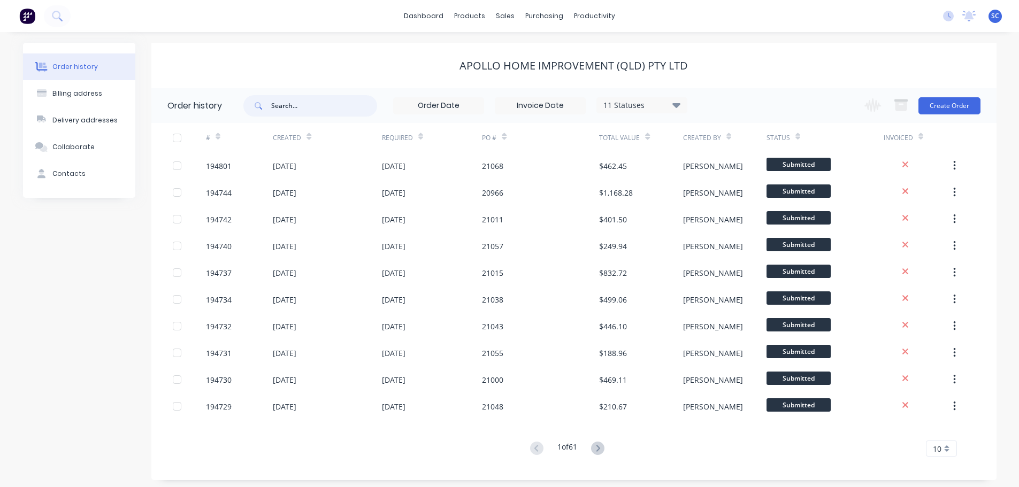
click at [294, 108] on input "text" at bounding box center [324, 105] width 106 height 21
type input "21010"
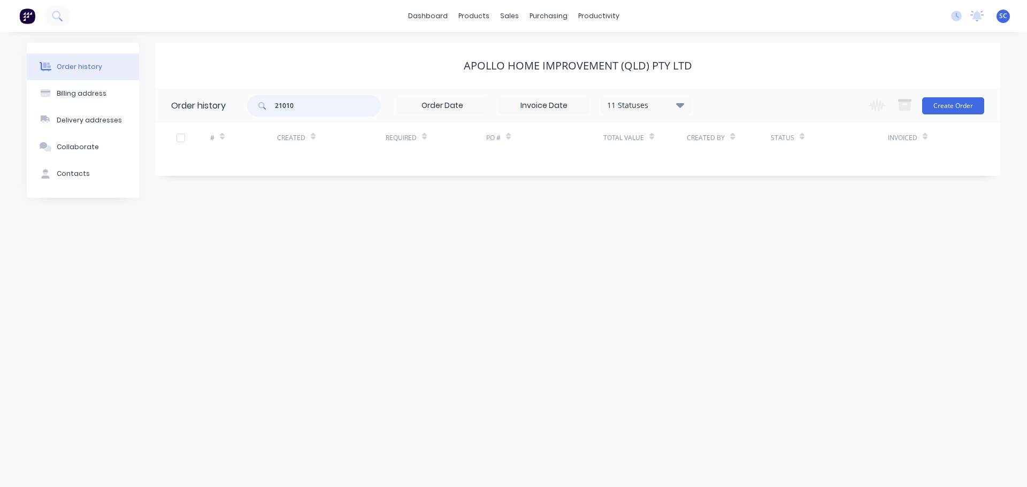
drag, startPoint x: 285, startPoint y: 112, endPoint x: 277, endPoint y: 113, distance: 8.0
click at [277, 113] on input "21010" at bounding box center [328, 105] width 106 height 21
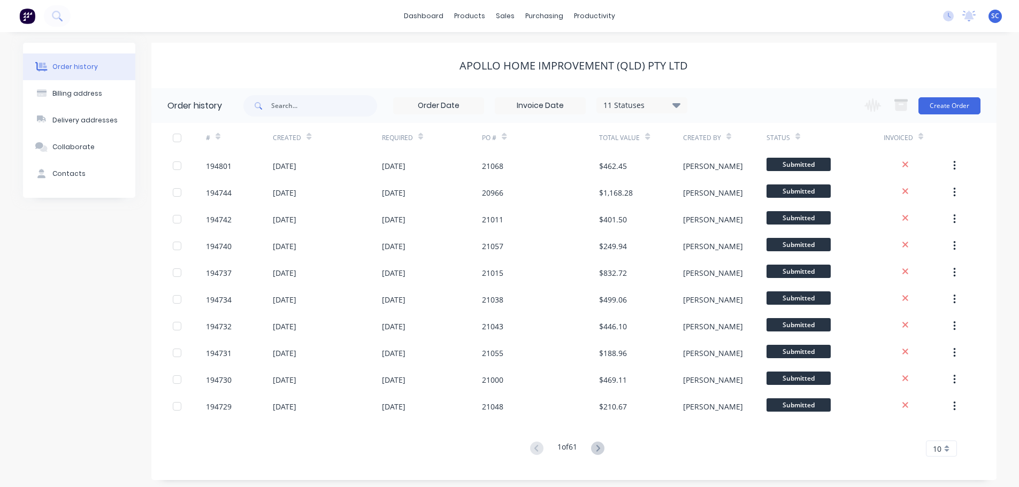
click at [350, 60] on div "Apollo Home Improvement (QLD) Pty Ltd" at bounding box center [573, 65] width 845 height 13
click at [542, 73] on div "Customers" at bounding box center [542, 73] width 39 height 10
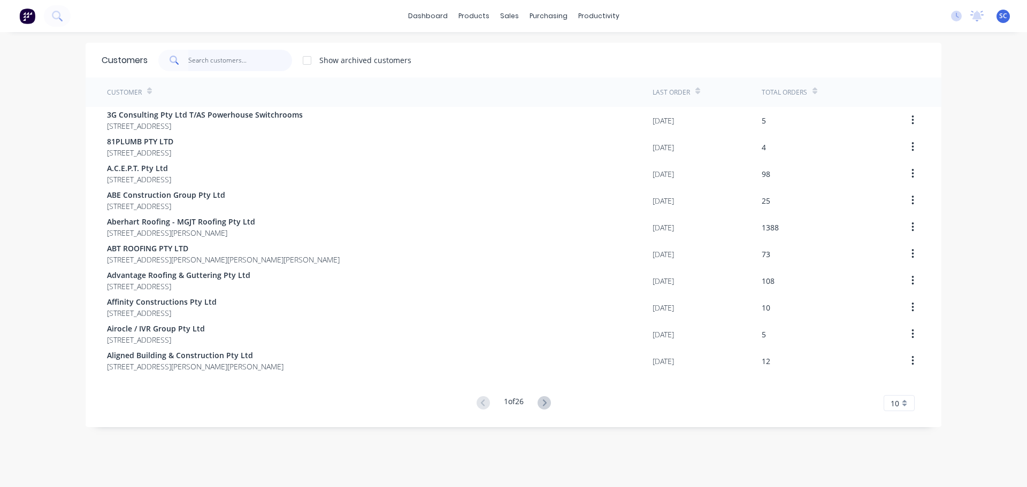
click at [206, 55] on input "text" at bounding box center [240, 60] width 104 height 21
click at [548, 51] on div "Sales Orders" at bounding box center [545, 52] width 44 height 10
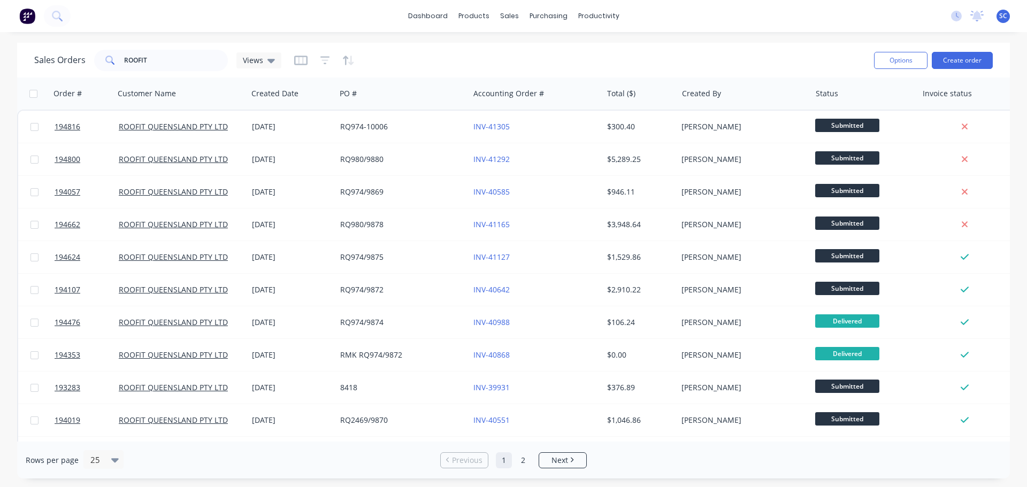
click at [328, 59] on div at bounding box center [324, 60] width 60 height 17
click at [322, 60] on icon "button" at bounding box center [325, 60] width 10 height 11
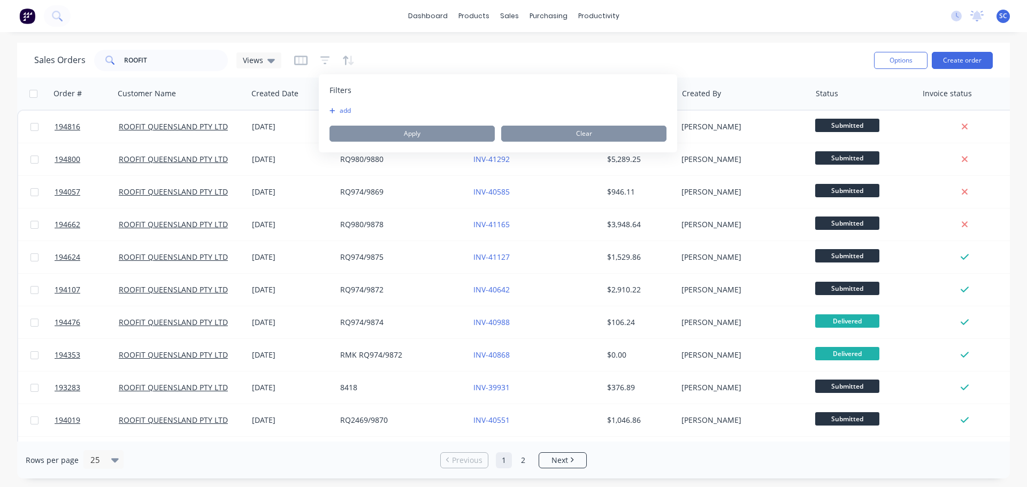
click at [346, 108] on button "add" at bounding box center [342, 110] width 27 height 9
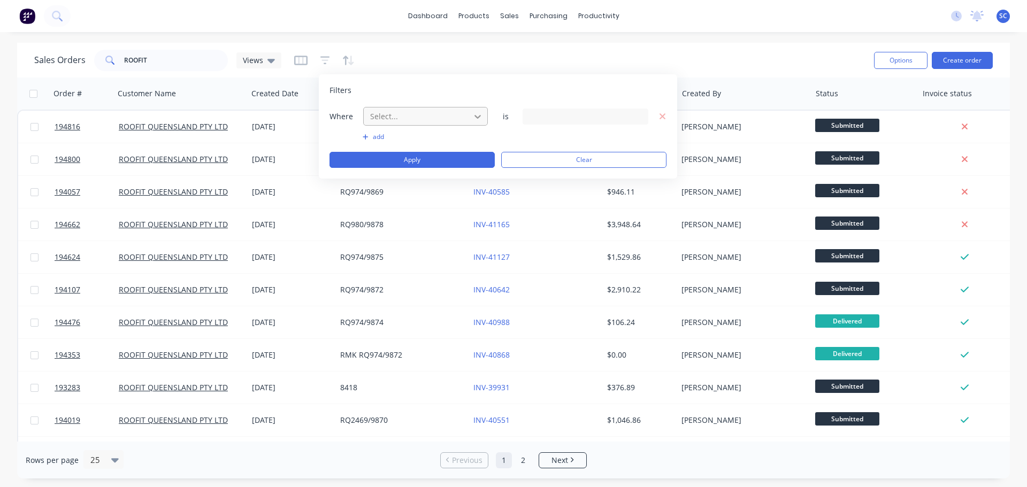
click at [477, 118] on icon at bounding box center [477, 117] width 6 height 4
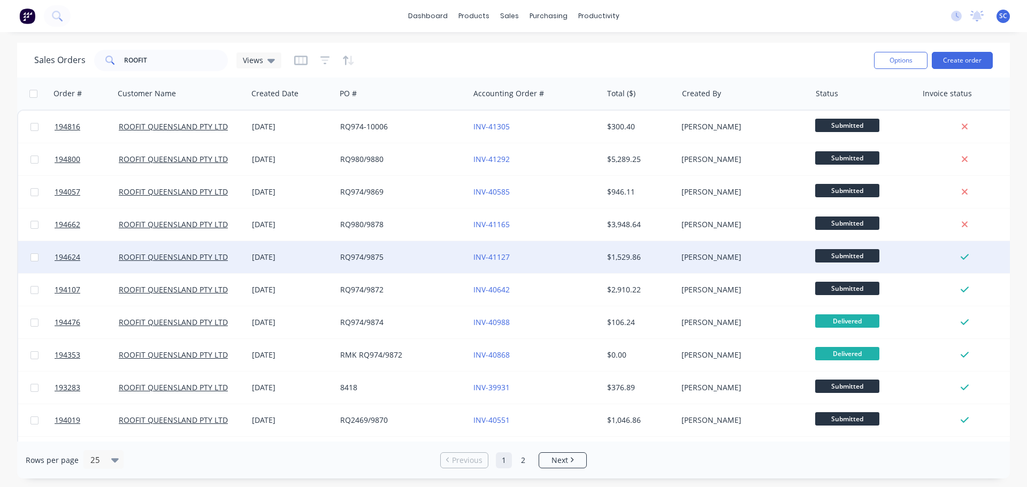
click at [489, 273] on div "194624 ROOFIT QUEENSLAND PTY LTD 02 Oct 2025 RQ974/9875 INV-41127 $1,529.86 Ari…" at bounding box center [517, 257] width 998 height 33
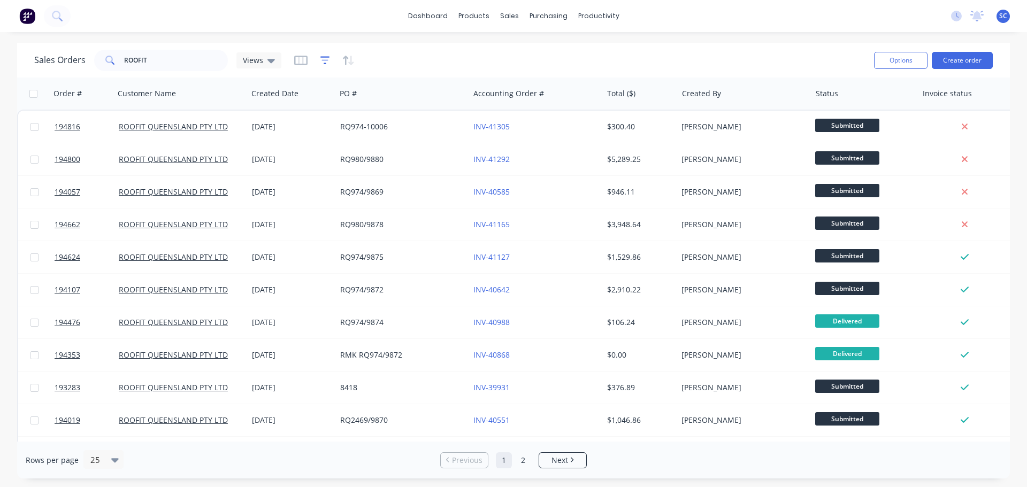
click at [322, 57] on icon "button" at bounding box center [325, 60] width 10 height 8
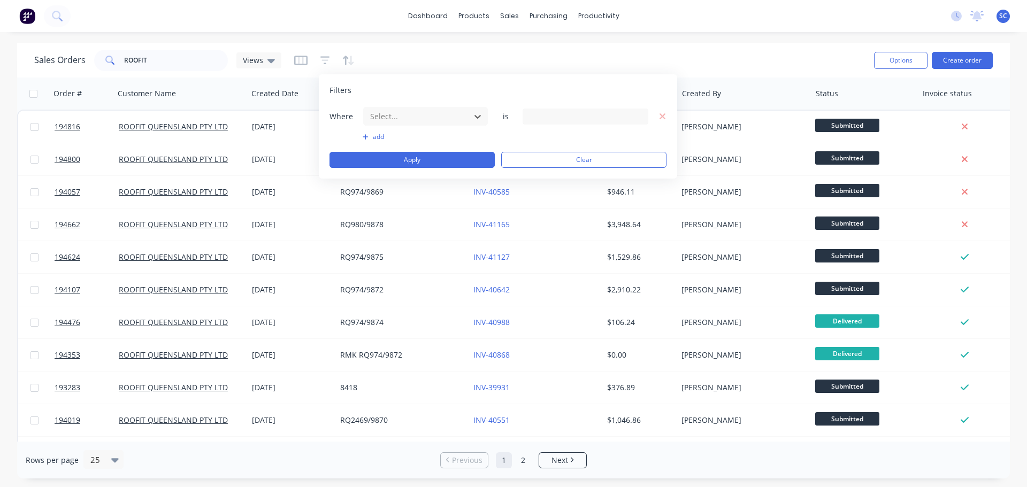
click at [375, 136] on button "add" at bounding box center [426, 137] width 126 height 9
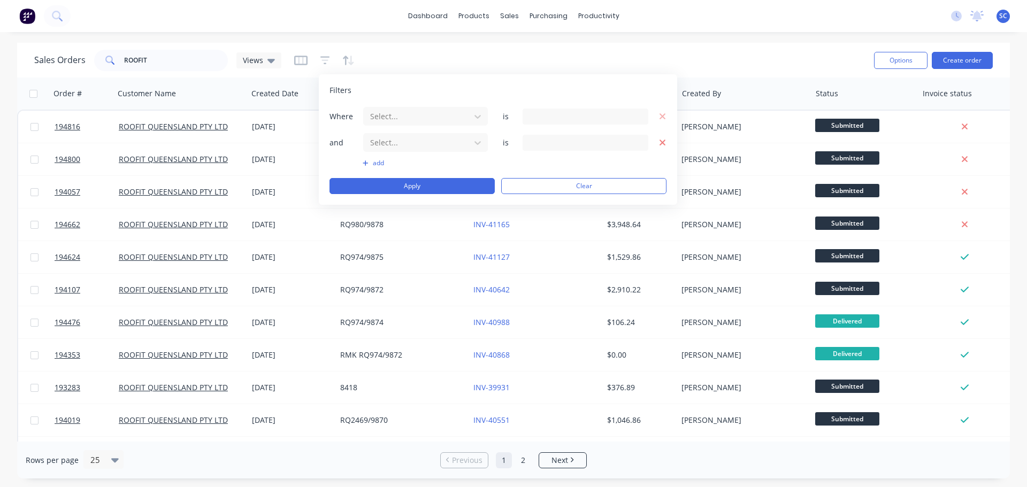
click at [664, 141] on icon "button" at bounding box center [663, 143] width 6 height 6
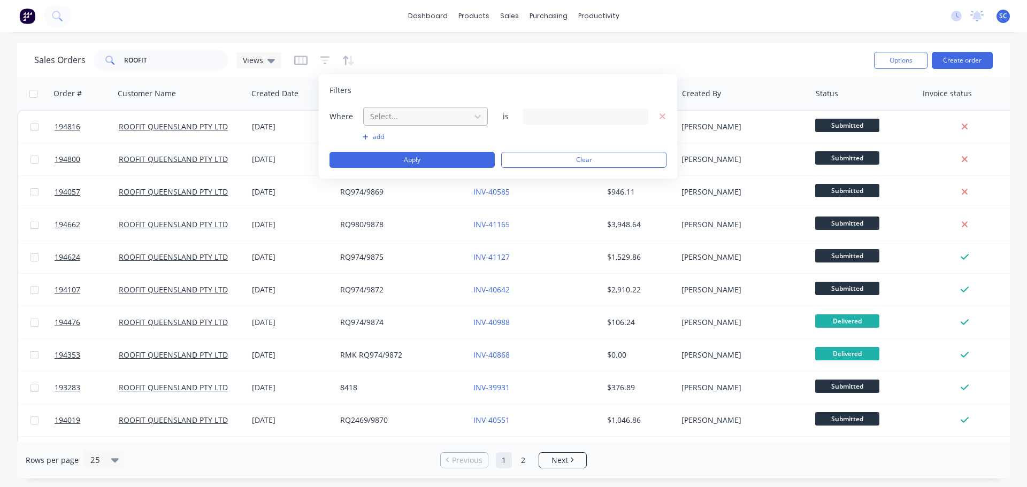
click at [411, 116] on div at bounding box center [417, 116] width 96 height 13
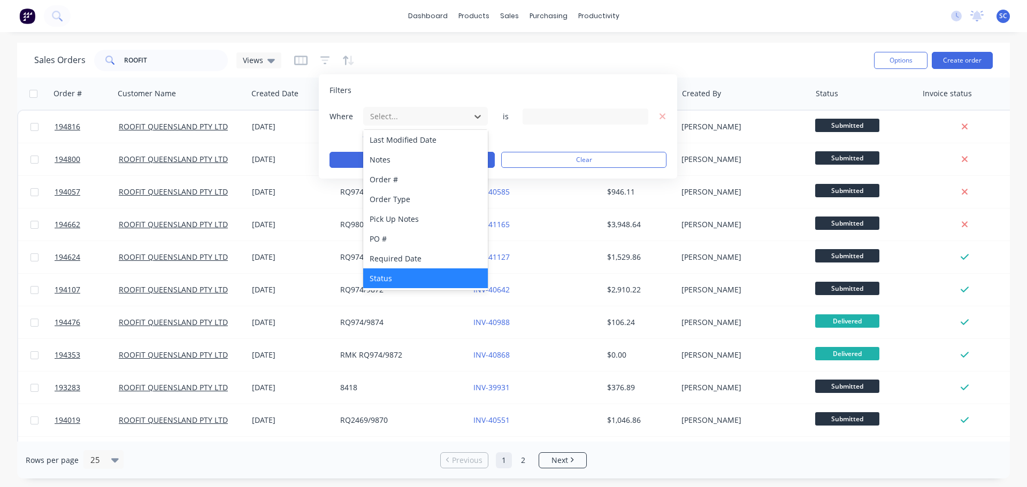
click at [404, 278] on div "Status" at bounding box center [425, 279] width 125 height 20
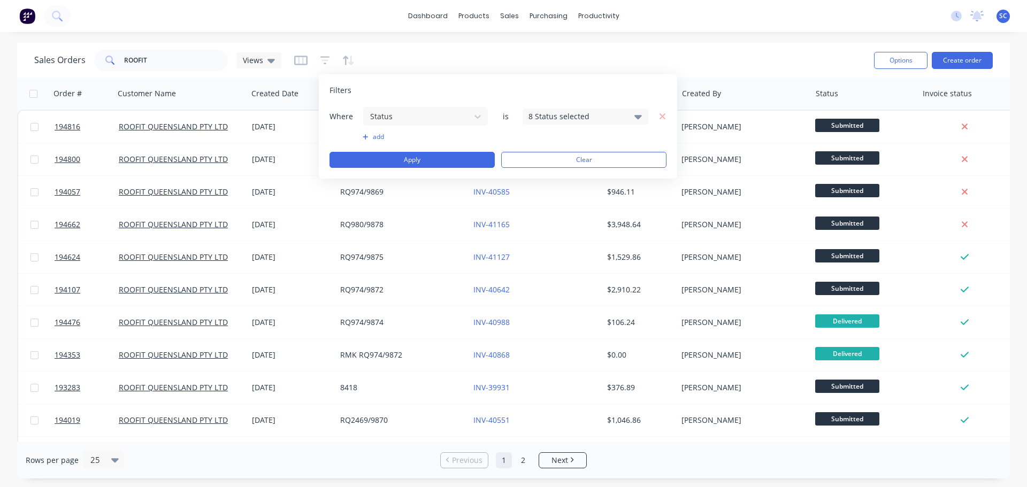
click at [639, 117] on icon at bounding box center [637, 117] width 7 height 4
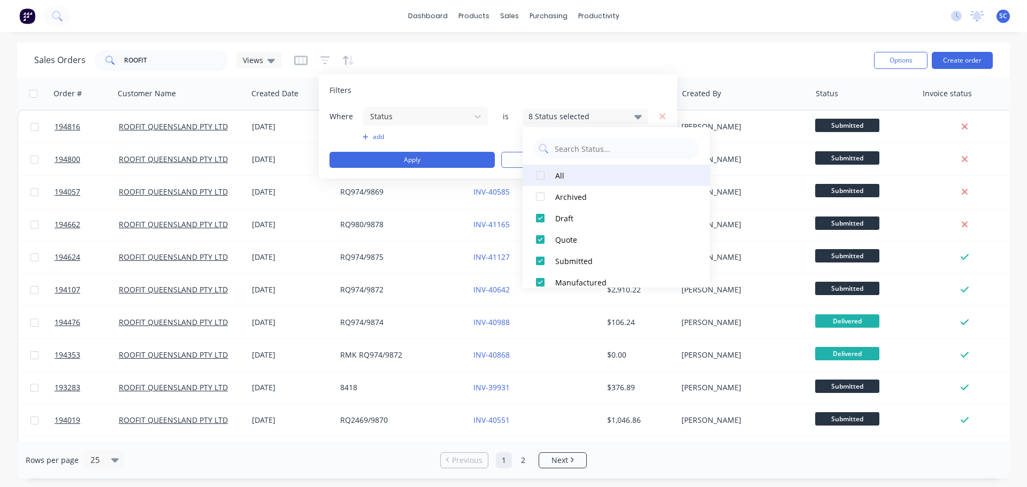
click at [543, 175] on div at bounding box center [540, 175] width 21 height 21
click at [543, 173] on div at bounding box center [540, 175] width 21 height 21
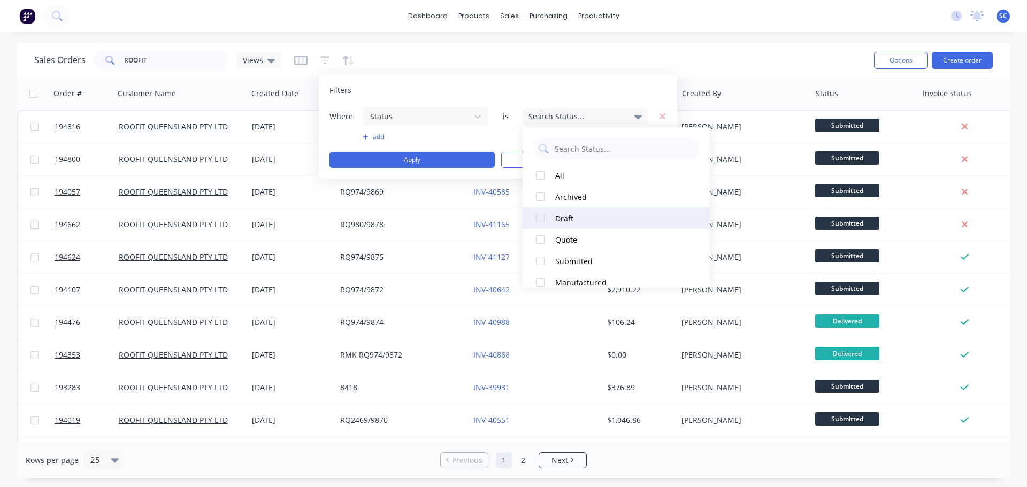
click at [542, 219] on div at bounding box center [540, 218] width 21 height 21
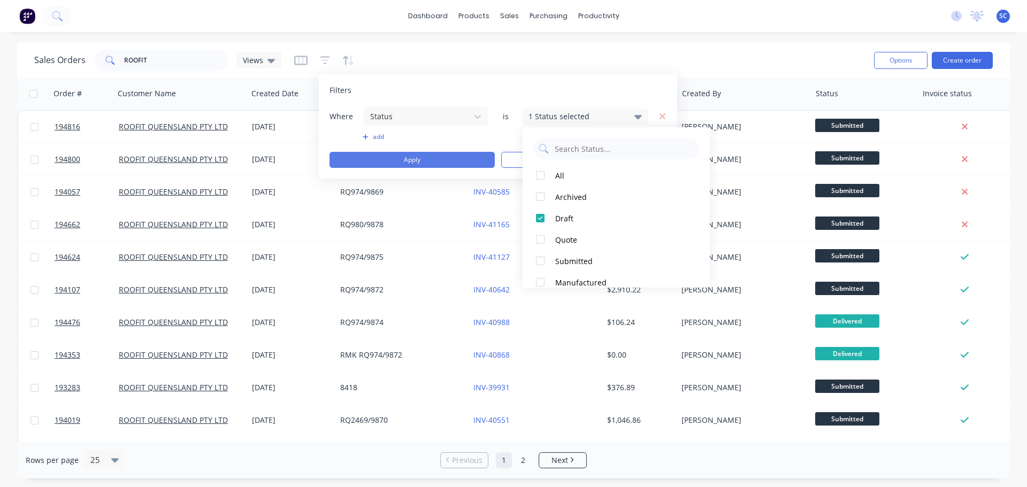
click at [408, 160] on button "Apply" at bounding box center [411, 160] width 165 height 16
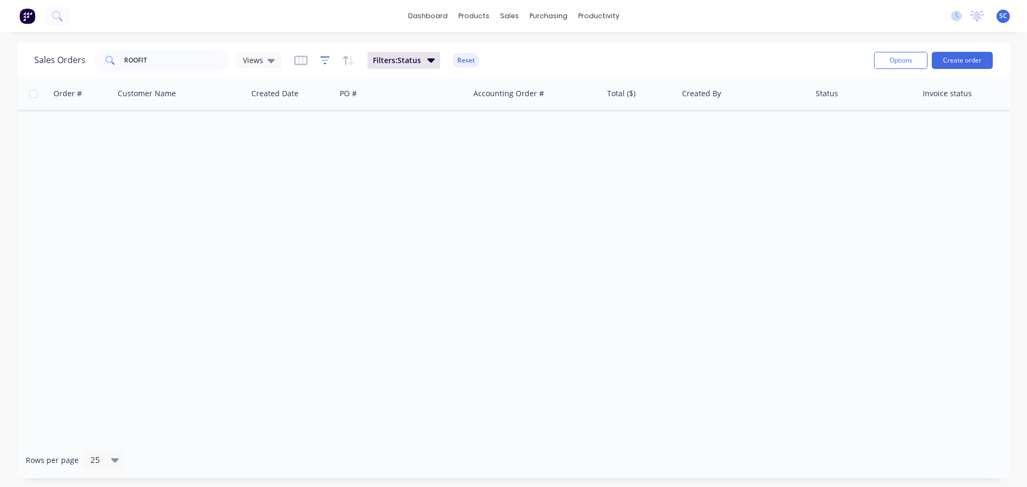
click at [323, 62] on icon "button" at bounding box center [325, 60] width 10 height 11
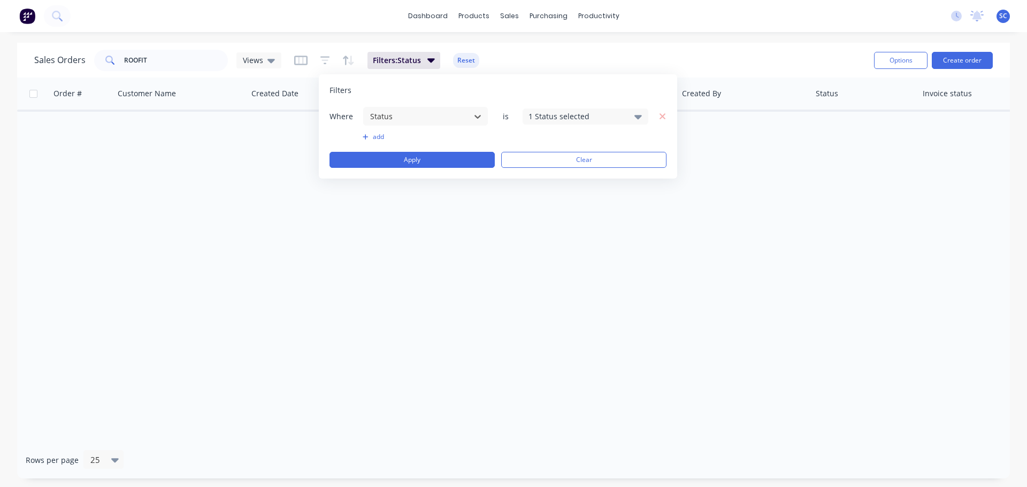
click at [561, 115] on div "1 Status selected" at bounding box center [576, 116] width 97 height 11
click at [543, 175] on div at bounding box center [540, 175] width 21 height 21
click at [542, 172] on div at bounding box center [540, 175] width 21 height 21
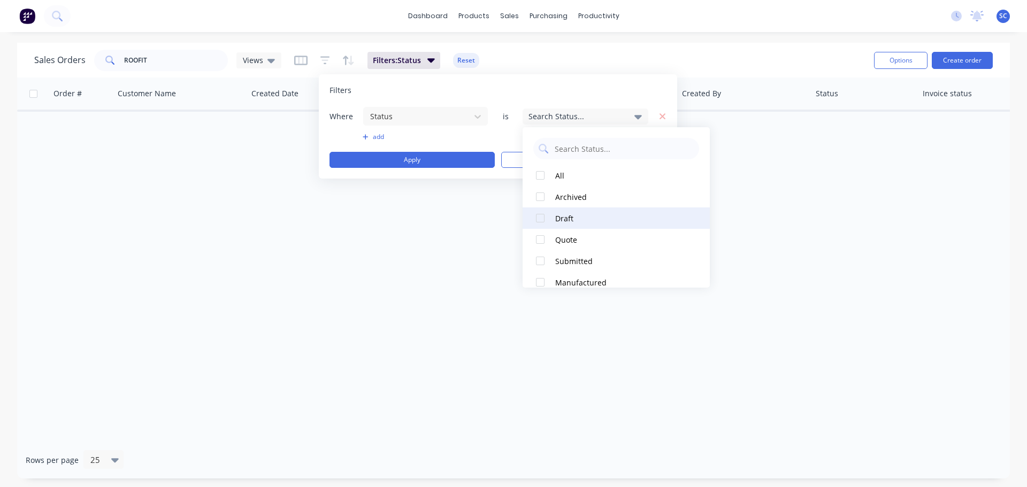
click at [541, 219] on div at bounding box center [540, 218] width 21 height 21
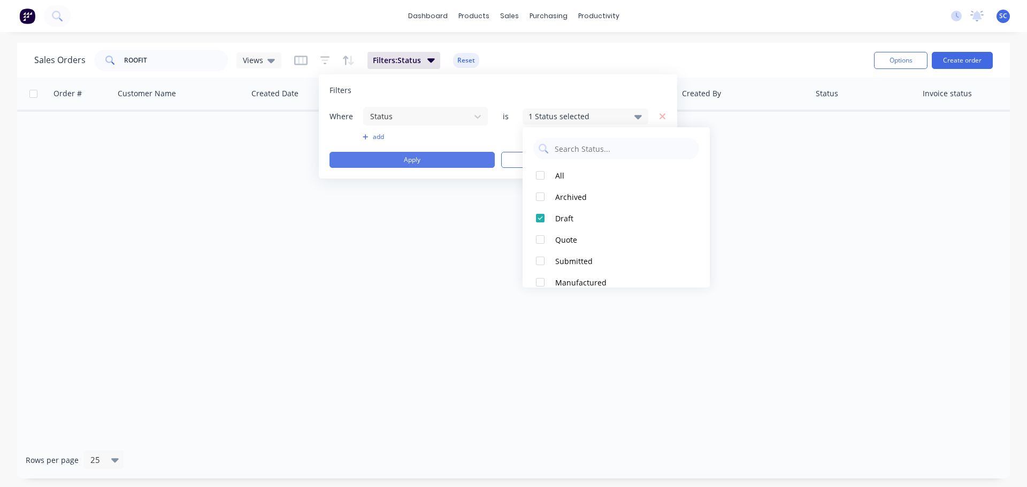
click at [389, 156] on button "Apply" at bounding box center [411, 160] width 165 height 16
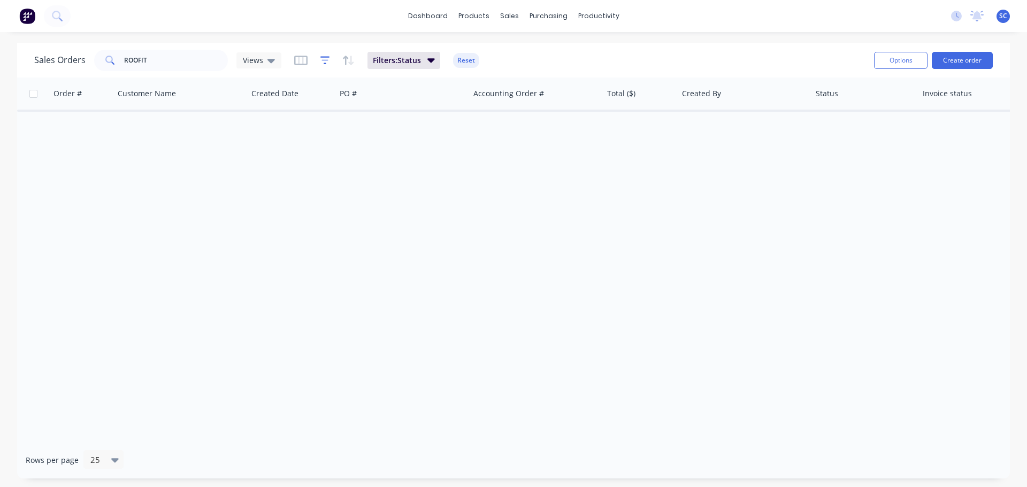
click at [324, 60] on icon "button" at bounding box center [324, 60] width 7 height 2
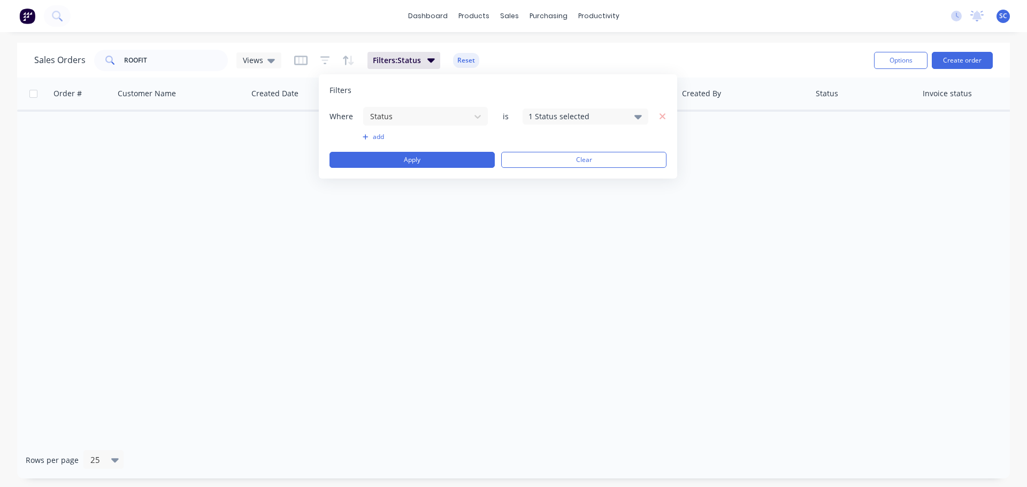
click at [381, 137] on button "add" at bounding box center [426, 137] width 126 height 9
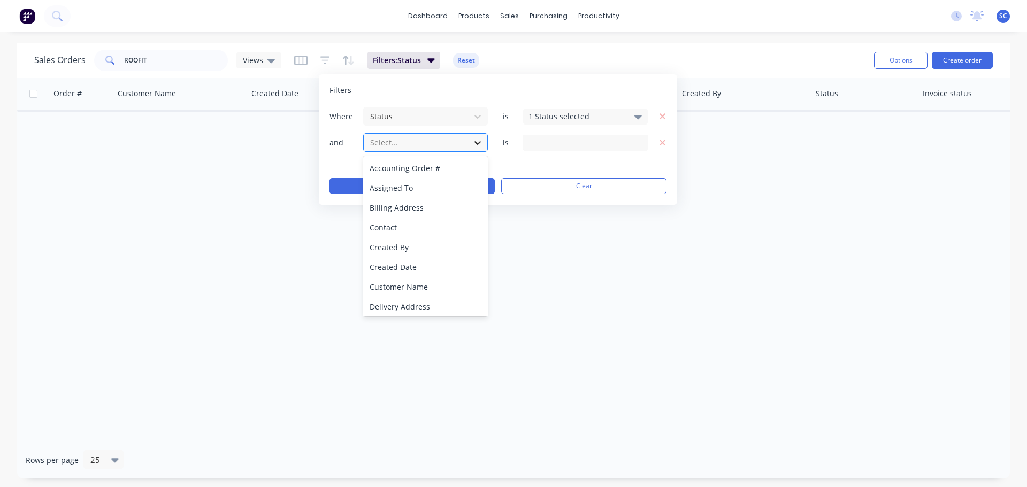
click at [479, 141] on icon at bounding box center [477, 142] width 11 height 11
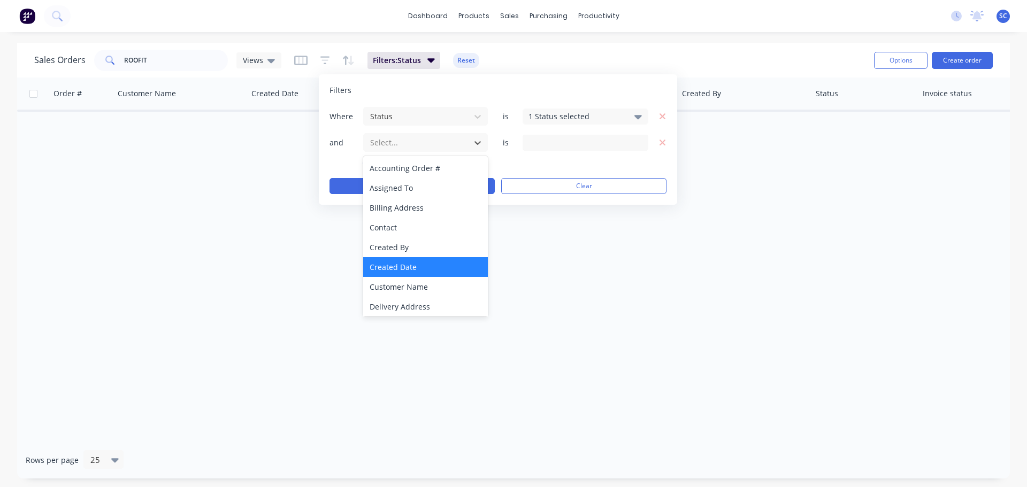
click at [411, 266] on div "Created Date" at bounding box center [425, 267] width 125 height 20
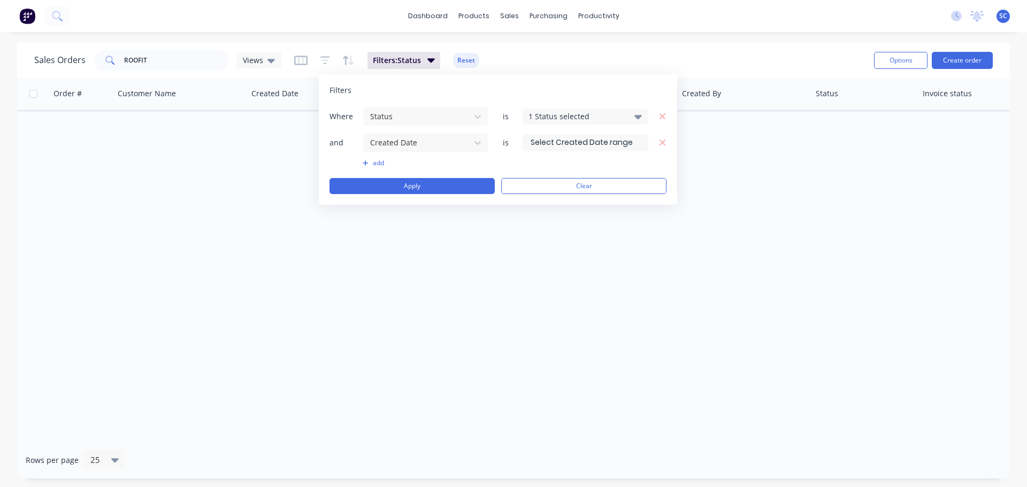
click at [566, 146] on input at bounding box center [585, 143] width 125 height 16
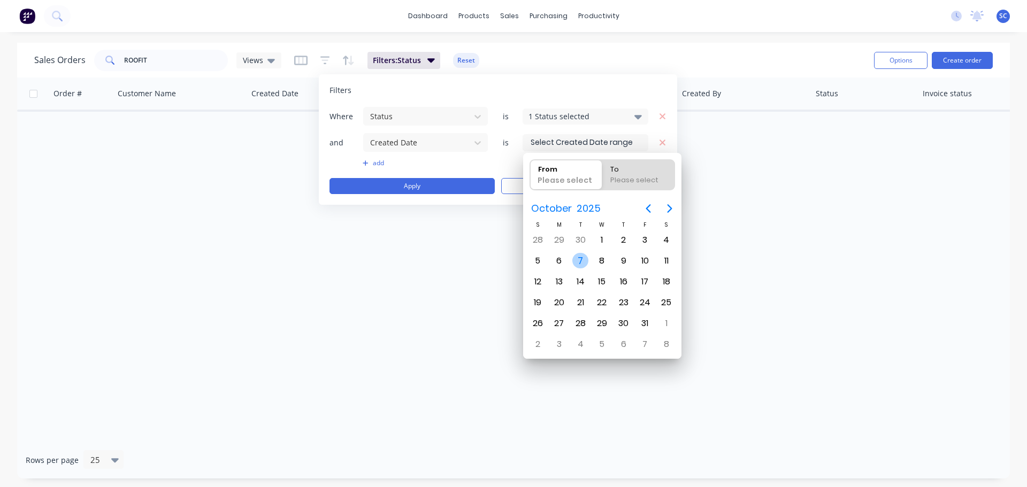
click at [582, 262] on div "7" at bounding box center [580, 261] width 16 height 16
type input "07/10/25"
radio input "false"
radio input "true"
click at [582, 260] on div "7" at bounding box center [580, 261] width 16 height 16
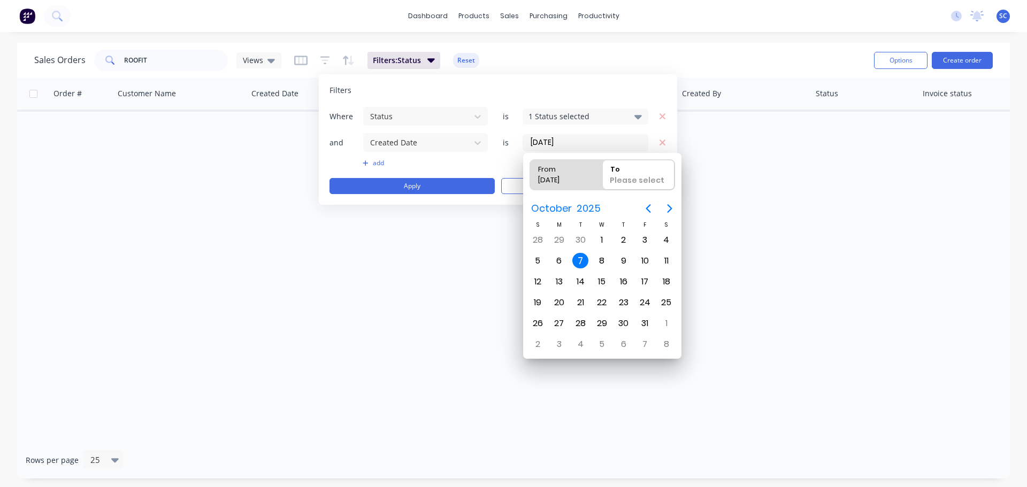
type input "07/10/25 - 07/10/25"
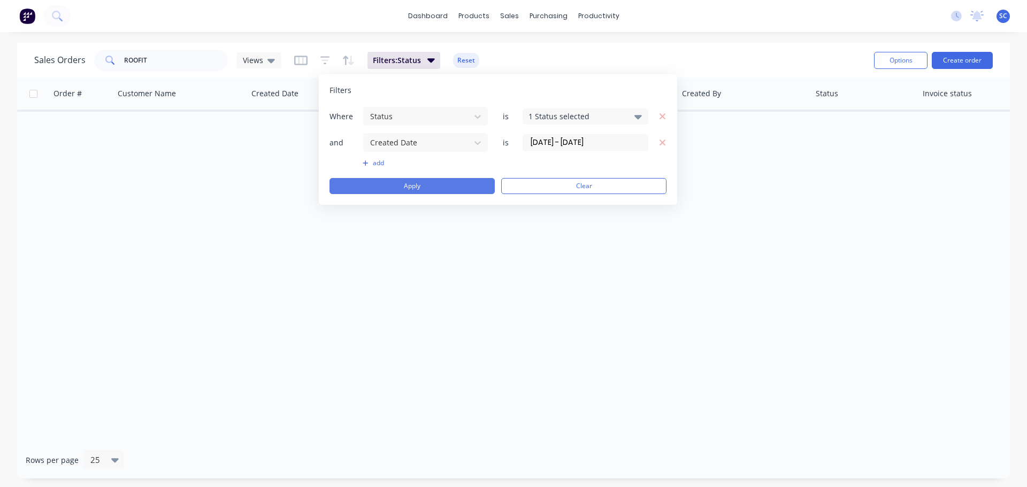
click at [403, 186] on button "Apply" at bounding box center [411, 186] width 165 height 16
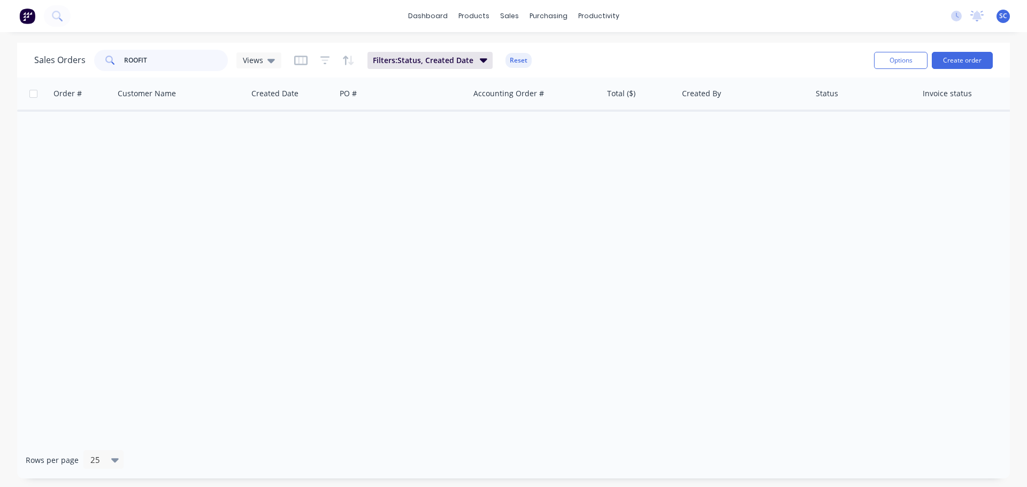
drag, startPoint x: 148, startPoint y: 62, endPoint x: 95, endPoint y: 68, distance: 53.3
click at [95, 68] on div "ROOFIT" at bounding box center [161, 60] width 134 height 21
click at [326, 62] on icon "button" at bounding box center [325, 60] width 10 height 11
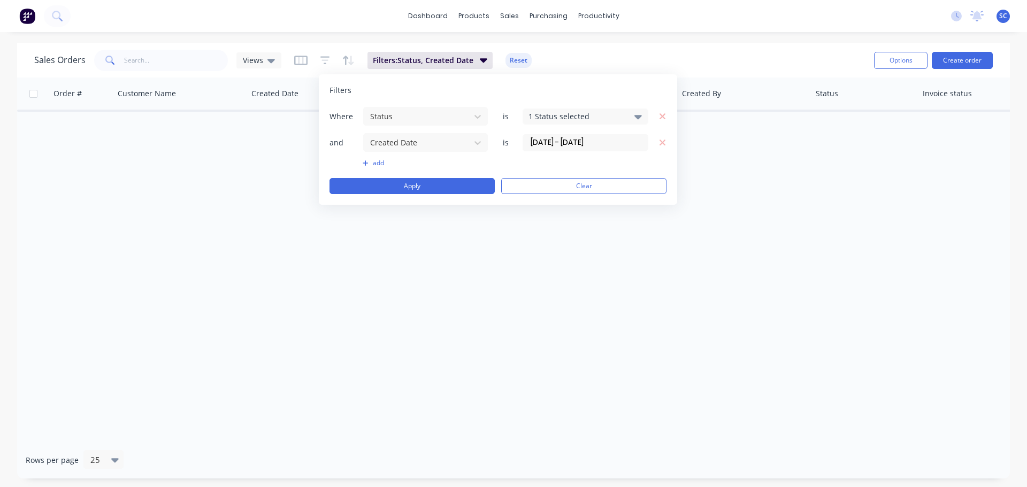
click at [667, 141] on div "Filters Where Status is 1 Status selected and Created Date is 07/10/25 - 07/10/…" at bounding box center [498, 139] width 358 height 131
click at [659, 144] on icon "button" at bounding box center [662, 143] width 7 height 10
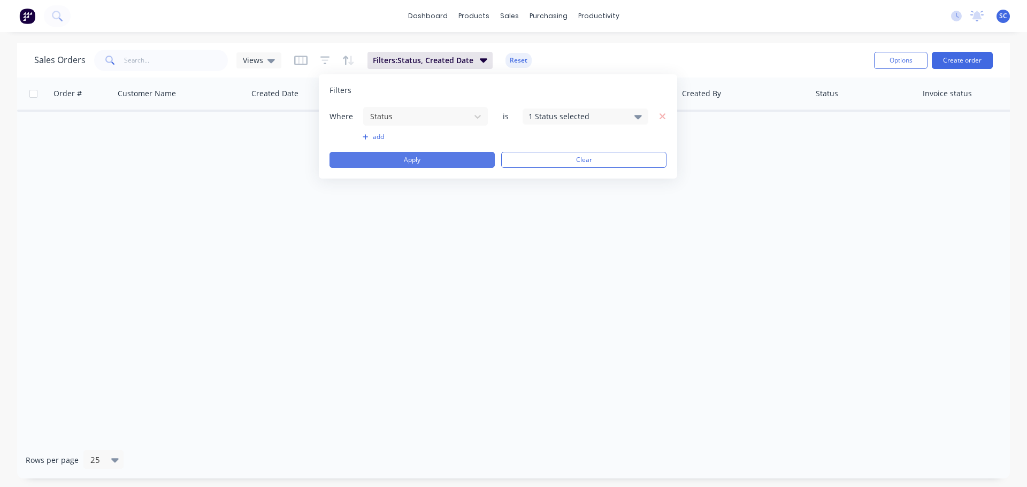
click at [416, 160] on button "Apply" at bounding box center [411, 160] width 165 height 16
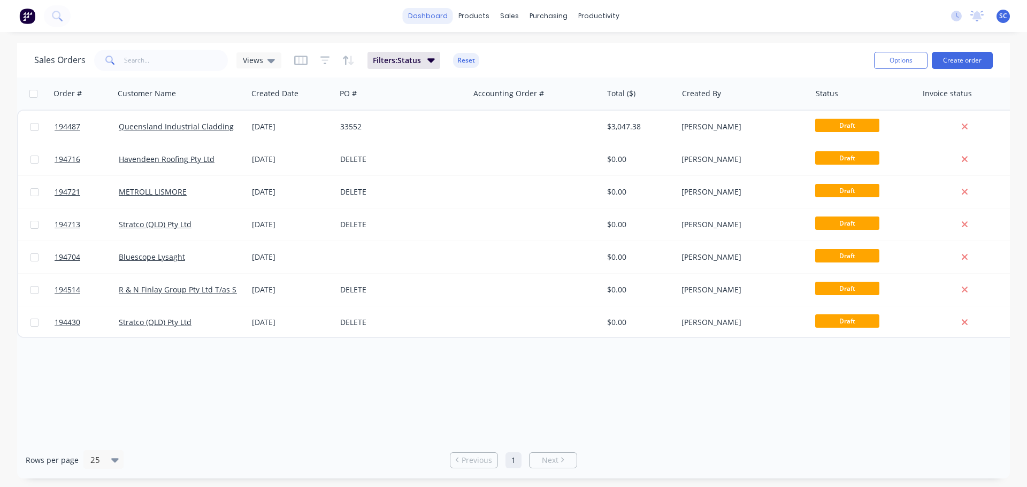
click at [434, 13] on link "dashboard" at bounding box center [428, 16] width 50 height 16
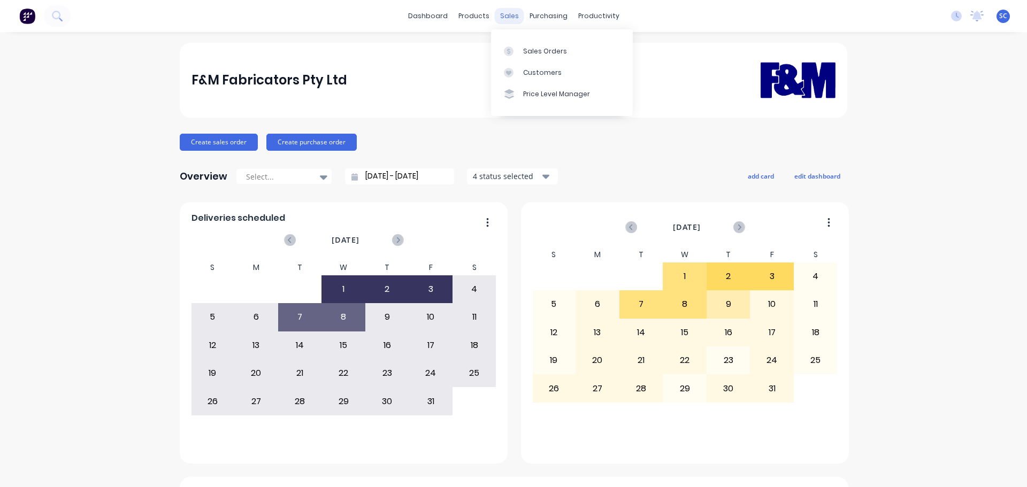
click at [505, 13] on div "sales" at bounding box center [509, 16] width 29 height 16
click at [543, 71] on div "Customers" at bounding box center [542, 73] width 39 height 10
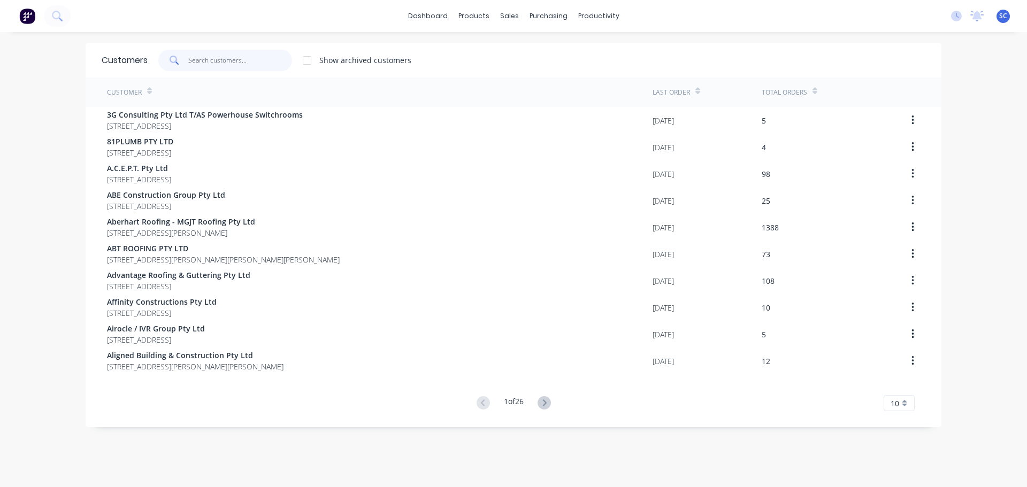
click at [214, 53] on input "text" at bounding box center [240, 60] width 104 height 21
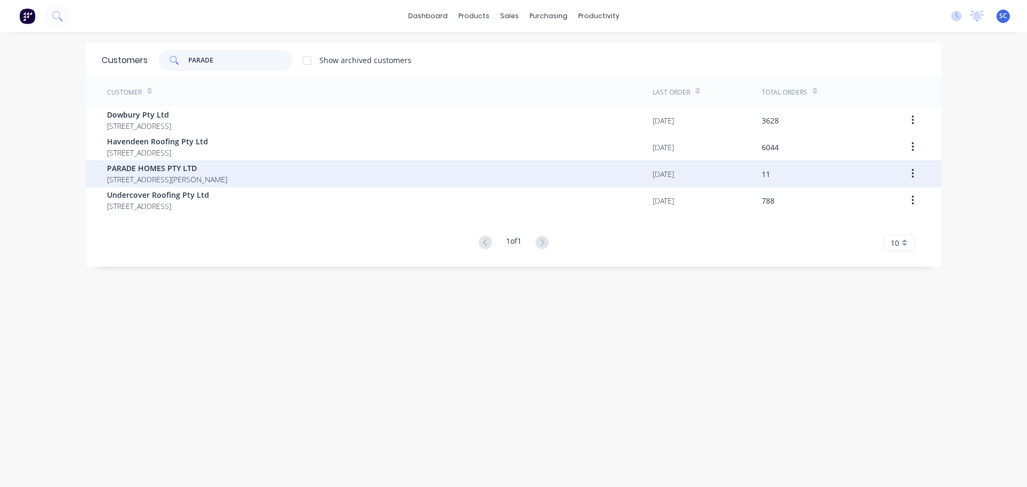
type input "PARADE"
click at [146, 180] on span "46 Fisher Parade Zillmere Queensland Australia 4034" at bounding box center [167, 179] width 120 height 11
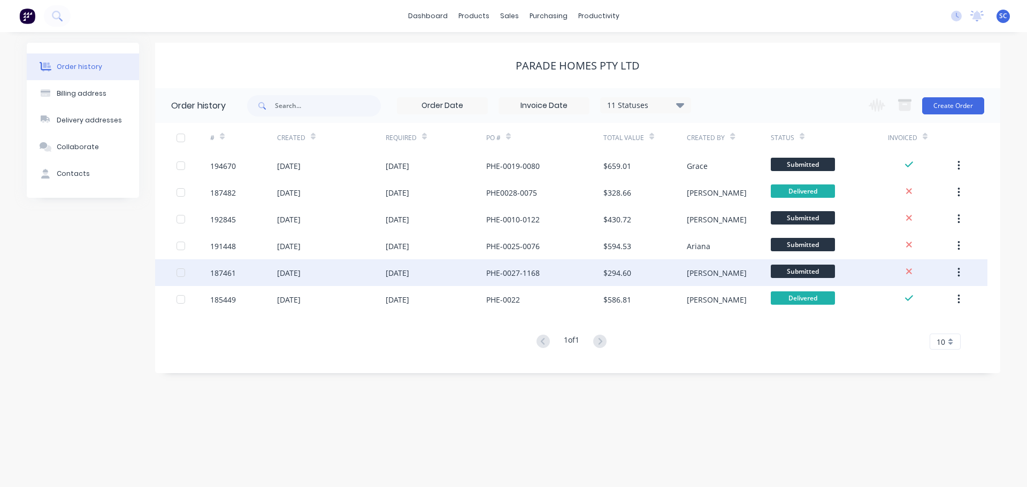
click at [393, 274] on div "11 Nov 2025" at bounding box center [398, 272] width 24 height 11
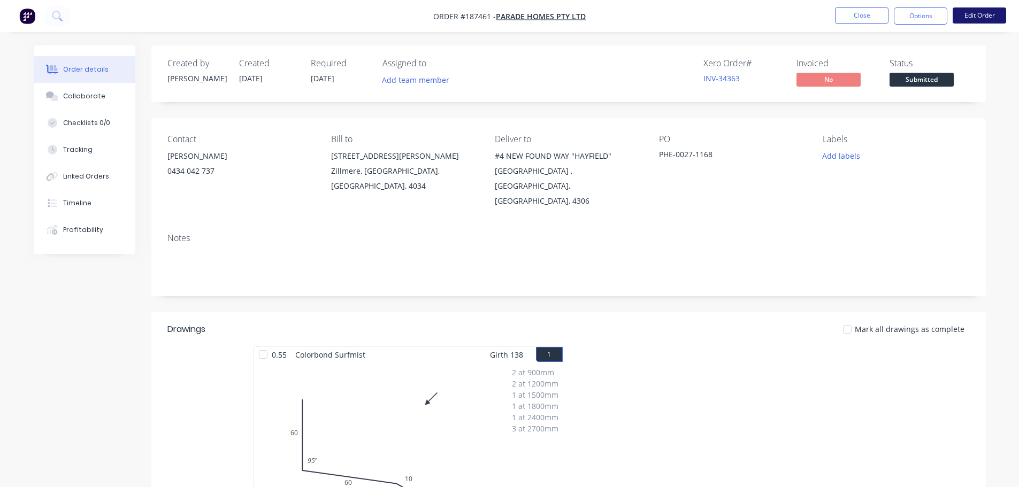
click at [980, 14] on button "Edit Order" at bounding box center [979, 15] width 53 height 16
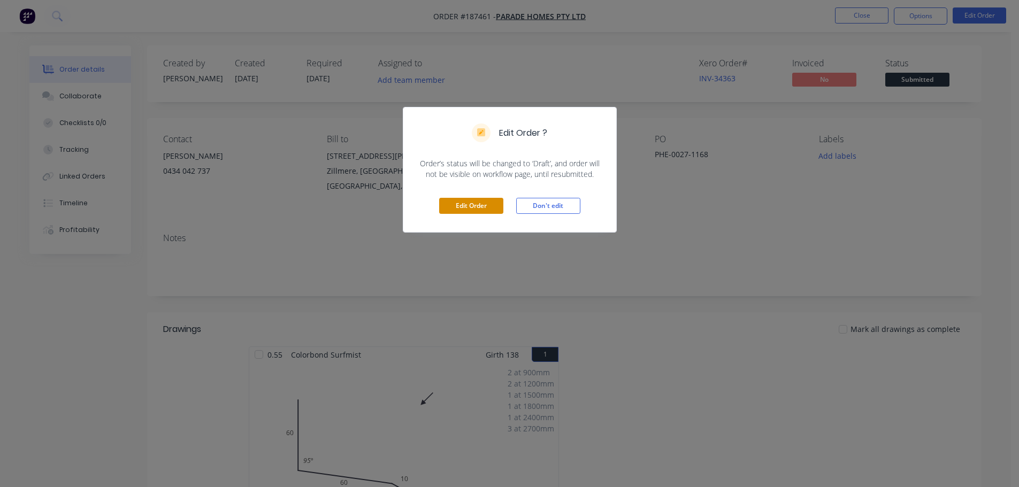
click at [478, 203] on button "Edit Order" at bounding box center [471, 206] width 64 height 16
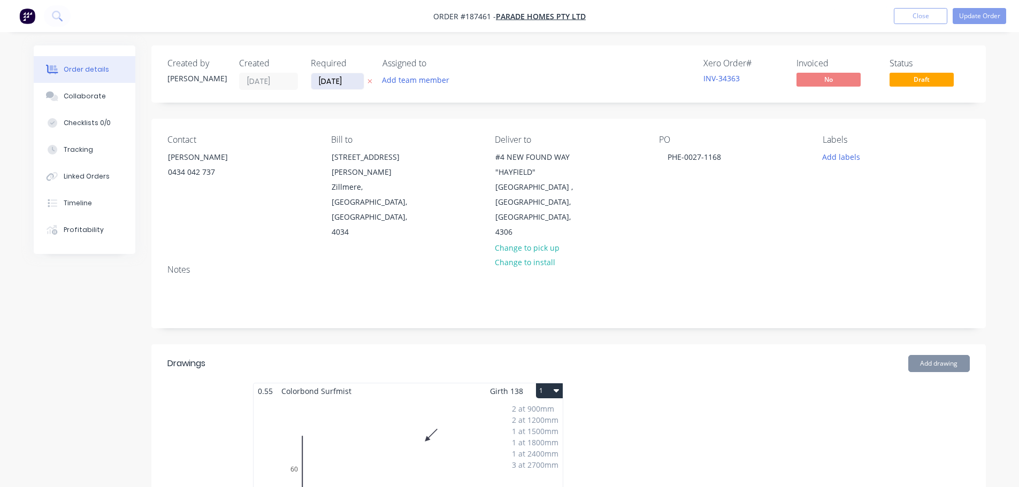
click at [338, 81] on input "11/11/25" at bounding box center [337, 81] width 52 height 16
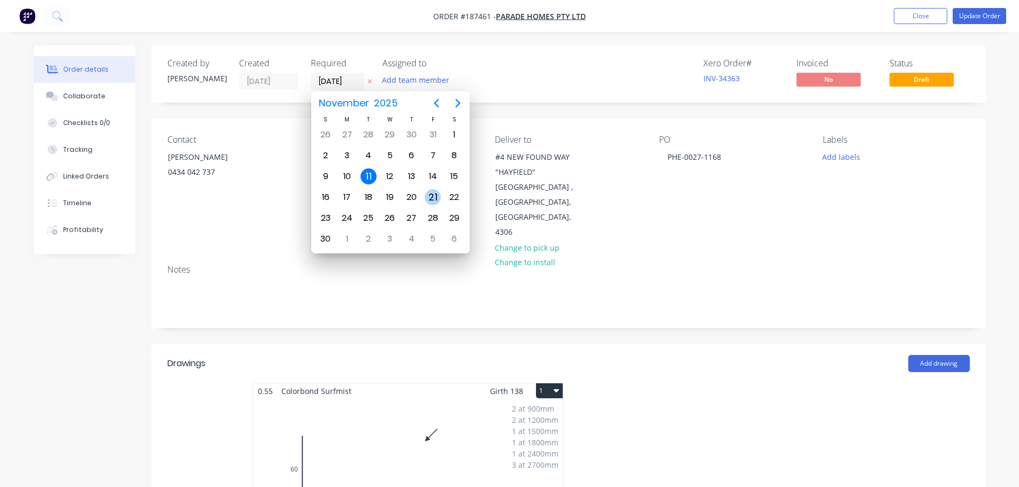
click at [432, 198] on div "21" at bounding box center [433, 197] width 16 height 16
type input "21/11/25"
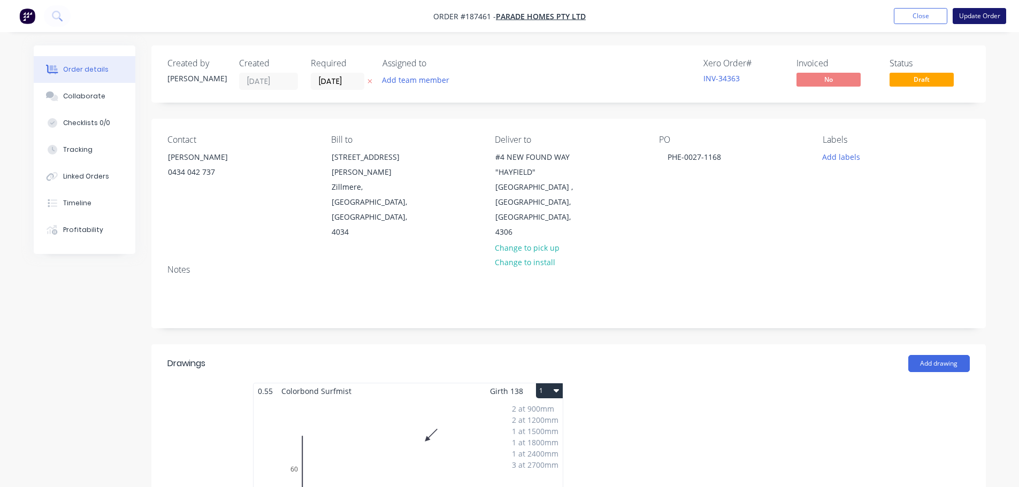
click at [983, 18] on button "Update Order" at bounding box center [979, 16] width 53 height 16
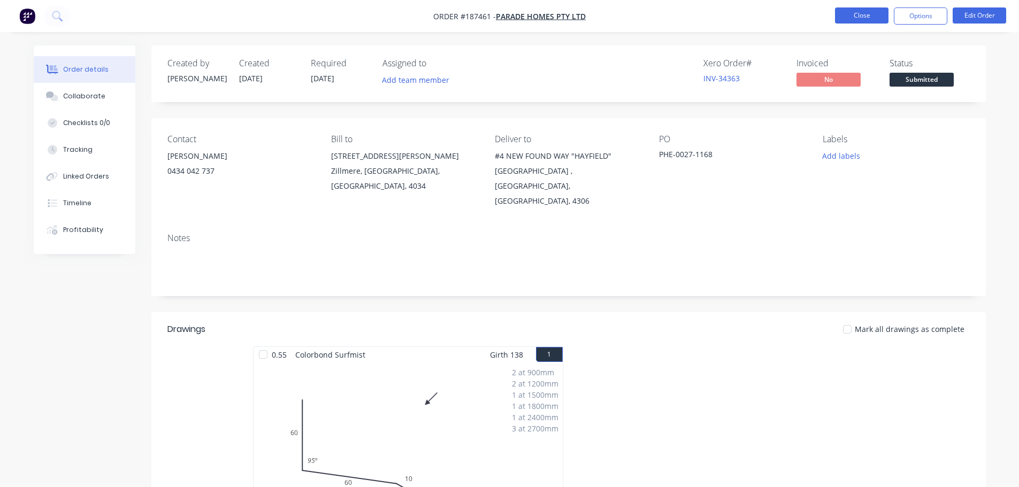
click at [864, 16] on button "Close" at bounding box center [861, 15] width 53 height 16
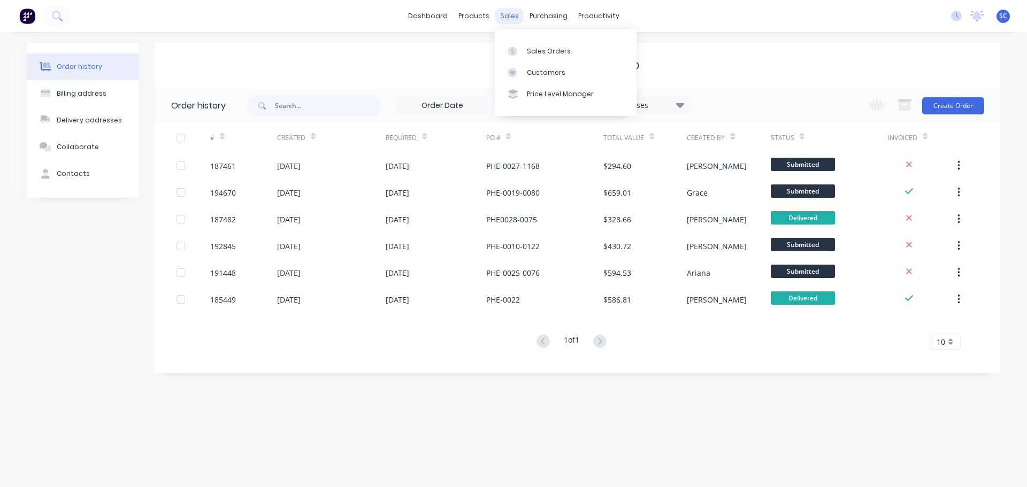
click at [512, 16] on div "sales" at bounding box center [509, 16] width 29 height 16
click at [552, 74] on div "Customers" at bounding box center [546, 73] width 39 height 10
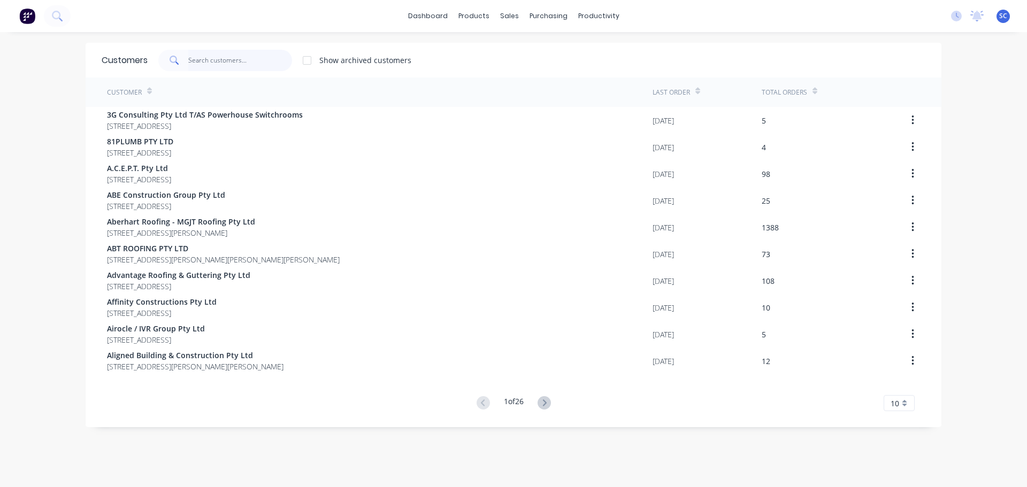
click at [214, 60] on input "text" at bounding box center [240, 60] width 104 height 21
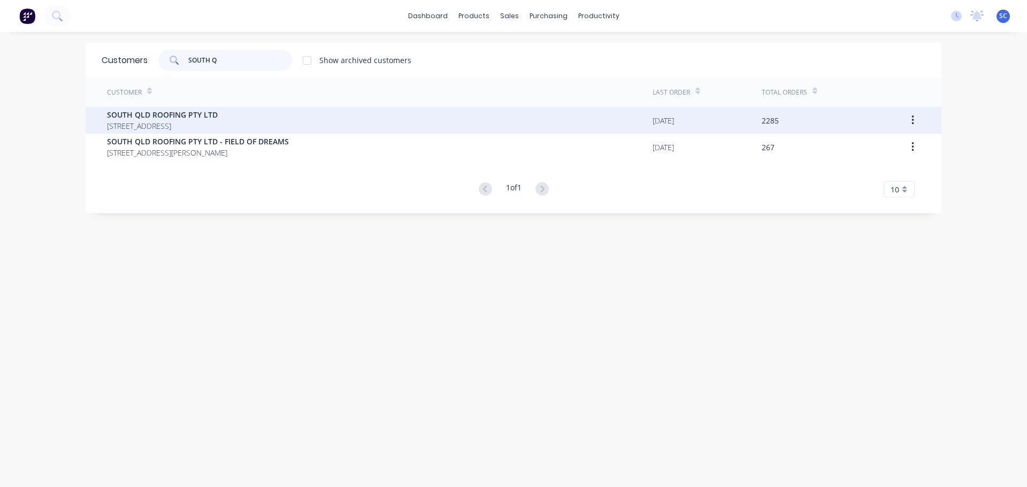
type input "SOUTH Q"
click at [170, 120] on span "SOUTH QLD ROOFING PTY LTD" at bounding box center [162, 114] width 111 height 11
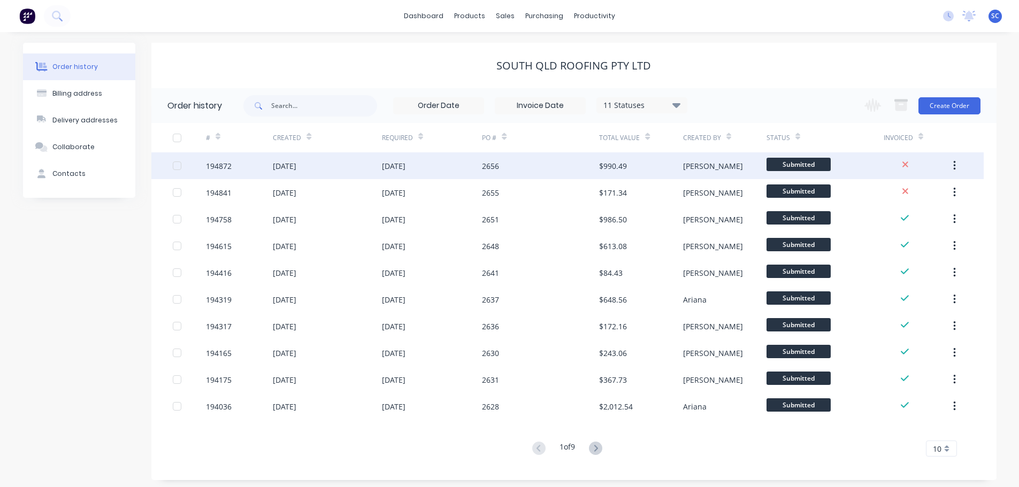
click at [296, 171] on div "07 Oct 2025" at bounding box center [285, 165] width 24 height 11
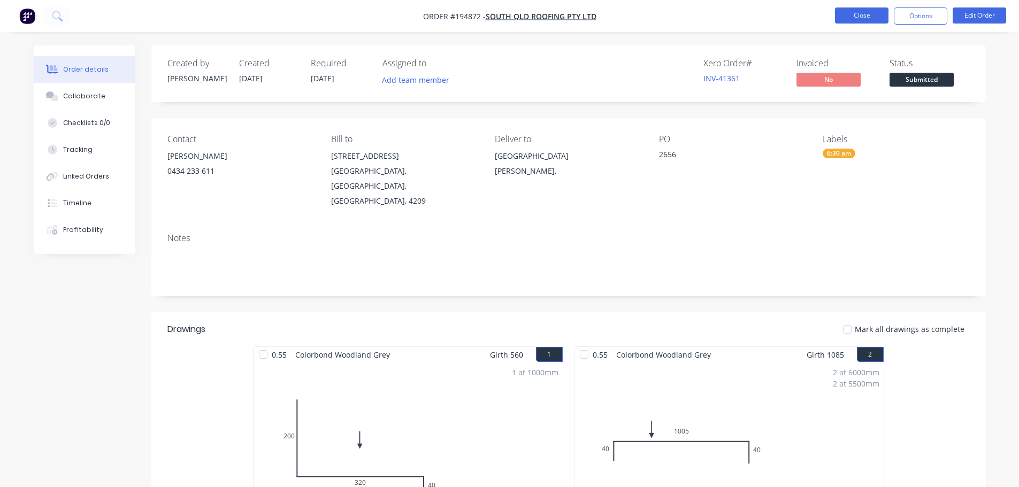
click at [864, 18] on button "Close" at bounding box center [861, 15] width 53 height 16
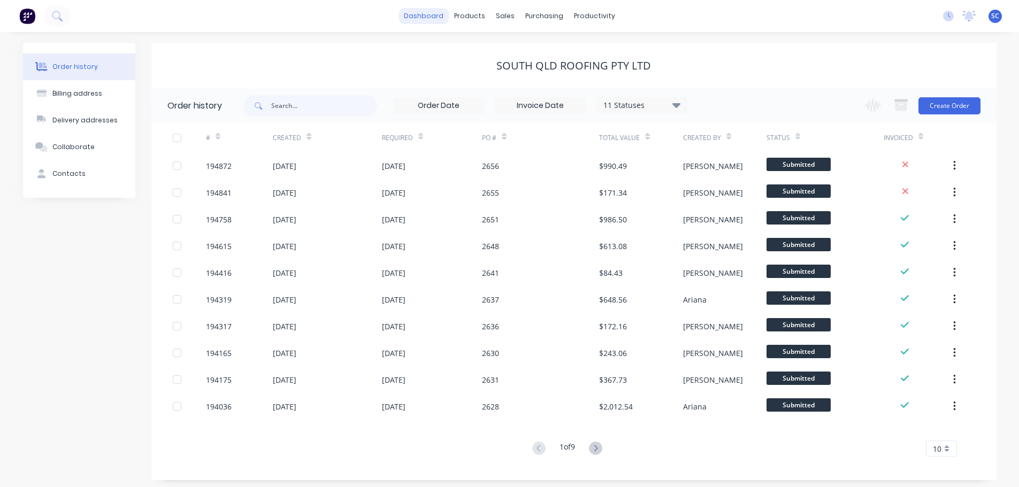
click at [423, 15] on link "dashboard" at bounding box center [423, 16] width 50 height 16
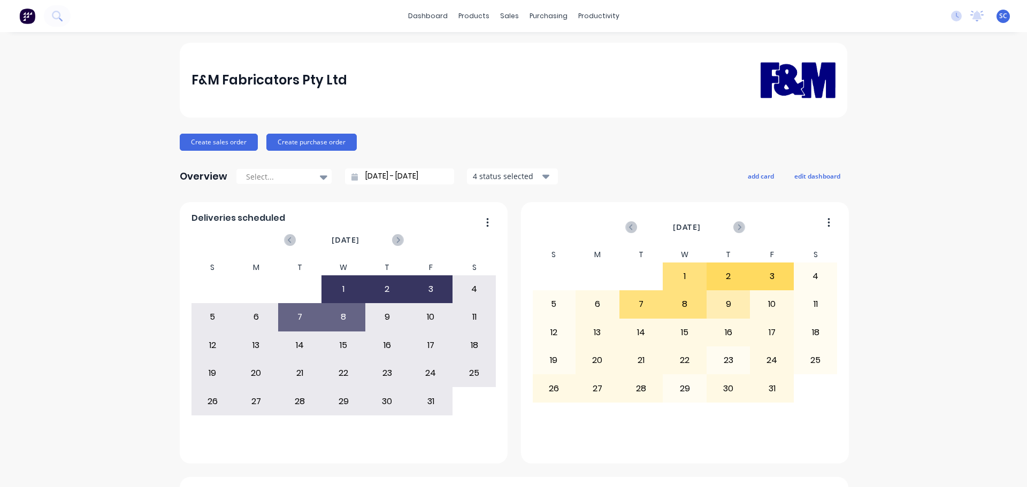
click at [496, 83] on div "F&M Fabricators Pty Ltd" at bounding box center [513, 80] width 645 height 67
click at [426, 11] on link "dashboard" at bounding box center [428, 16] width 50 height 16
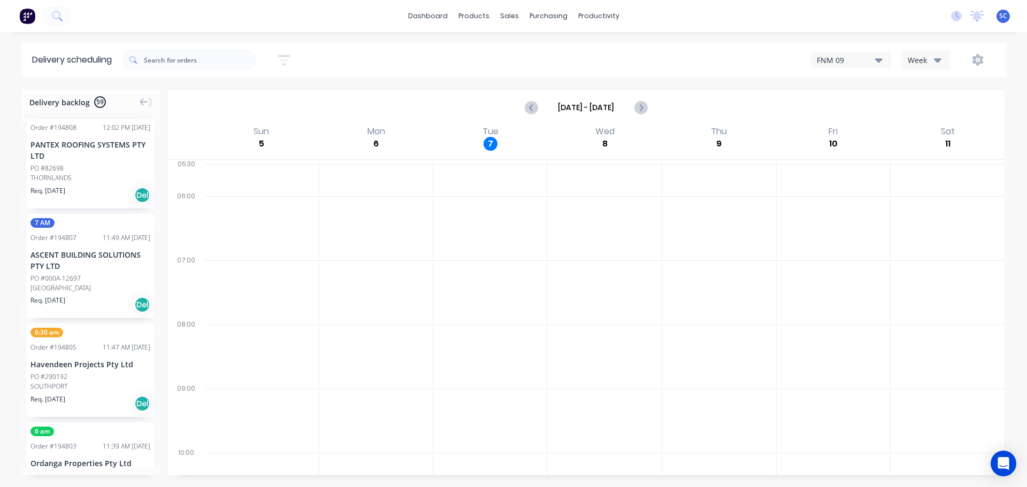
drag, startPoint x: 288, startPoint y: 54, endPoint x: 287, endPoint y: 88, distance: 34.2
click at [287, 54] on icon "button" at bounding box center [284, 59] width 12 height 13
click at [225, 98] on input "[DATE] - [DATE]" at bounding box center [234, 101] width 99 height 16
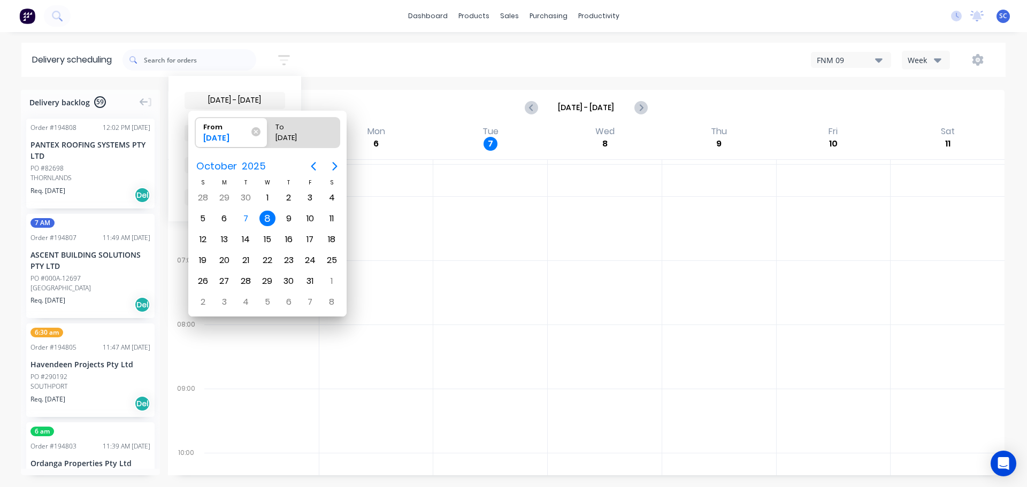
click at [269, 216] on div "8" at bounding box center [267, 219] width 16 height 16
radio input "false"
radio input "true"
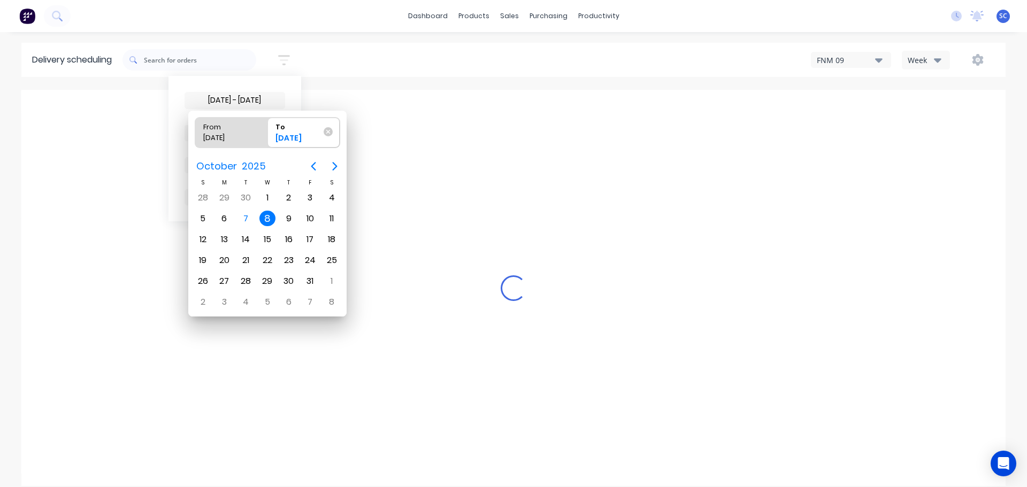
click at [269, 218] on div "8" at bounding box center [267, 219] width 16 height 16
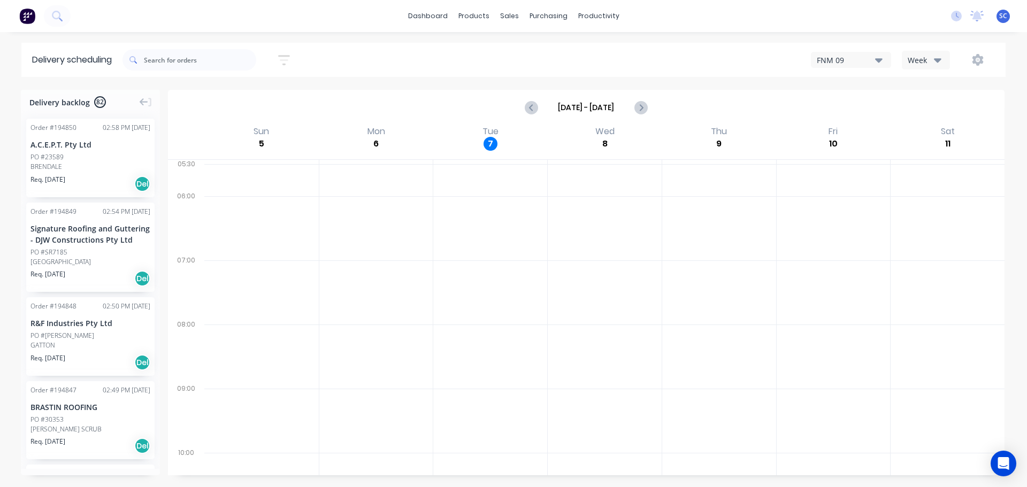
click at [287, 57] on icon "button" at bounding box center [284, 59] width 12 height 13
click at [278, 132] on icon at bounding box center [274, 134] width 7 height 4
click at [212, 252] on div "Suburb" at bounding box center [235, 252] width 101 height 19
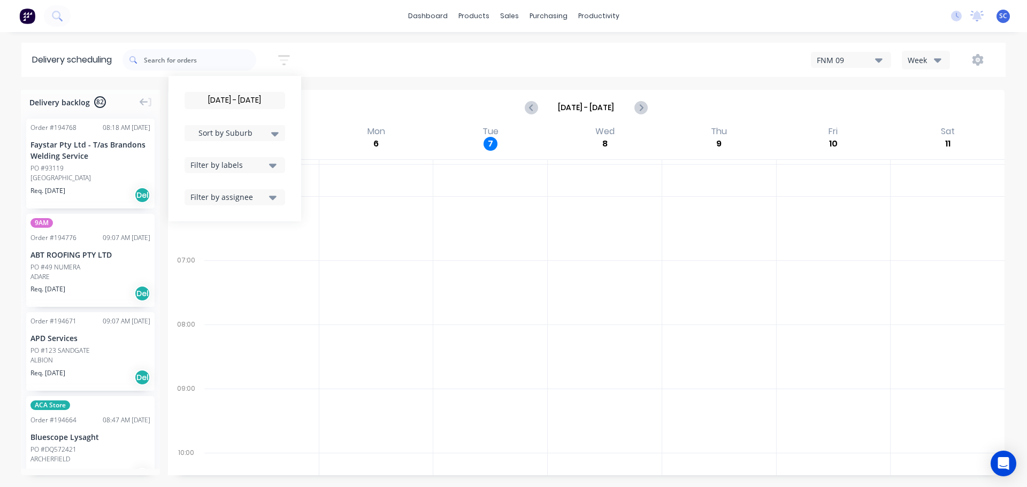
click at [348, 57] on div "08/10/25 - 08/10/25 Sort by Suburb Created date Required date Order number Cust…" at bounding box center [563, 60] width 883 height 30
click at [286, 58] on icon "button" at bounding box center [284, 59] width 12 height 13
click at [234, 102] on input "08/10/25 - 08/10/25" at bounding box center [234, 101] width 99 height 16
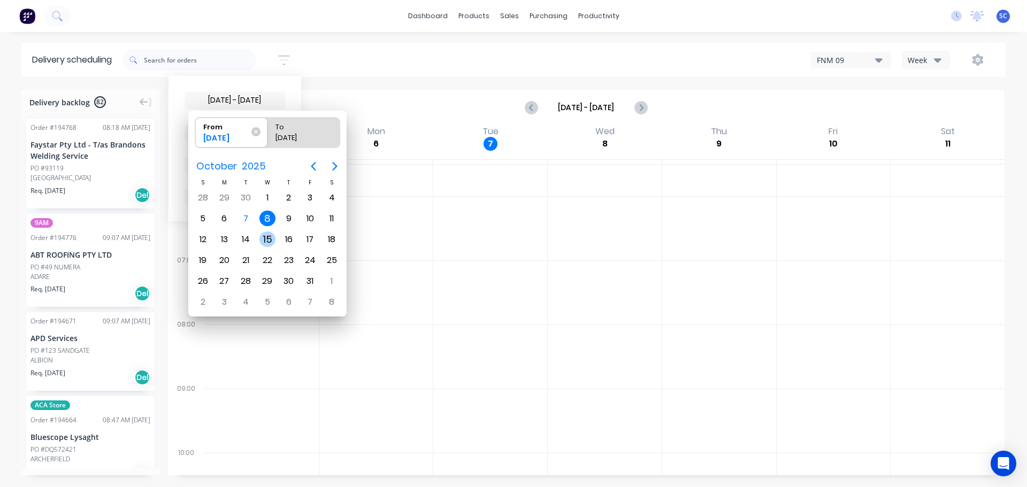
click at [271, 229] on div "15" at bounding box center [267, 239] width 21 height 20
type input "[DATE]"
radio input "false"
radio input "true"
click at [240, 126] on div "From" at bounding box center [226, 125] width 55 height 15
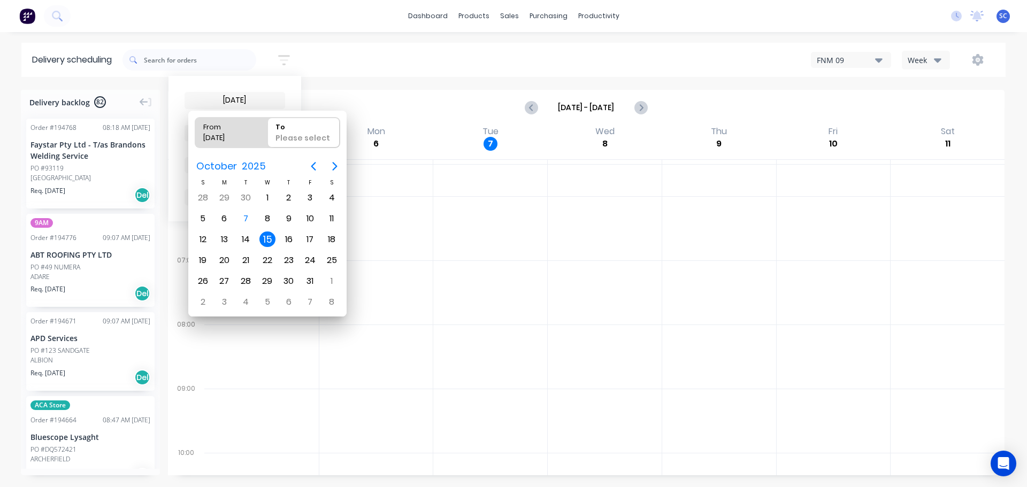
click at [196, 126] on input "From 15/10/25" at bounding box center [195, 133] width 1 height 30
radio input "true"
click at [255, 130] on icon at bounding box center [254, 132] width 9 height 9
click at [196, 130] on input "From 15/10/25" at bounding box center [195, 133] width 1 height 30
click at [265, 219] on div "8" at bounding box center [267, 219] width 16 height 16
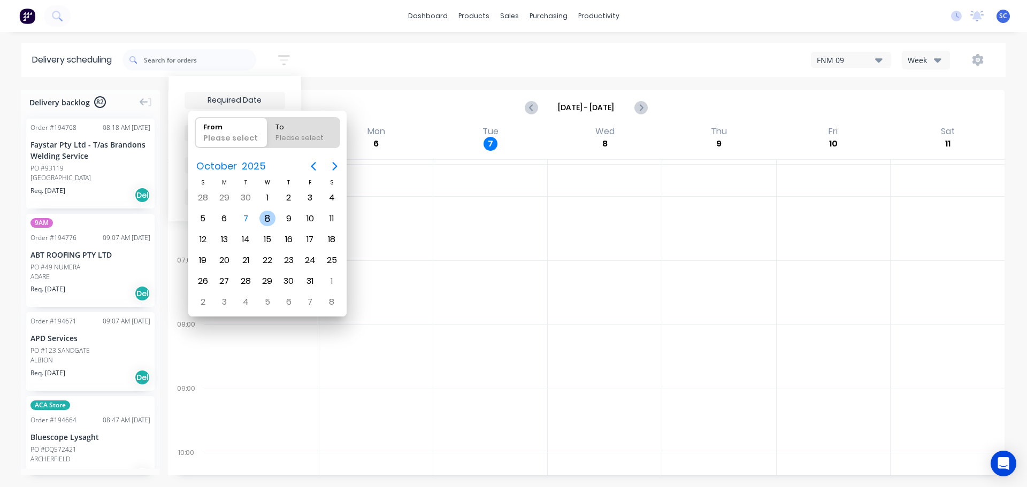
type input "[DATE]"
radio input "false"
radio input "true"
click at [266, 221] on div "8" at bounding box center [267, 219] width 16 height 16
type input "08/10/25 - 08/10/25"
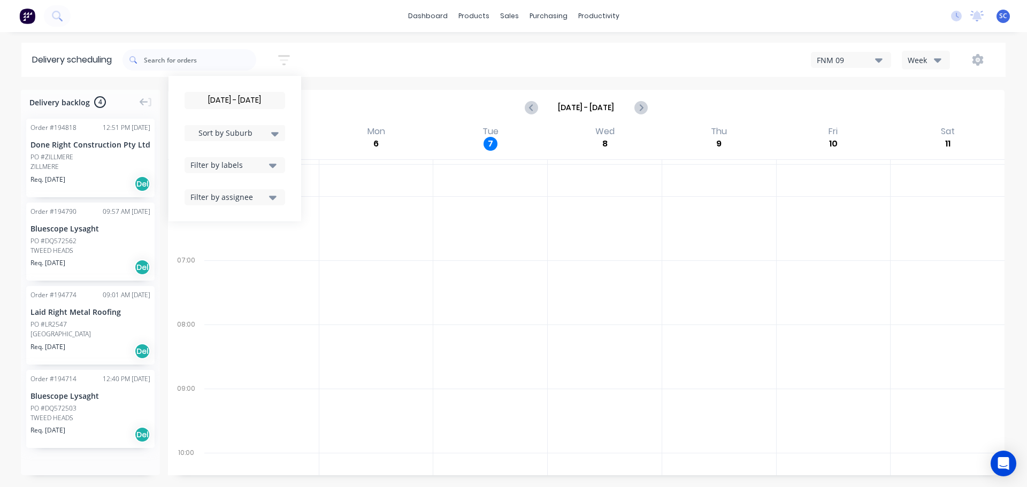
click at [427, 56] on div "08/10/25 - 08/10/25 Sort by Suburb Created date Required date Order number Cust…" at bounding box center [563, 60] width 883 height 30
click at [286, 59] on icon "button" at bounding box center [284, 59] width 12 height 13
drag, startPoint x: 219, startPoint y: 100, endPoint x: 223, endPoint y: 108, distance: 8.9
click at [219, 101] on input "08/10/25 - 08/10/25" at bounding box center [234, 101] width 99 height 16
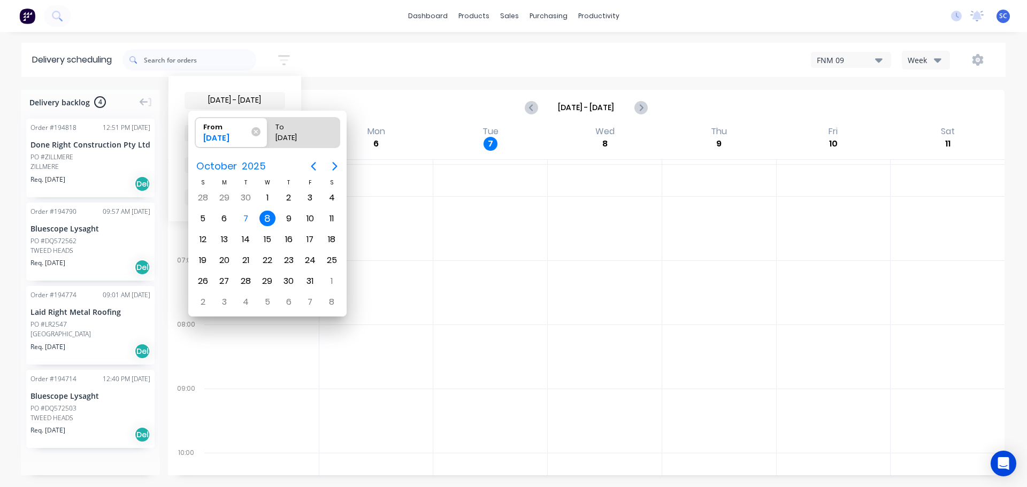
click at [266, 211] on div "8" at bounding box center [267, 219] width 16 height 16
radio input "false"
radio input "true"
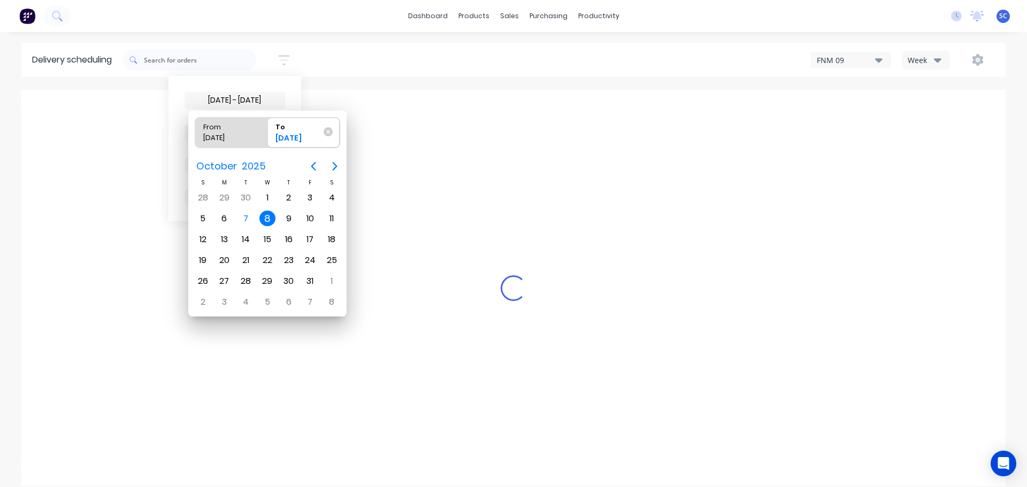
click at [263, 217] on div "8" at bounding box center [267, 219] width 16 height 16
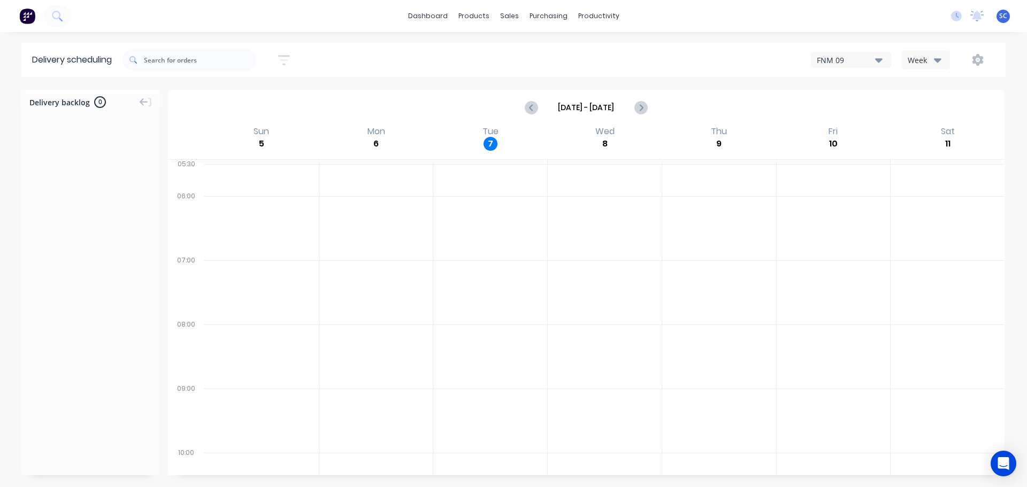
click at [365, 57] on div "08/10/25 - 08/10/25 Sort by Suburb Created date Required date Order number Cust…" at bounding box center [563, 60] width 883 height 30
click at [943, 59] on button "Week" at bounding box center [926, 60] width 48 height 19
click at [936, 58] on icon "button" at bounding box center [937, 60] width 7 height 12
click at [940, 58] on icon "button" at bounding box center [937, 60] width 7 height 12
click at [936, 108] on div "Vehicle" at bounding box center [955, 109] width 106 height 21
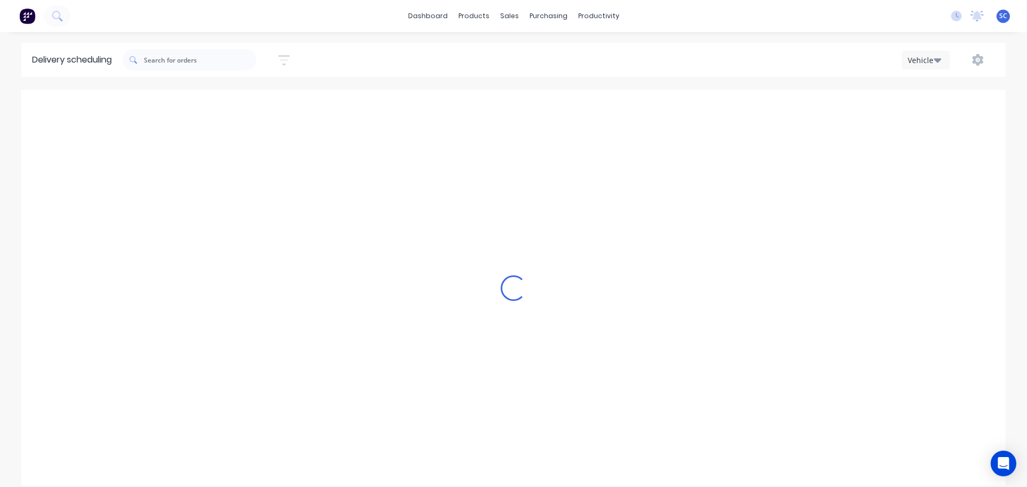
scroll to position [0, 1]
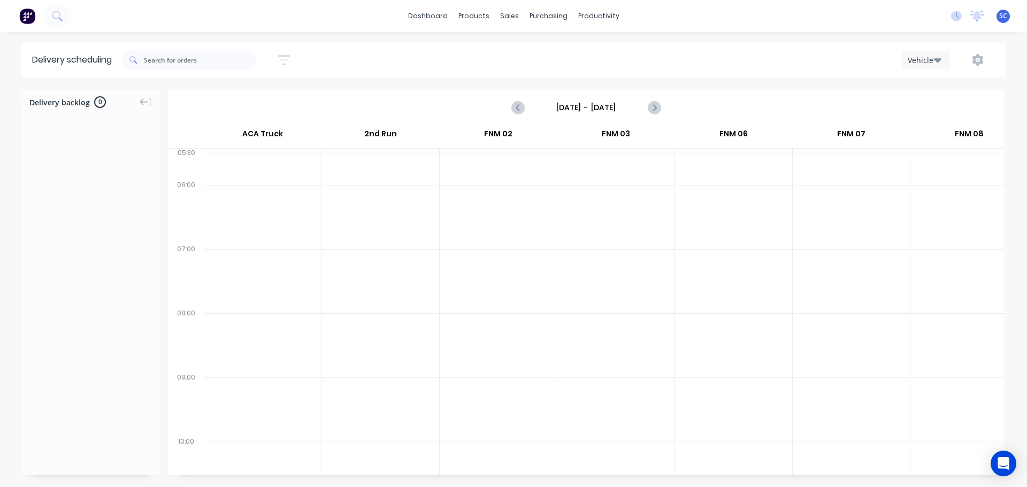
click at [572, 102] on input "Sunday - 05/10/25" at bounding box center [586, 107] width 106 height 16
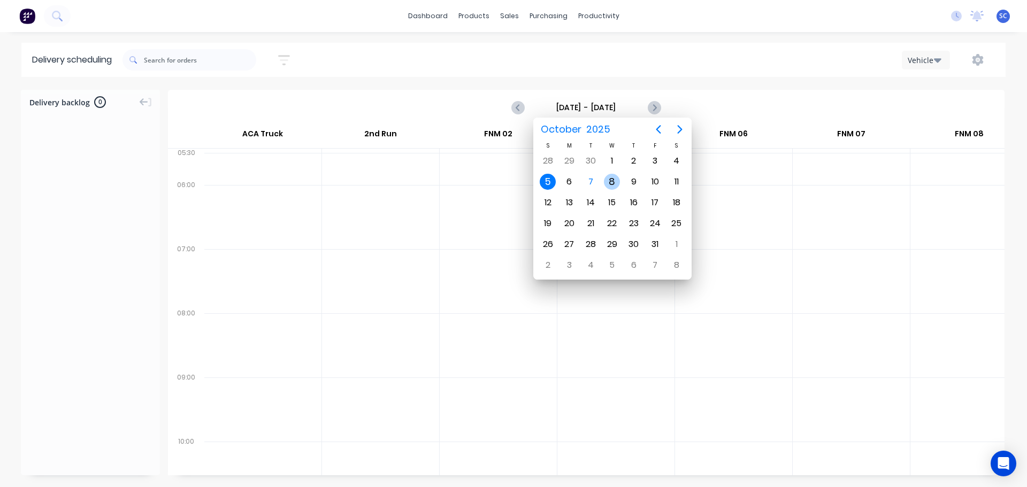
click at [612, 182] on div "8" at bounding box center [612, 182] width 16 height 16
type input "Wednesday - 08/10/25"
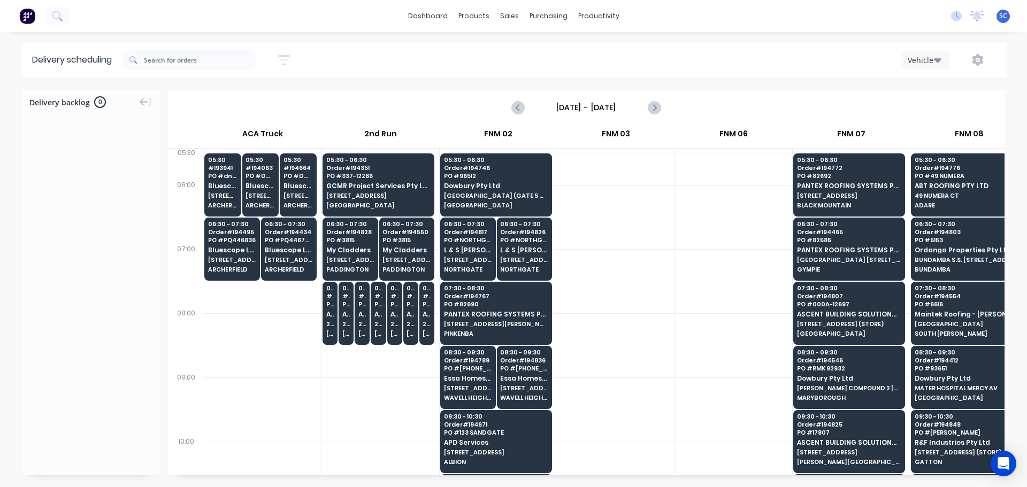
click at [583, 111] on input "Wednesday - 08/10/25" at bounding box center [586, 107] width 106 height 16
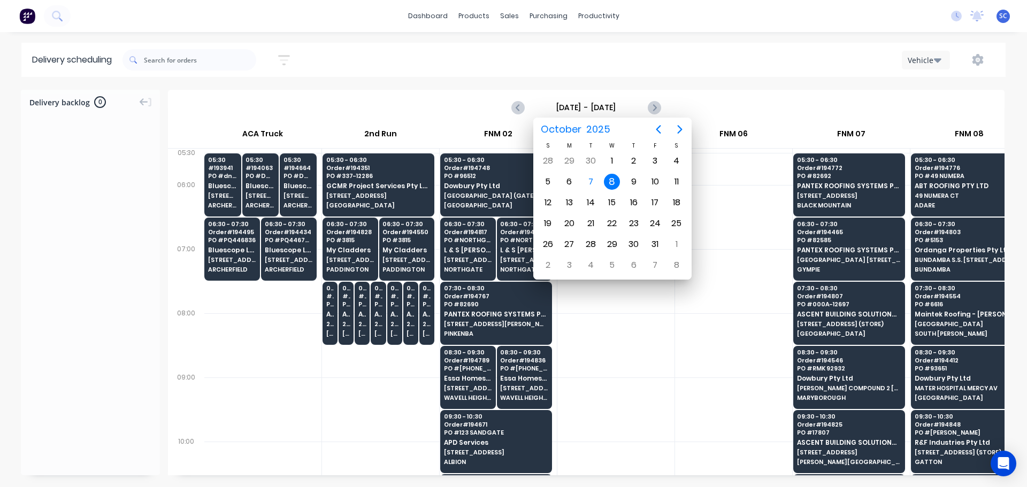
click at [614, 181] on div "8" at bounding box center [612, 182] width 16 height 16
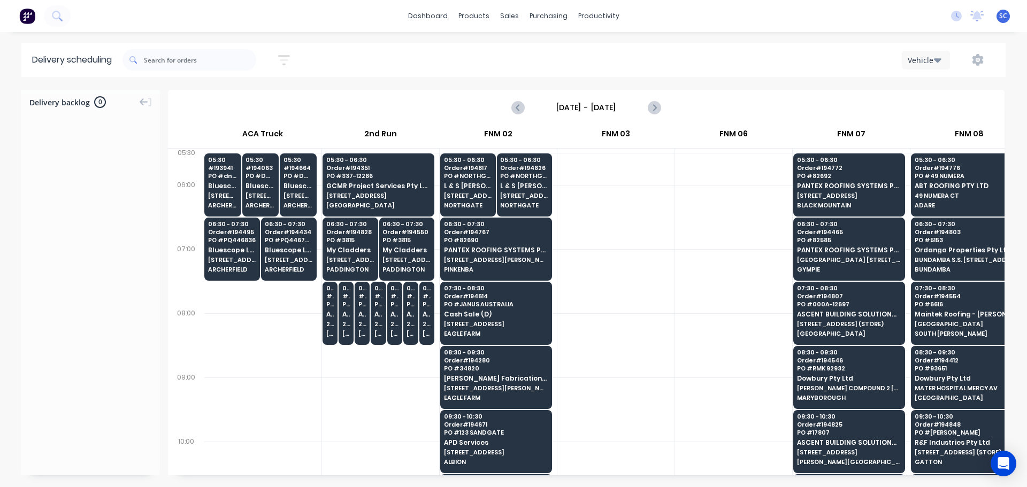
click at [368, 52] on div "08/10/25 - 08/10/25 Sort by Suburb Created date Required date Order number Cust…" at bounding box center [563, 60] width 883 height 30
click at [568, 109] on input "Wednesday - 08/10/25" at bounding box center [586, 107] width 106 height 16
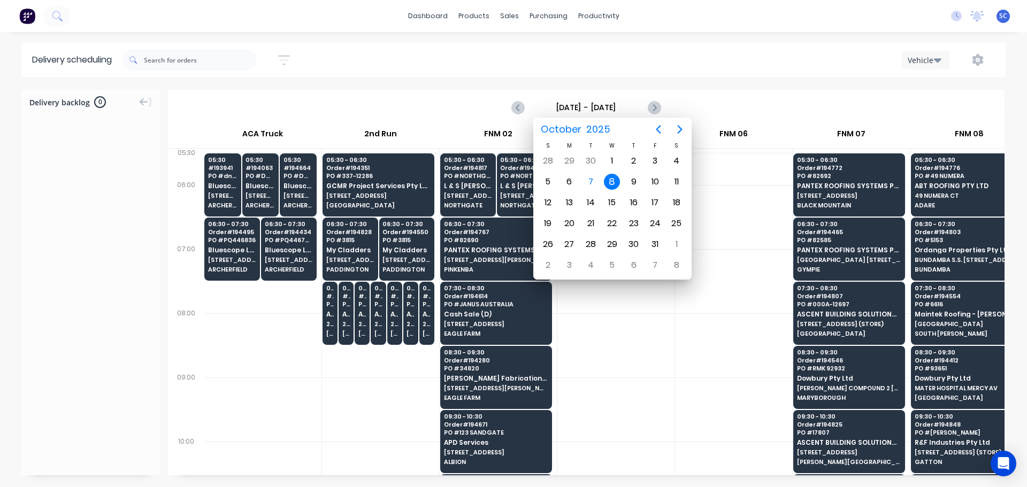
click at [612, 178] on div "8" at bounding box center [612, 182] width 16 height 16
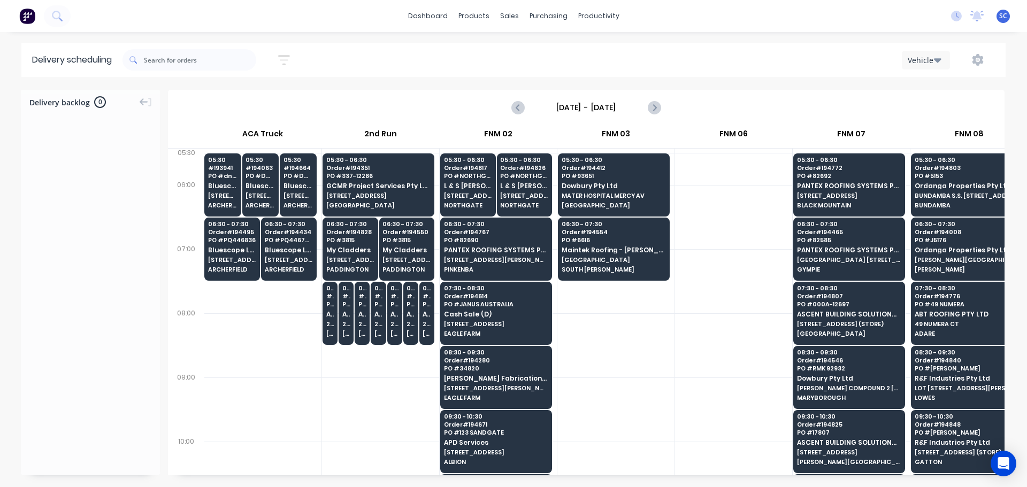
click at [425, 54] on div "08/10/25 - 08/10/25 Sort by Suburb Created date Required date Order number Cust…" at bounding box center [563, 60] width 883 height 30
click at [584, 108] on input "Wednesday - 08/10/25" at bounding box center [586, 107] width 106 height 16
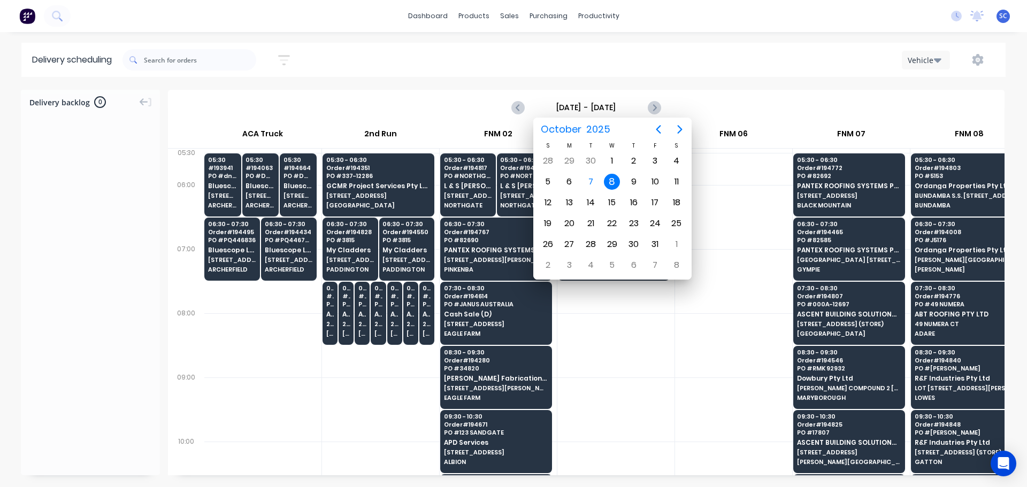
click at [613, 181] on div "8" at bounding box center [612, 182] width 16 height 16
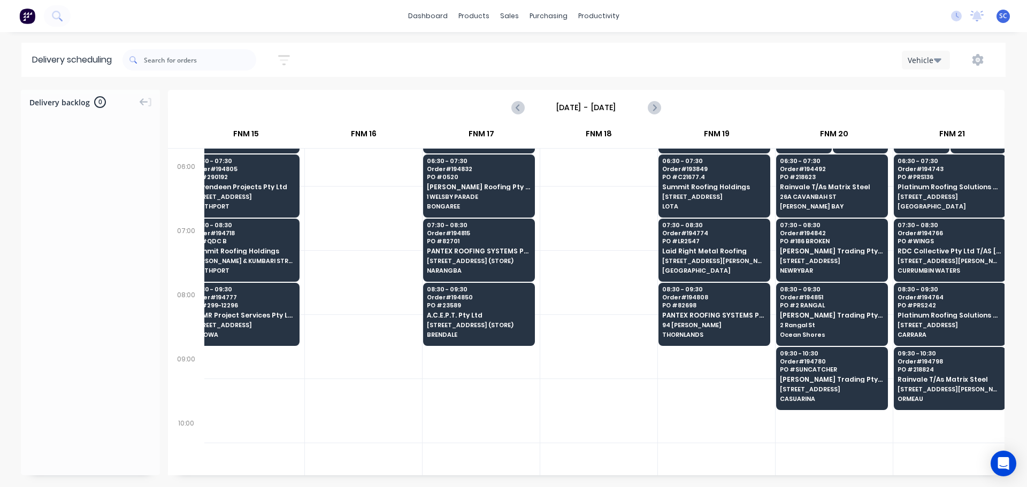
scroll to position [0, 1430]
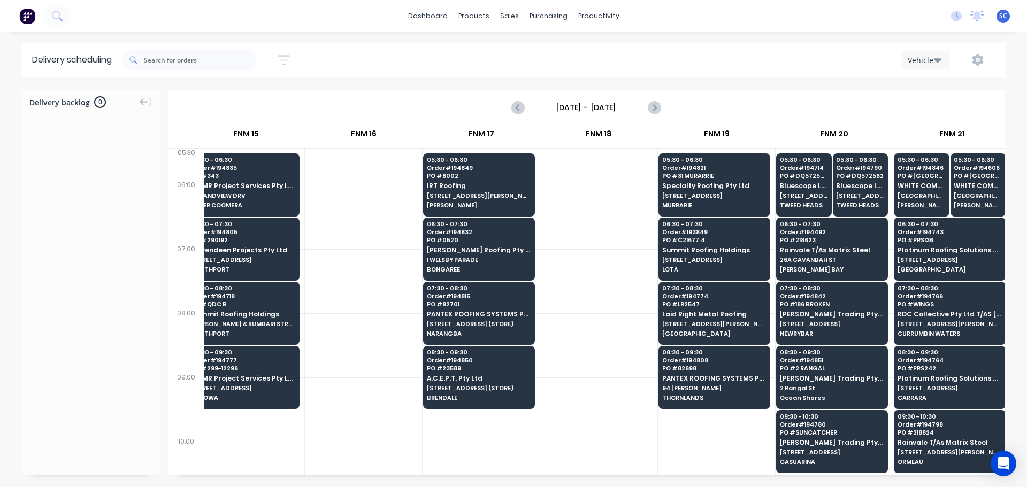
click at [285, 55] on icon "button" at bounding box center [284, 60] width 12 height 10
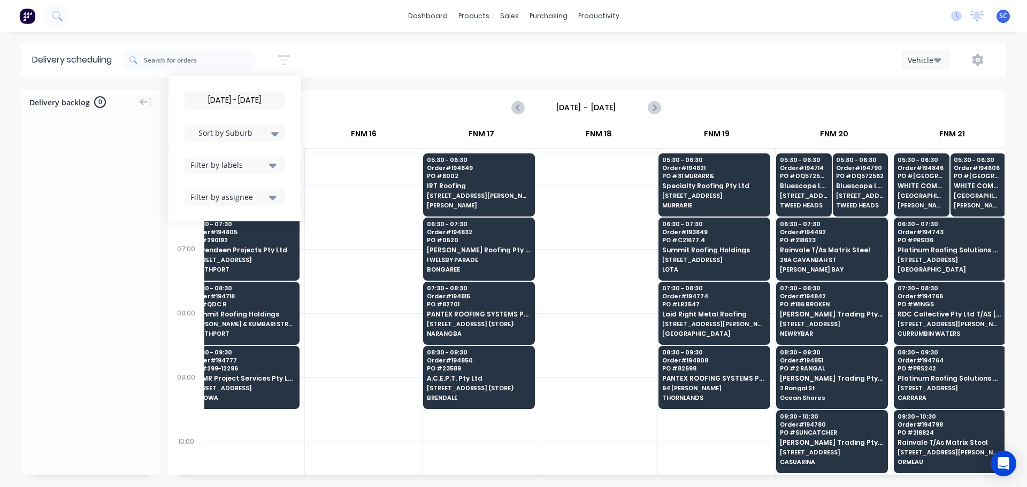
drag, startPoint x: 219, startPoint y: 101, endPoint x: 226, endPoint y: 108, distance: 9.9
click at [221, 101] on input "08/10/25 - 08/10/25" at bounding box center [234, 101] width 99 height 16
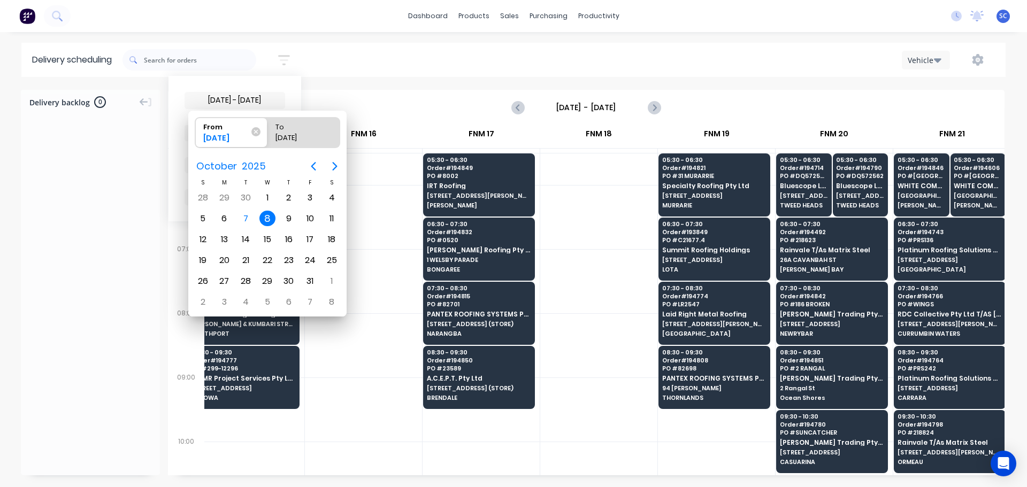
click at [267, 220] on div "8" at bounding box center [267, 219] width 16 height 16
radio input "false"
radio input "true"
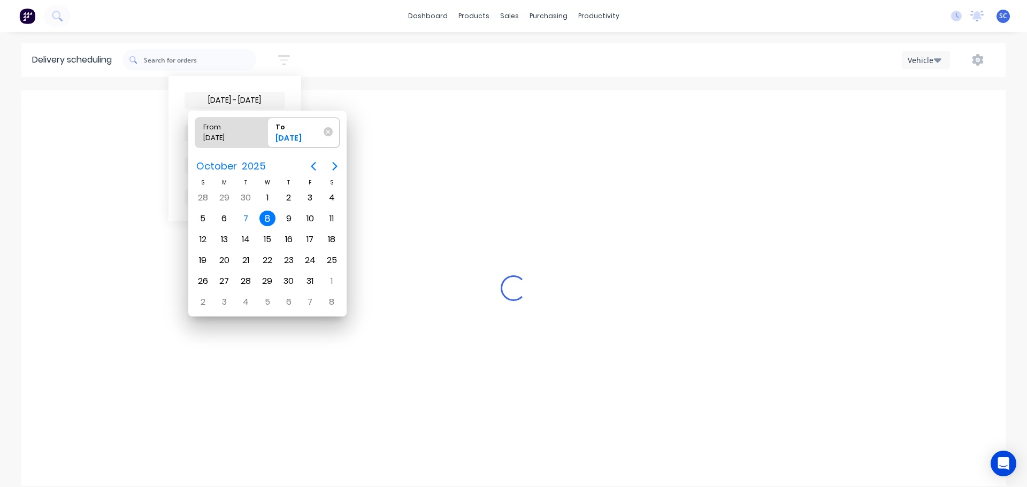
click at [267, 220] on div "8" at bounding box center [267, 219] width 16 height 16
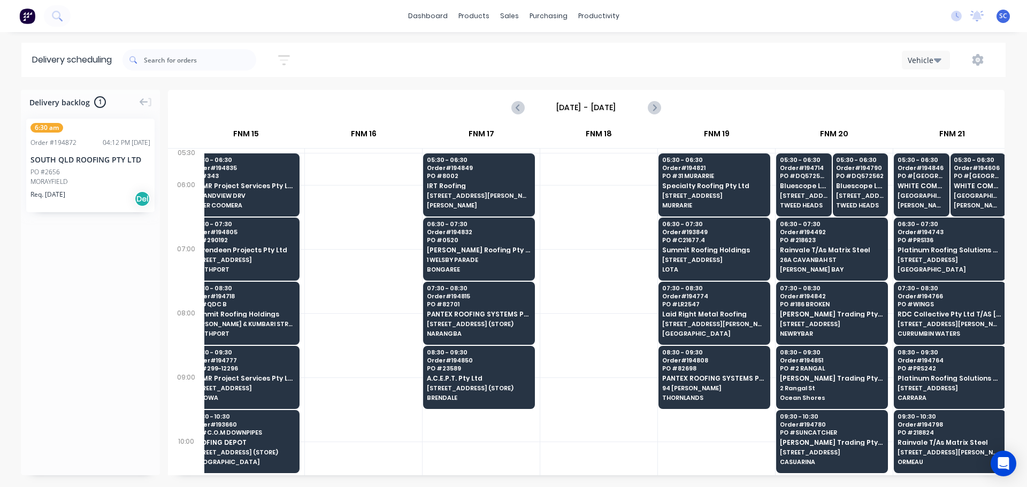
click at [571, 106] on input "Wednesday - 08/10/25" at bounding box center [586, 107] width 106 height 16
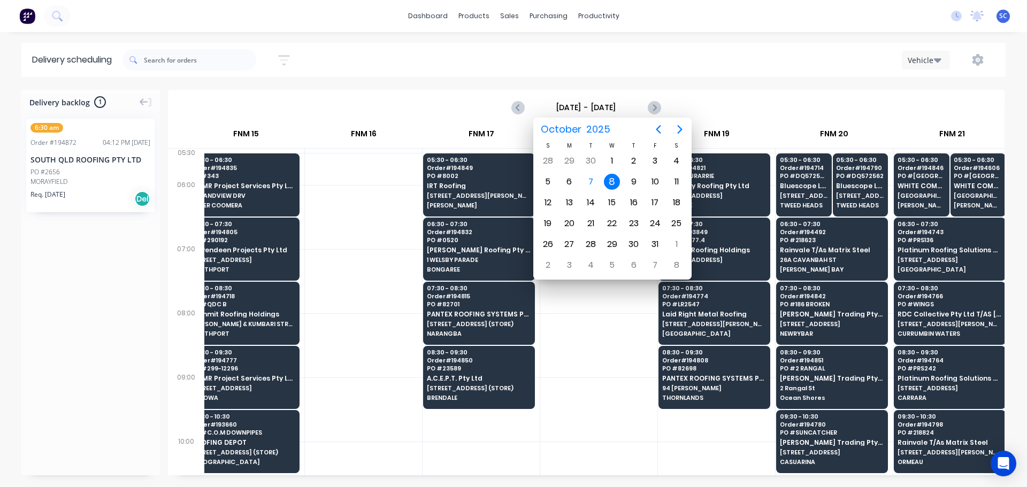
click at [614, 180] on div "8" at bounding box center [612, 182] width 16 height 16
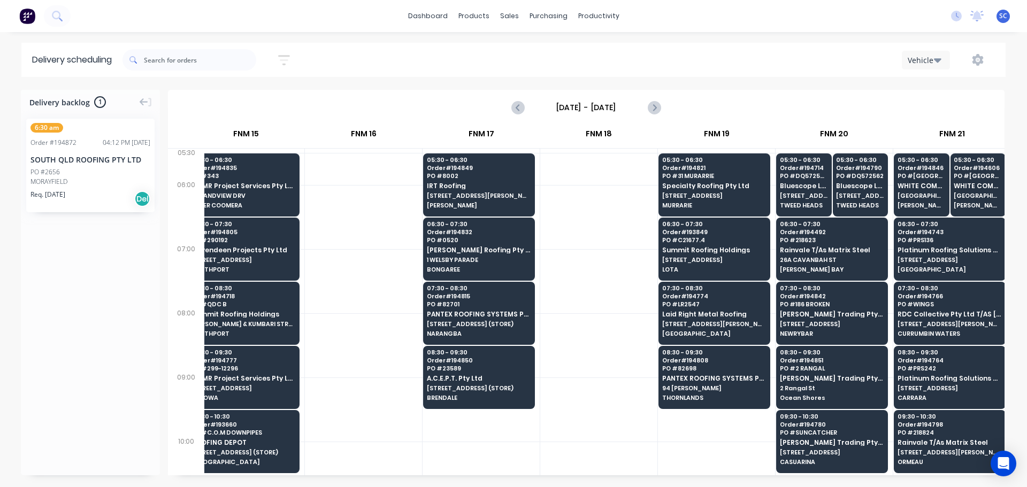
click at [288, 60] on icon "button" at bounding box center [284, 60] width 9 height 2
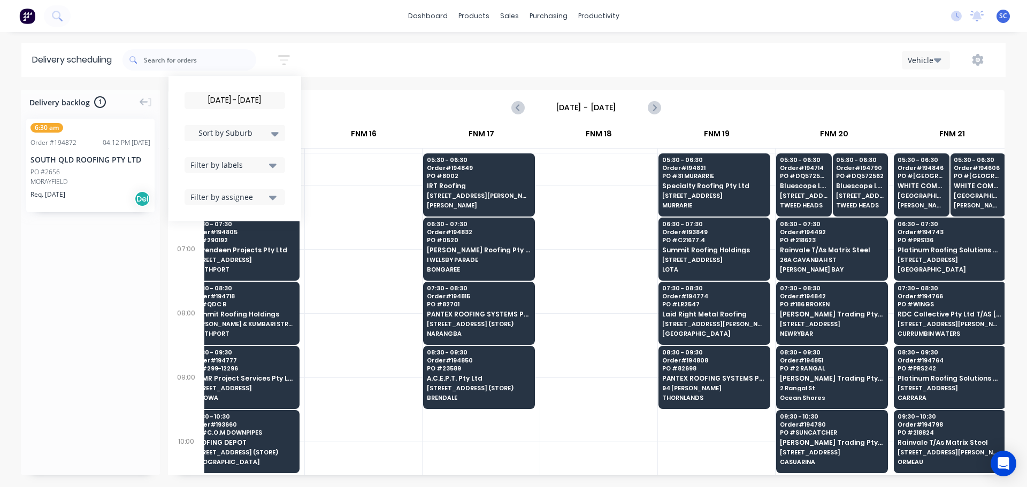
click at [228, 95] on input "08/10/25 - 08/10/25" at bounding box center [234, 101] width 99 height 16
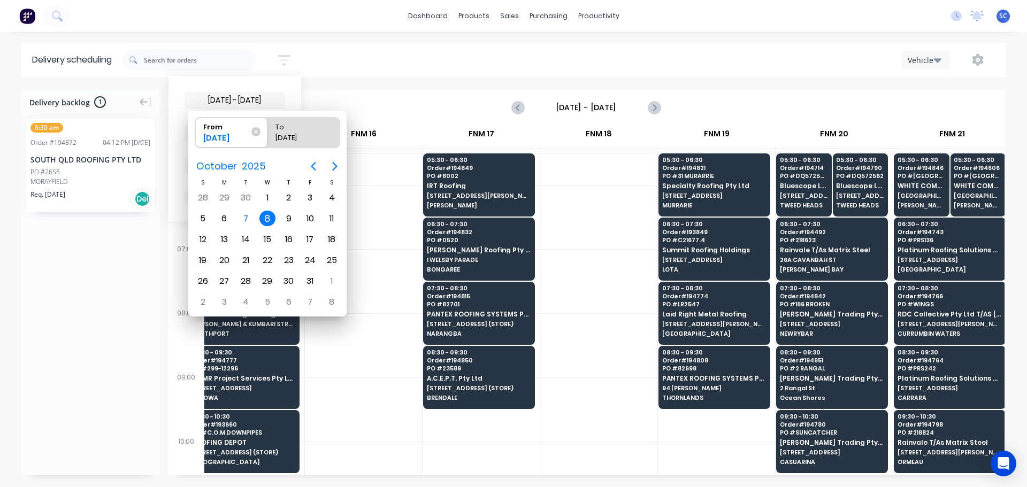
click at [260, 209] on div "8" at bounding box center [267, 219] width 21 height 20
radio input "false"
radio input "true"
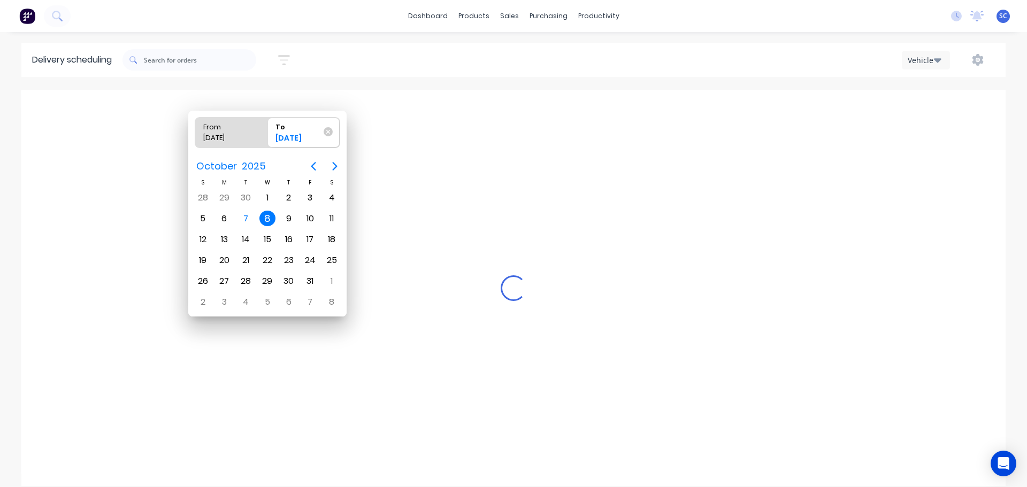
click at [265, 214] on div "8" at bounding box center [267, 219] width 16 height 16
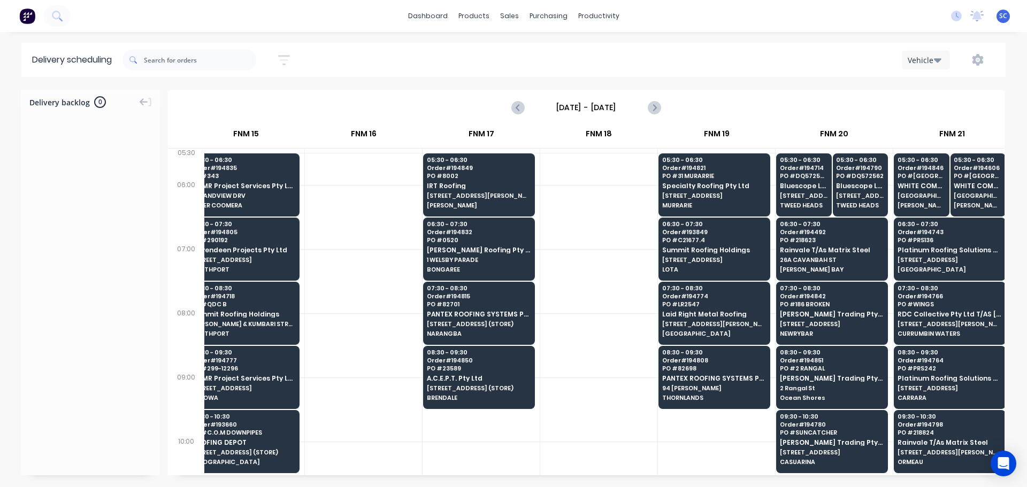
click at [364, 57] on div "08/10/25 - 08/10/25 Sort by Suburb Created date Required date Order number Cust…" at bounding box center [563, 60] width 883 height 30
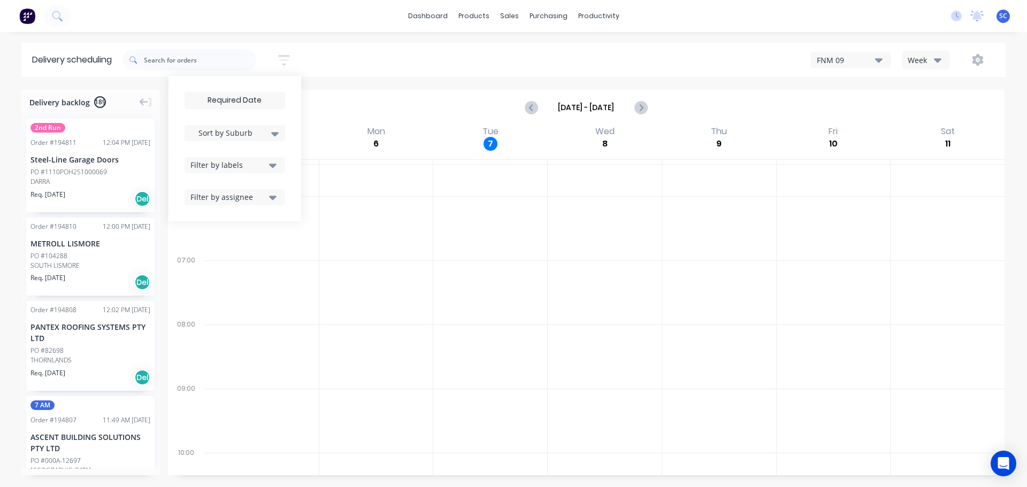
drag, startPoint x: 245, startPoint y: 97, endPoint x: 270, endPoint y: 103, distance: 25.2
click at [246, 100] on input at bounding box center [234, 101] width 99 height 16
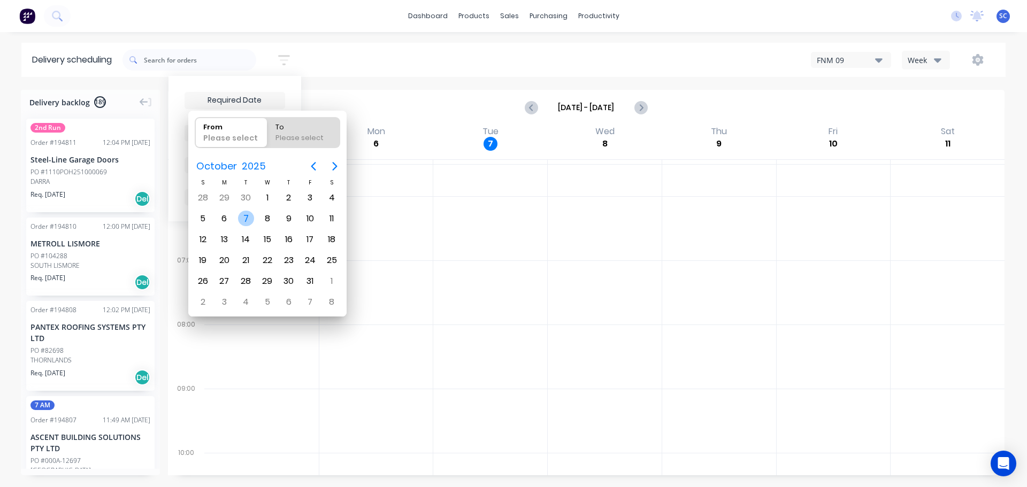
click at [243, 219] on div "7" at bounding box center [246, 219] width 16 height 16
type input "[DATE]"
radio input "false"
radio input "true"
click at [247, 218] on div "7" at bounding box center [246, 219] width 16 height 16
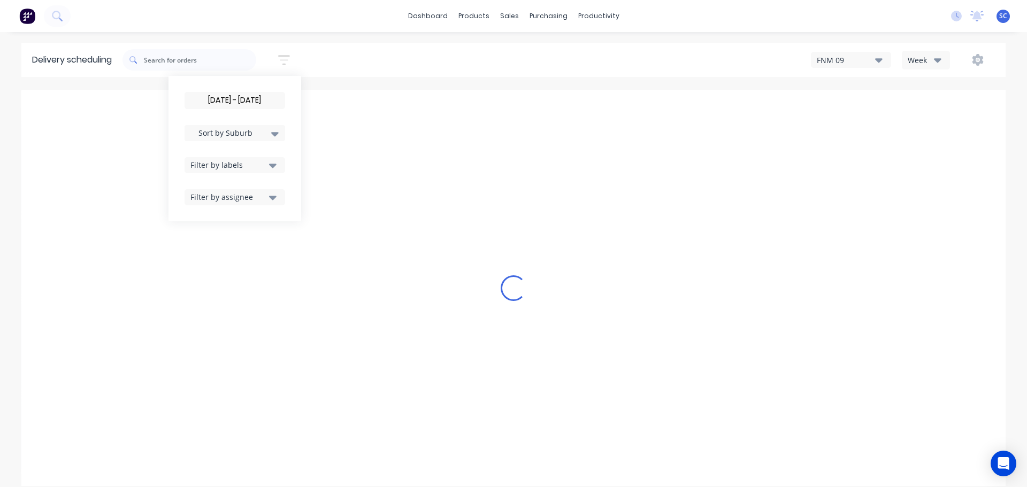
click at [214, 91] on div "[DATE] - [DATE] Sort by Suburb Created date Required date Order number Customer…" at bounding box center [234, 148] width 133 height 145
click at [218, 96] on input "[DATE] - [DATE]" at bounding box center [234, 101] width 99 height 16
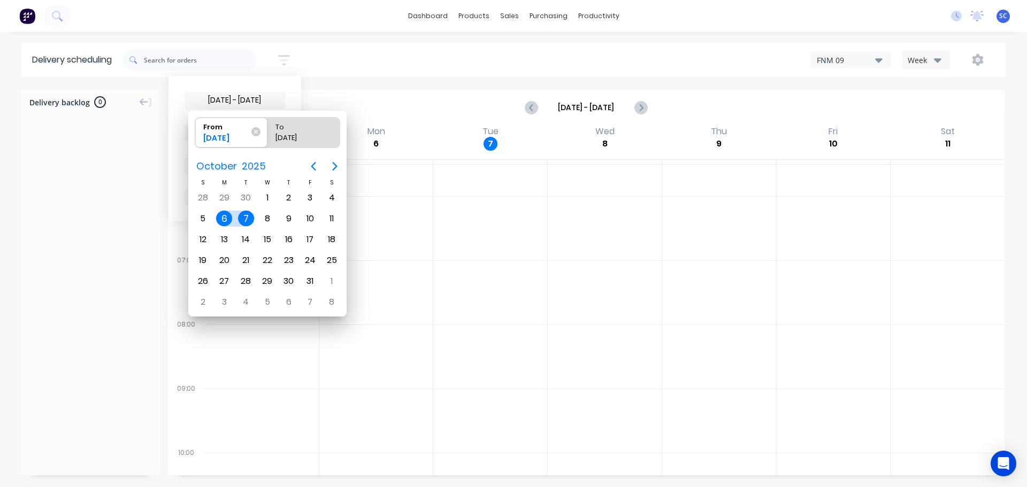
click at [239, 216] on div "7" at bounding box center [246, 219] width 16 height 16
type input "[DATE] - [DATE]"
radio input "false"
radio input "true"
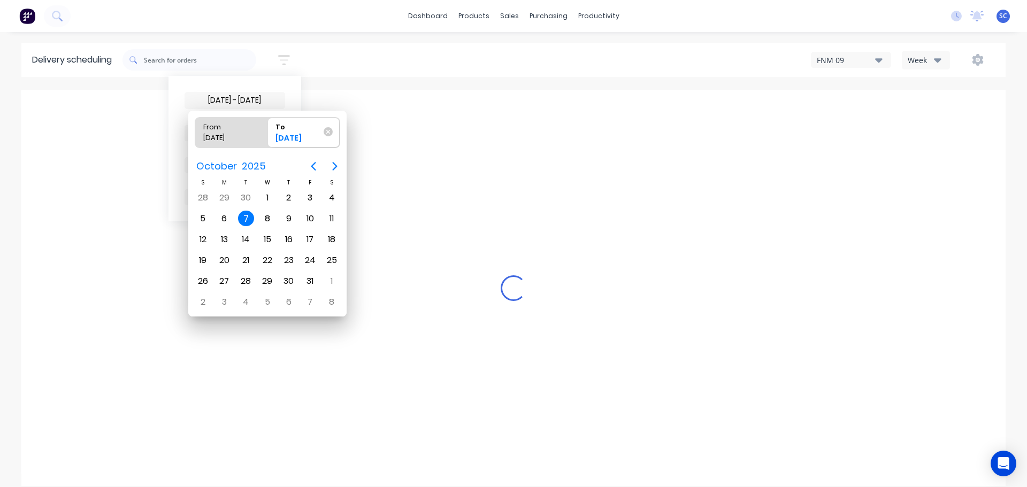
click at [245, 216] on div "7" at bounding box center [246, 219] width 16 height 16
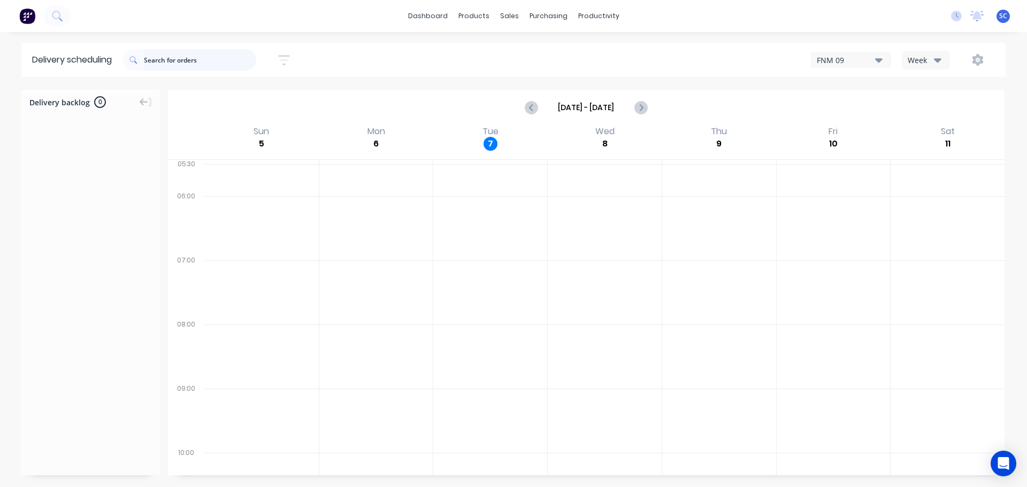
click at [229, 61] on input "text" at bounding box center [200, 59] width 112 height 21
click at [290, 56] on icon "button" at bounding box center [284, 60] width 12 height 10
click at [358, 54] on div "[DATE] - [DATE] Sort by Suburb Created date Required date Order number Customer…" at bounding box center [563, 60] width 883 height 30
